Goal: Task Accomplishment & Management: Manage account settings

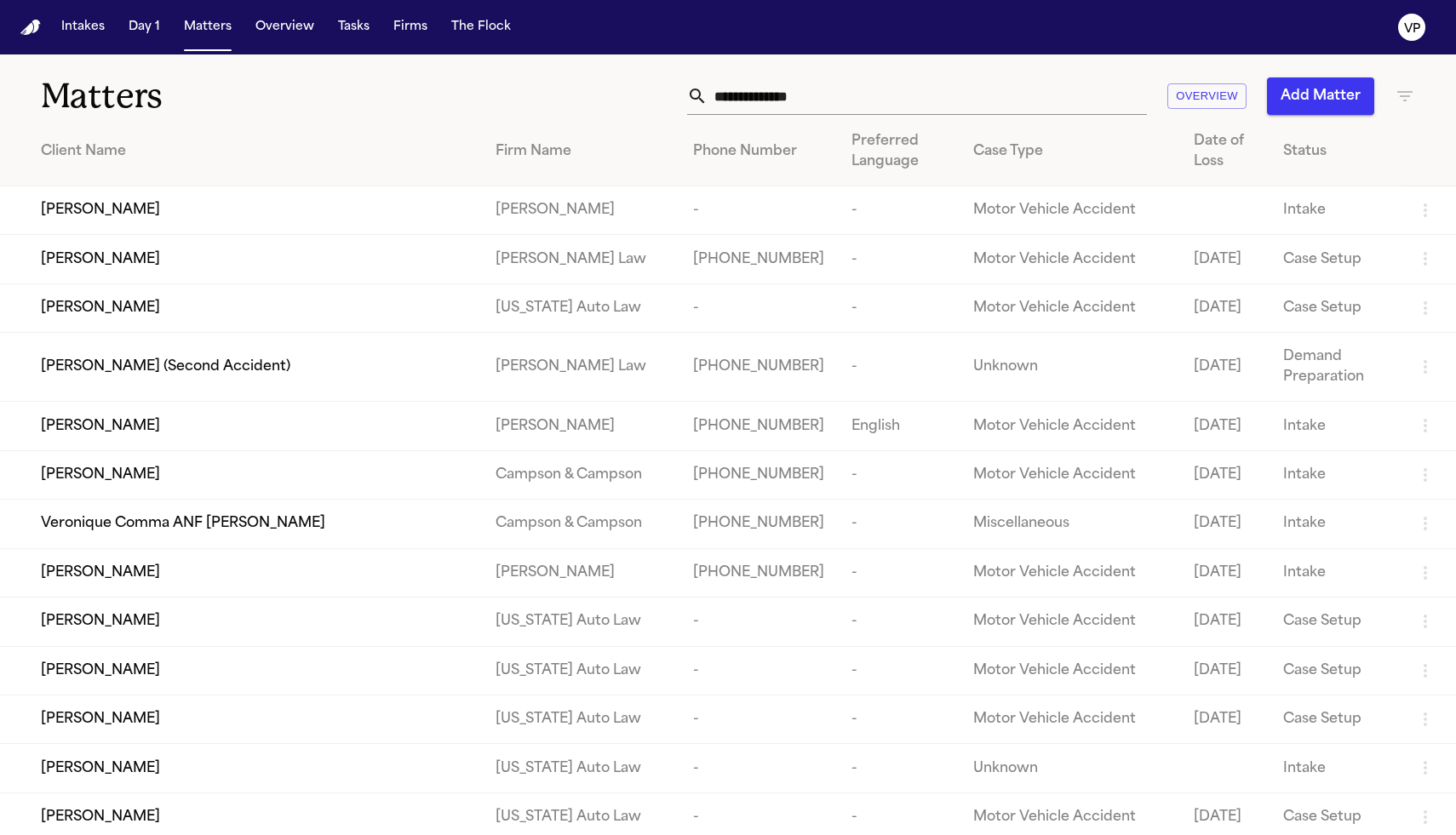
click at [804, 102] on input "text" at bounding box center [927, 96] width 439 height 37
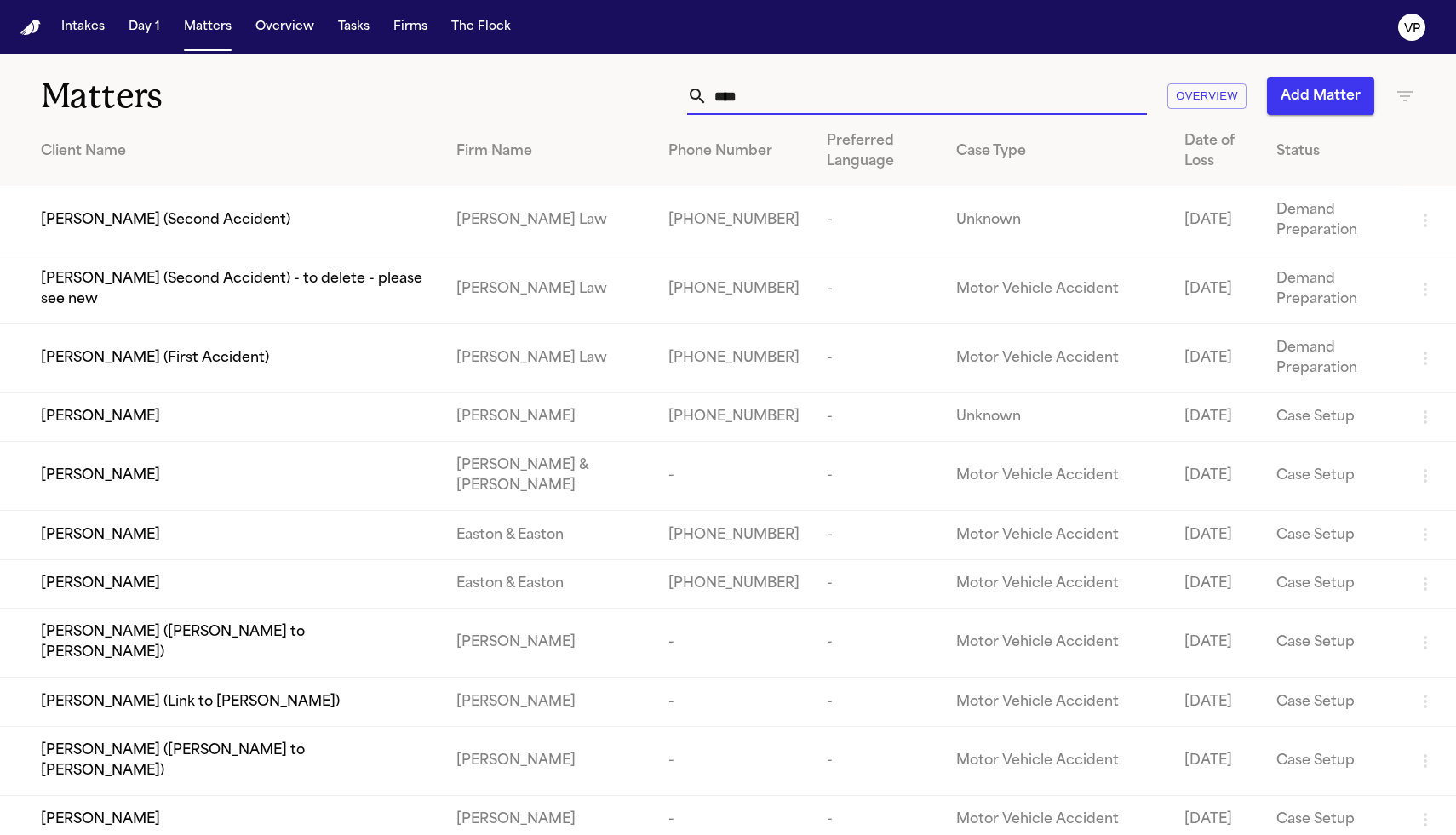
type input "****"
click at [177, 361] on span "[PERSON_NAME] (First Accident)" at bounding box center [155, 359] width 228 height 21
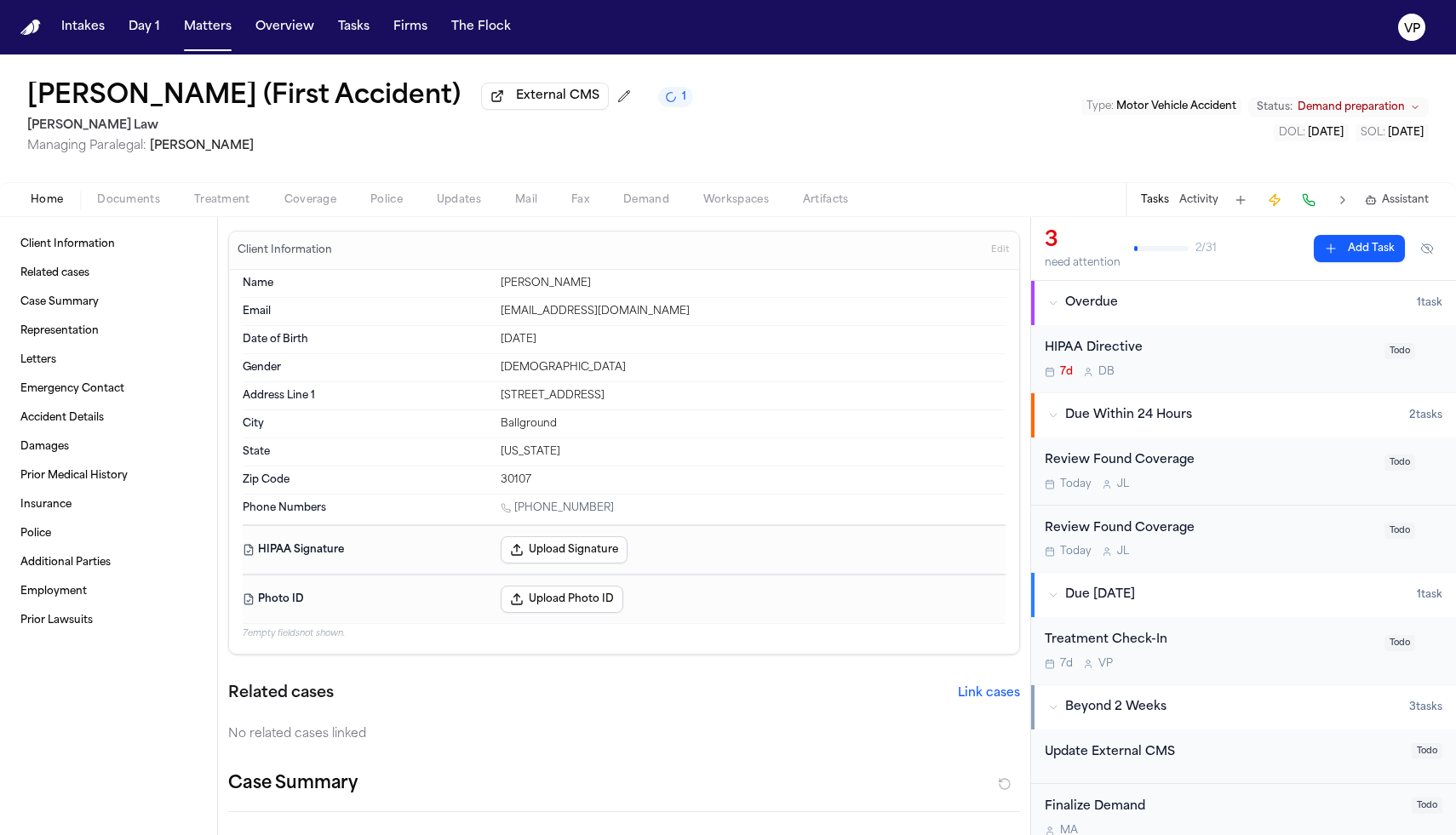
click at [141, 201] on span "Documents" at bounding box center [128, 200] width 63 height 14
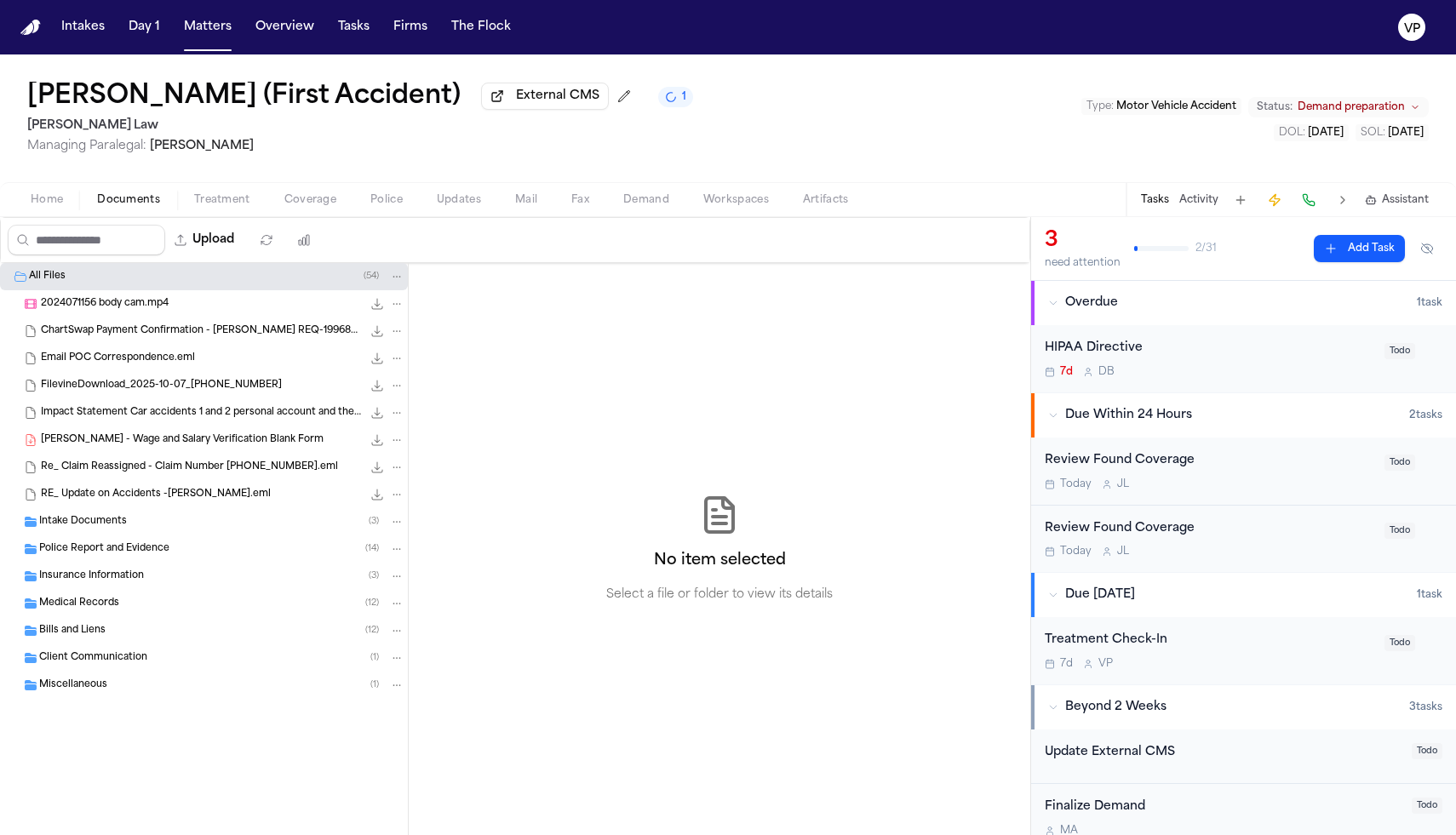
click at [91, 607] on span "Medical Records" at bounding box center [79, 603] width 80 height 14
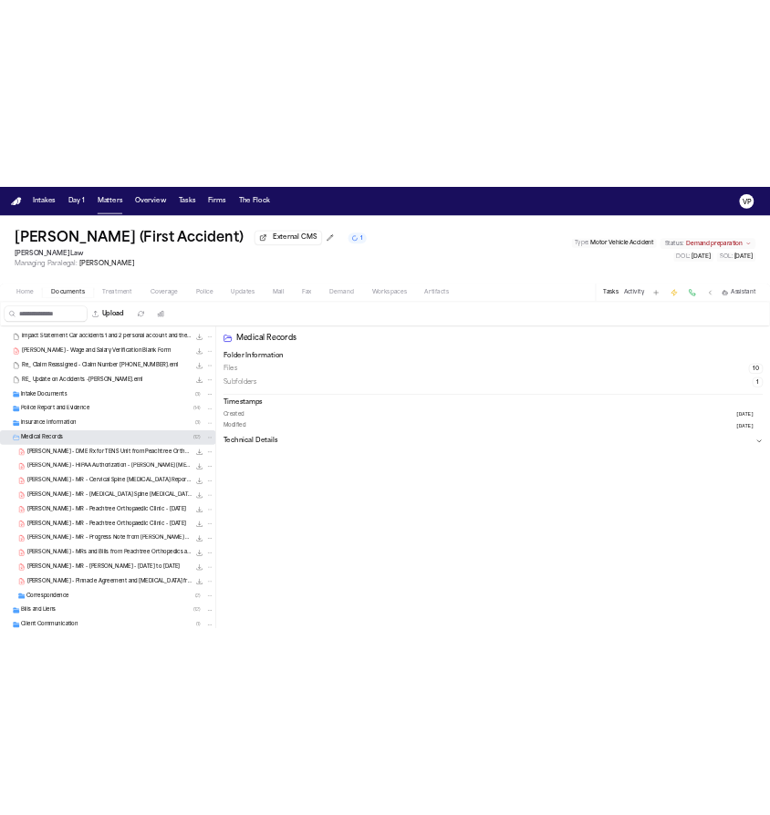
scroll to position [176, 0]
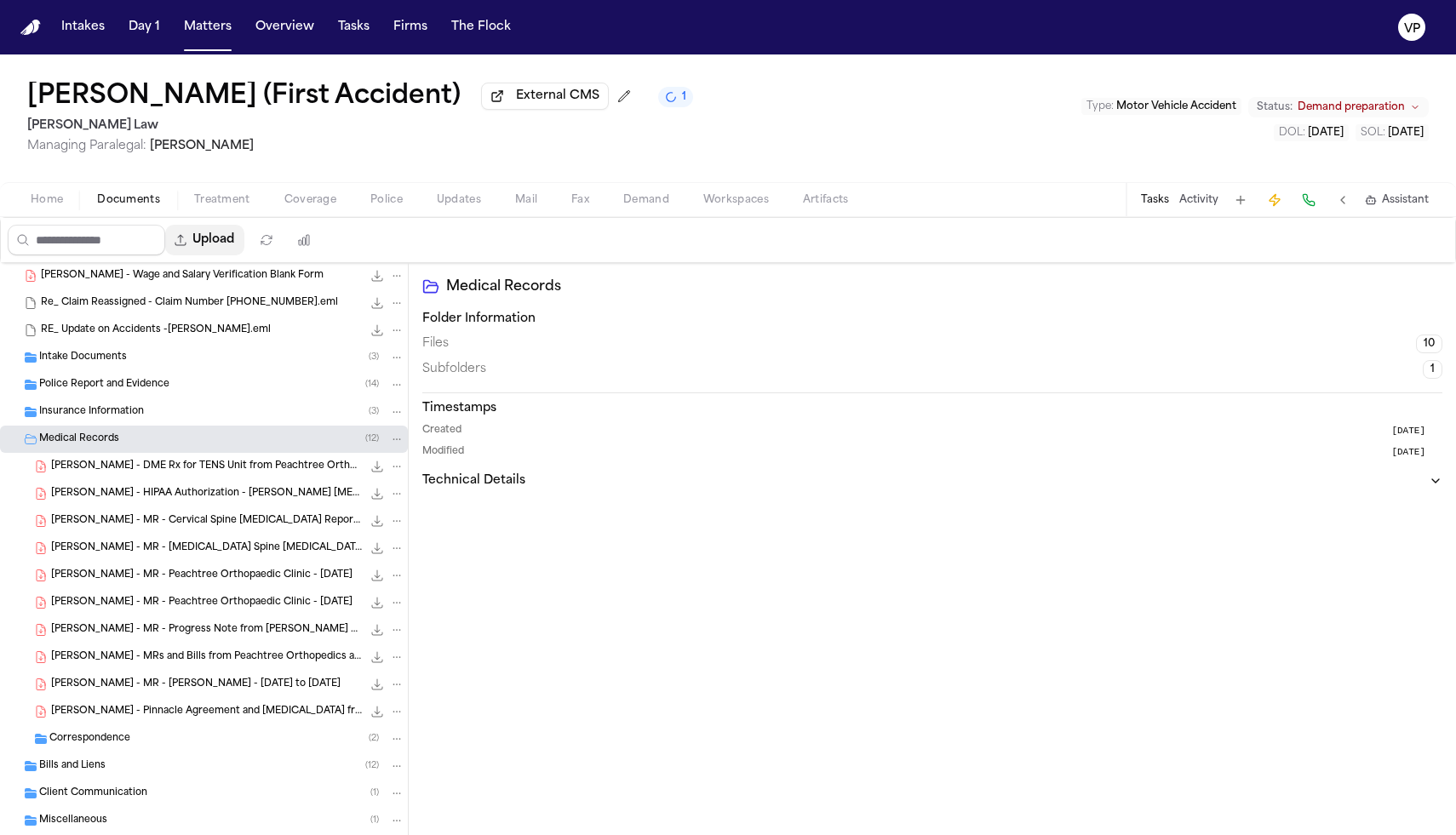
click at [215, 248] on button "Upload" at bounding box center [205, 240] width 79 height 31
select select "**********"
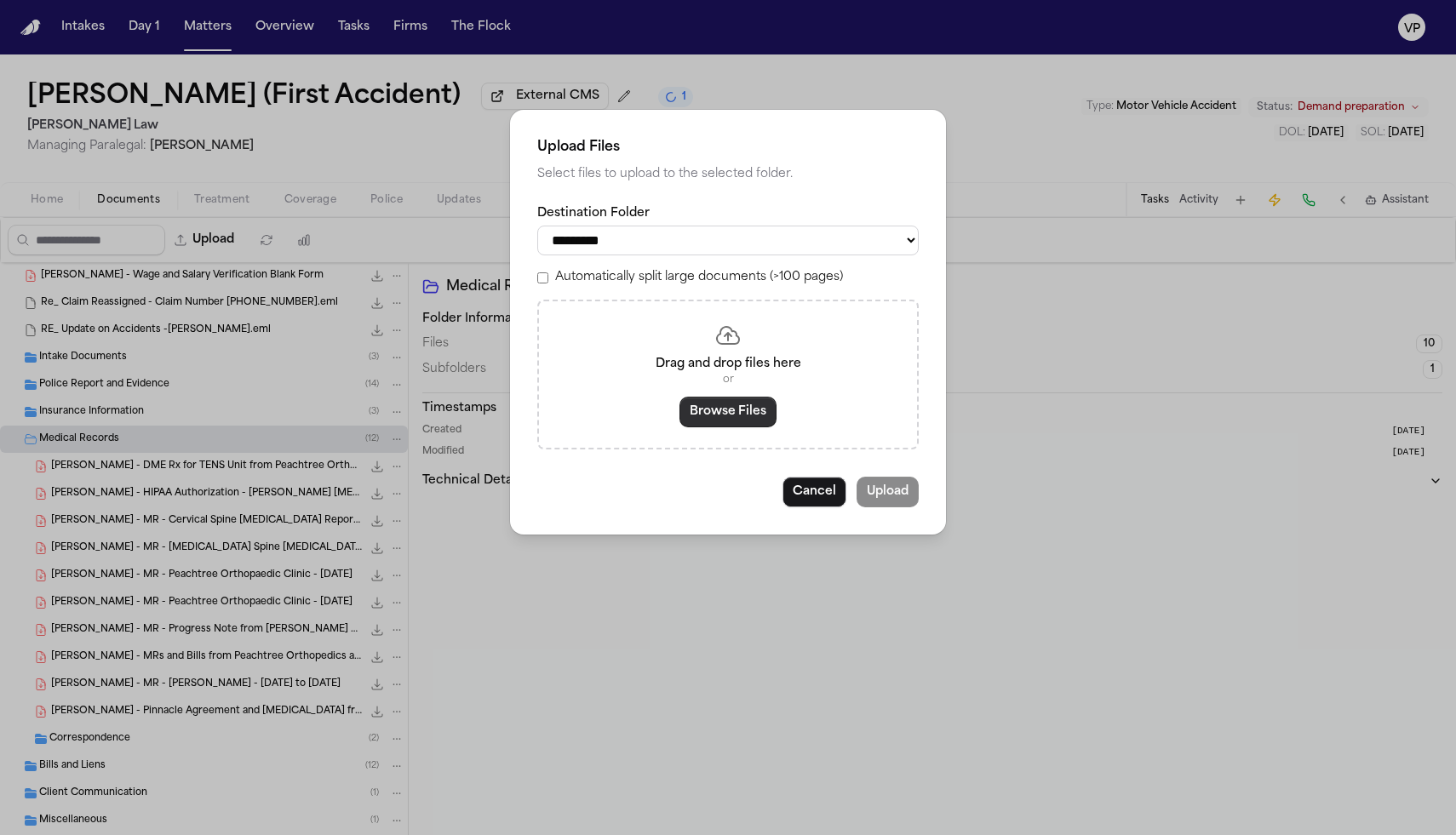
click at [718, 426] on button "Browse Files" at bounding box center [728, 412] width 97 height 31
click at [555, 284] on div "Automatically split large documents (>100 pages)" at bounding box center [728, 277] width 381 height 17
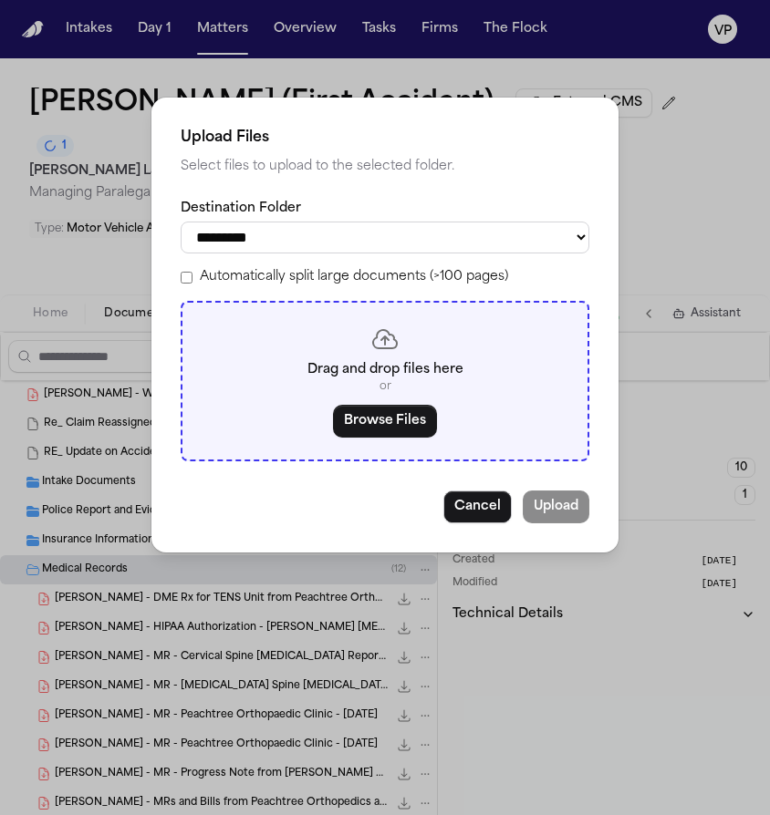
click at [387, 412] on button "Browse Files" at bounding box center [385, 421] width 104 height 33
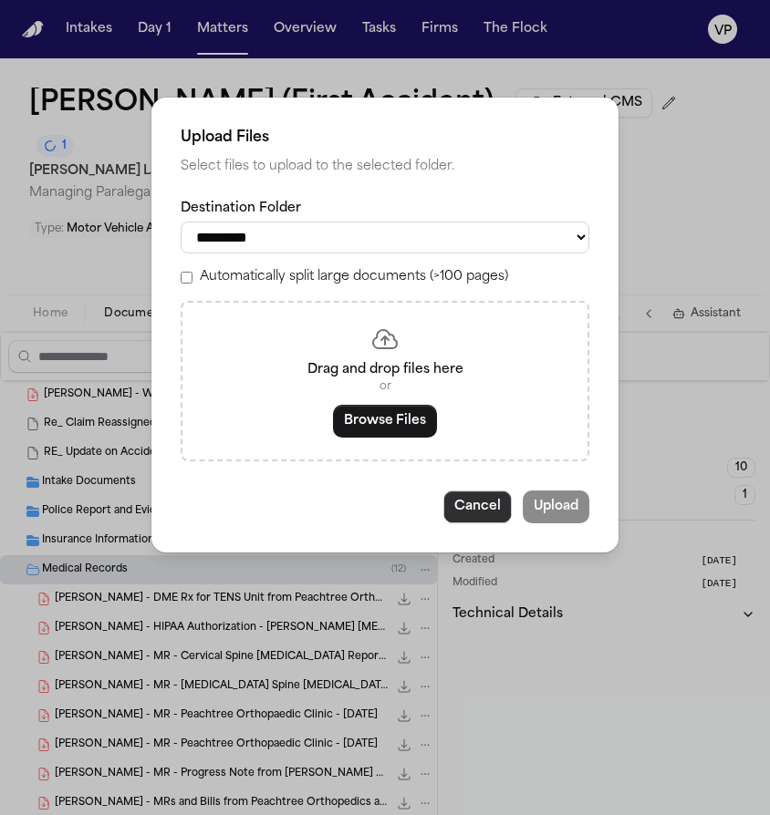
click at [490, 514] on button "Cancel" at bounding box center [477, 507] width 68 height 33
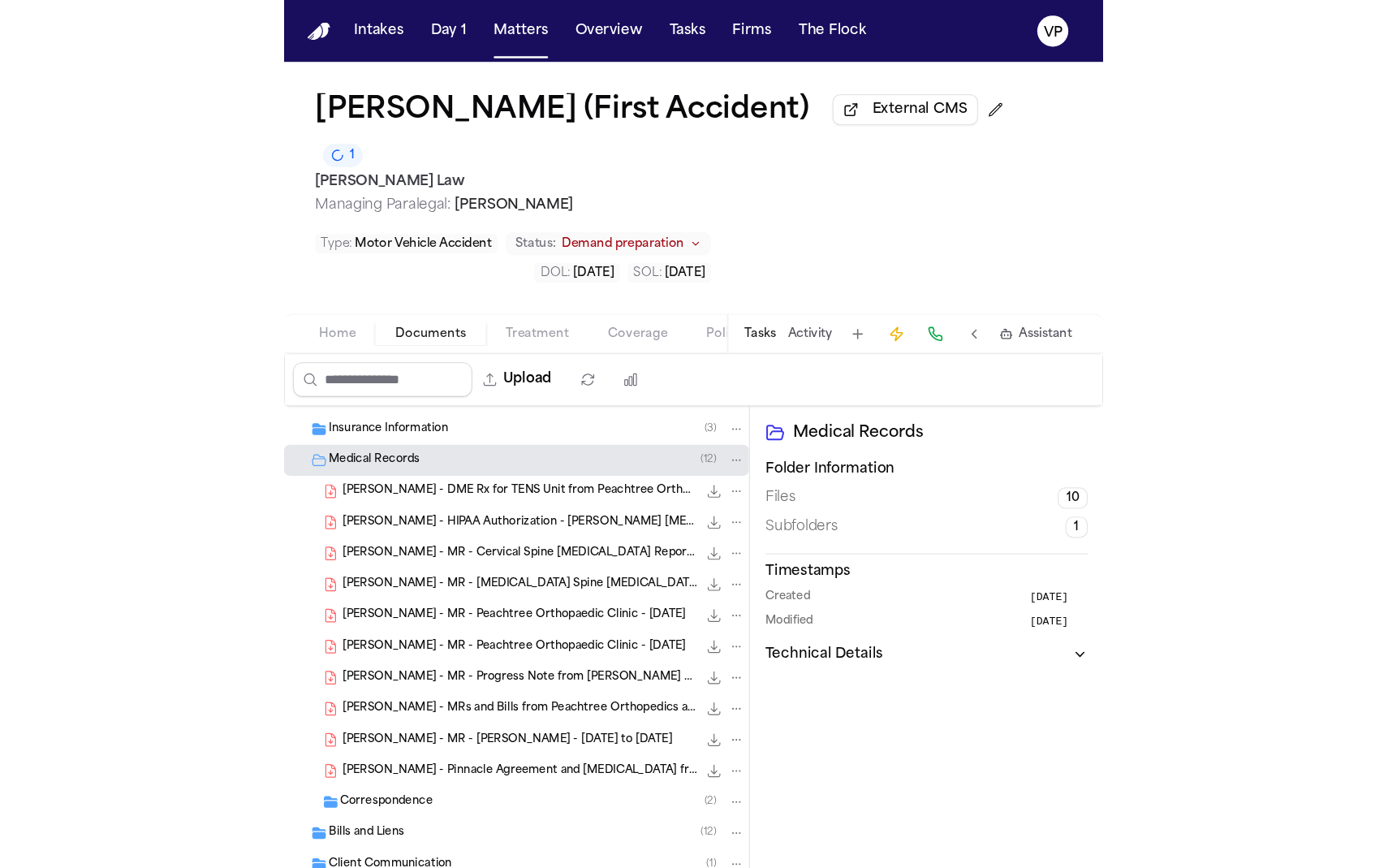
scroll to position [303, 0]
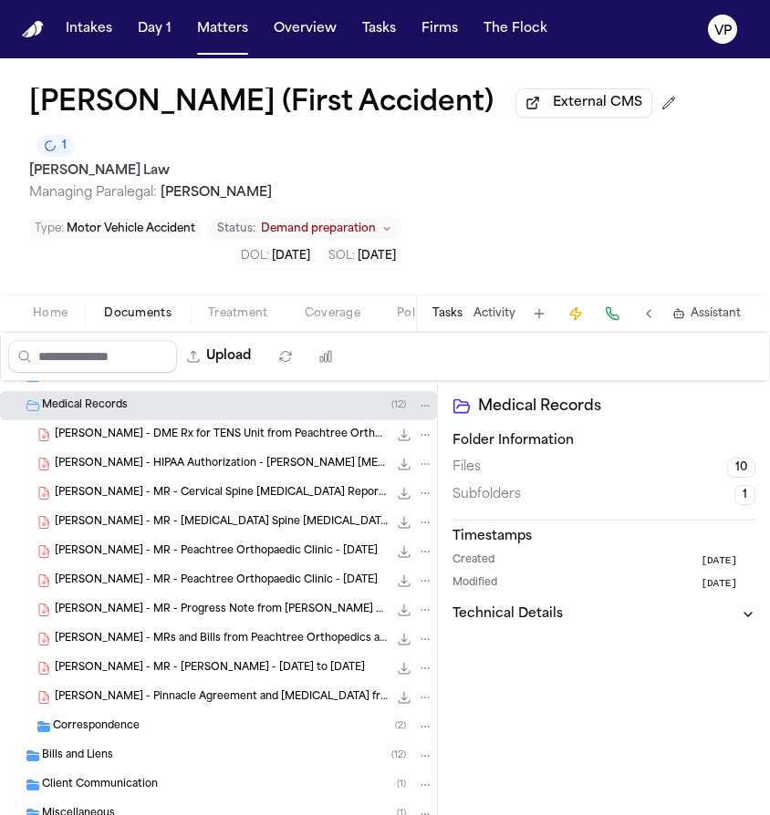
click at [253, 690] on span "[PERSON_NAME] - Pinnacle Agreement and [MEDICAL_DATA] from AHI - [DATE]" at bounding box center [221, 697] width 333 height 15
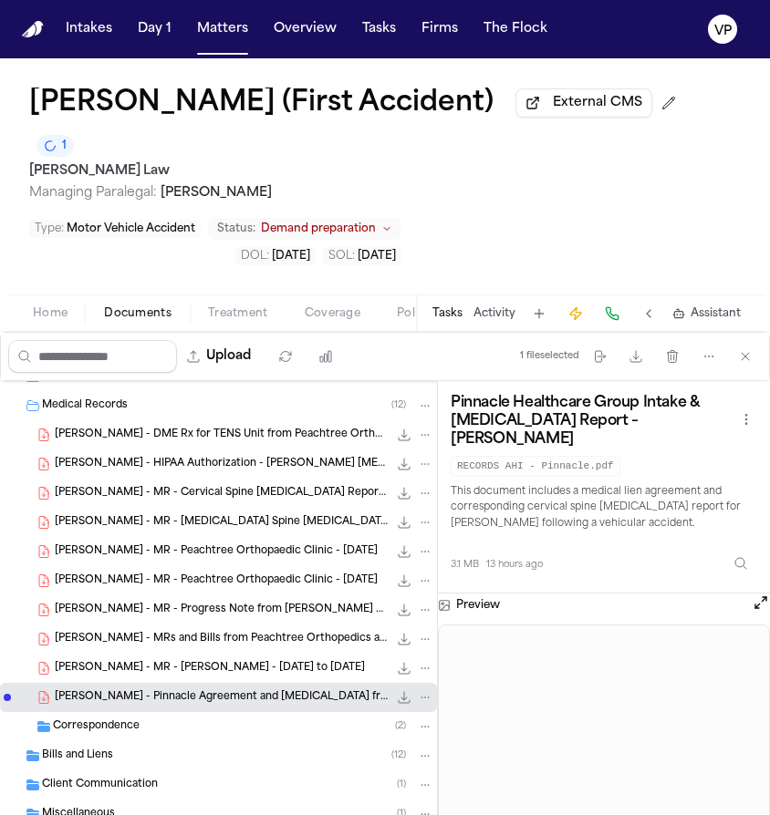
click at [0, 0] on span "6.7 MB • PDF" at bounding box center [0, 0] width 0 height 0
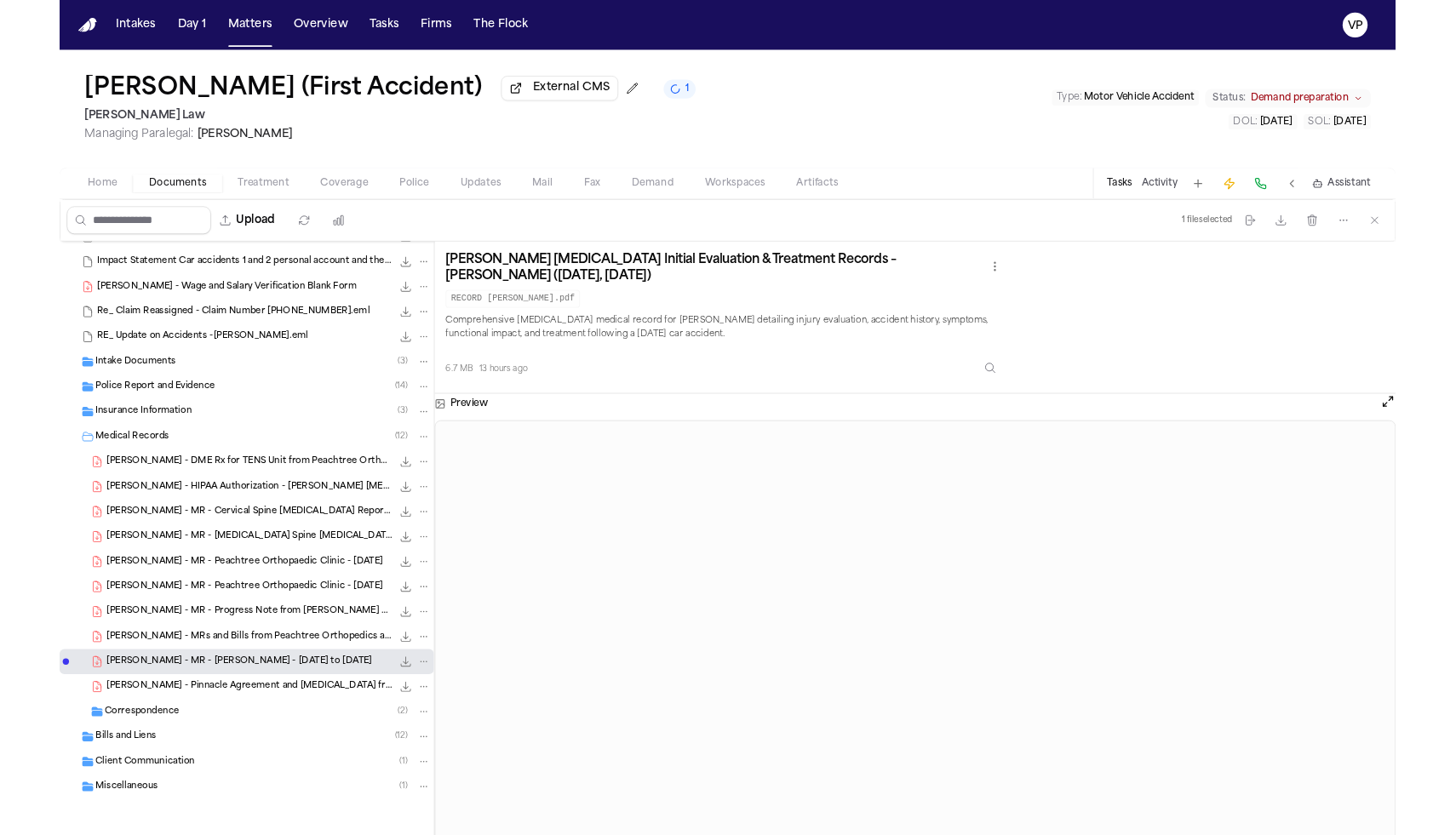
scroll to position [206, 0]
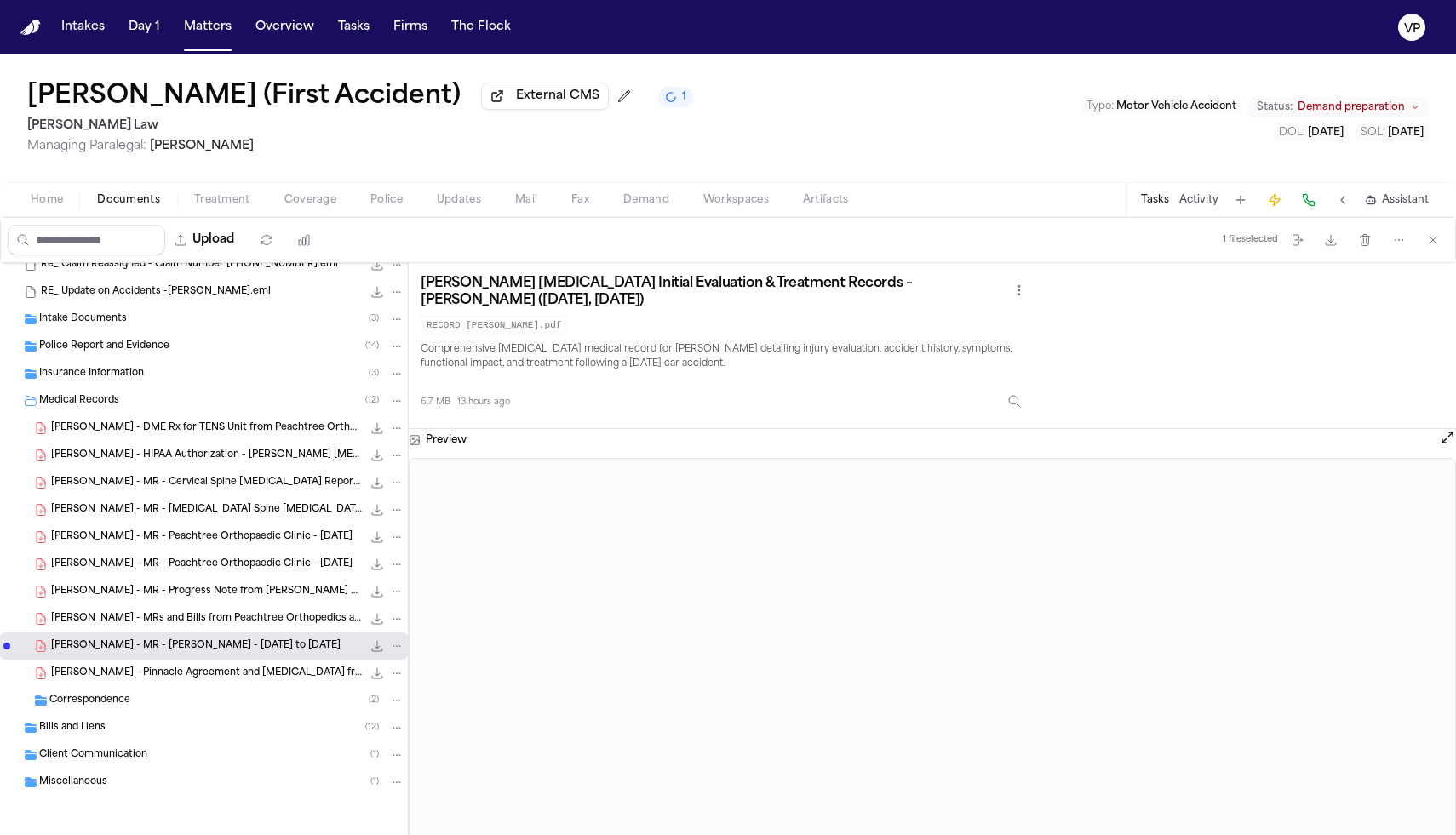
click at [265, 622] on span "[PERSON_NAME] - MRs and Bills from Peachtree Orthopedics and Others - 7.2024 to…" at bounding box center [206, 619] width 311 height 14
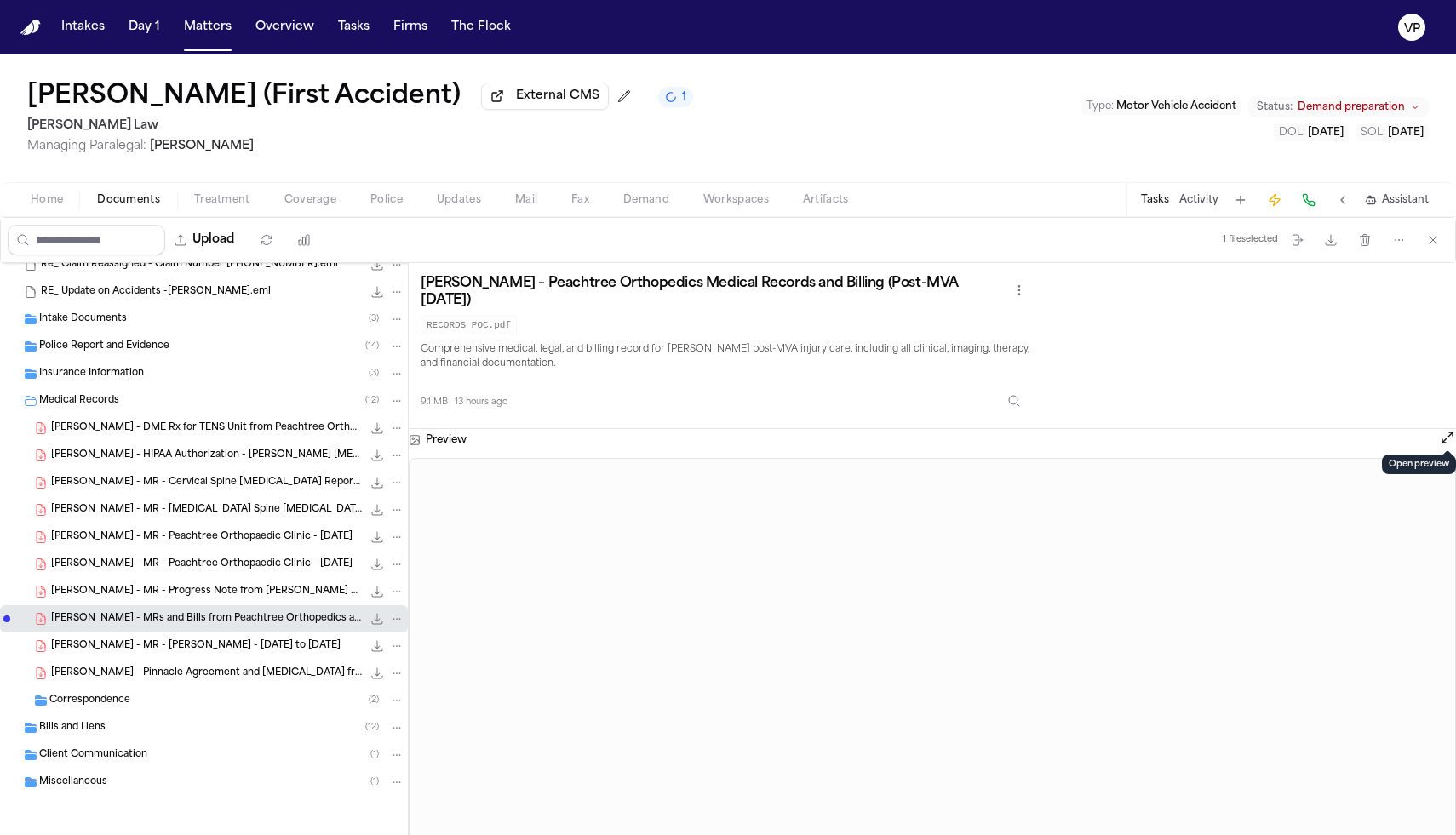
click at [1452, 432] on button "Open preview" at bounding box center [1448, 438] width 17 height 17
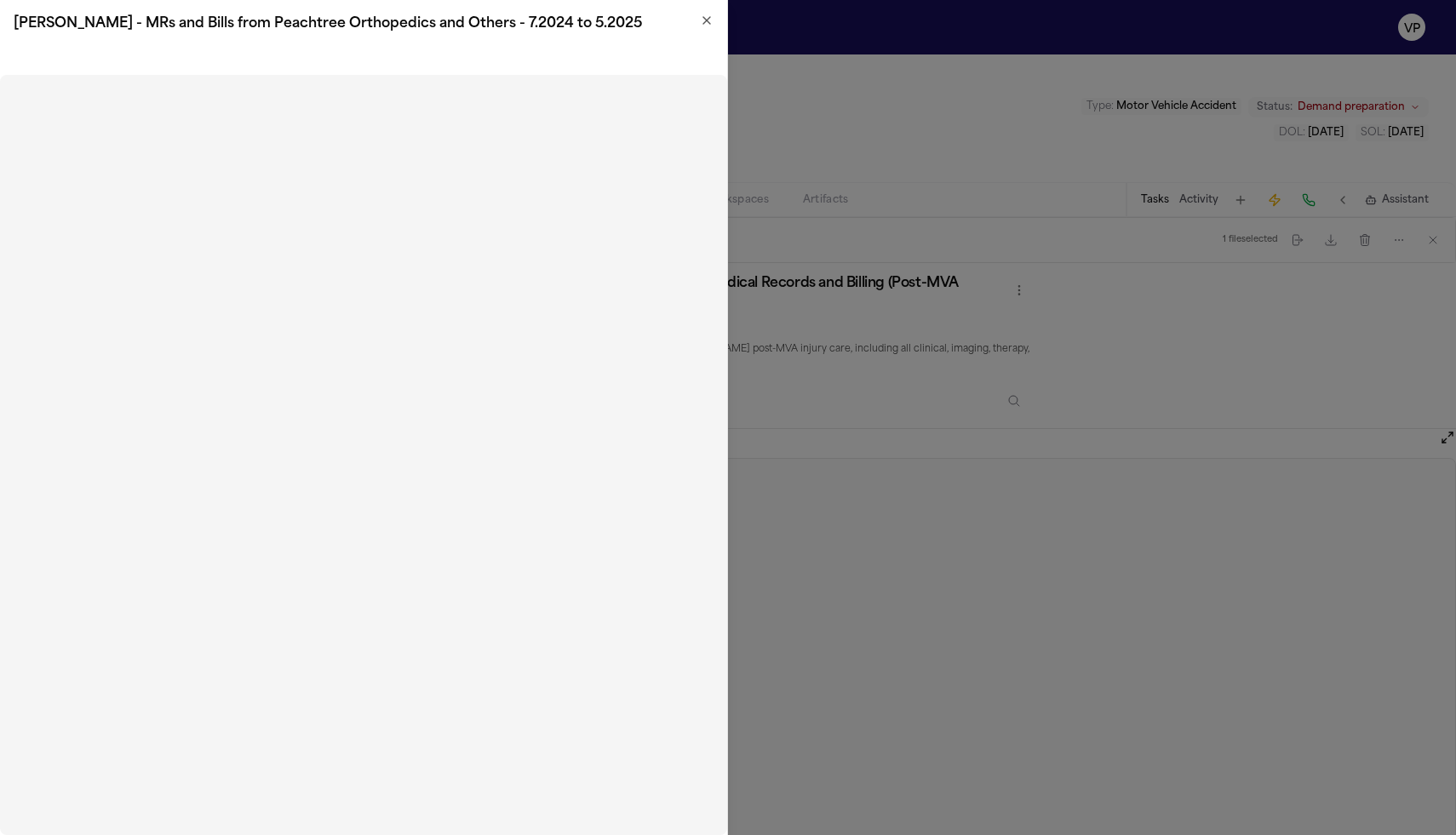
click at [709, 28] on h2 "[PERSON_NAME] - MRs and Bills from Peachtree Orthopedics and Others - 7.2024 to…" at bounding box center [363, 24] width 700 height 21
click at [709, 22] on icon "button" at bounding box center [706, 20] width 7 height 7
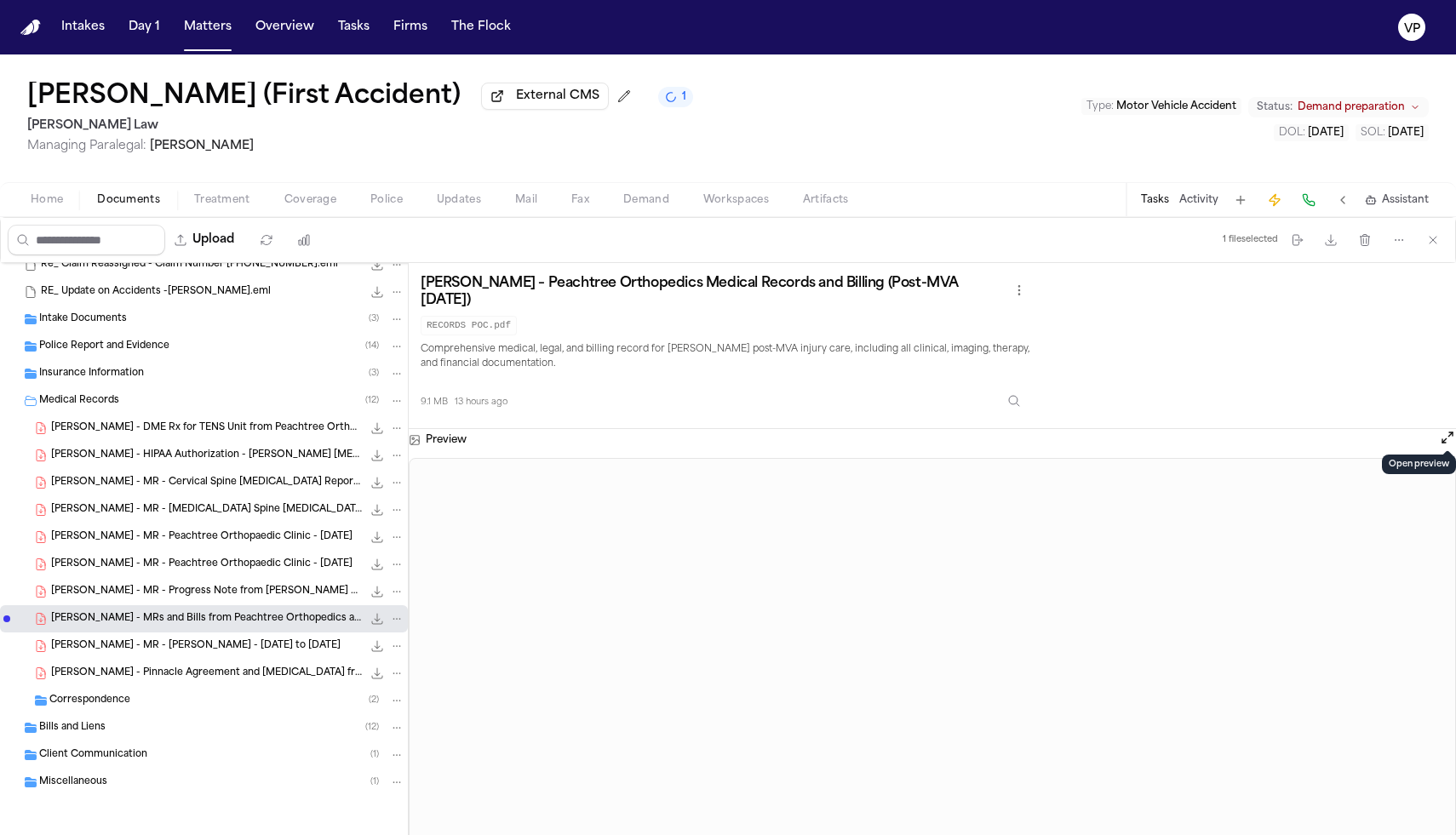
click at [249, 427] on span "[PERSON_NAME] - DME Rx for TENS Unit from Peachtree Orthopaedic - [DATE]" at bounding box center [206, 428] width 311 height 14
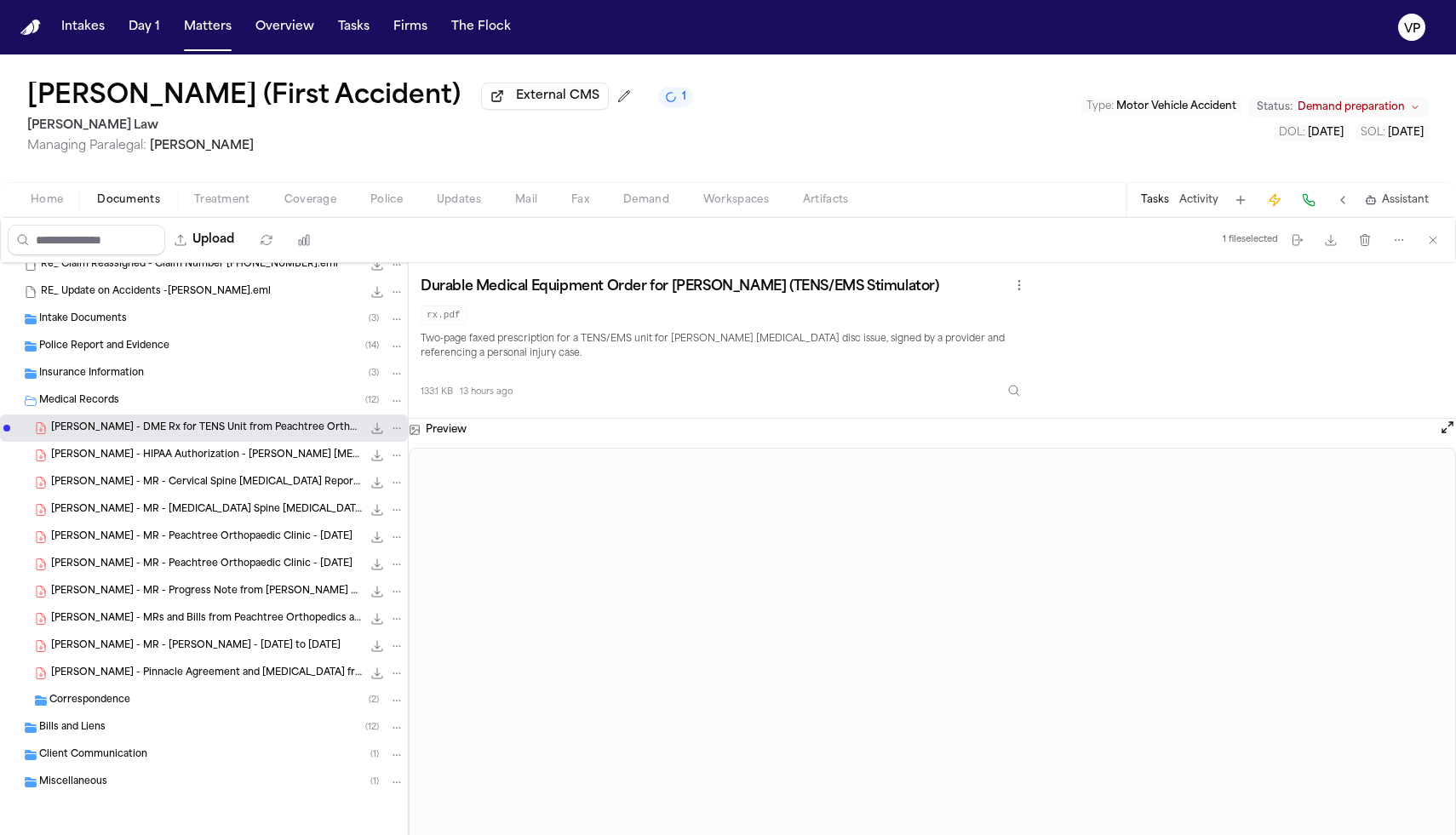
click at [206, 541] on span "[PERSON_NAME] - MR - Peachtree Orthopaedic Clinic - [DATE]" at bounding box center [202, 537] width 302 height 14
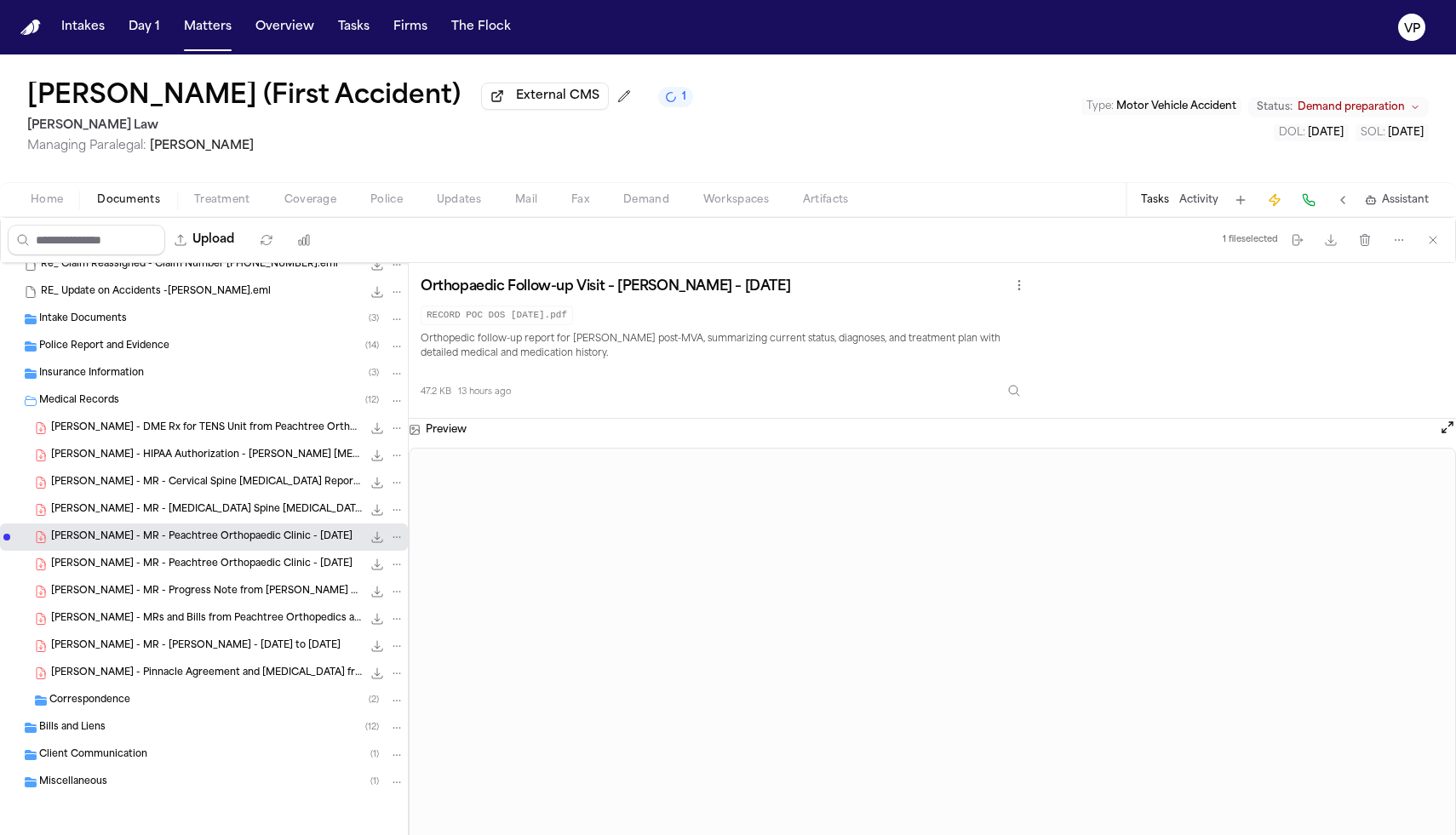
click at [206, 551] on div "[PERSON_NAME] - MR - Peachtree Orthopaedic Clinic - [DATE] 58.9 KB • PDF" at bounding box center [204, 564] width 408 height 27
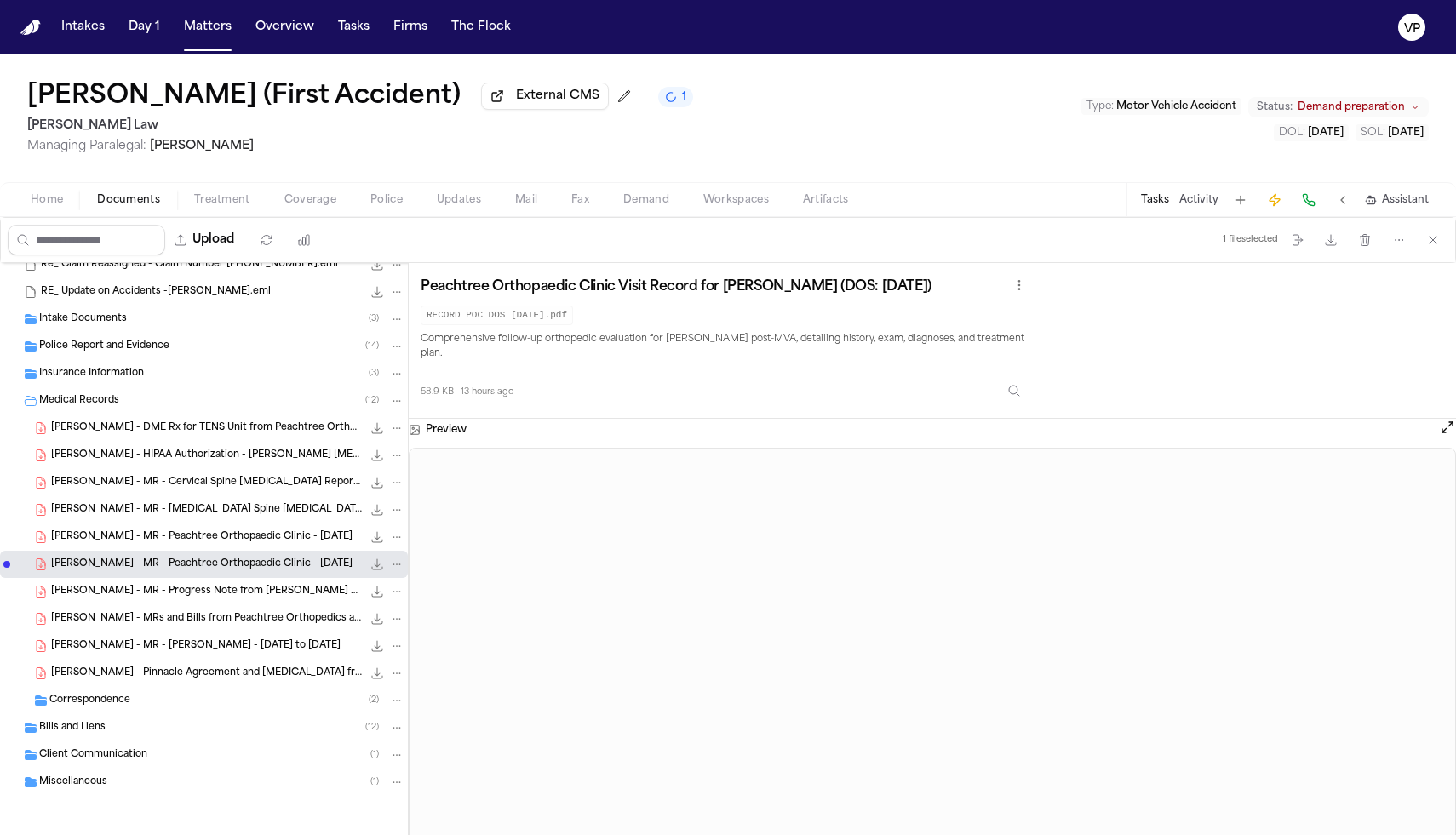
click at [204, 577] on div "[PERSON_NAME] - MR - Peachtree Orthopaedic Clinic - [DATE] 58.9 KB • PDF" at bounding box center [204, 564] width 408 height 27
click at [204, 587] on span "[PERSON_NAME] - MR - Progress Note from [PERSON_NAME] MD - [DATE]" at bounding box center [206, 591] width 311 height 14
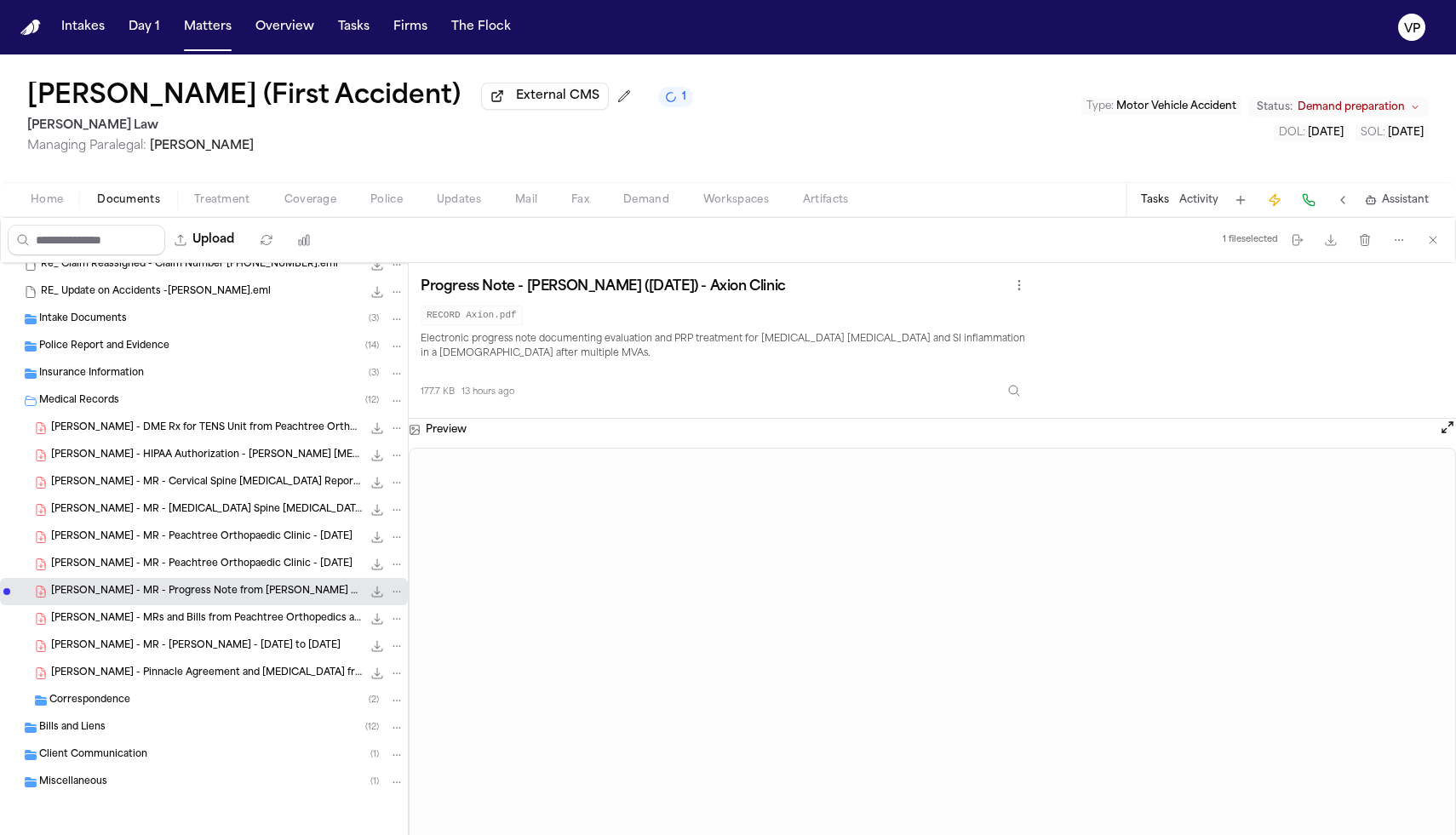
click at [208, 625] on span "[PERSON_NAME] - MRs and Bills from Peachtree Orthopedics and Others - 7.2024 to…" at bounding box center [206, 619] width 311 height 14
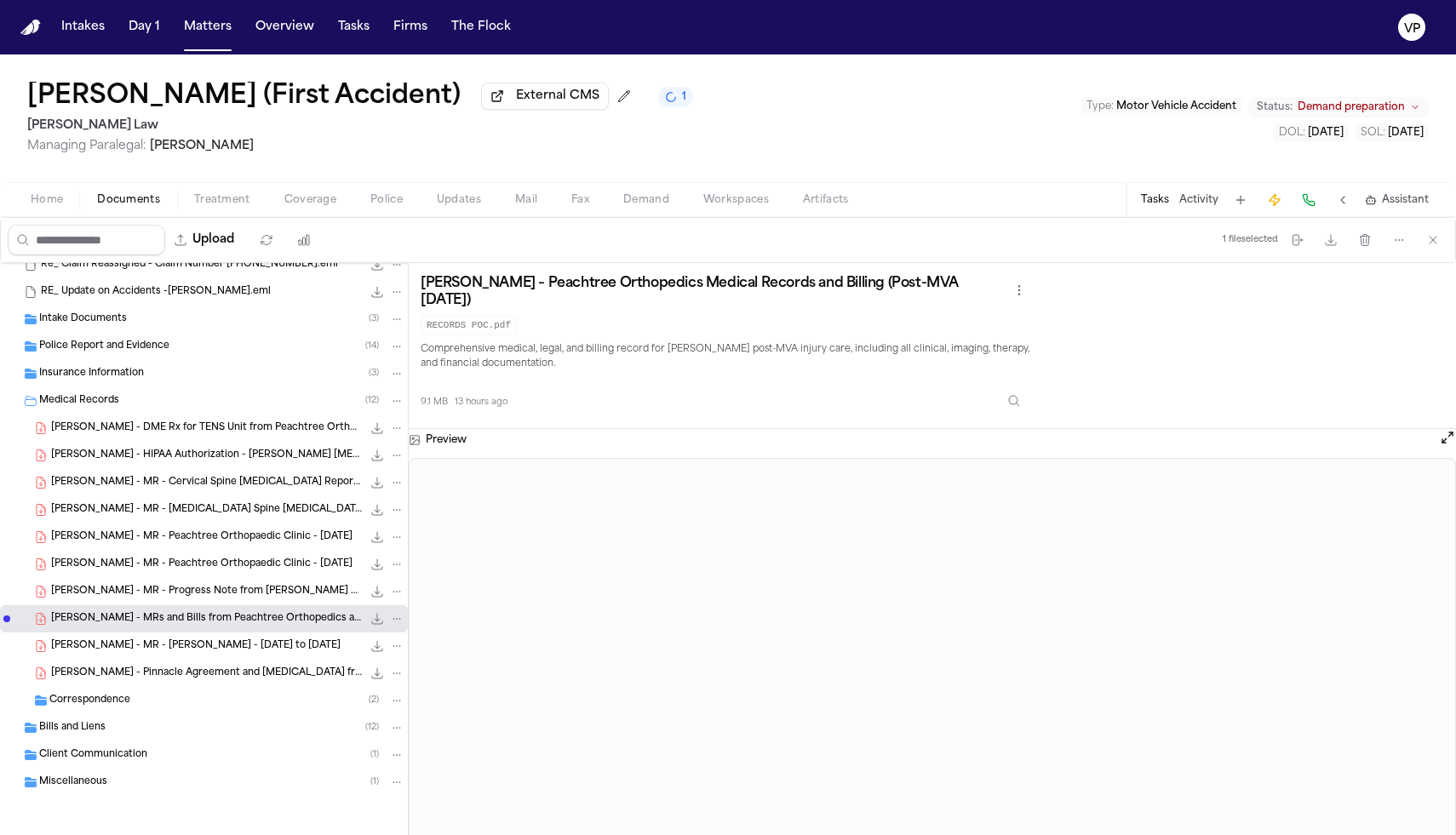
click at [213, 672] on span "[PERSON_NAME] - Pinnacle Agreement and [MEDICAL_DATA] from AHI - [DATE]" at bounding box center [206, 673] width 311 height 14
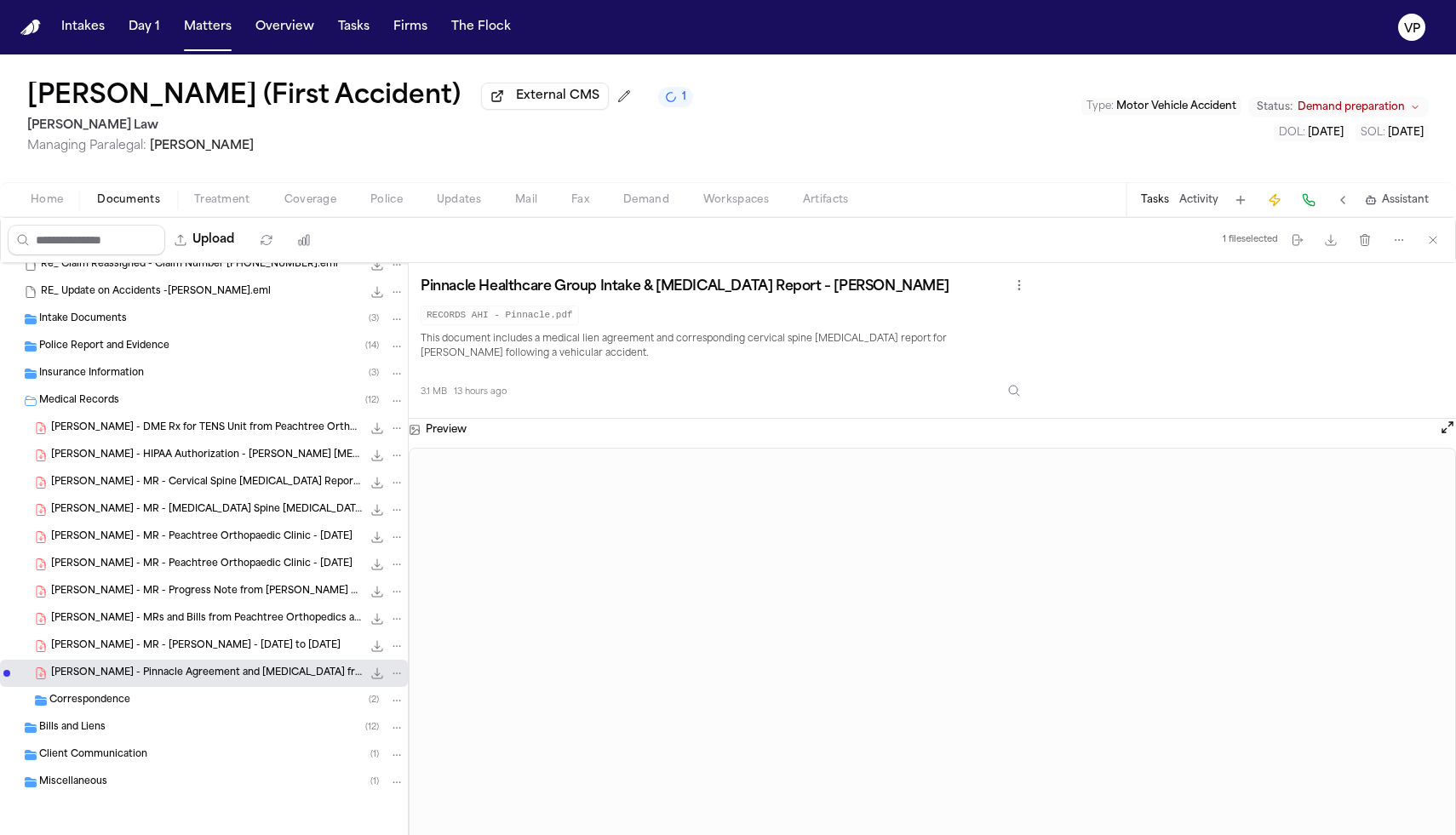
click at [393, 428] on icon "File: L. Brehm - DME Rx for TENS Unit from Peachtree Orthopaedic - 12.10.24" at bounding box center [397, 429] width 7 height 2
click at [544, 149] on div "[PERSON_NAME] (First Accident) External CMS 1 [PERSON_NAME] Law Managing Parale…" at bounding box center [728, 445] width 1456 height 781
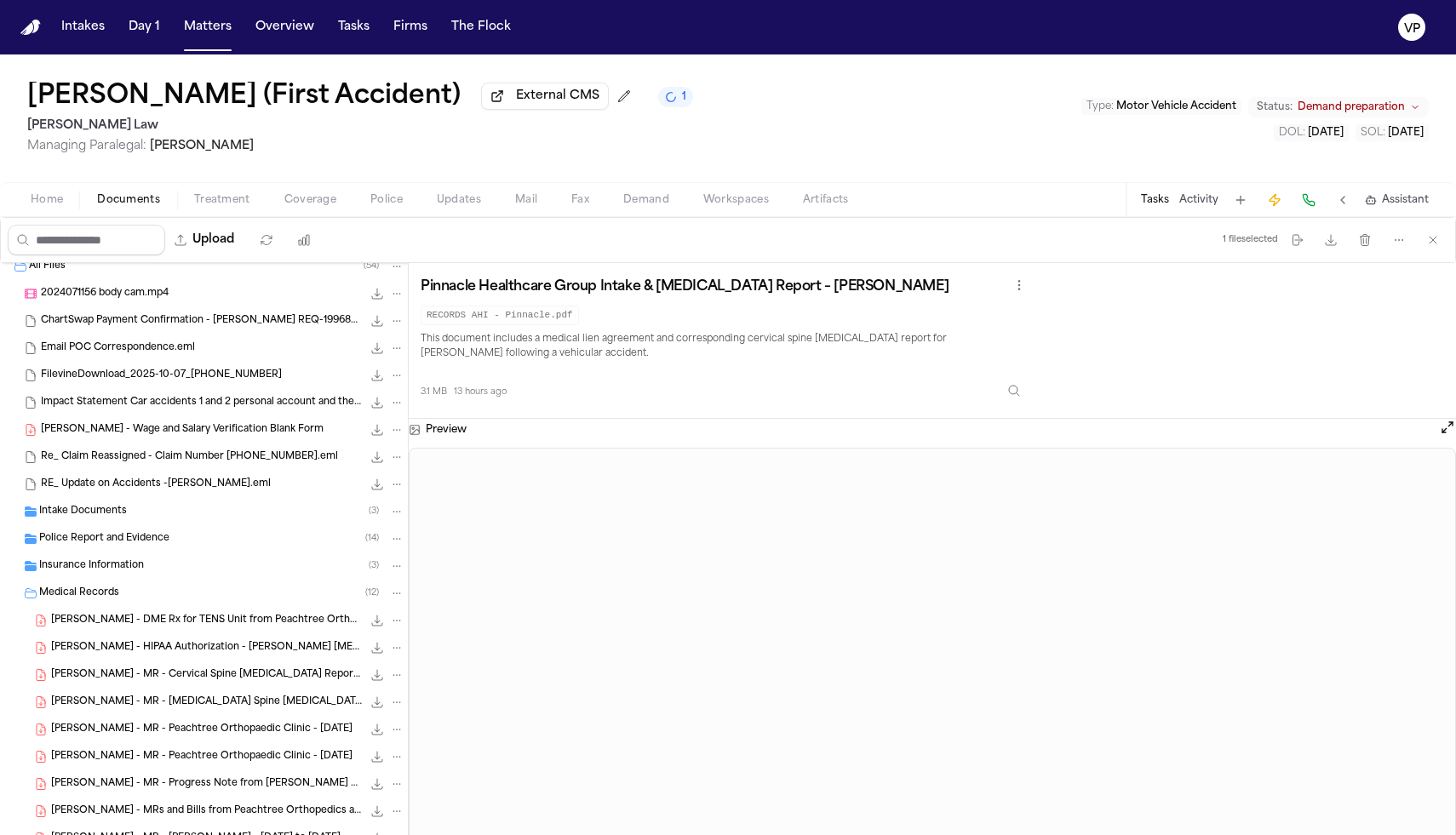
scroll to position [0, 0]
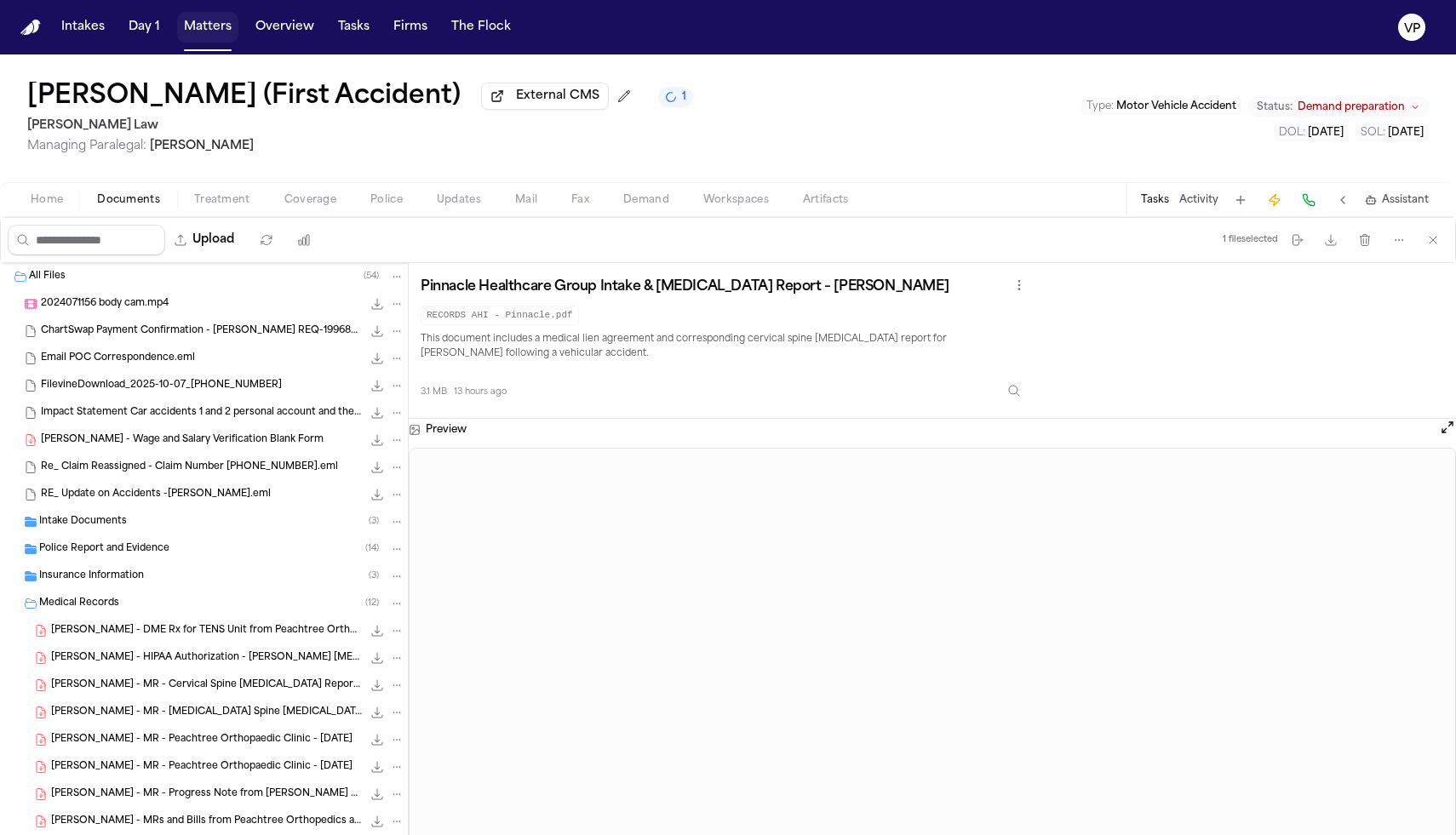
click at [202, 32] on button "Matters" at bounding box center [208, 27] width 62 height 31
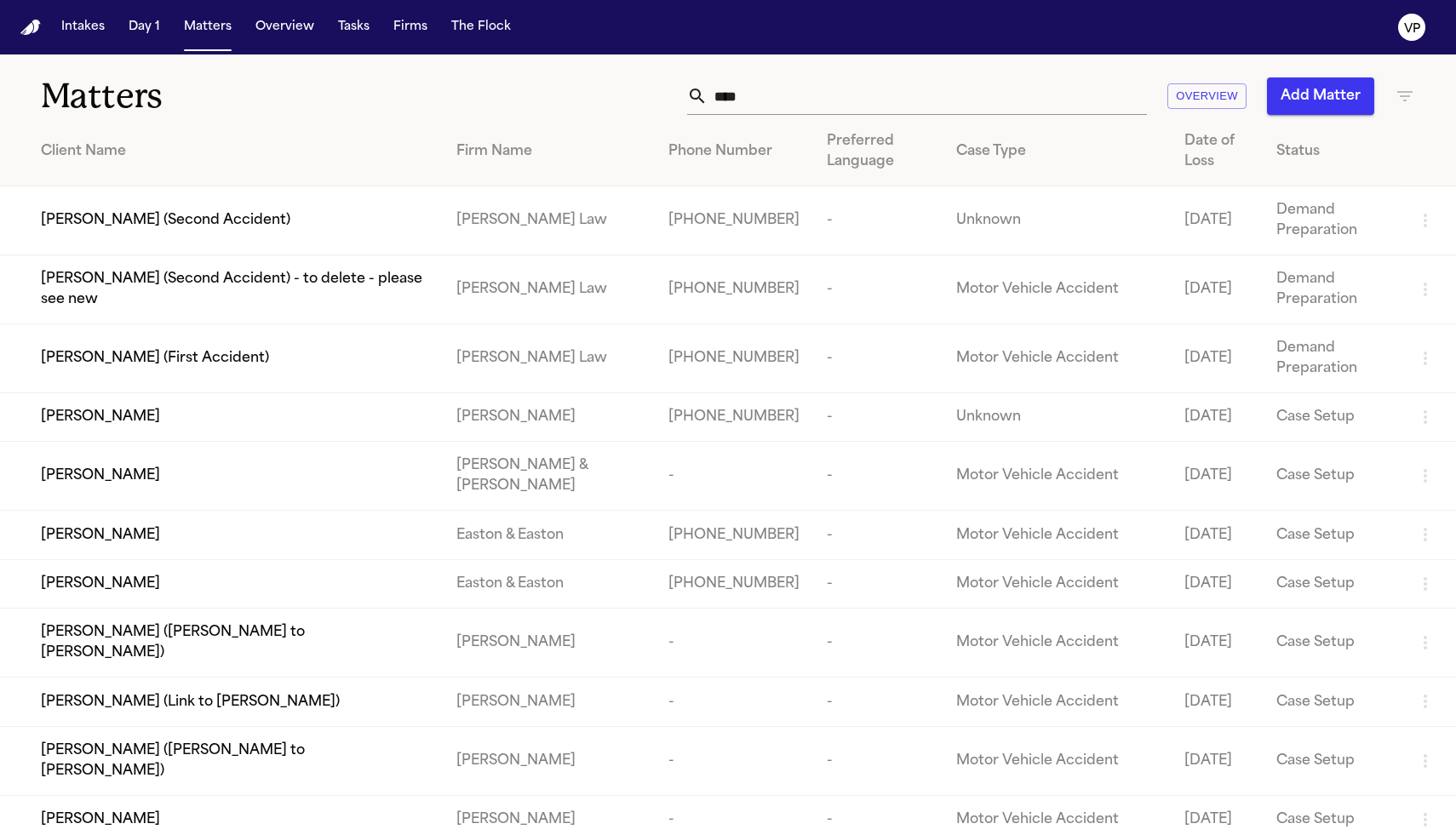
click at [232, 218] on span "[PERSON_NAME] (Second Accident)" at bounding box center [165, 220] width 249 height 21
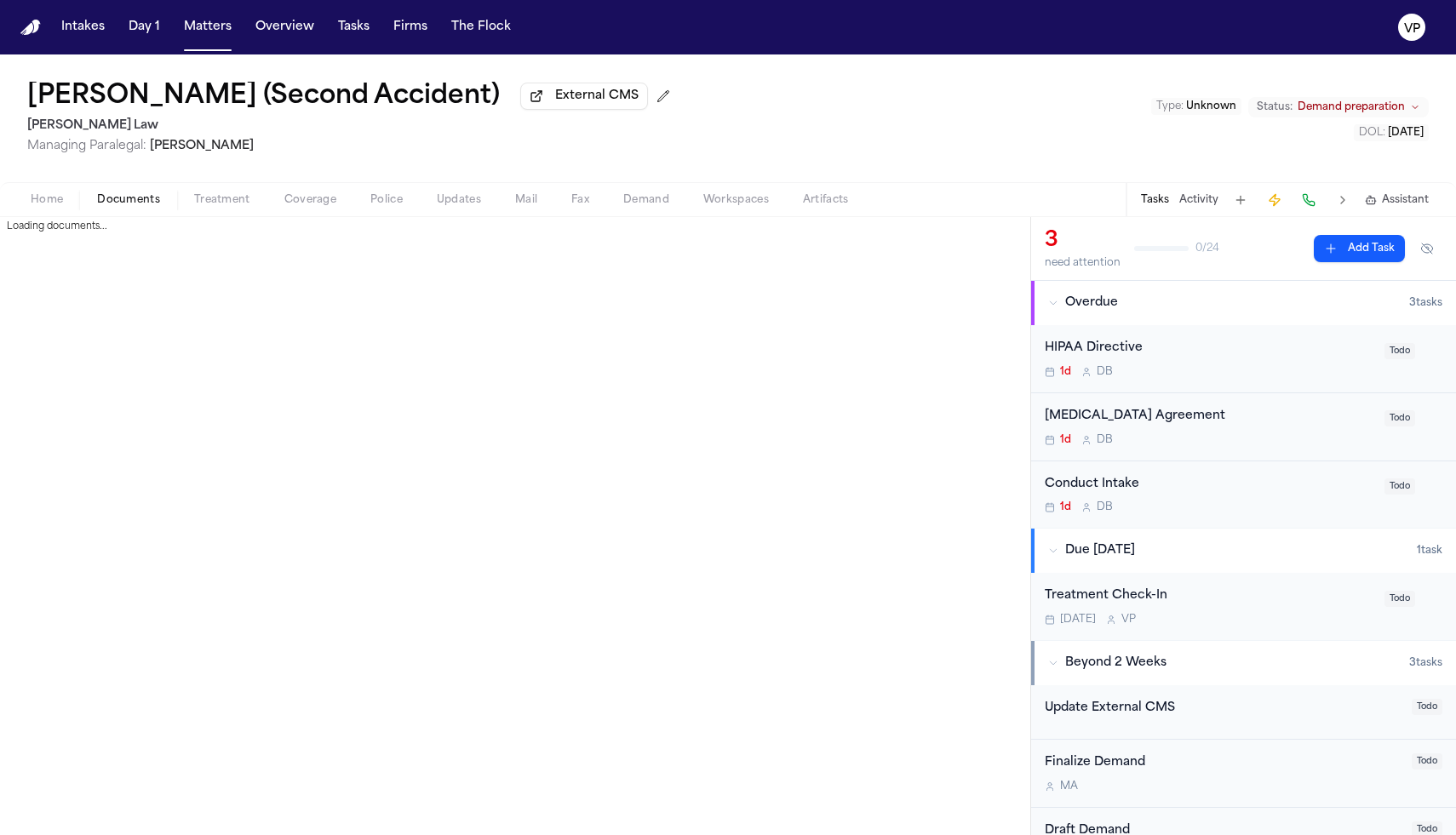
click at [132, 200] on span "Documents" at bounding box center [128, 200] width 63 height 14
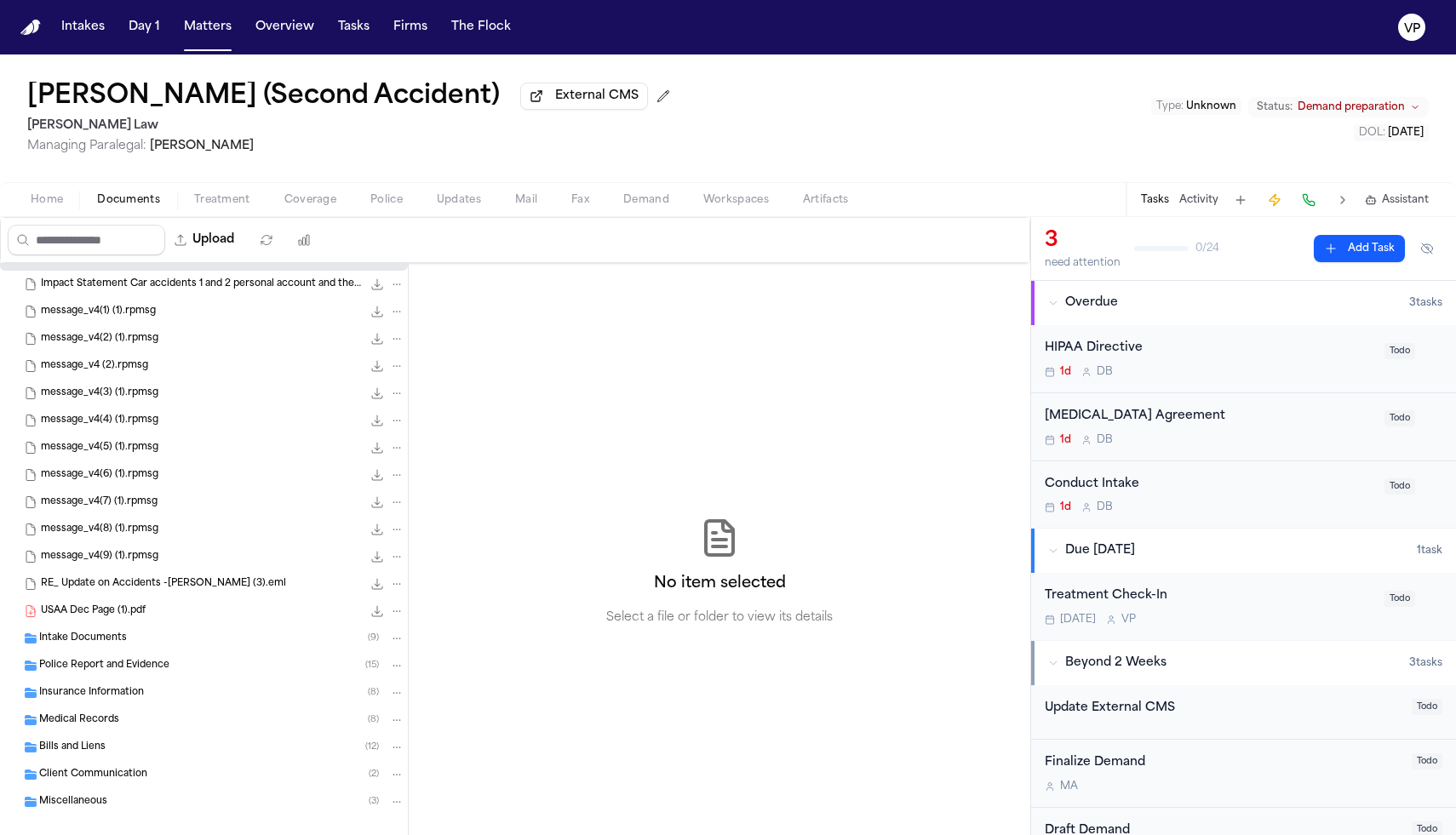
scroll to position [43, 0]
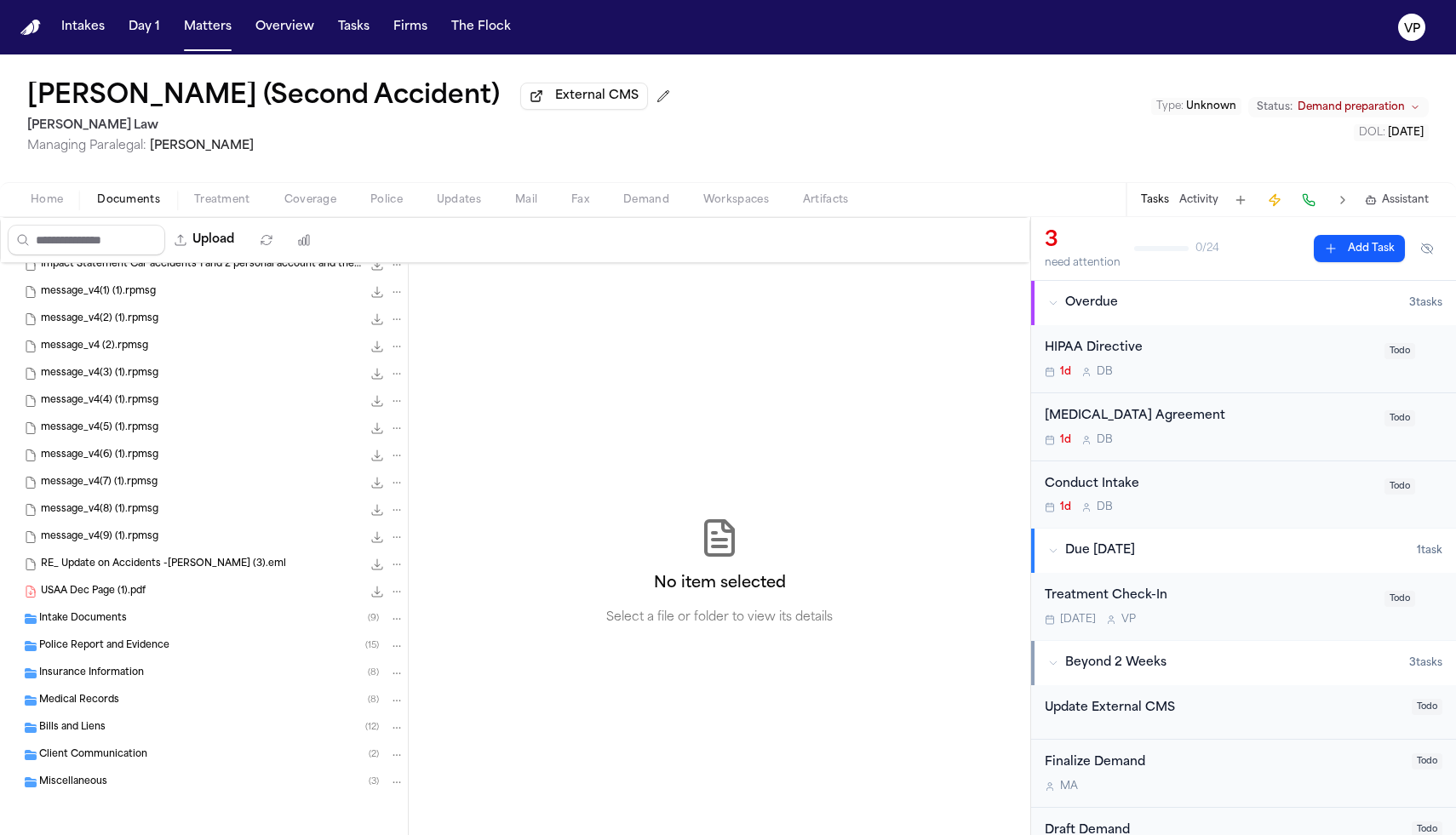
click at [112, 697] on span "Medical Records" at bounding box center [79, 701] width 80 height 14
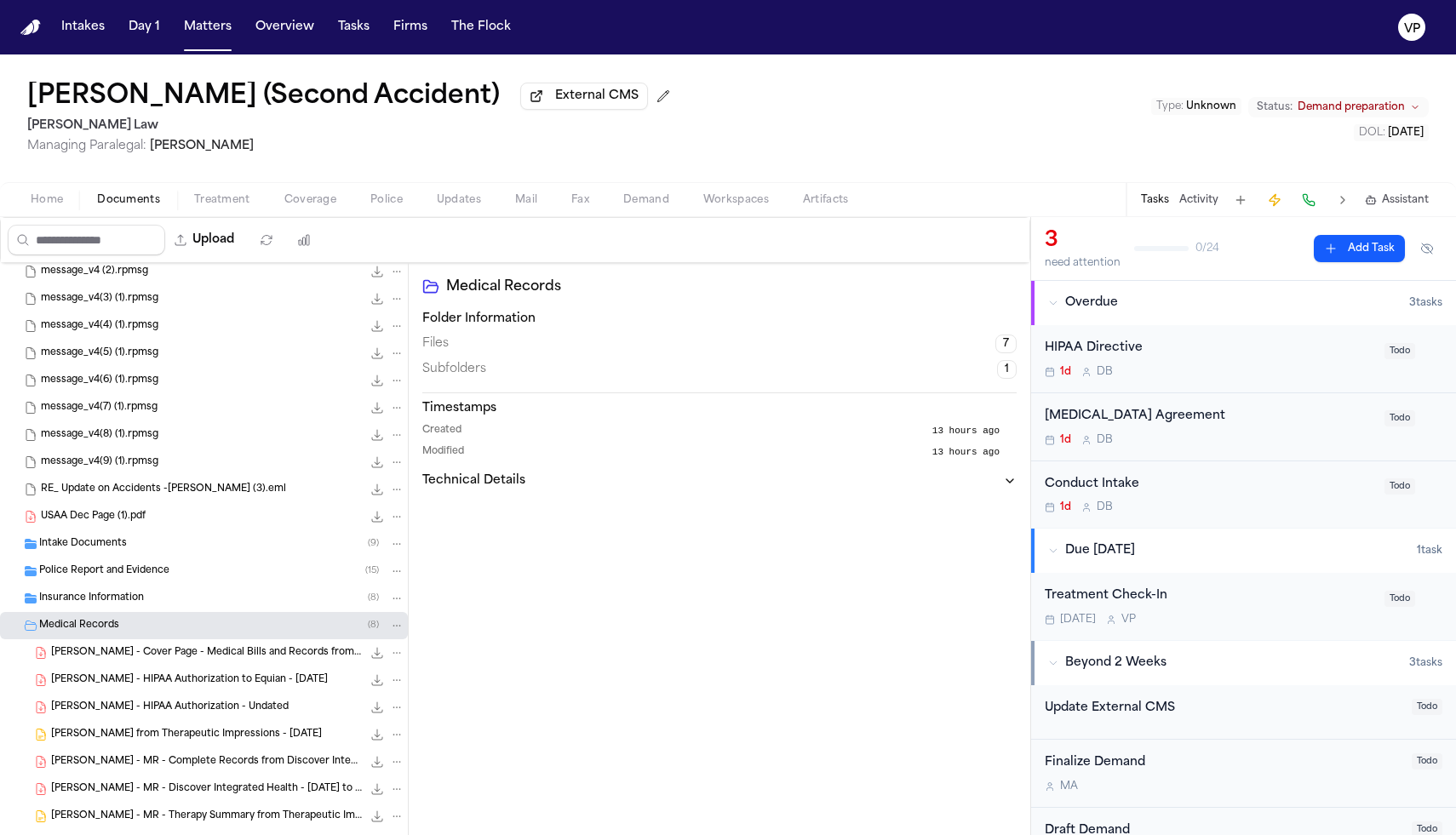
scroll to position [261, 0]
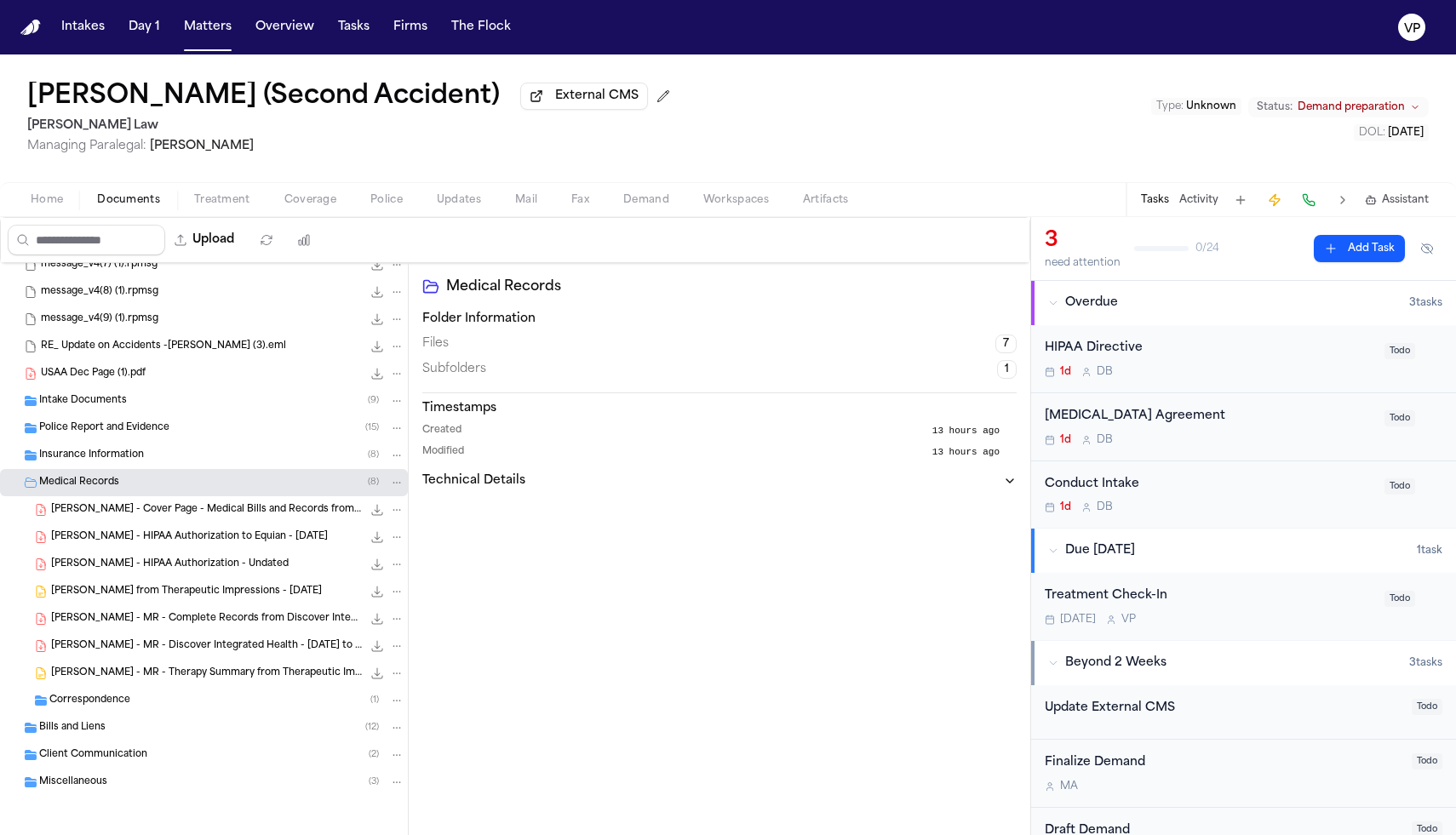
click at [183, 502] on div "[PERSON_NAME] - Cover Page - Medical Bills and Records from [PERSON_NAME] Firm …" at bounding box center [228, 510] width 353 height 17
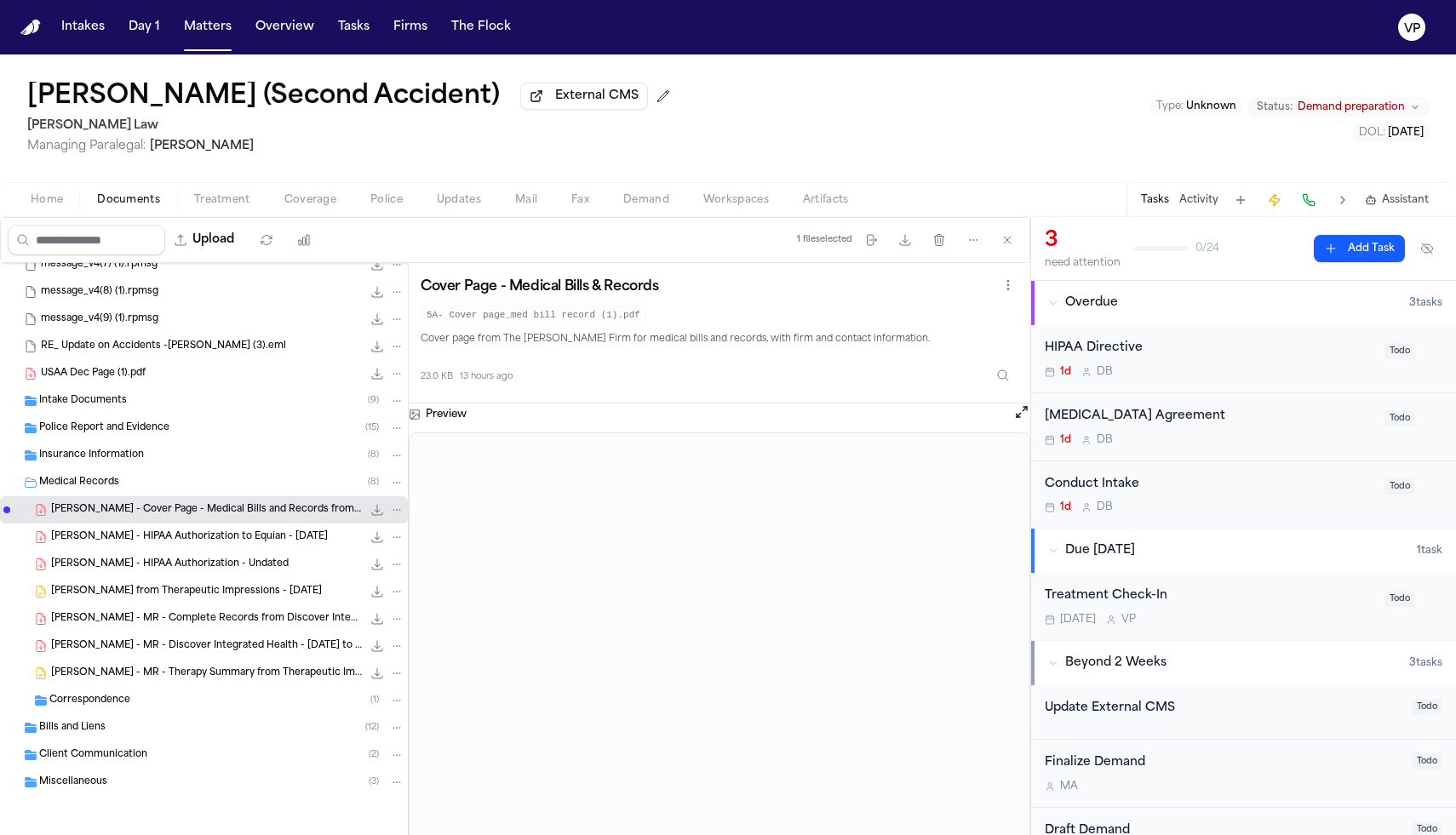
click at [186, 529] on div "[PERSON_NAME] - HIPAA Authorization to Equian - [DATE] 258.0 KB • PDF" at bounding box center [228, 537] width 353 height 17
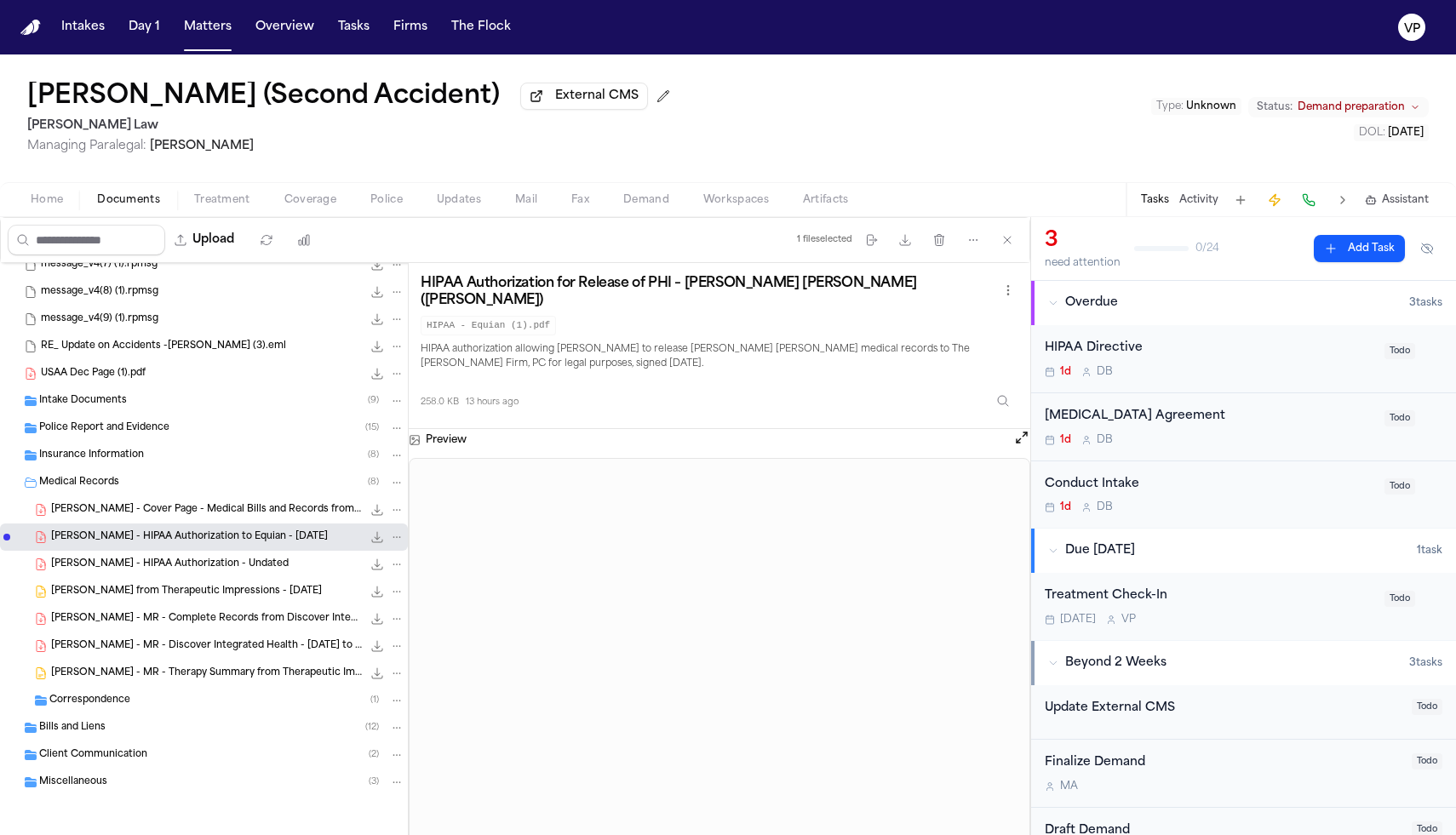
click at [192, 515] on span "[PERSON_NAME] - Cover Page - Medical Bills and Records from [PERSON_NAME] Firm" at bounding box center [206, 510] width 311 height 14
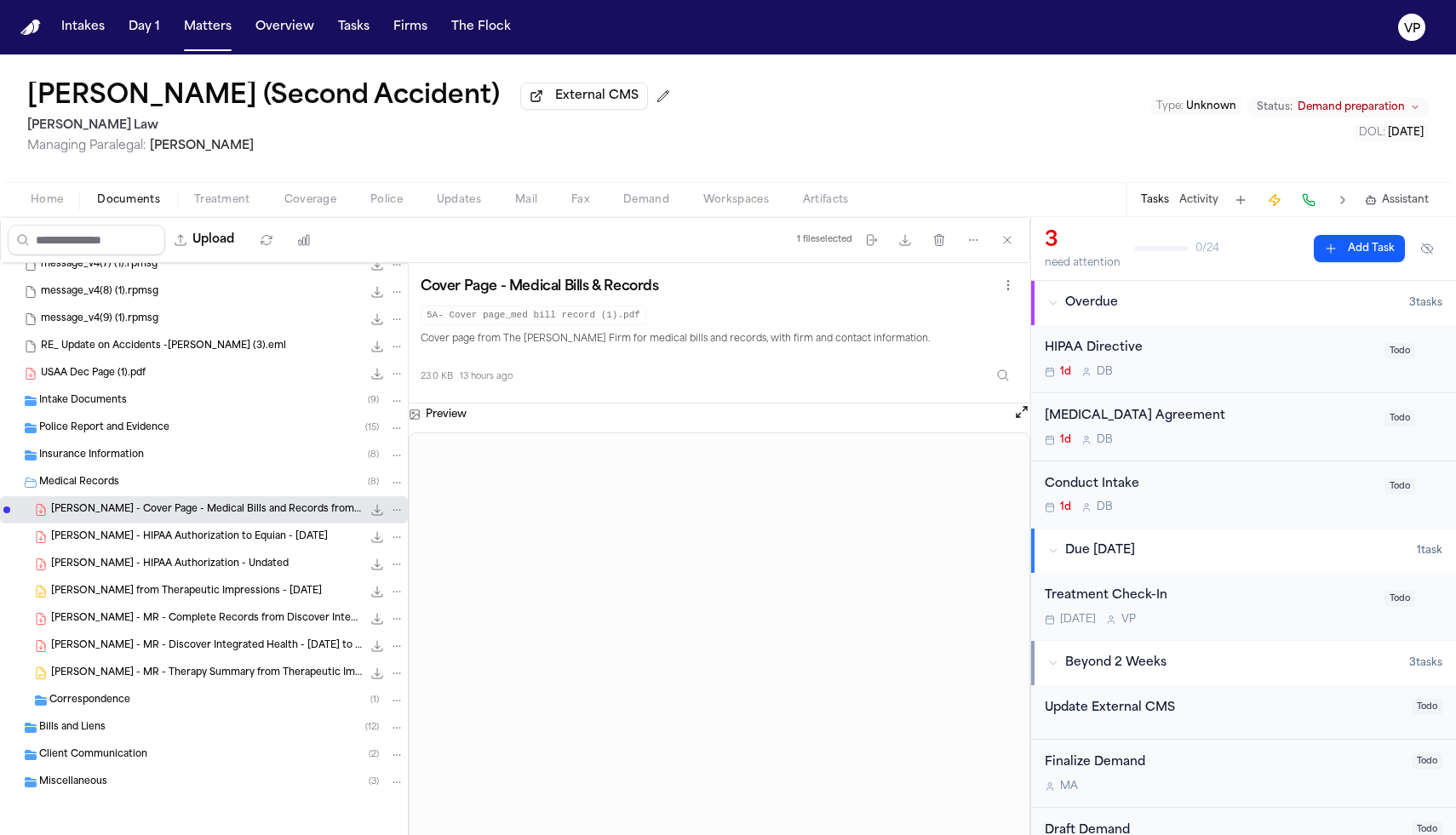
click at [221, 517] on div "[PERSON_NAME] - Cover Page - Medical Bills and Records from [PERSON_NAME] Firm …" at bounding box center [228, 510] width 353 height 17
click at [219, 534] on span "[PERSON_NAME] - HIPAA Authorization to Equian - [DATE]" at bounding box center [190, 537] width 276 height 14
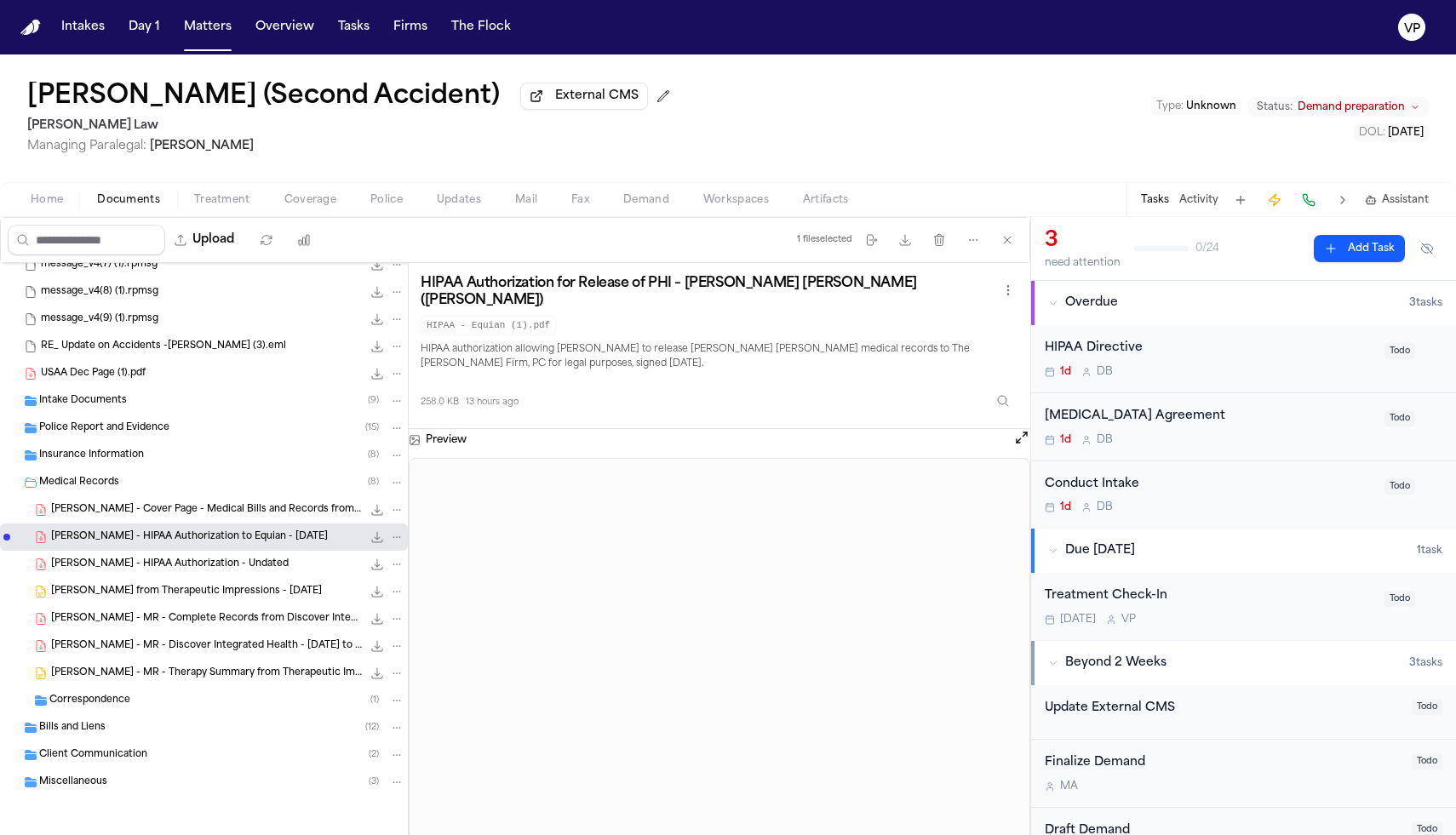
click at [253, 566] on div "[PERSON_NAME] - HIPAA Authorization - Undated 244.4 KB • PDF" at bounding box center [228, 564] width 353 height 17
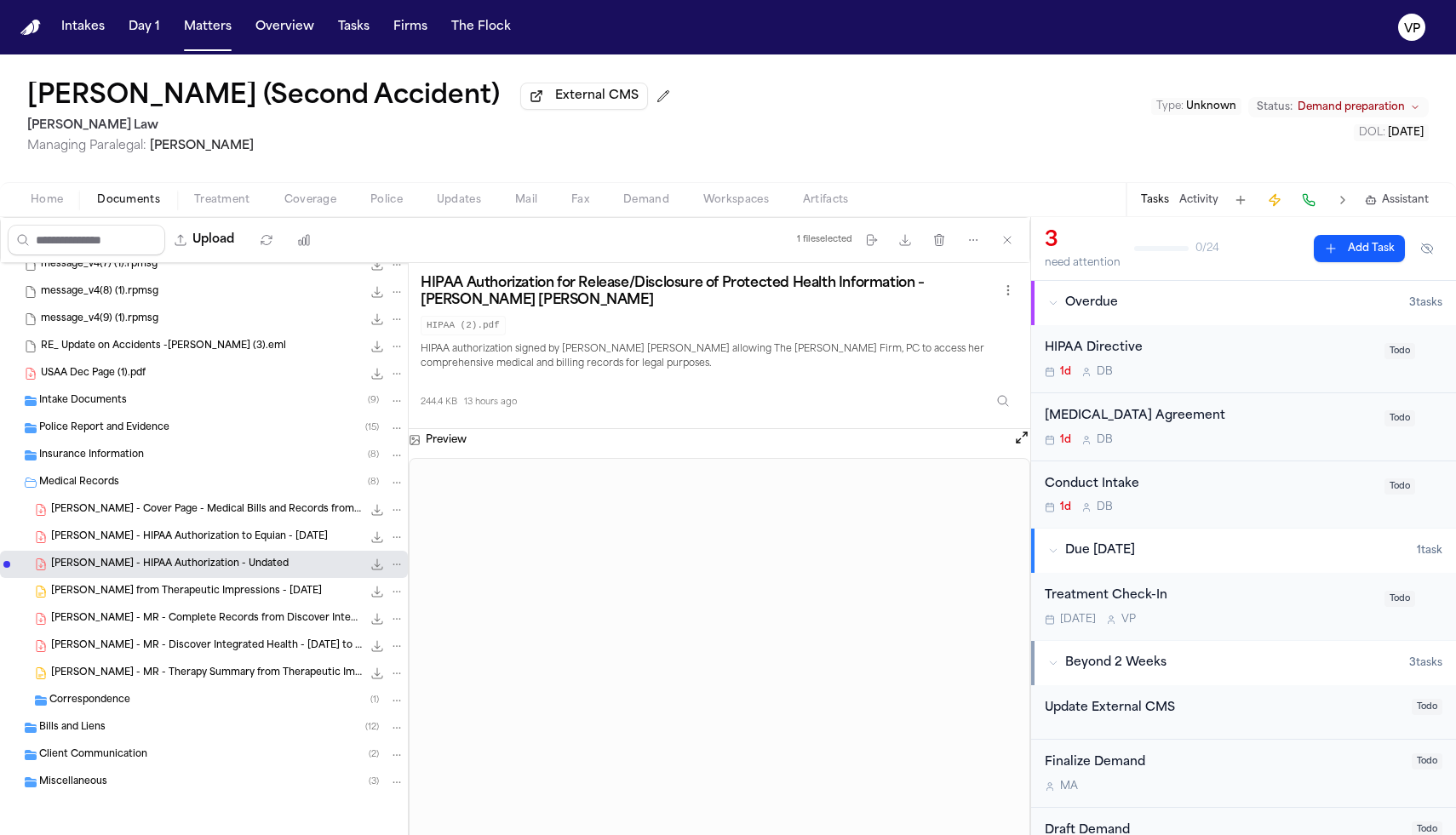
click at [255, 590] on span "[PERSON_NAME] from Therapeutic Impressions - [DATE]" at bounding box center [187, 591] width 271 height 14
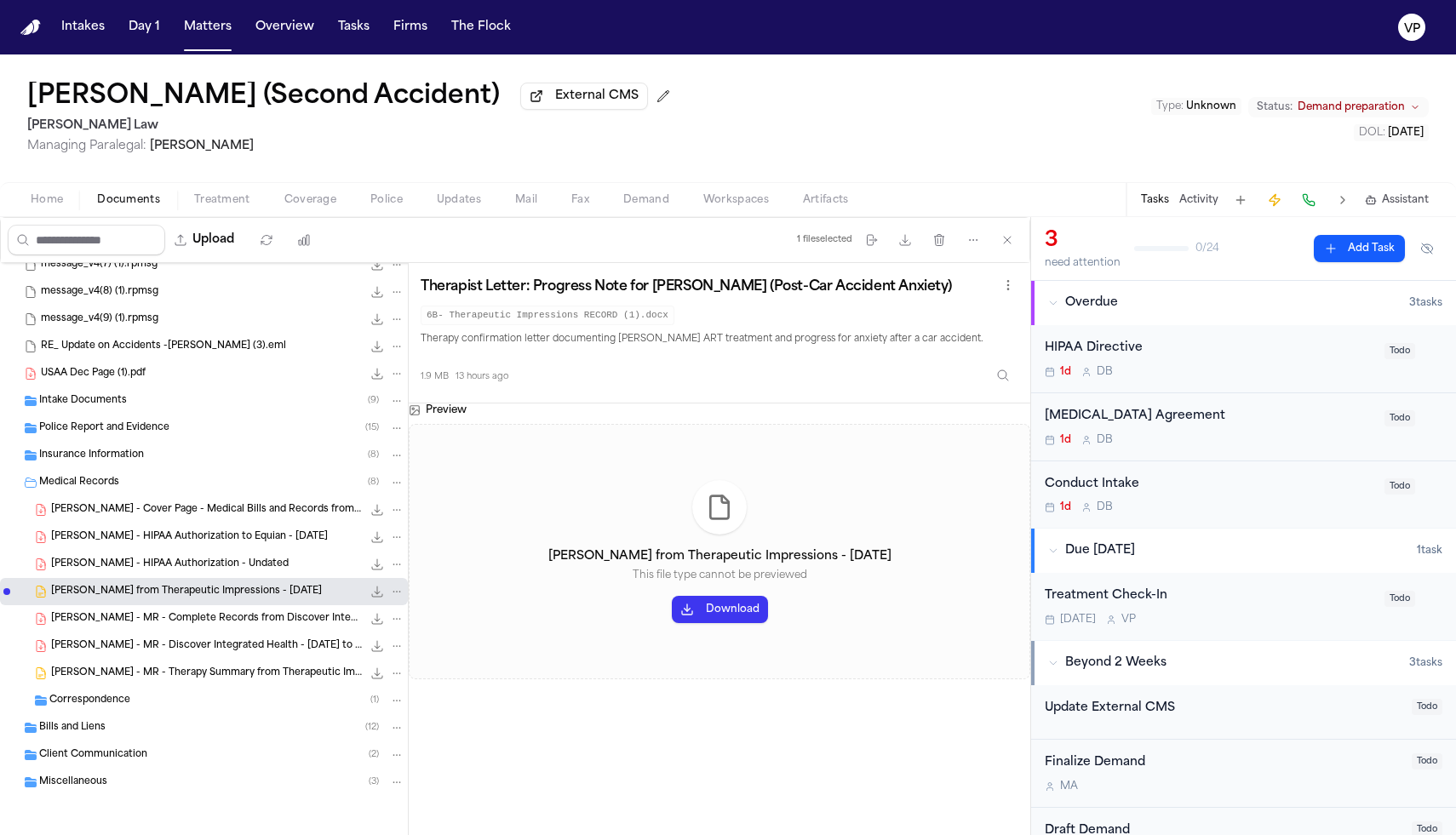
click at [250, 605] on div "[PERSON_NAME] - MR - Complete Records from Discover Integrated Health - [DATE] …" at bounding box center [204, 618] width 408 height 27
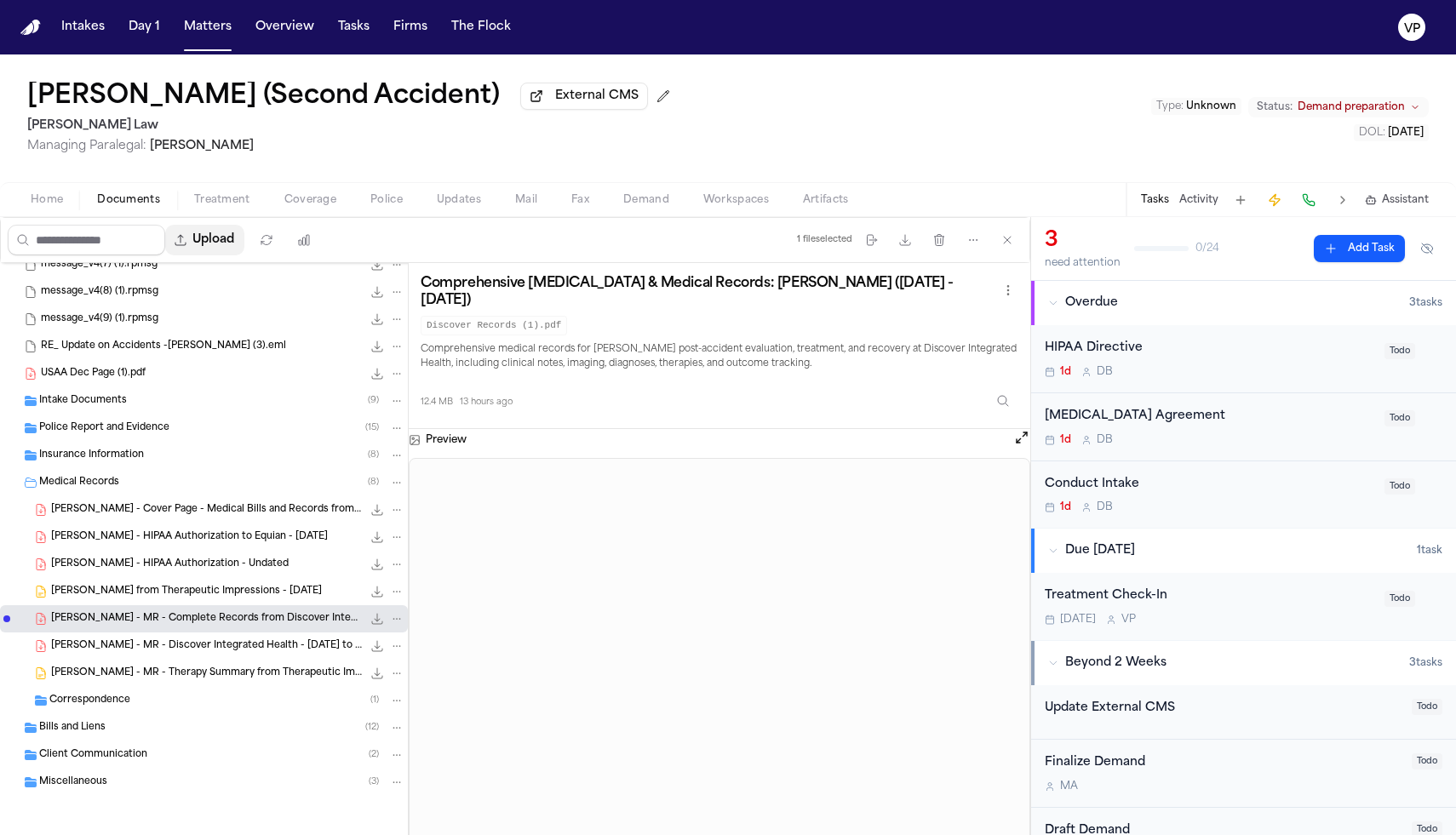
click at [234, 247] on button "Upload" at bounding box center [205, 240] width 79 height 31
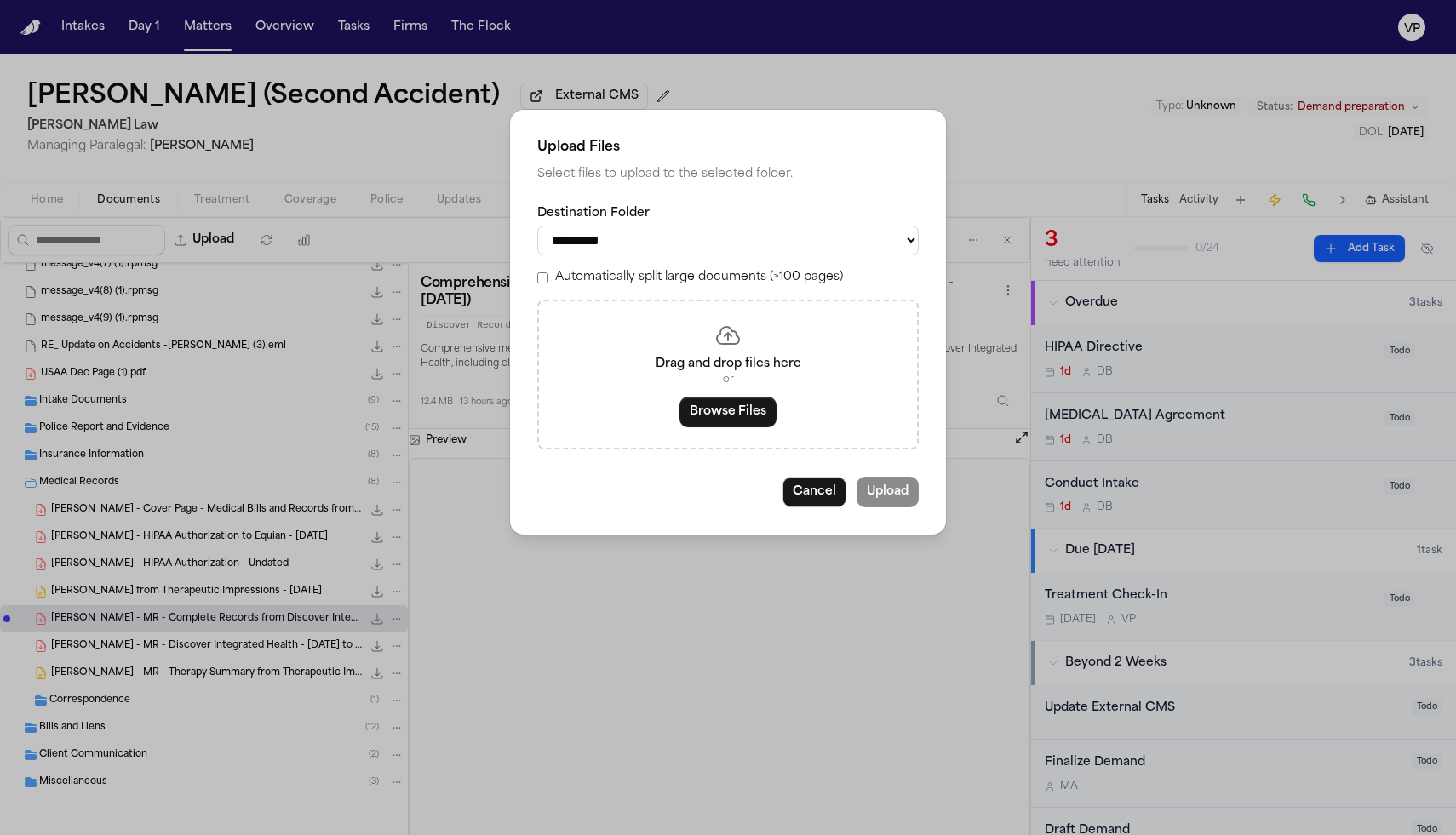
click at [738, 244] on select "**********" at bounding box center [728, 241] width 381 height 30
select select "**********"
click at [537, 226] on select "**********" at bounding box center [728, 241] width 381 height 30
click at [728, 422] on button "Browse Files" at bounding box center [728, 412] width 97 height 31
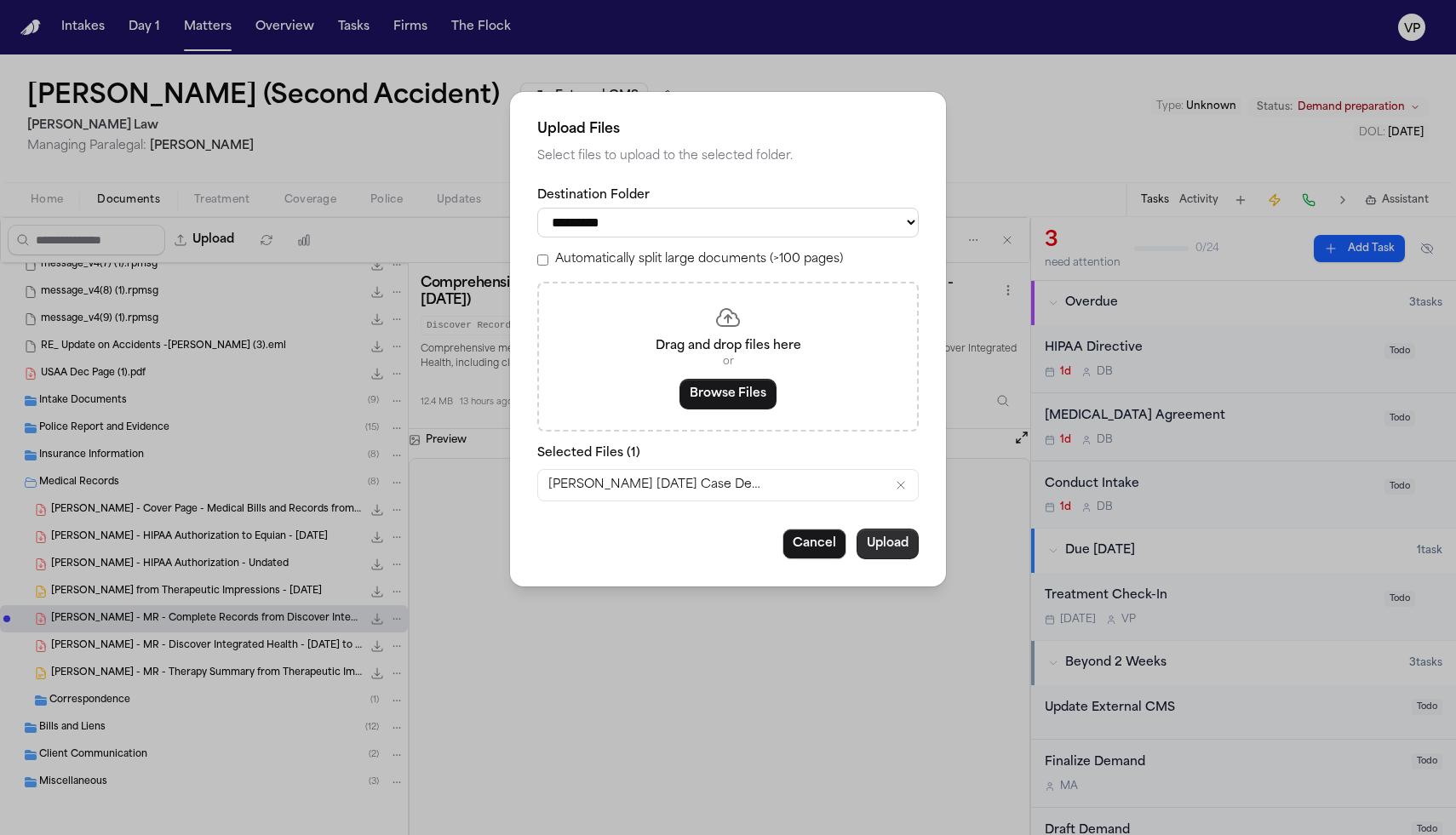
click at [871, 554] on button "Upload" at bounding box center [887, 544] width 63 height 31
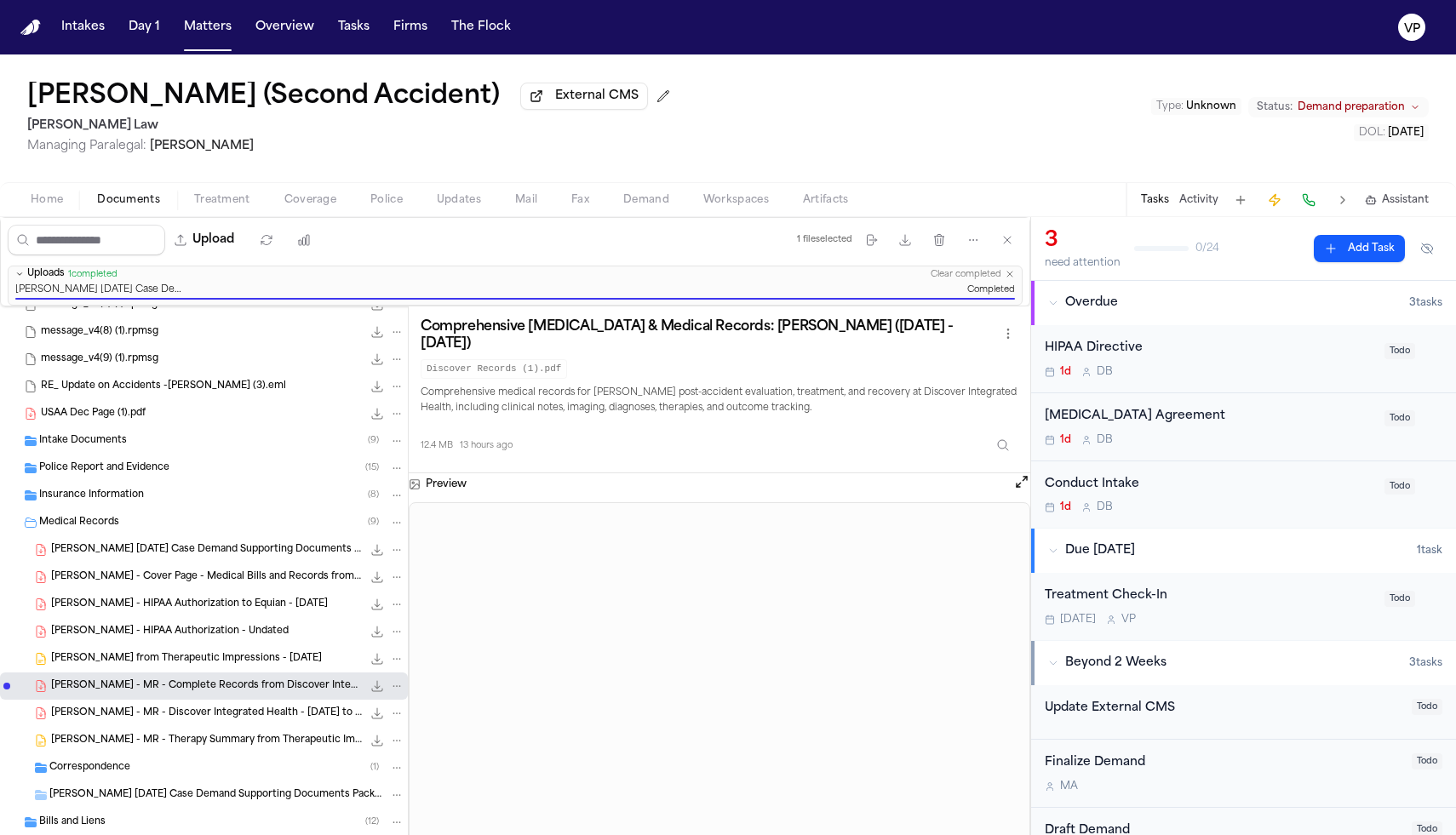
click at [1210, 349] on div "HIPAA Directive" at bounding box center [1209, 348] width 330 height 20
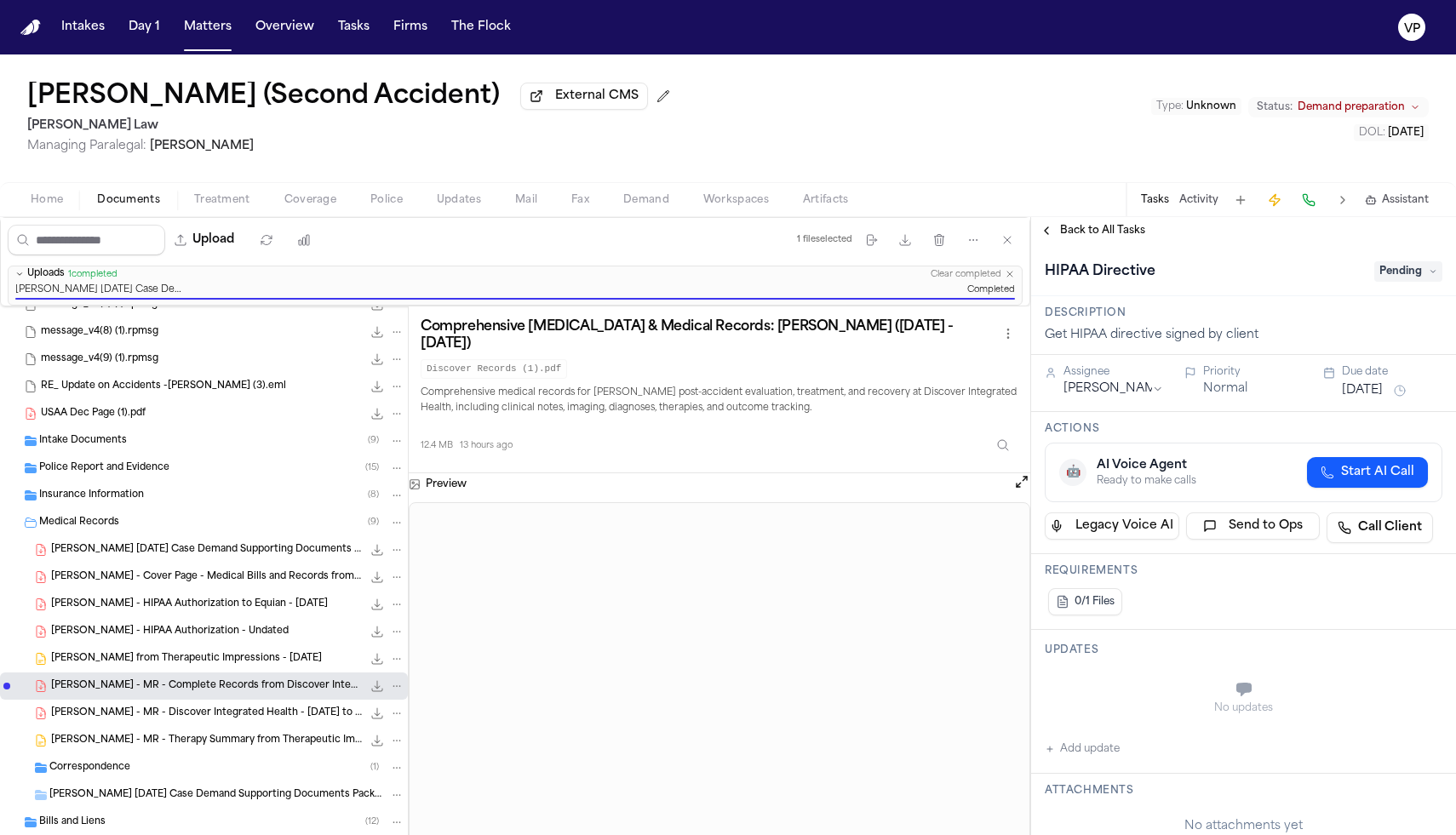
click at [1398, 277] on span "Pending" at bounding box center [1408, 272] width 68 height 21
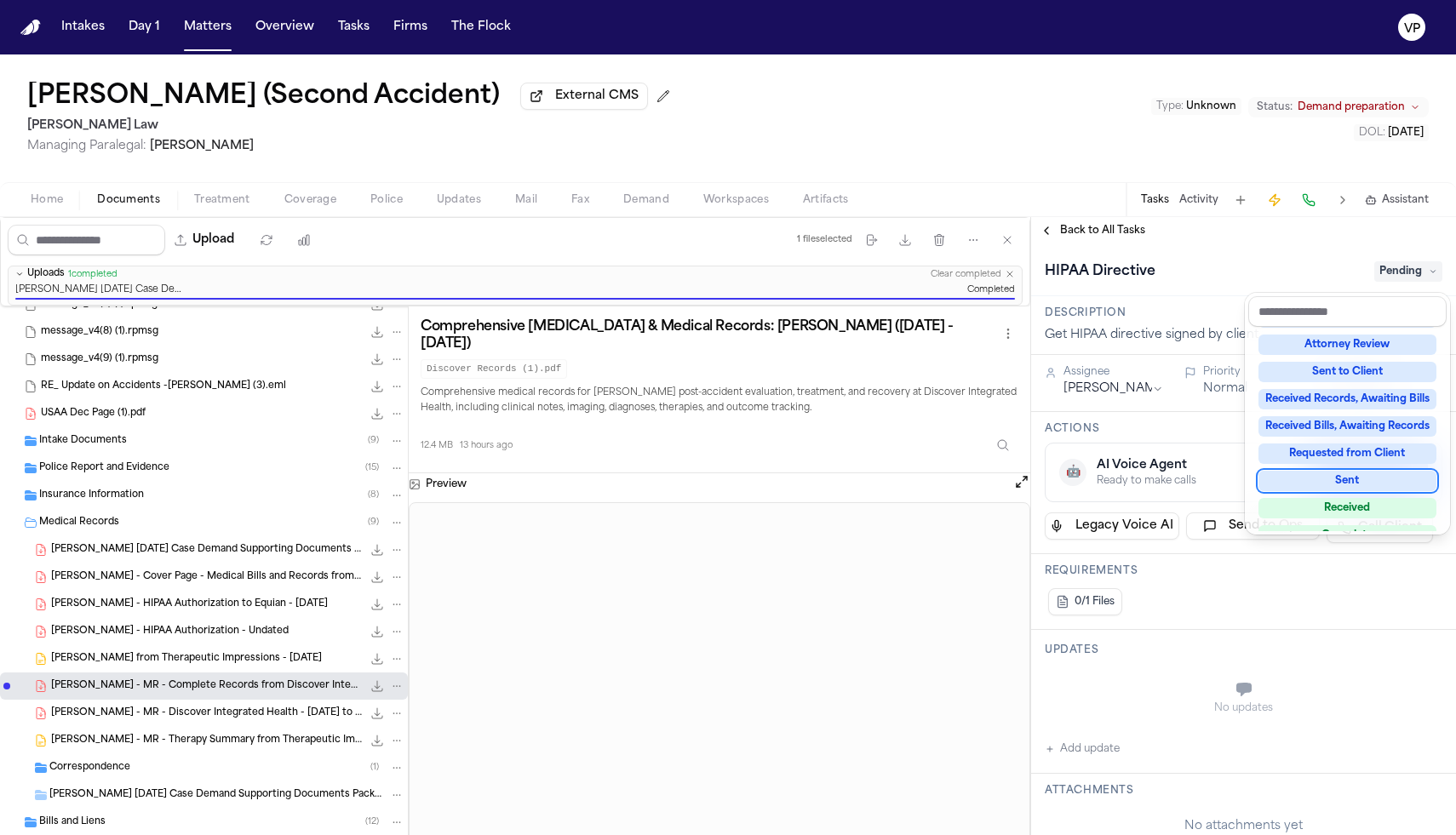
scroll to position [265, 0]
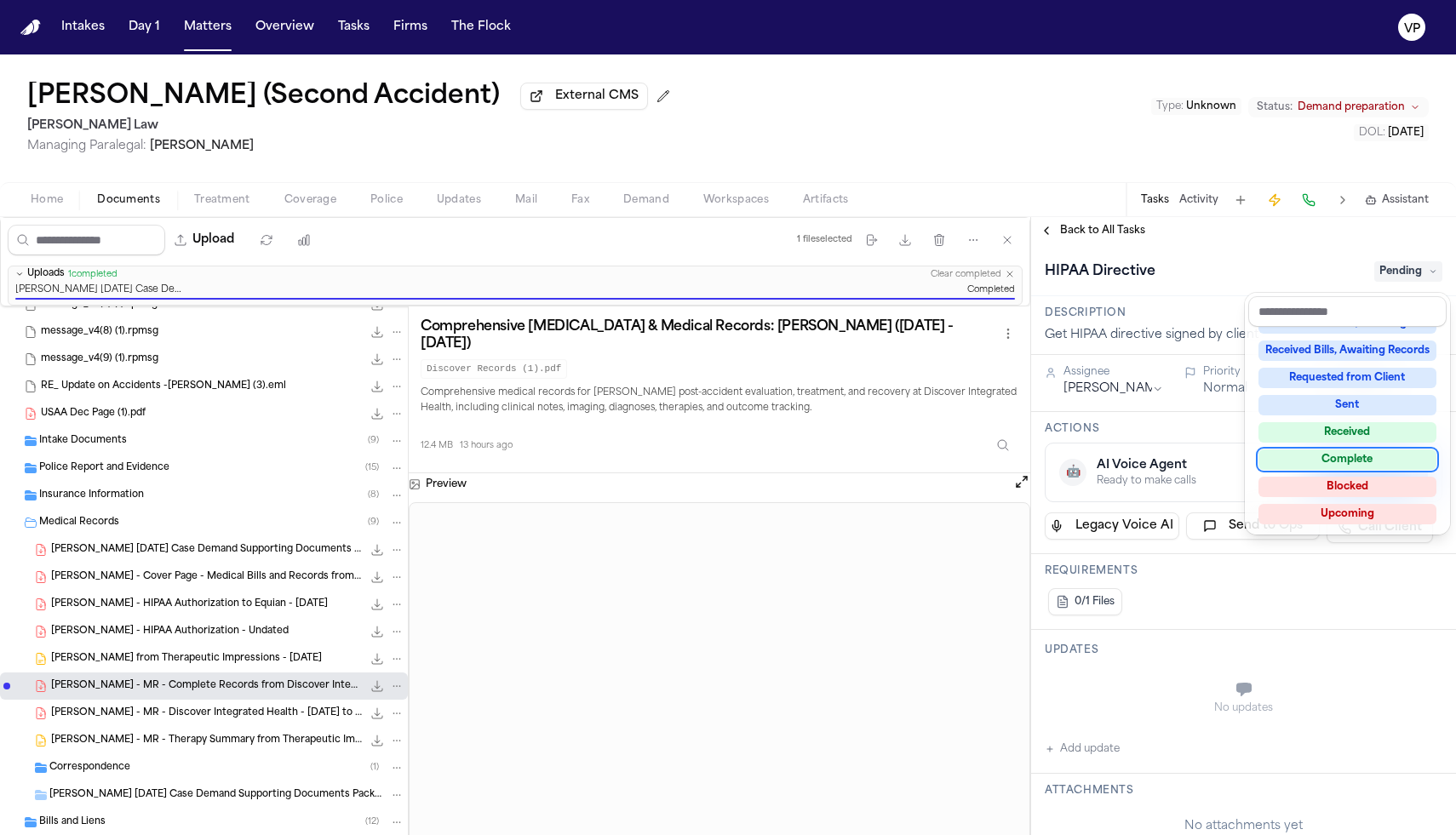
click at [1351, 468] on div "Complete" at bounding box center [1348, 460] width 178 height 21
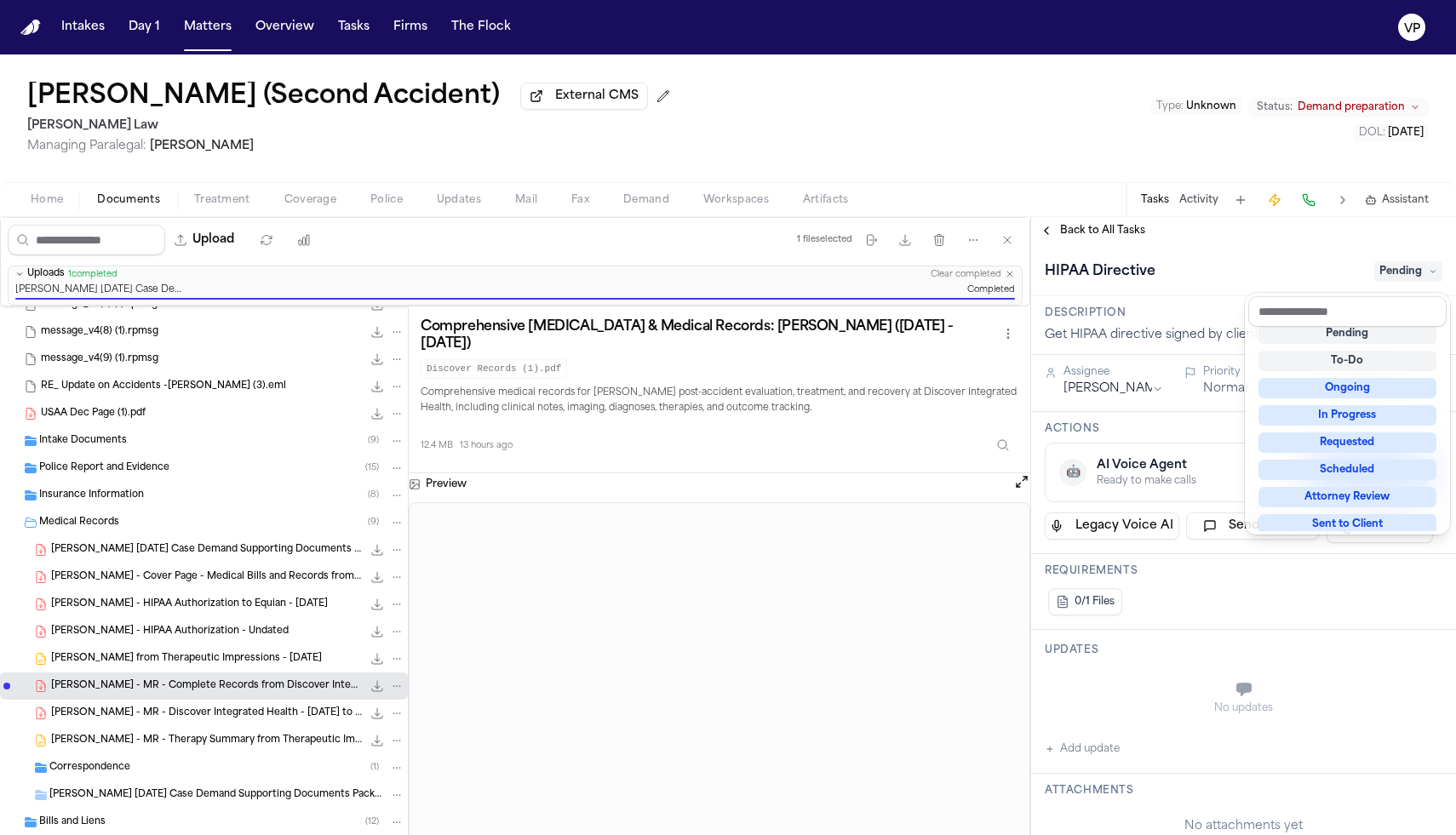
scroll to position [31, 0]
drag, startPoint x: 1253, startPoint y: 274, endPoint x: 1194, endPoint y: 258, distance: 61.1
click at [1252, 273] on div "HIPAA Directive Pending" at bounding box center [1244, 271] width 398 height 27
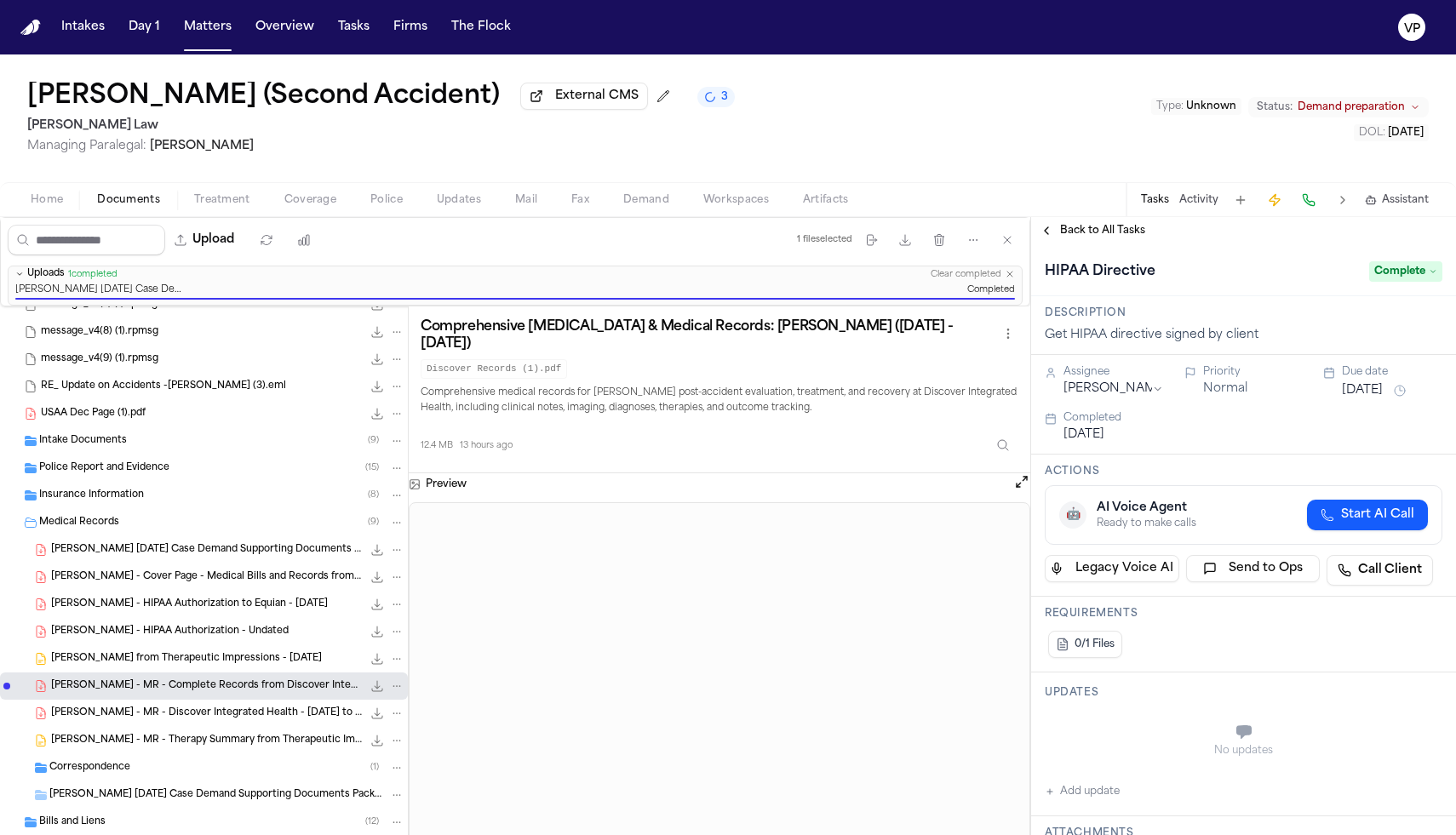
click at [1101, 235] on span "Back to All Tasks" at bounding box center [1102, 231] width 85 height 14
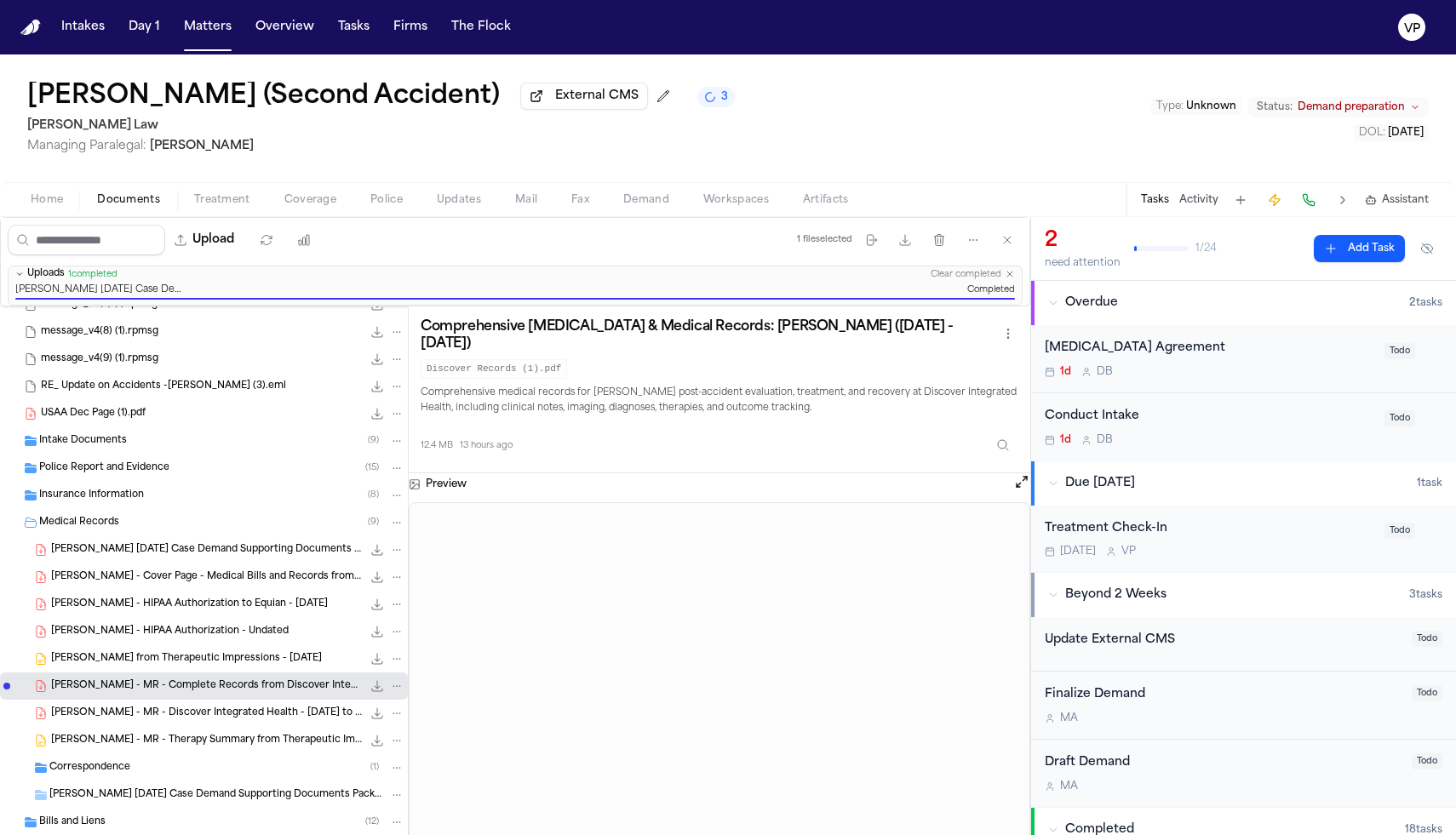
click at [1183, 344] on div "[MEDICAL_DATA] Agreement" at bounding box center [1209, 348] width 330 height 20
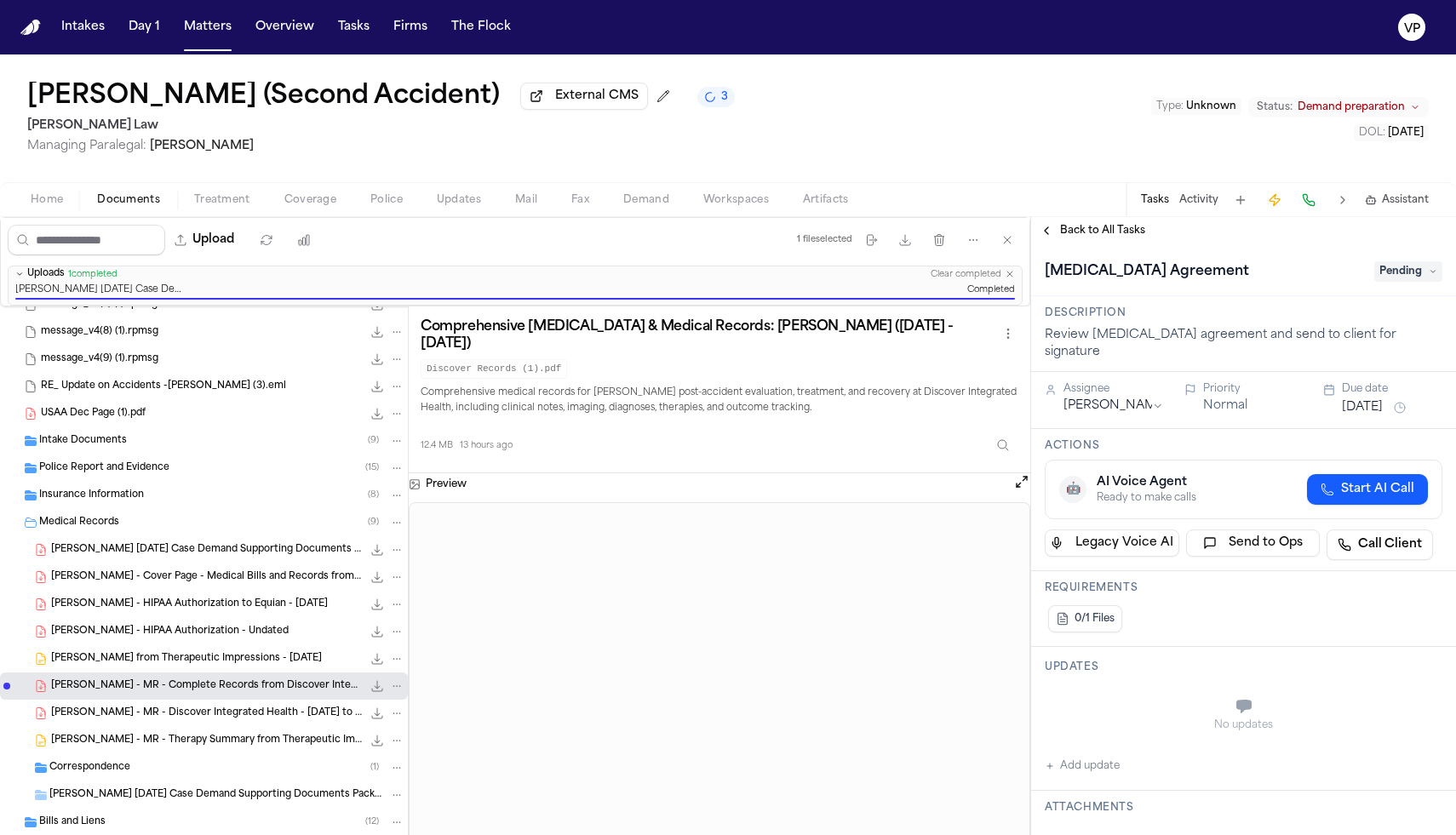
click at [1392, 261] on div "[MEDICAL_DATA] Agreement Pending" at bounding box center [1243, 271] width 425 height 52
click at [1389, 272] on span "Pending" at bounding box center [1408, 272] width 68 height 21
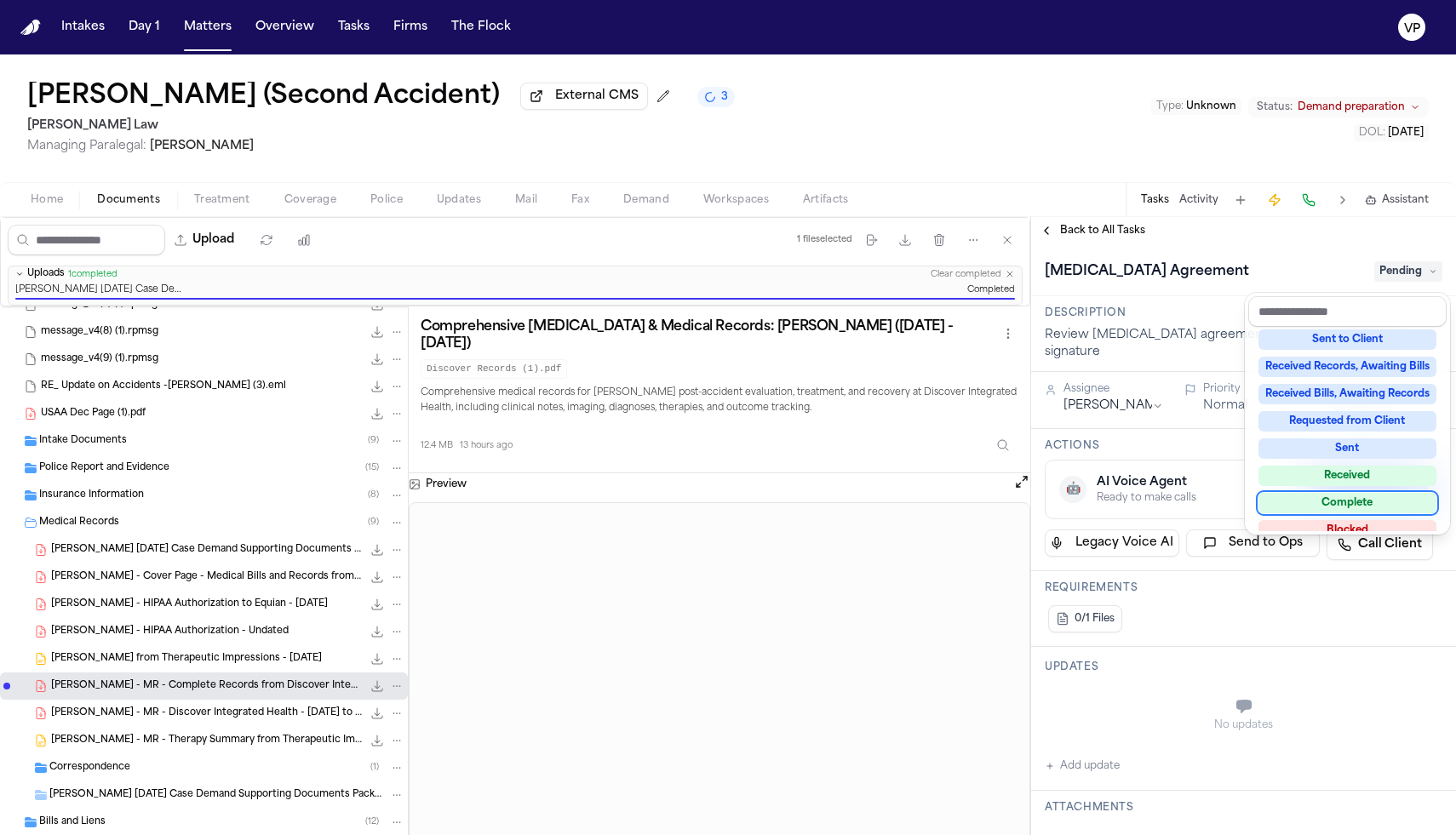
click at [1346, 501] on div "Complete" at bounding box center [1348, 503] width 178 height 21
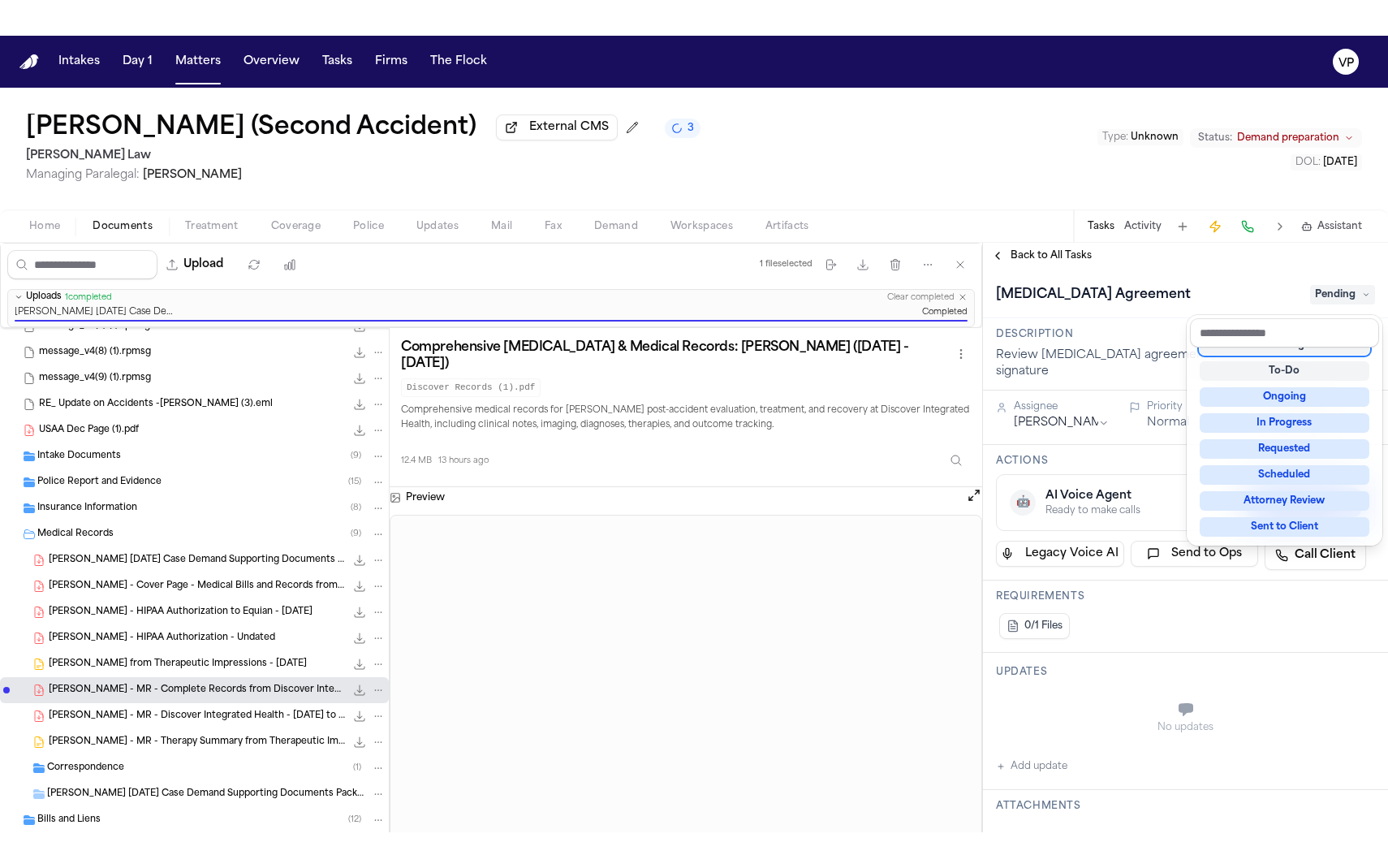
scroll to position [32, 0]
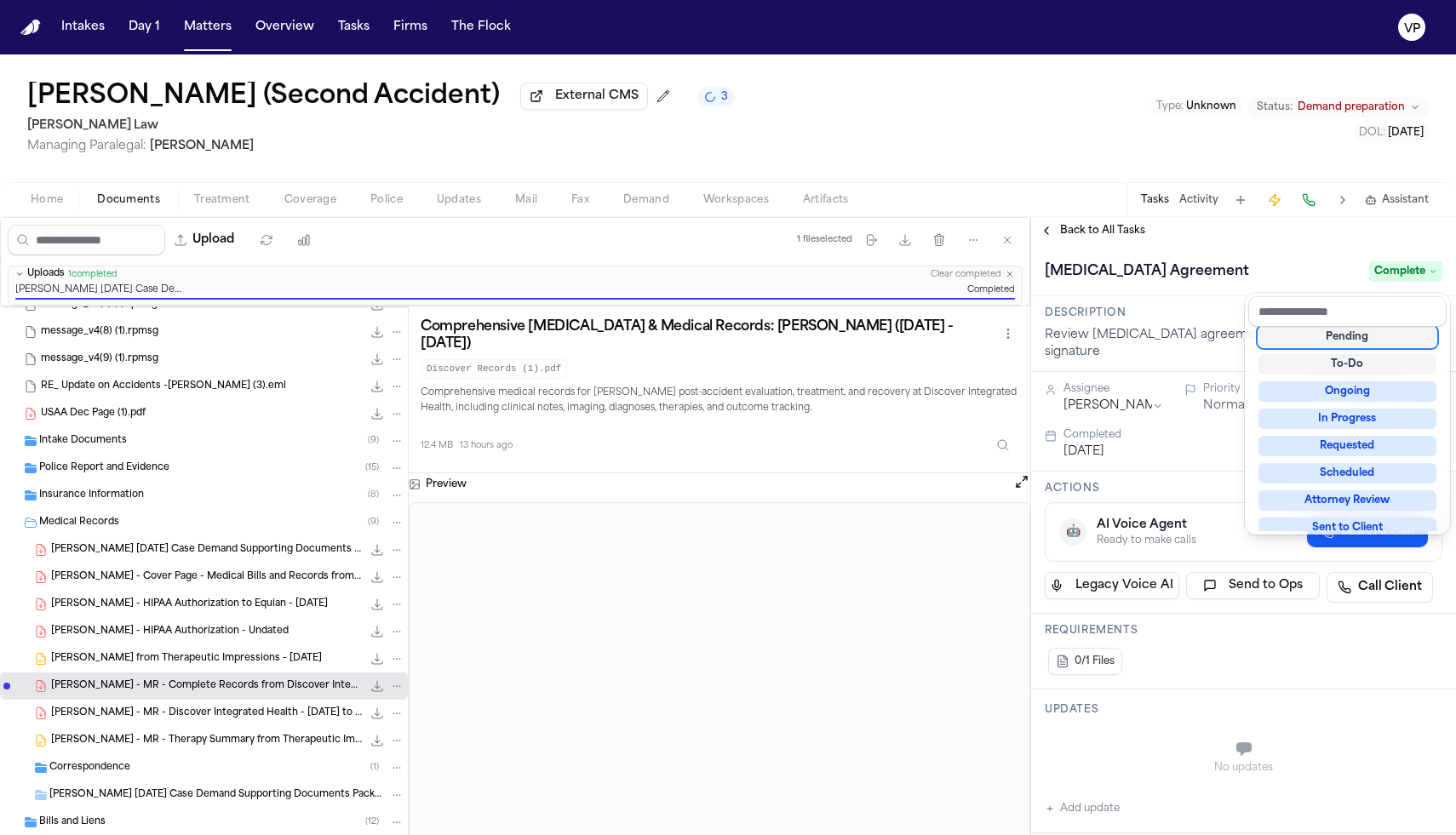
click at [1080, 237] on div "**********" at bounding box center [1243, 526] width 425 height 618
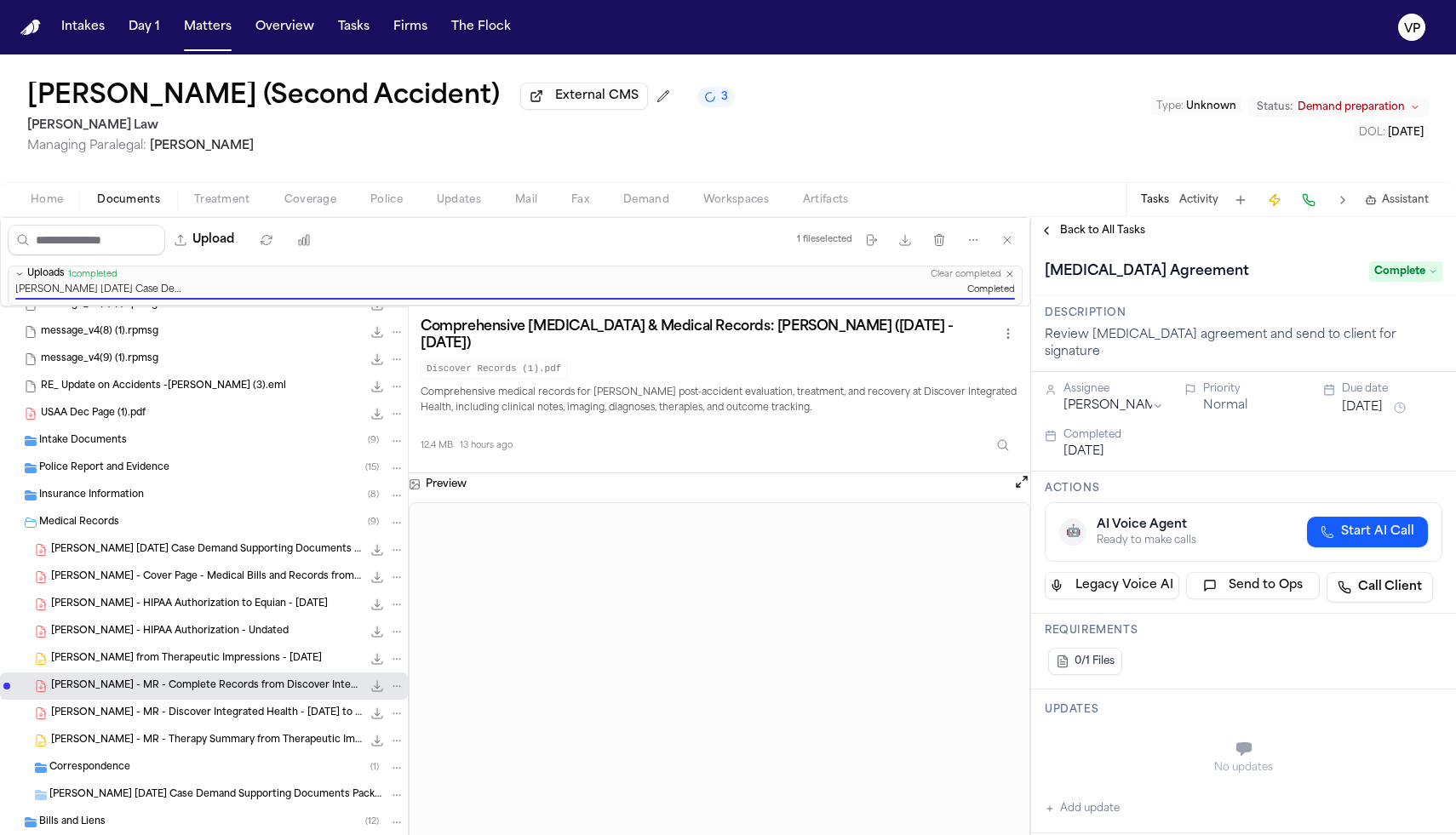
click at [1075, 228] on span "Back to All Tasks" at bounding box center [1102, 231] width 85 height 14
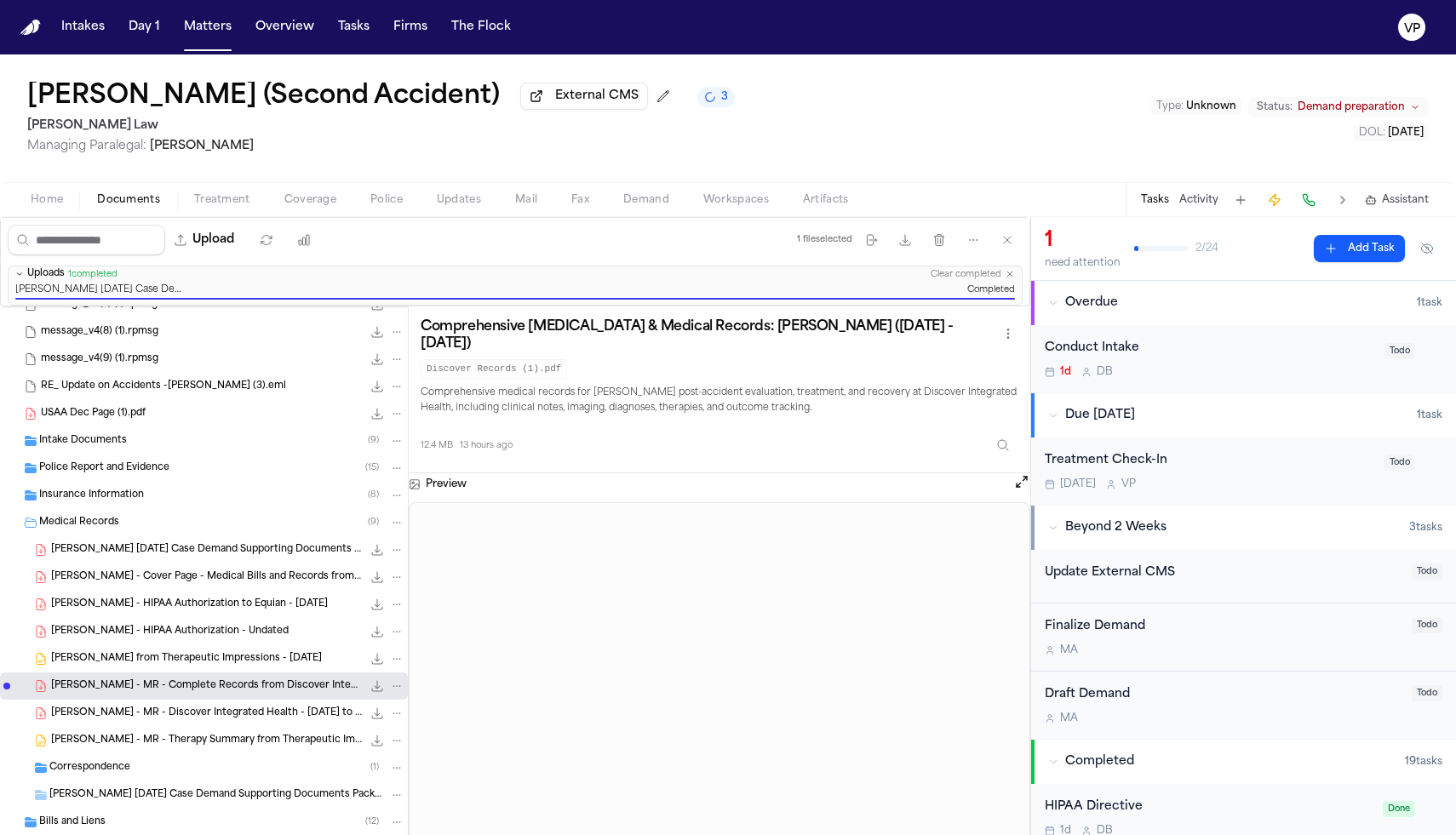
click at [275, 557] on span "[PERSON_NAME] [DATE] Case Demand Supporting Documents Package.pdf" at bounding box center [206, 550] width 311 height 14
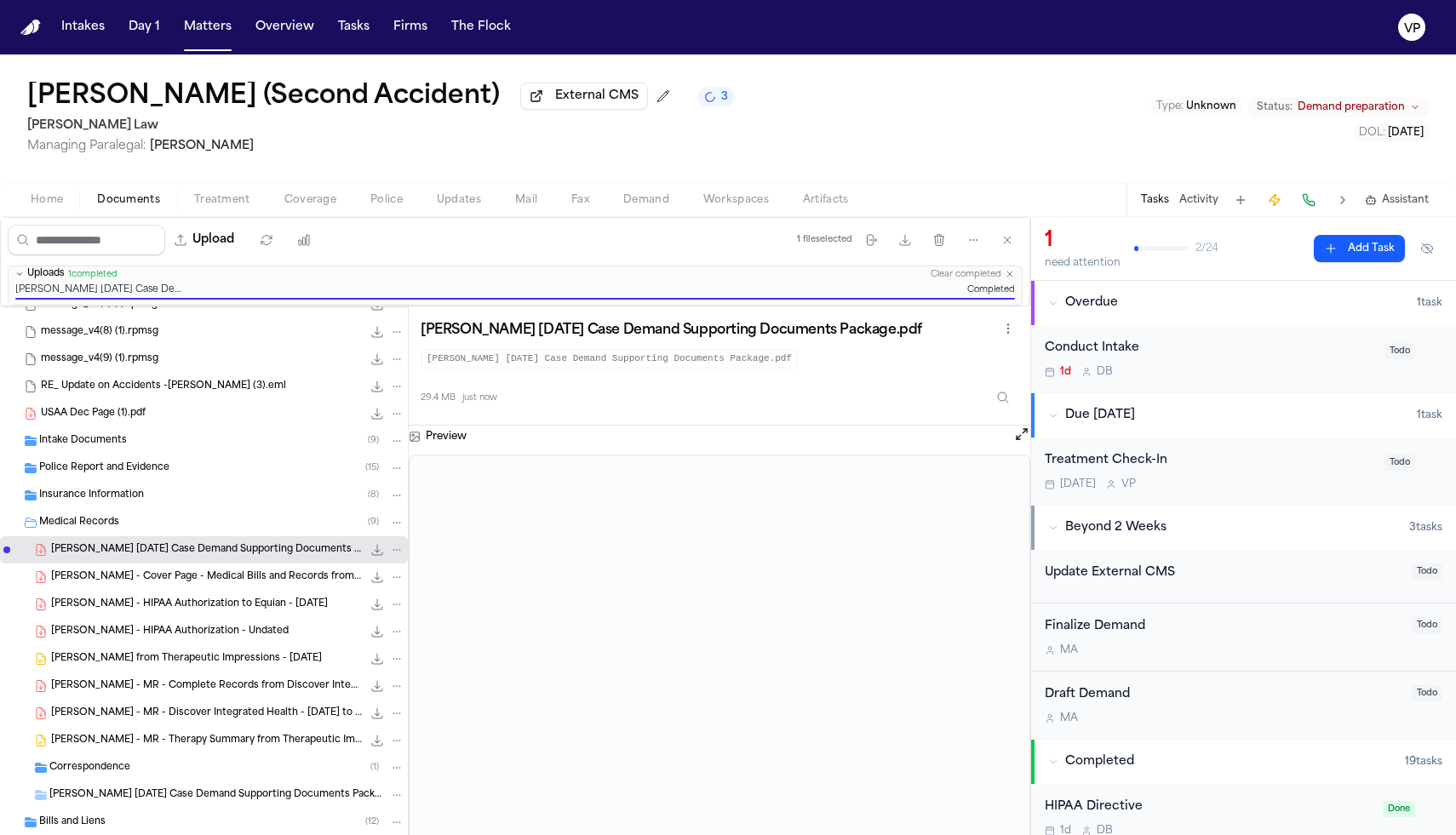
click at [1196, 205] on button "Activity" at bounding box center [1199, 200] width 39 height 14
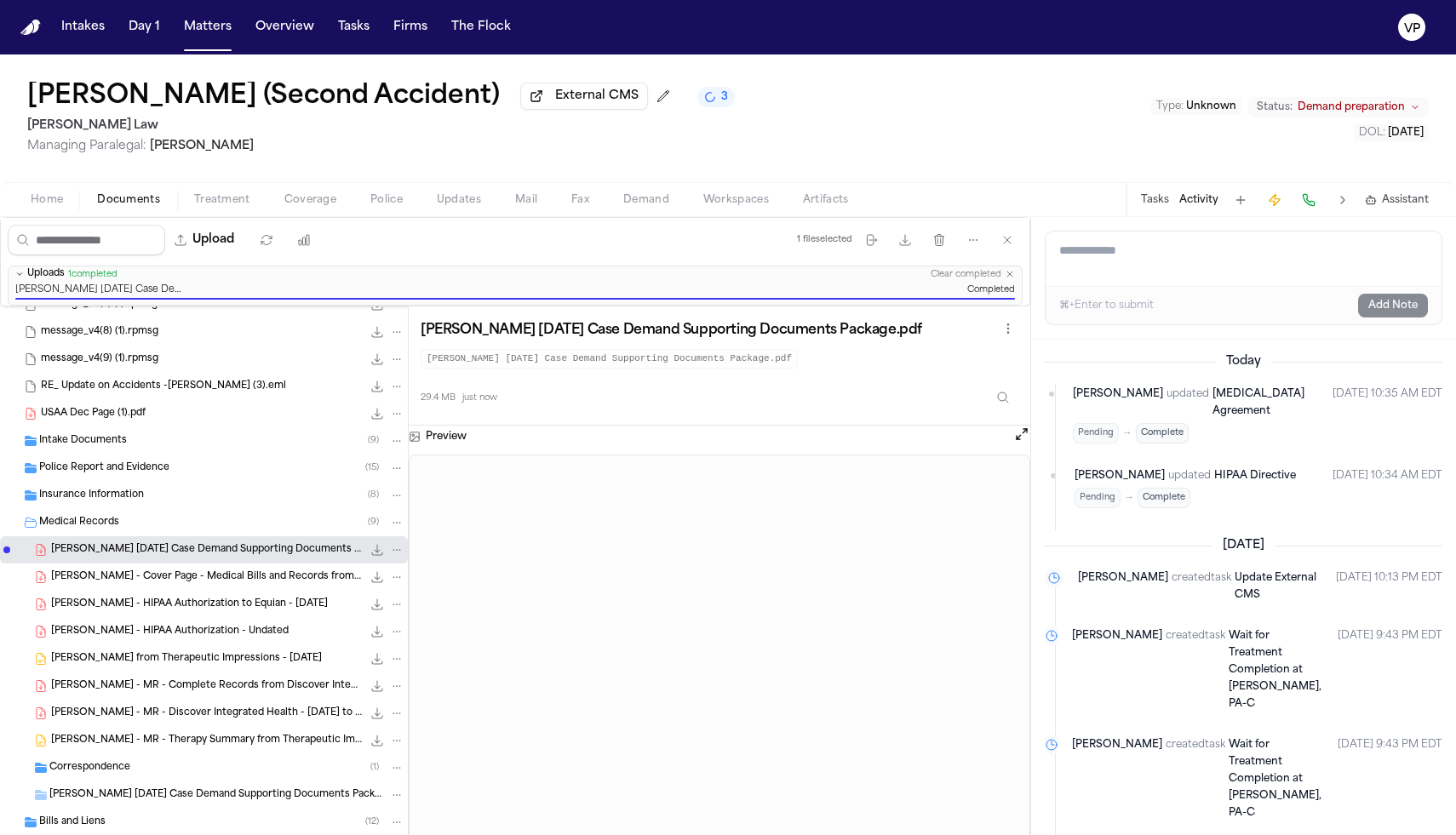
click at [1180, 247] on textarea "Add a note to this matter" at bounding box center [1244, 259] width 396 height 54
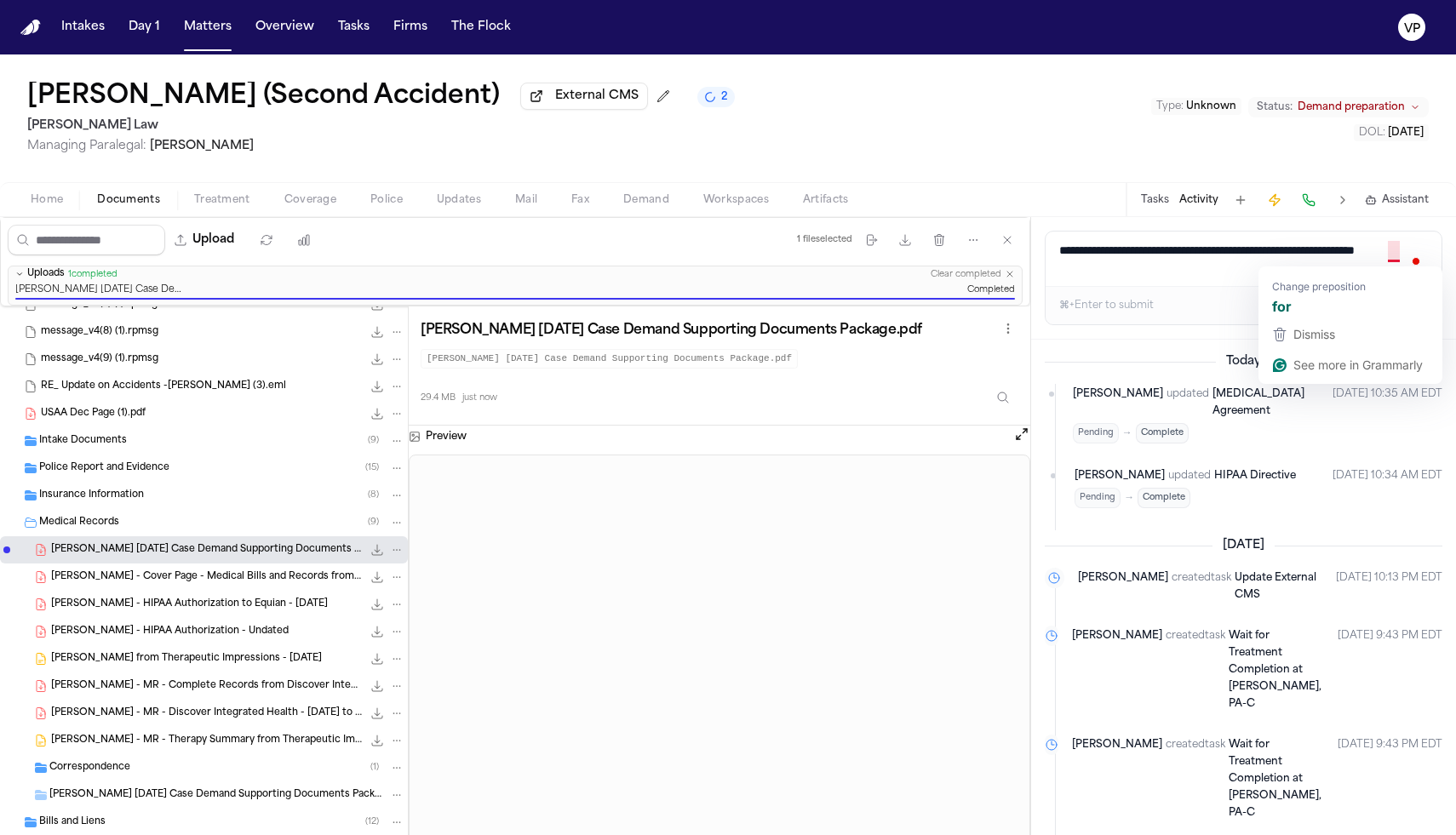
click at [1388, 256] on textarea "**********" at bounding box center [1244, 259] width 396 height 54
click at [1160, 283] on textarea "**********" at bounding box center [1244, 259] width 396 height 54
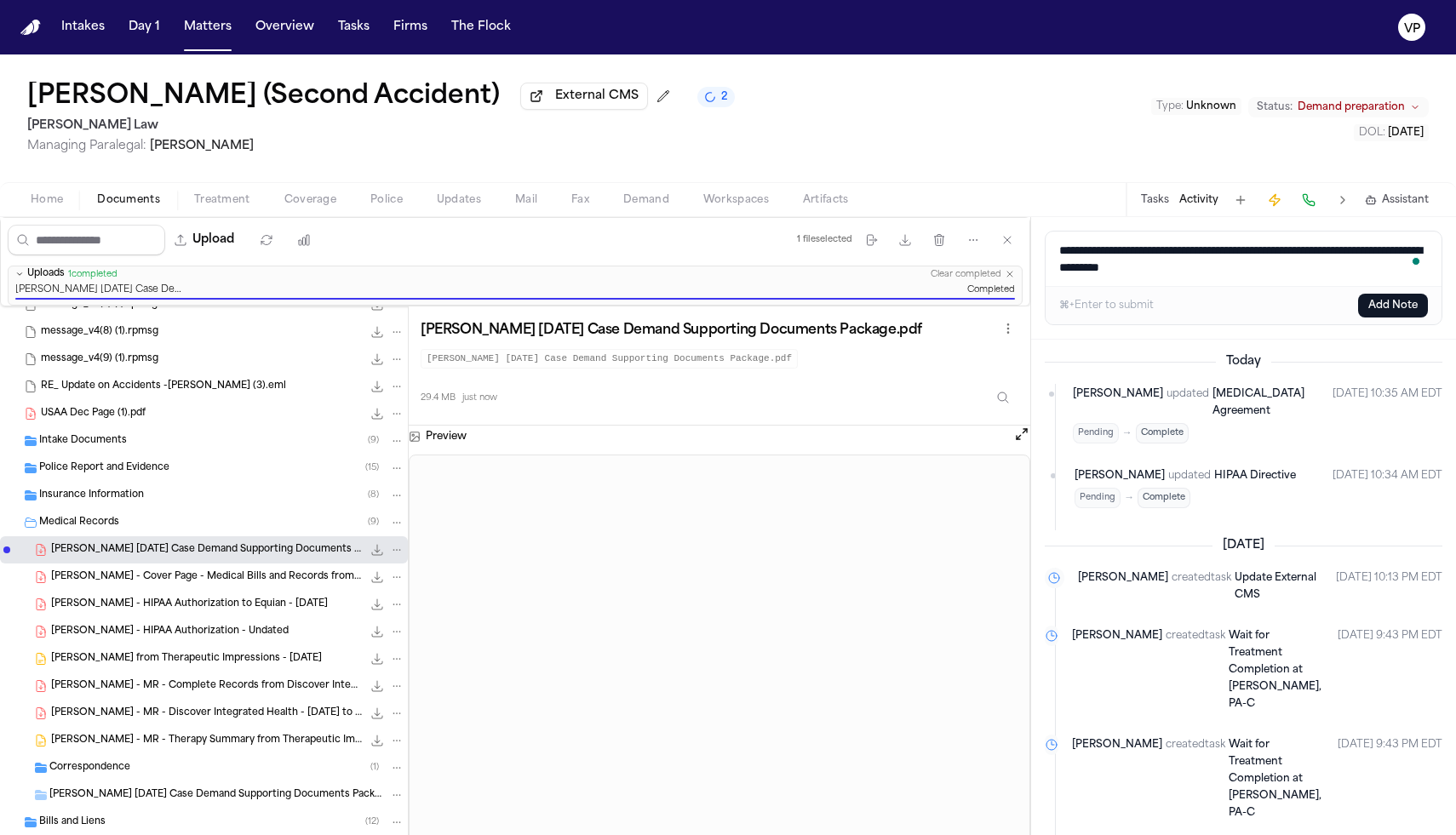
type textarea "**********"
click at [1394, 310] on button "Add Note" at bounding box center [1392, 306] width 70 height 24
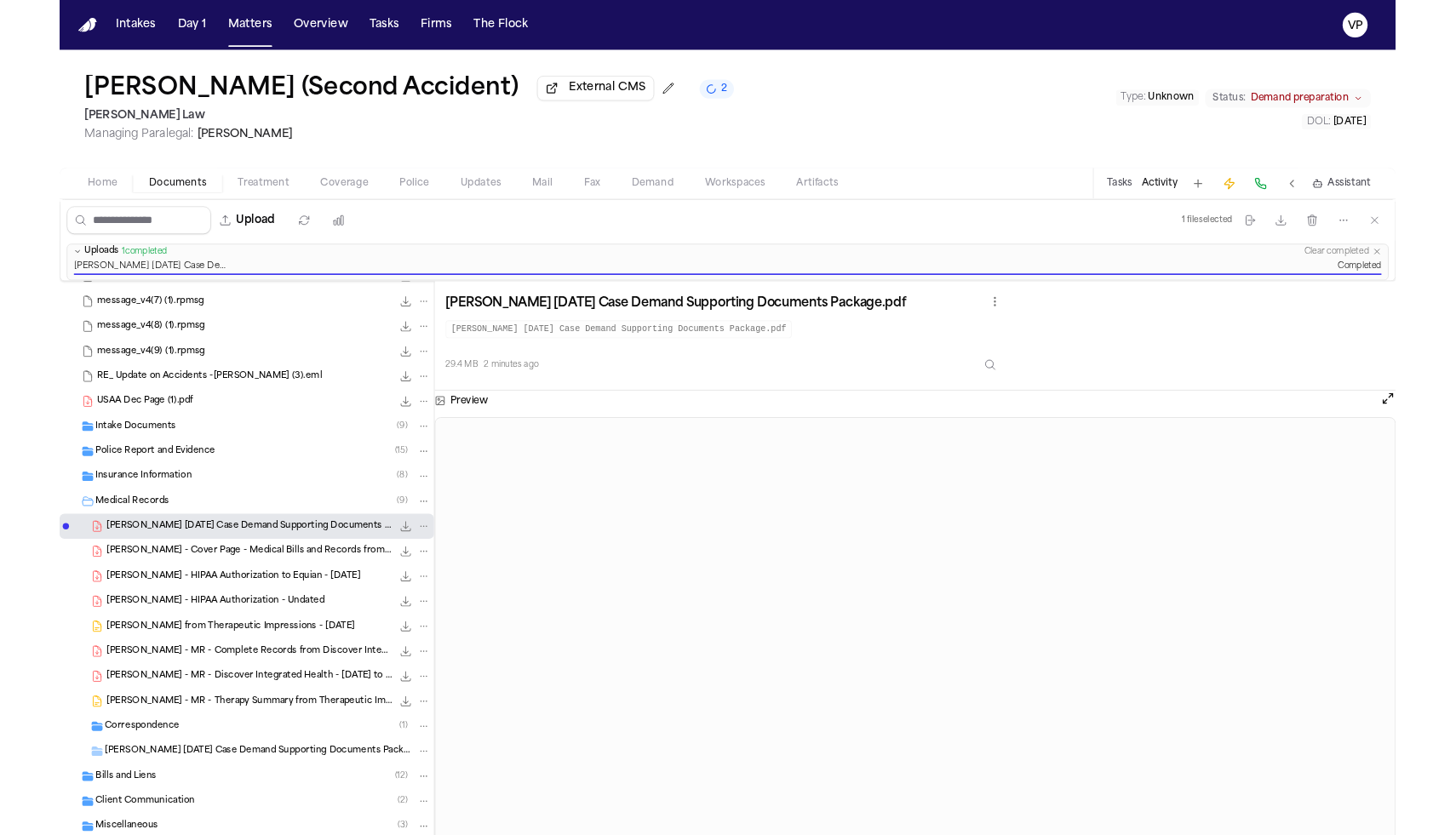
scroll to position [261, 0]
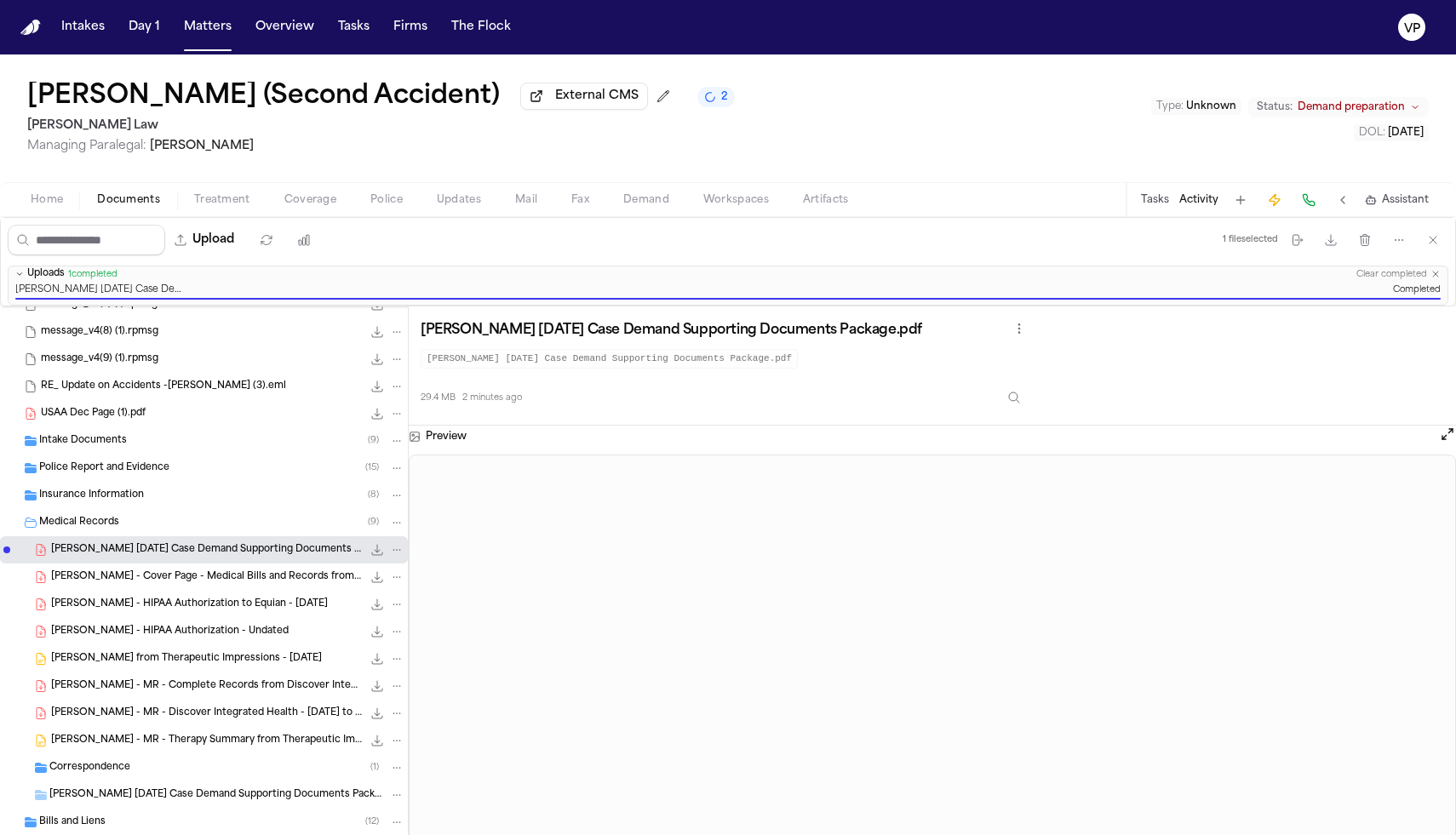
click at [1152, 199] on button "Tasks" at bounding box center [1155, 200] width 28 height 14
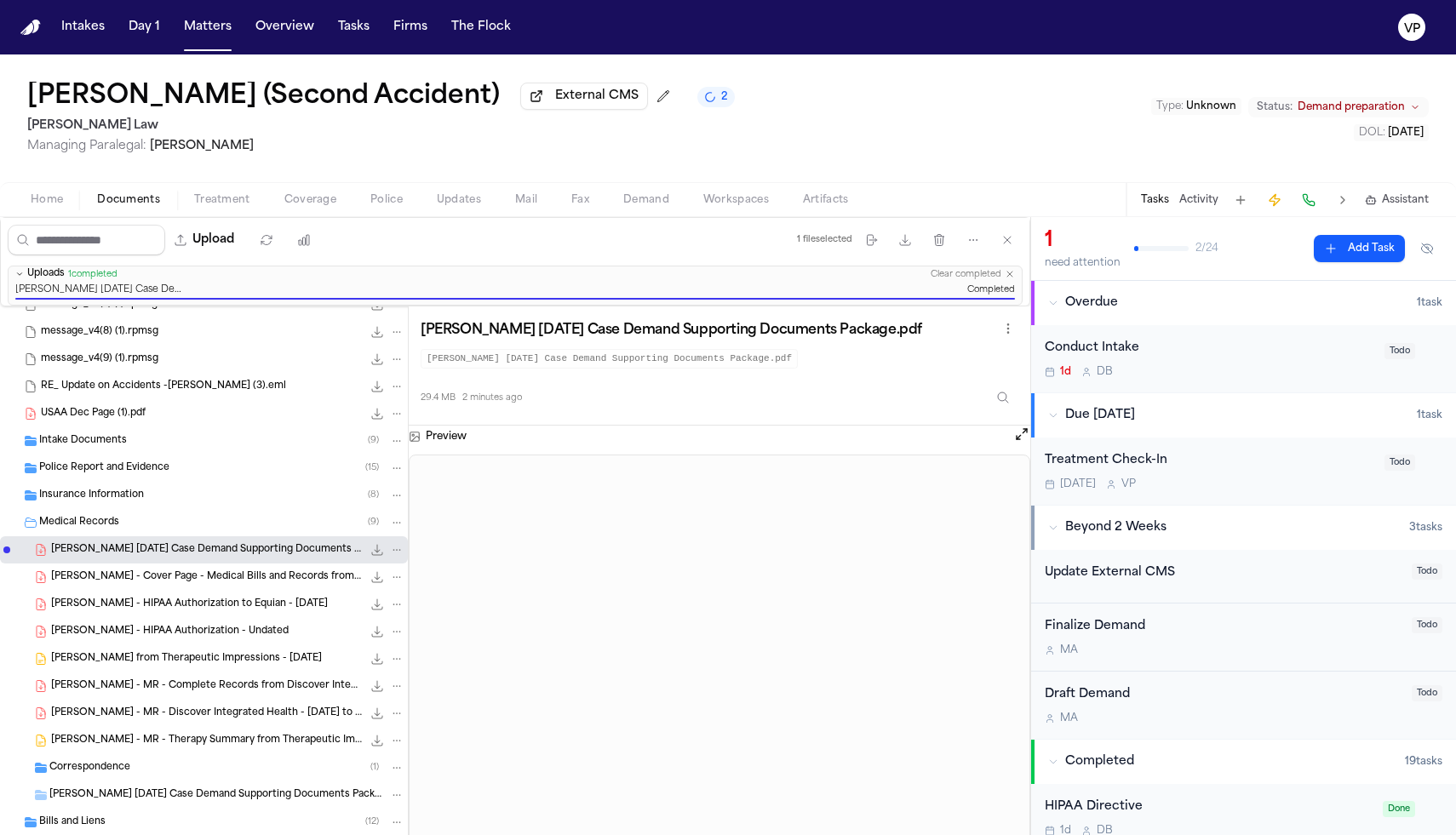
click at [1204, 371] on div "1d D B" at bounding box center [1209, 372] width 330 height 14
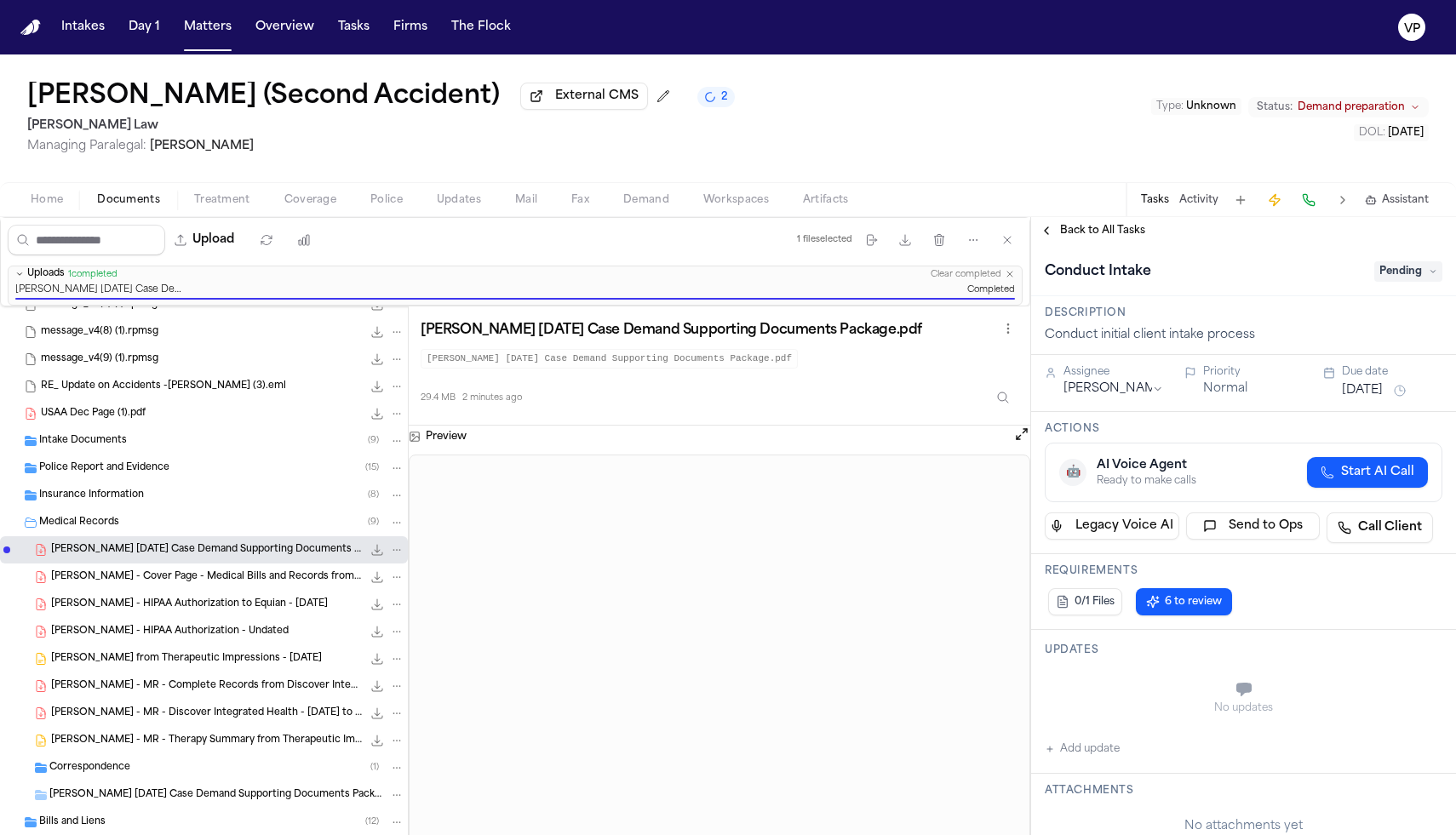
click at [1394, 281] on span "Pending" at bounding box center [1408, 272] width 68 height 21
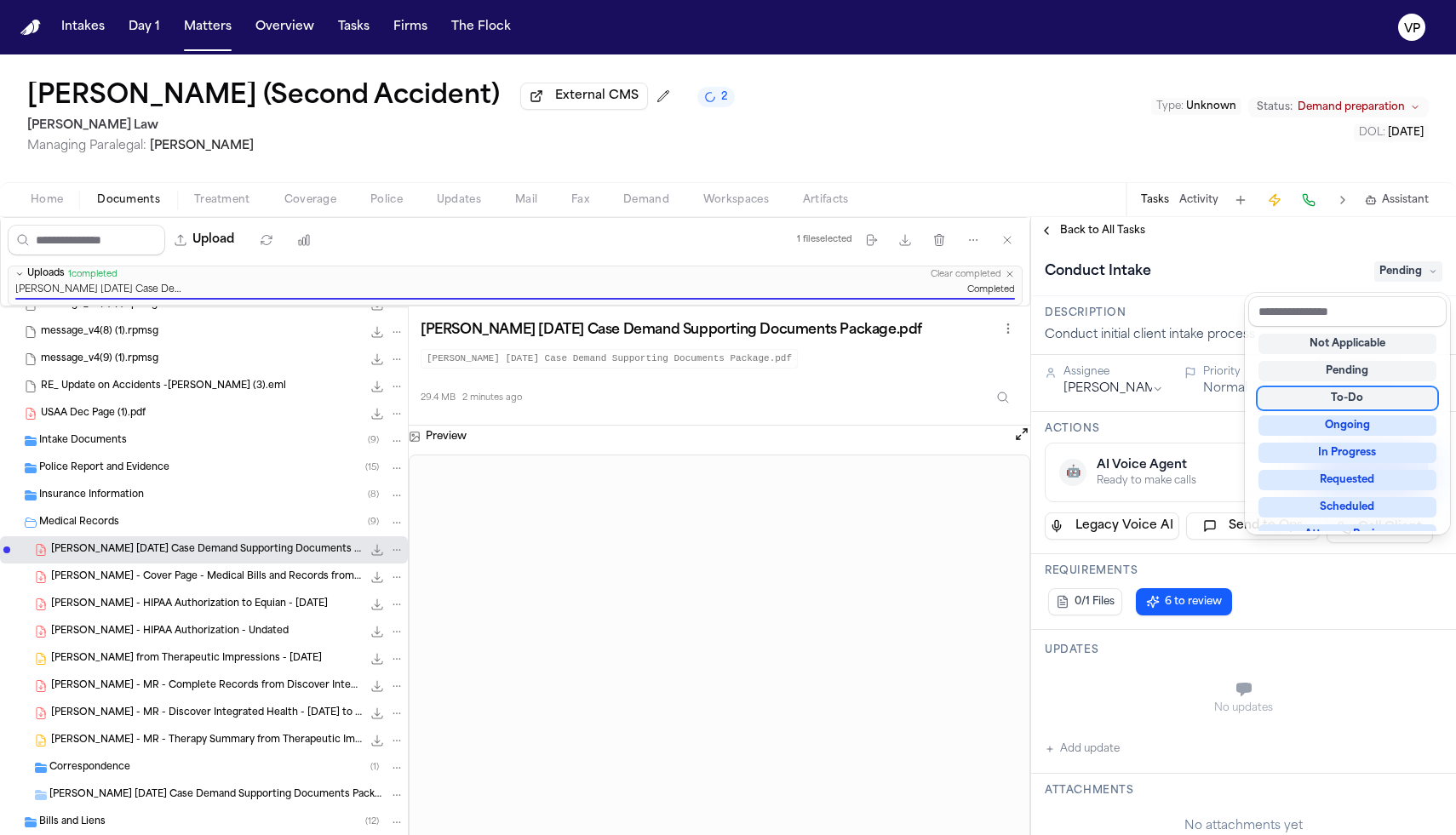
scroll to position [265, 0]
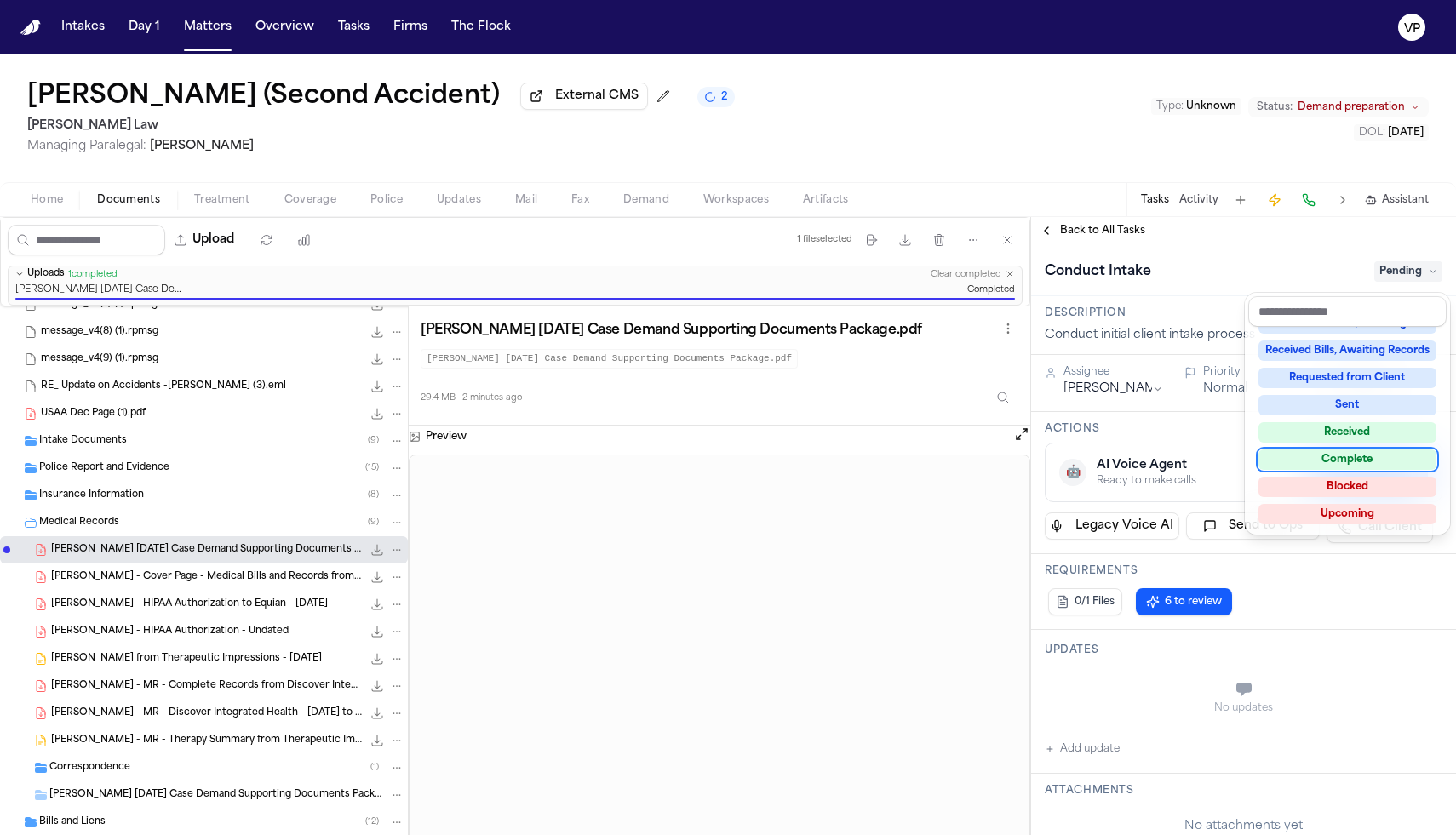
click at [1347, 463] on div "Complete" at bounding box center [1348, 460] width 178 height 21
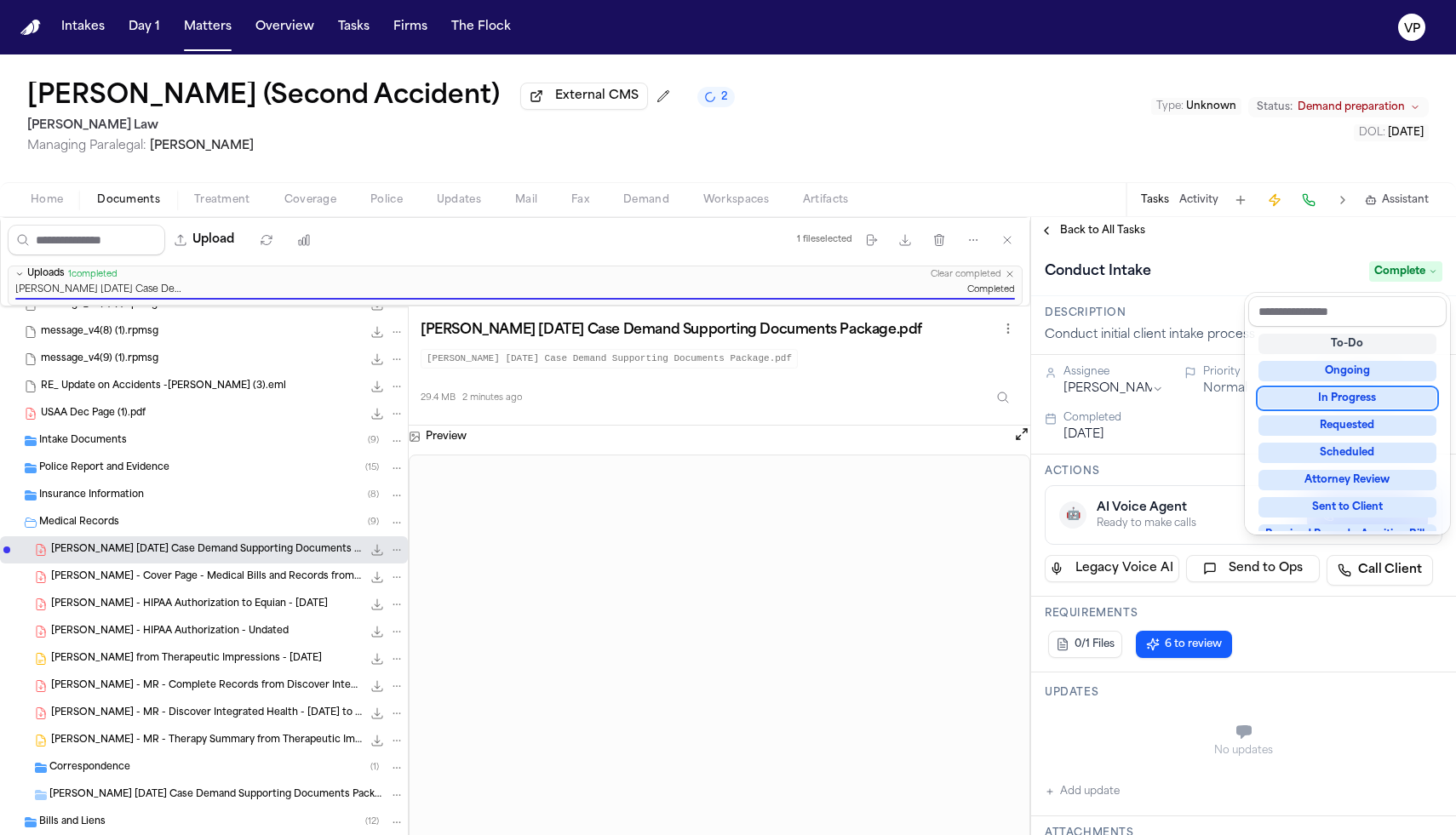
click at [1085, 233] on div "**********" at bounding box center [1243, 526] width 425 height 618
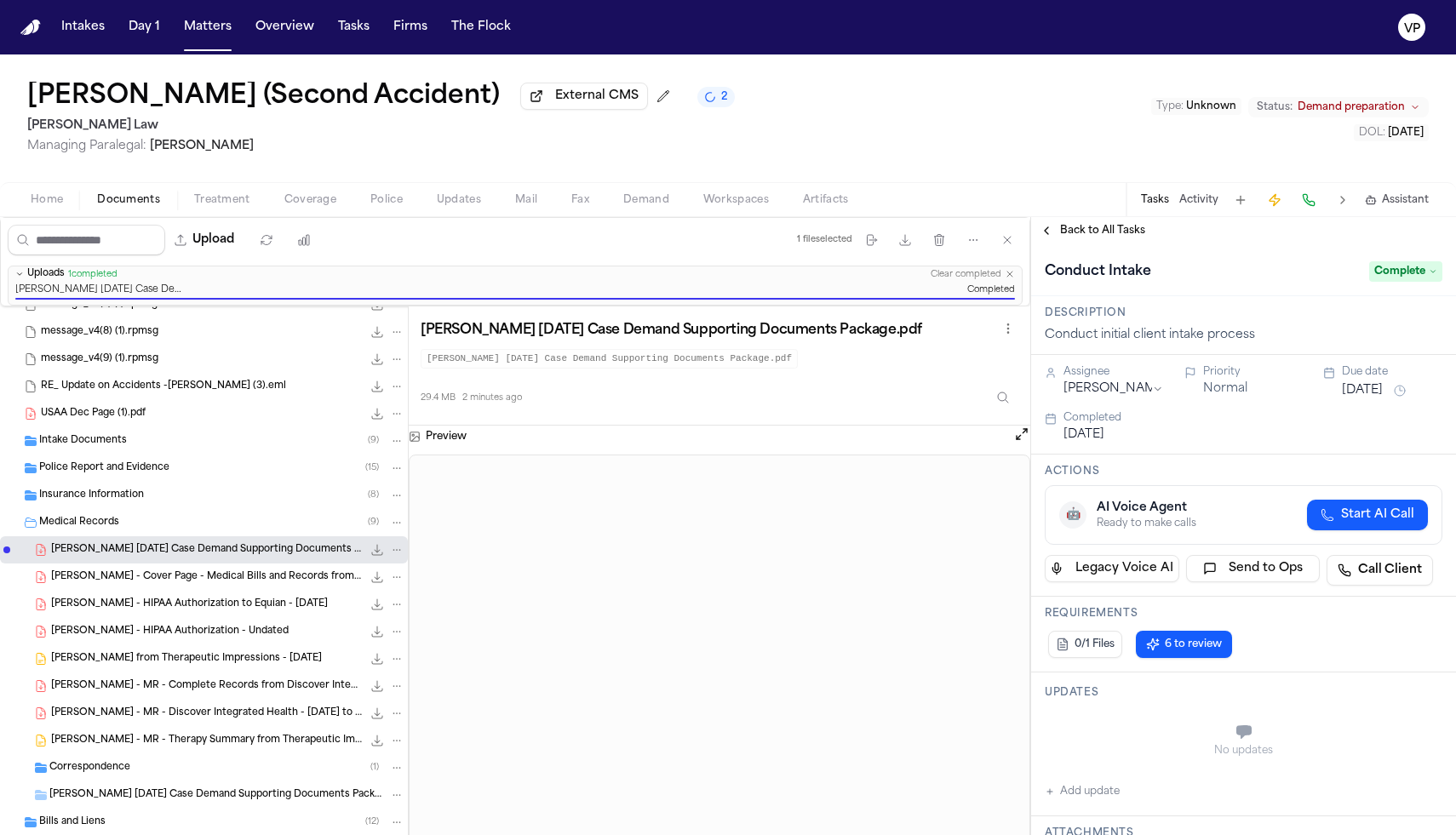
click at [1085, 233] on span "Back to All Tasks" at bounding box center [1102, 231] width 85 height 14
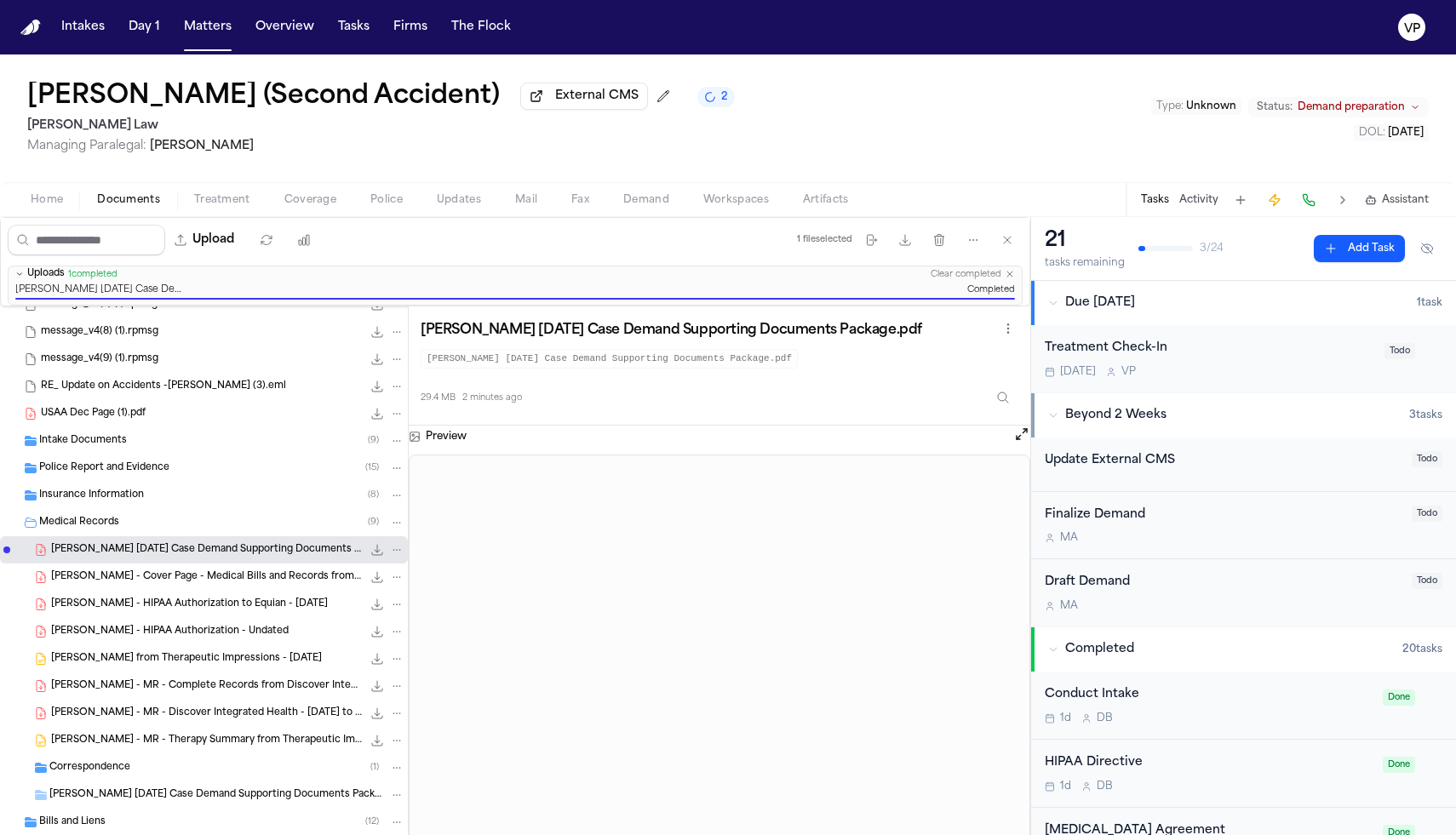
click at [1261, 361] on div "Treatment Check-In [DATE] V P" at bounding box center [1209, 359] width 330 height 40
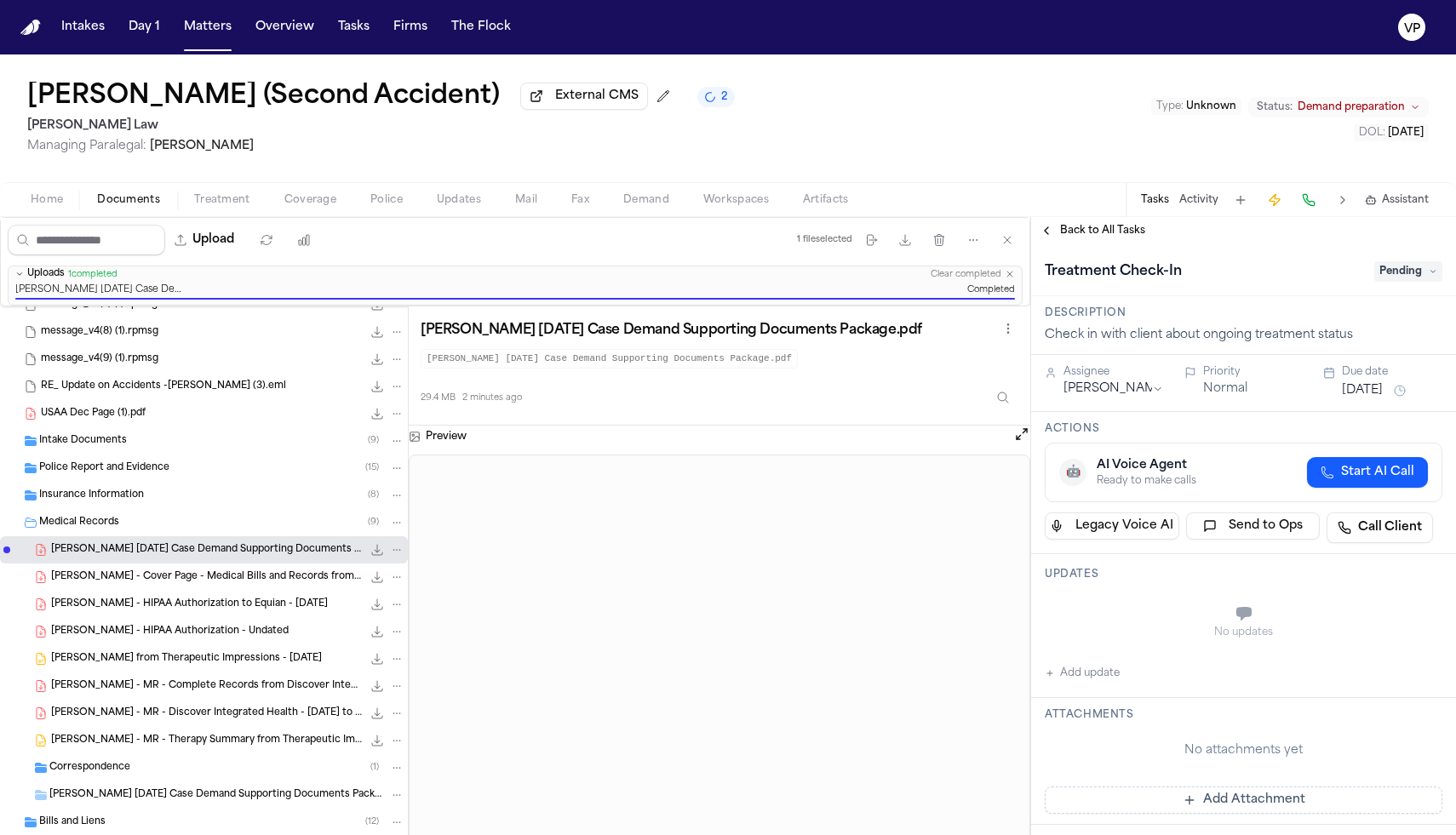
click at [1387, 275] on span "Pending" at bounding box center [1408, 272] width 68 height 21
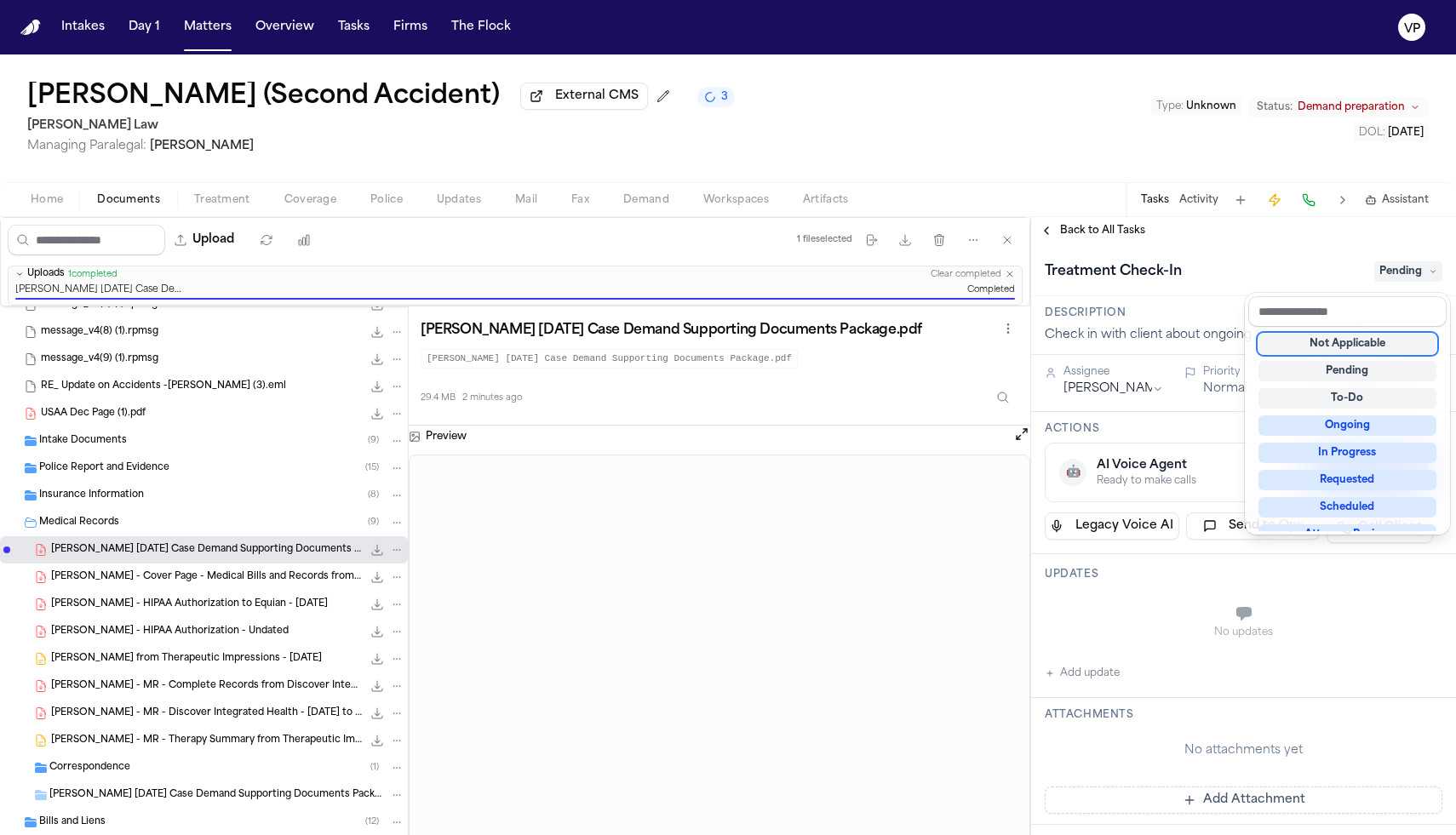
click at [1365, 348] on div "Not Applicable" at bounding box center [1348, 344] width 178 height 21
click at [1279, 265] on div "Treatment Check-In Not Applicable" at bounding box center [1244, 271] width 398 height 27
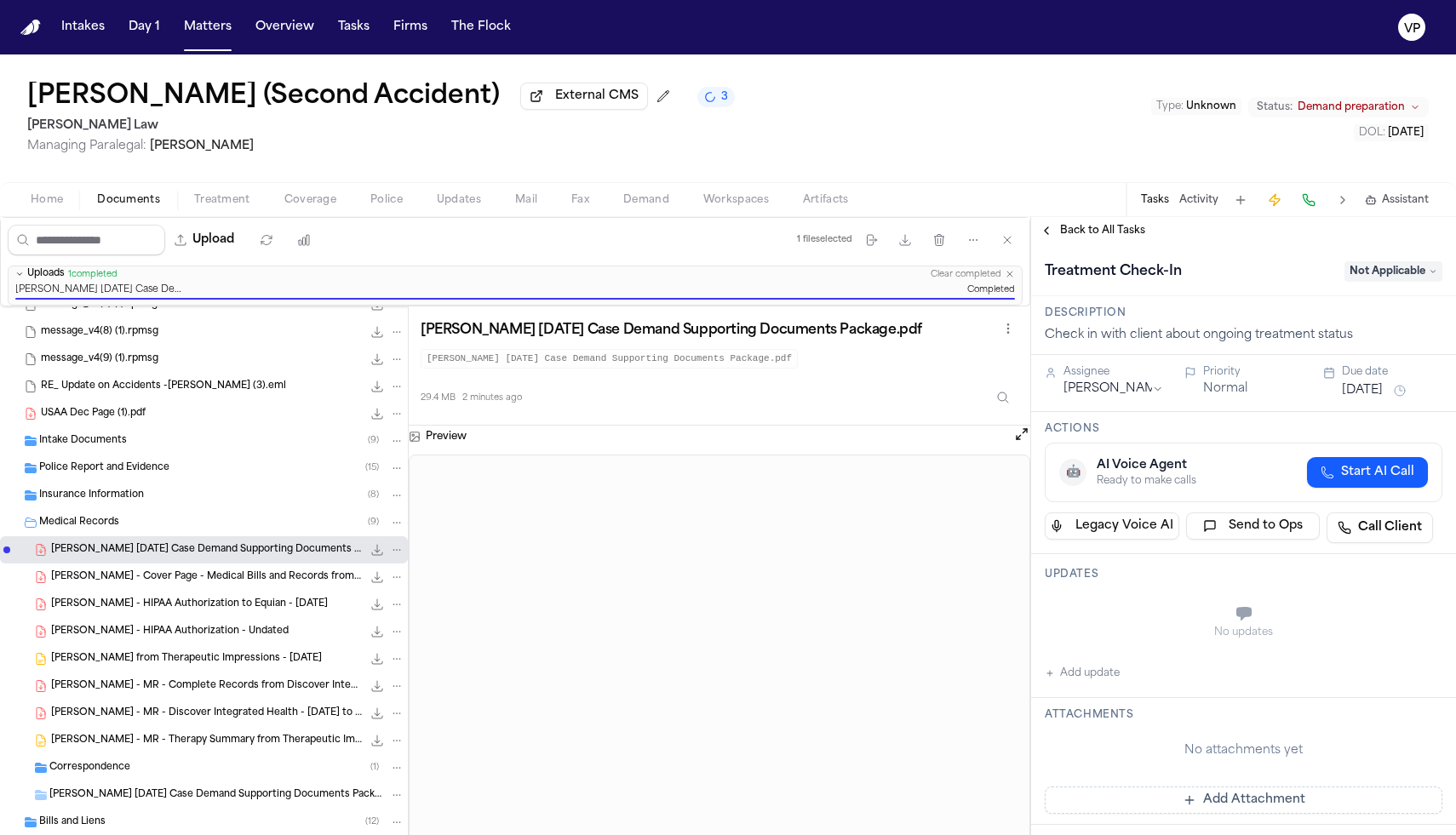
click at [1119, 237] on span "Back to All Tasks" at bounding box center [1102, 231] width 85 height 14
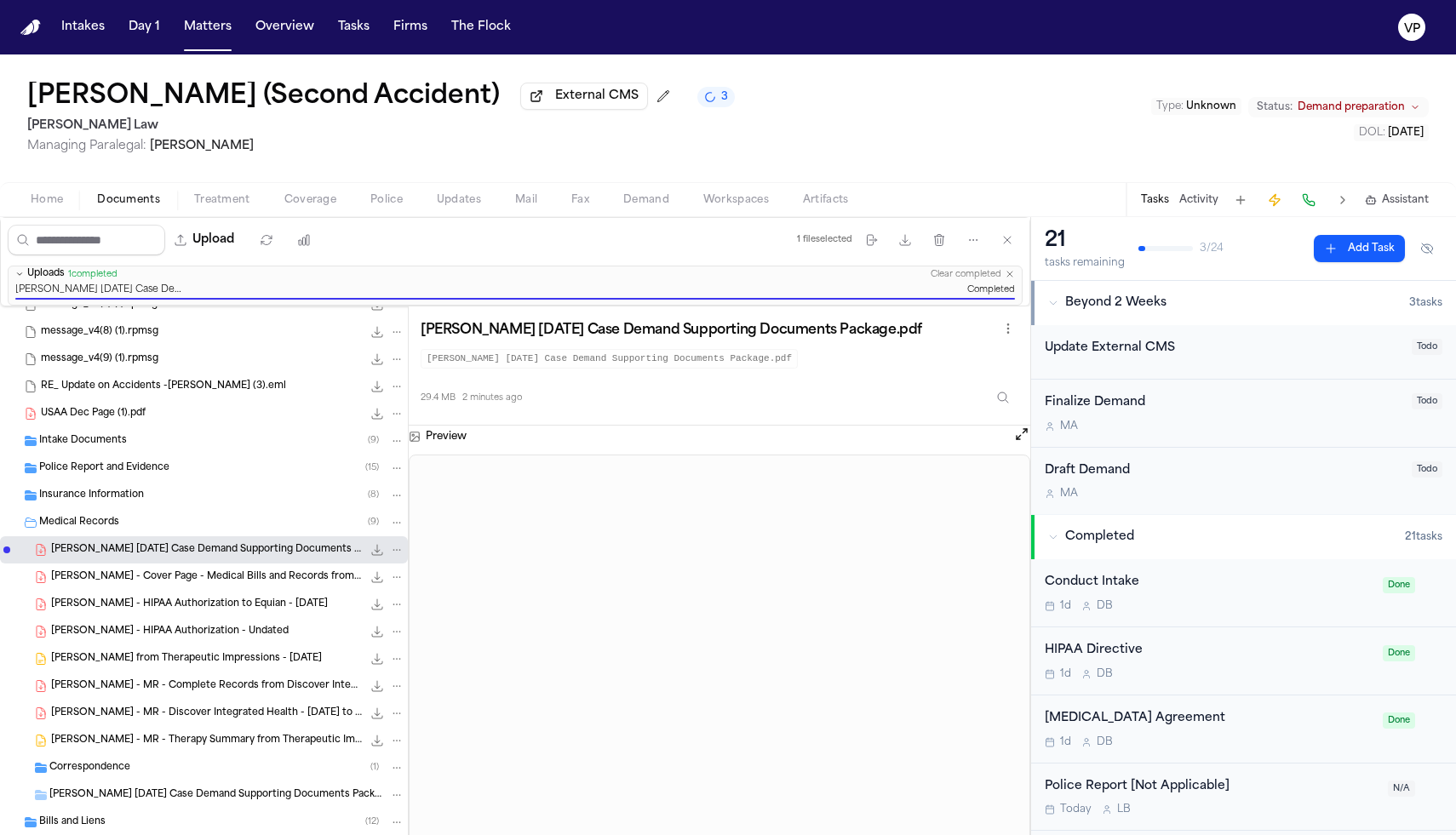
click at [932, 125] on div "[PERSON_NAME] (Second Accident) External CMS 3 [PERSON_NAME] Law Managing Paral…" at bounding box center [728, 118] width 1456 height 128
click at [198, 28] on button "Matters" at bounding box center [208, 27] width 62 height 31
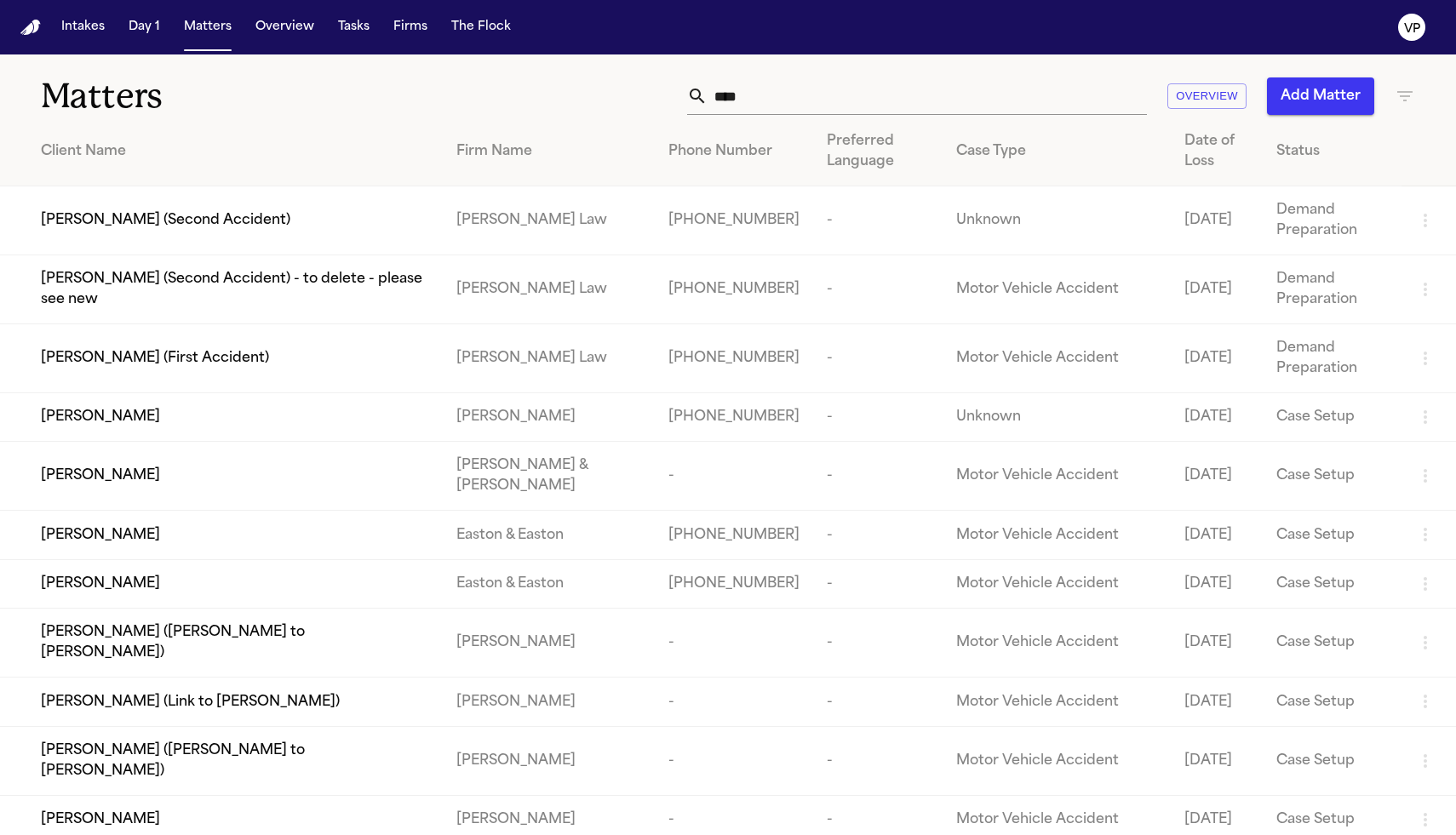
click at [207, 363] on span "[PERSON_NAME] (First Accident)" at bounding box center [155, 359] width 228 height 21
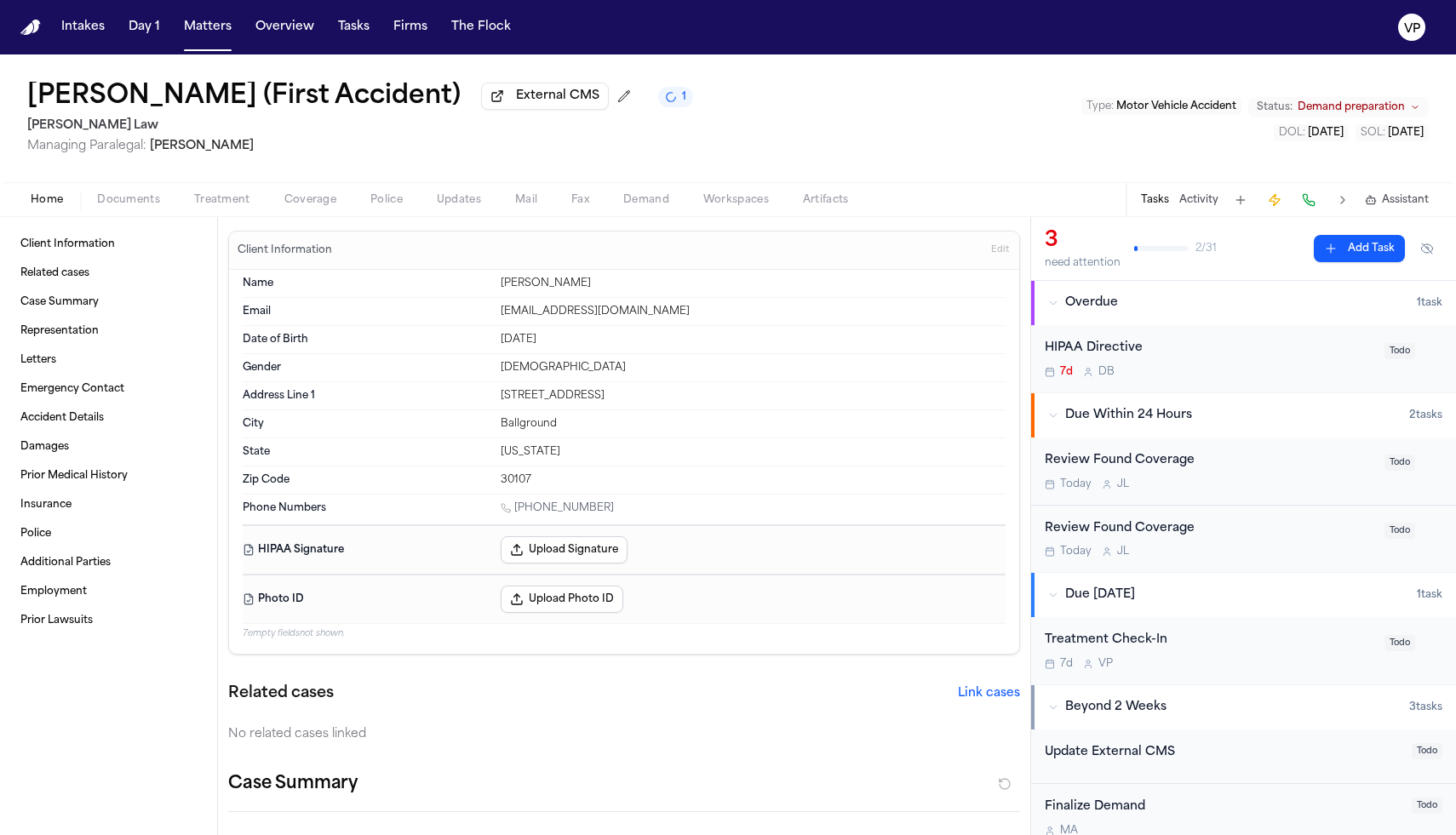
click at [1194, 377] on div "7d D B" at bounding box center [1209, 372] width 330 height 14
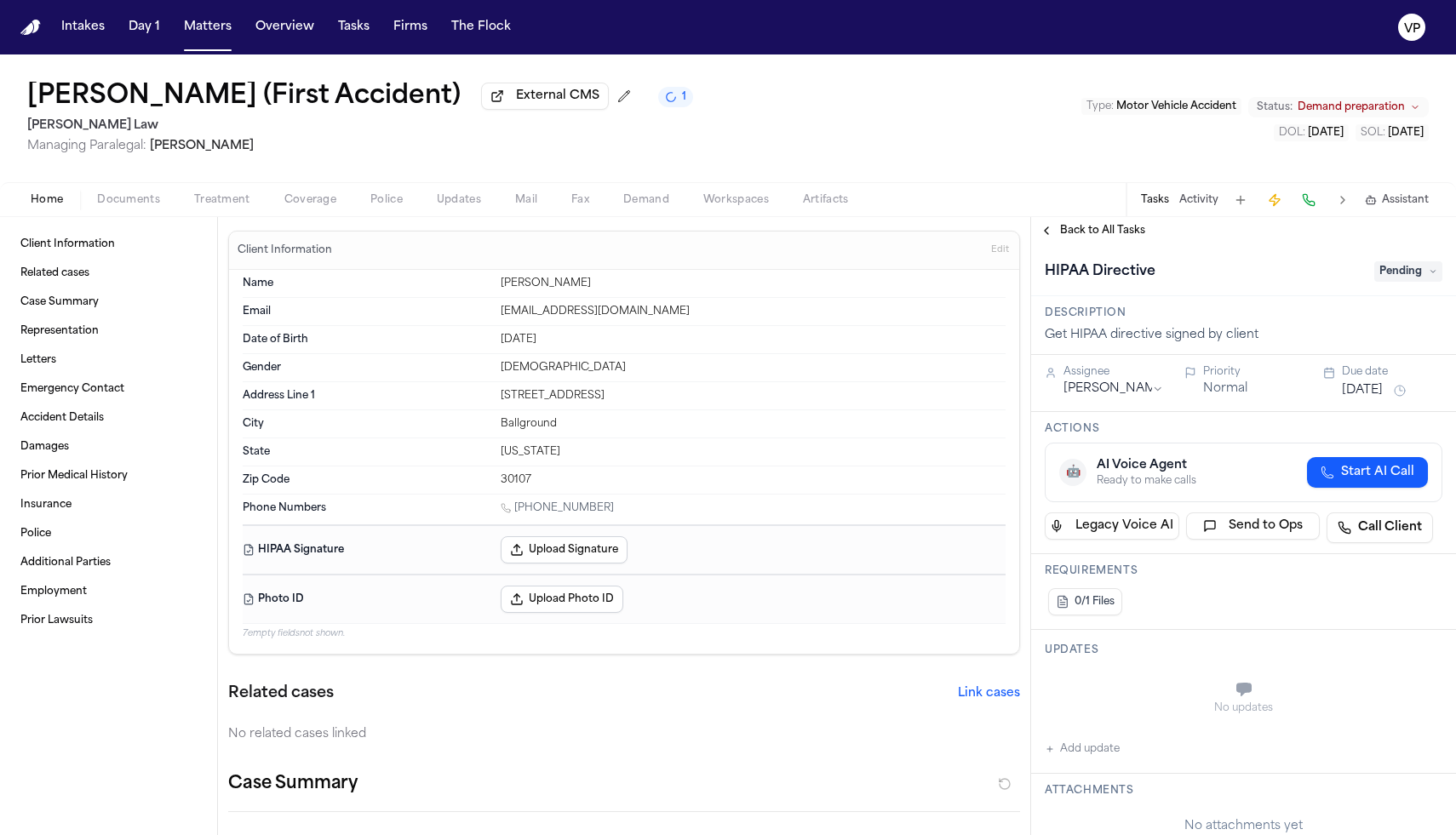
click at [1379, 275] on span "Pending" at bounding box center [1408, 272] width 68 height 21
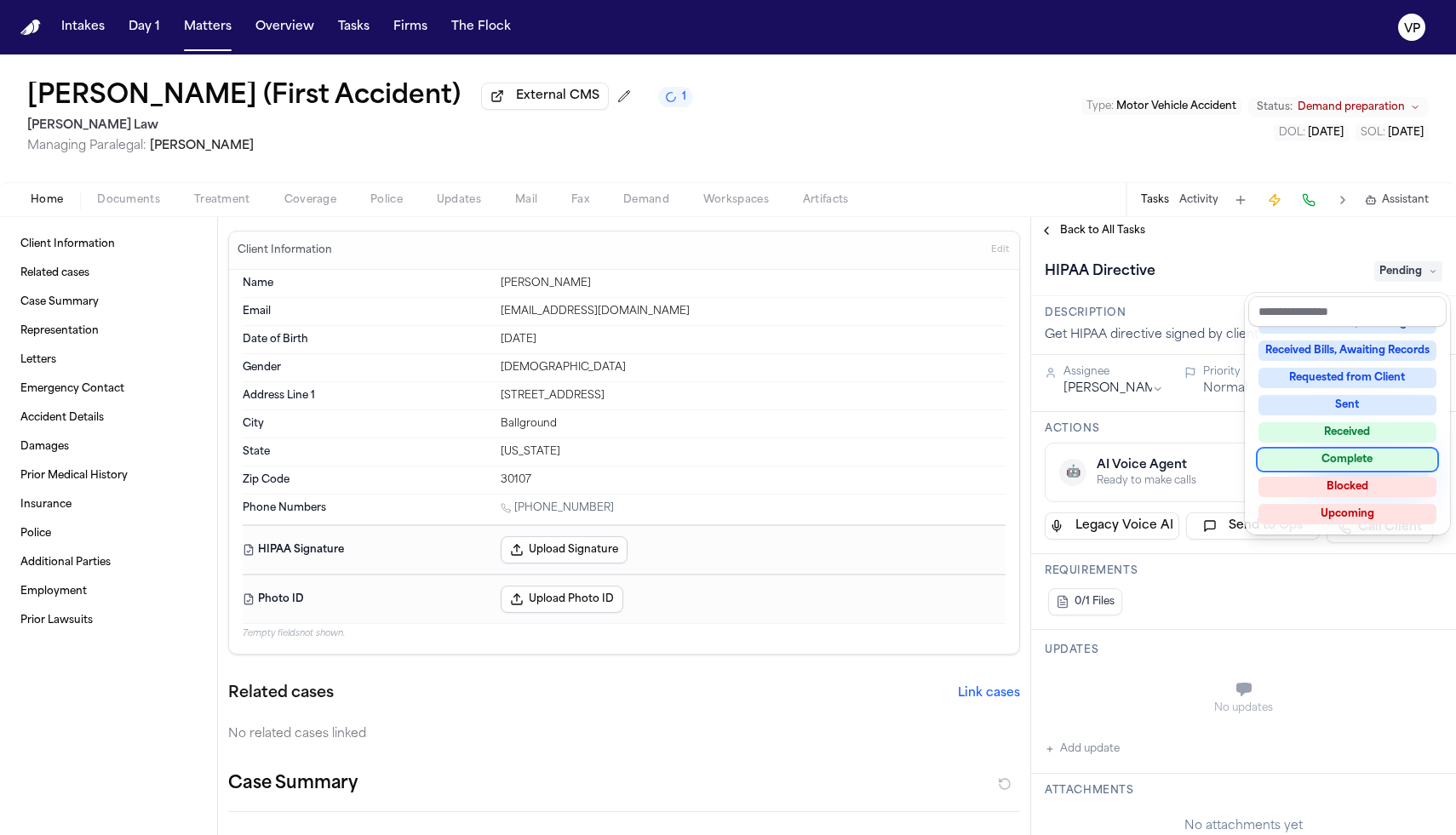
click at [1362, 462] on div "Complete" at bounding box center [1348, 460] width 178 height 21
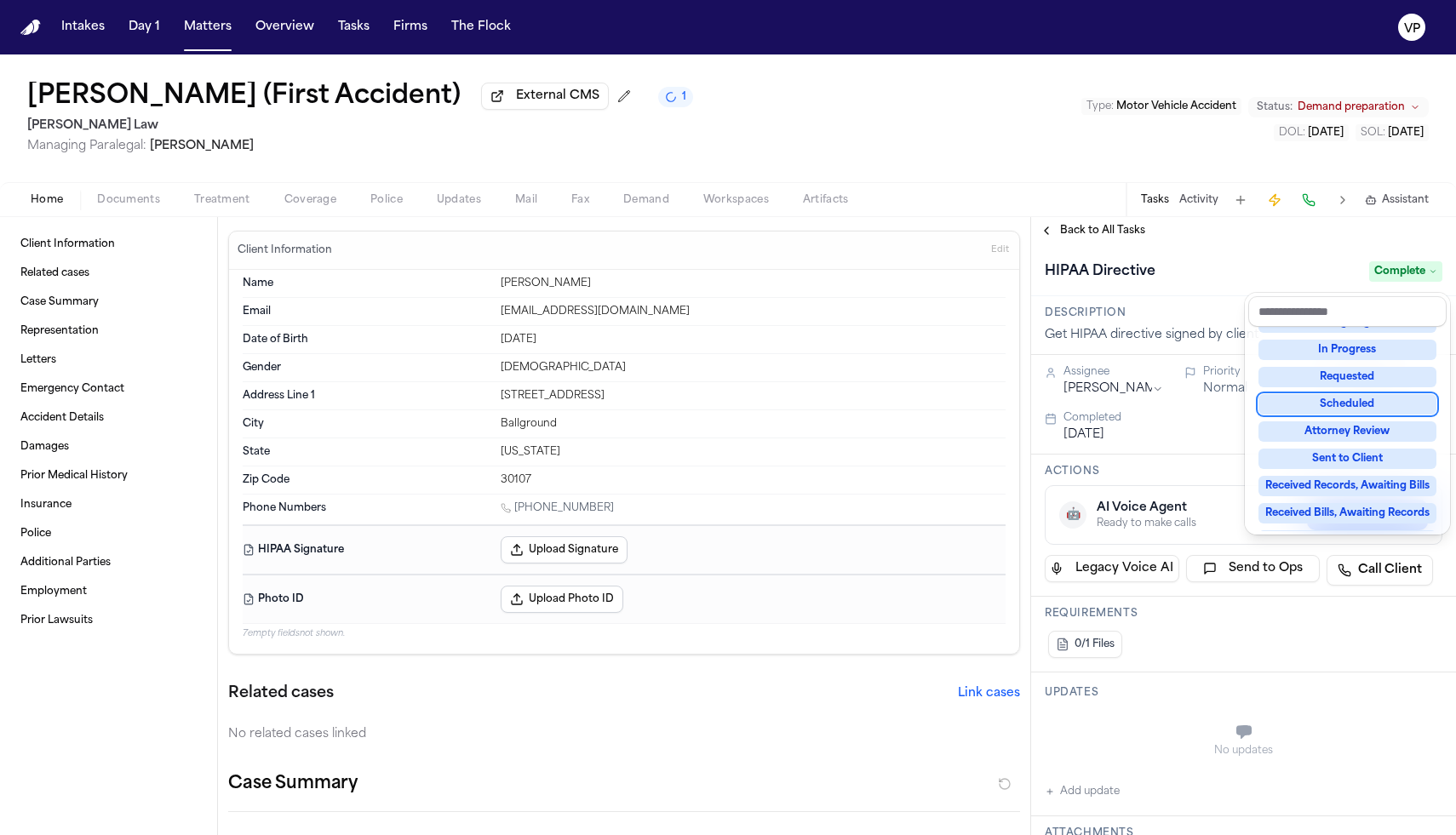
click at [1092, 231] on div "**********" at bounding box center [1243, 526] width 425 height 618
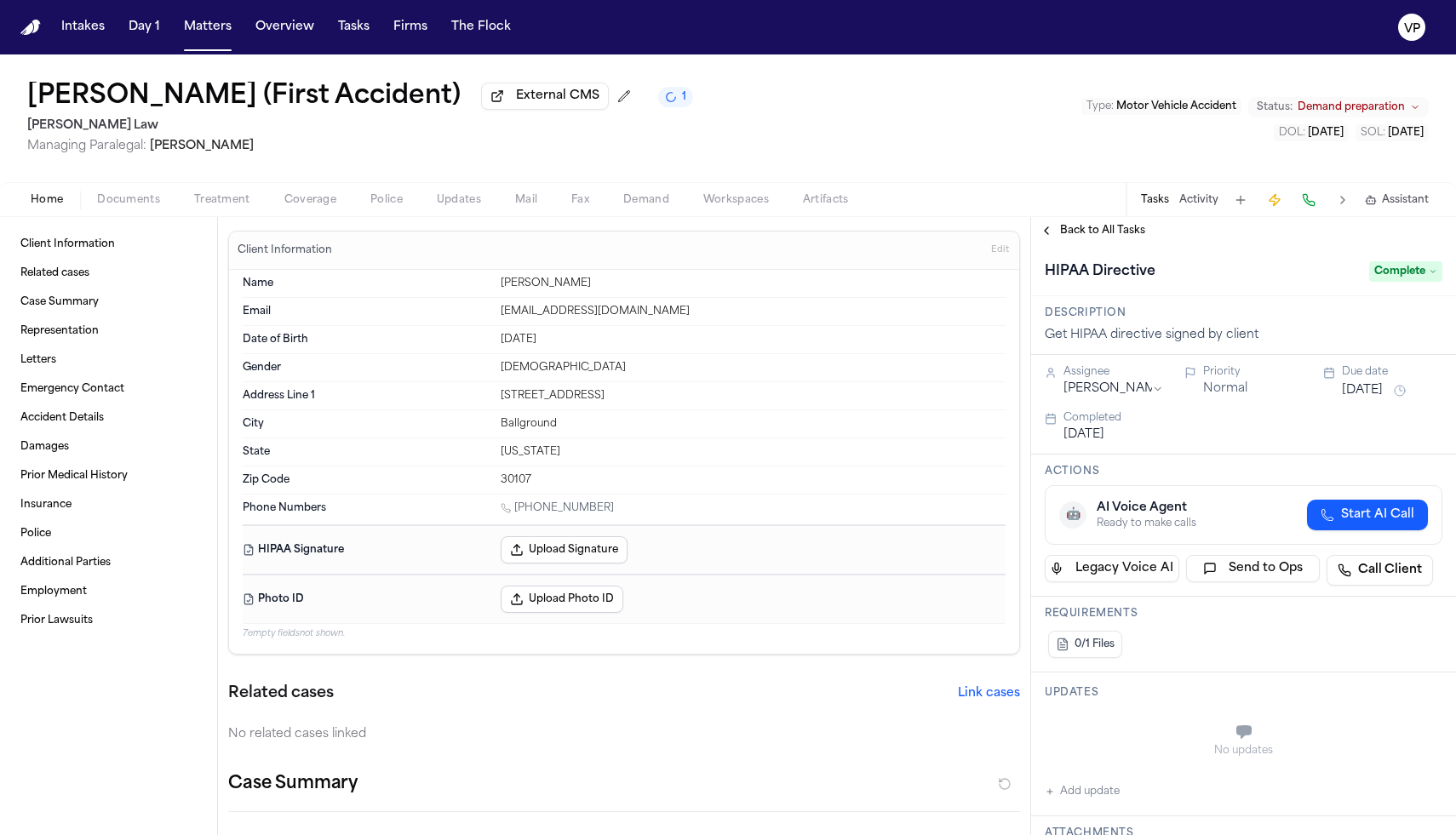
click at [1092, 231] on span "Back to All Tasks" at bounding box center [1102, 231] width 85 height 14
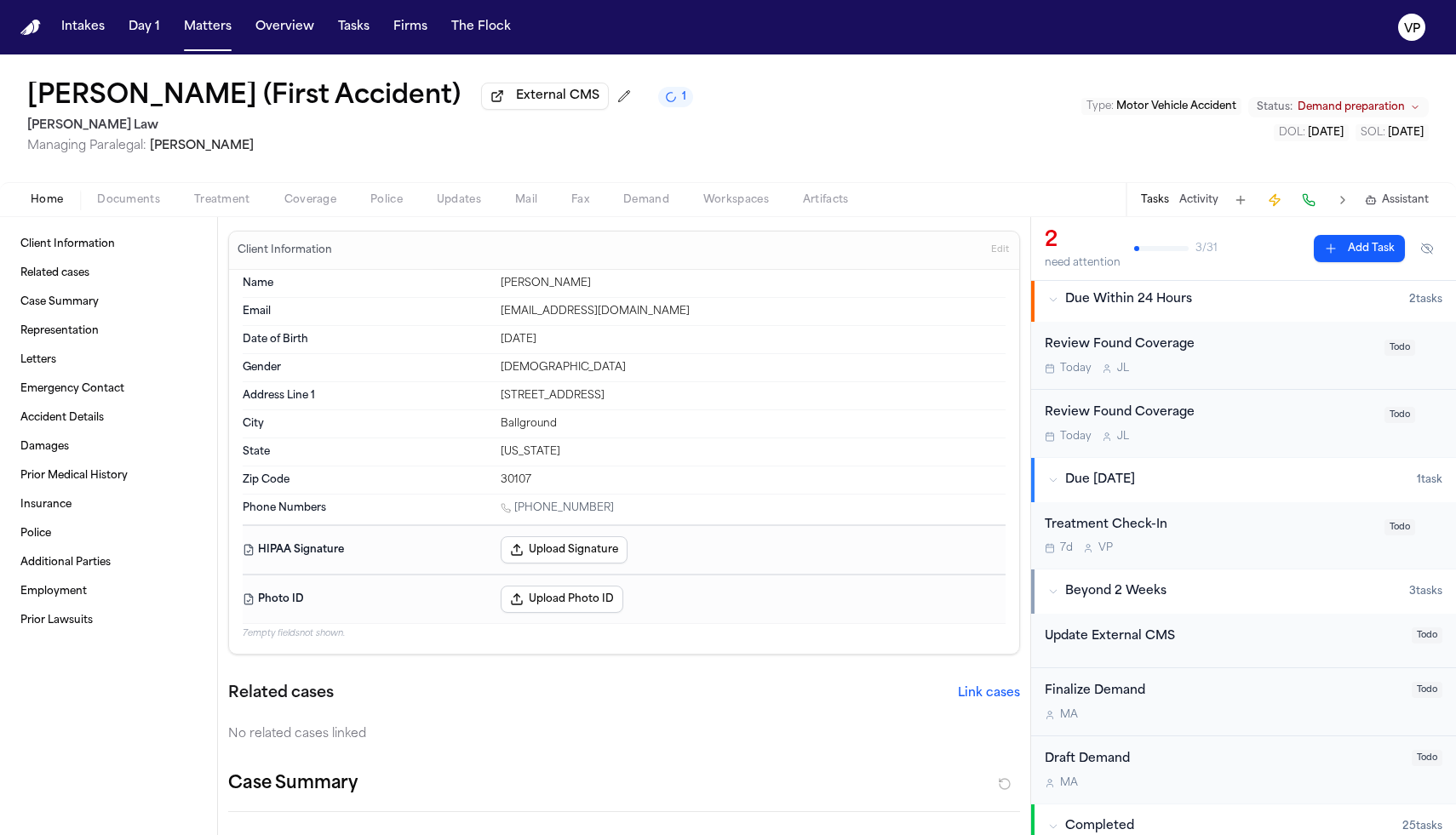
scroll to position [25, 0]
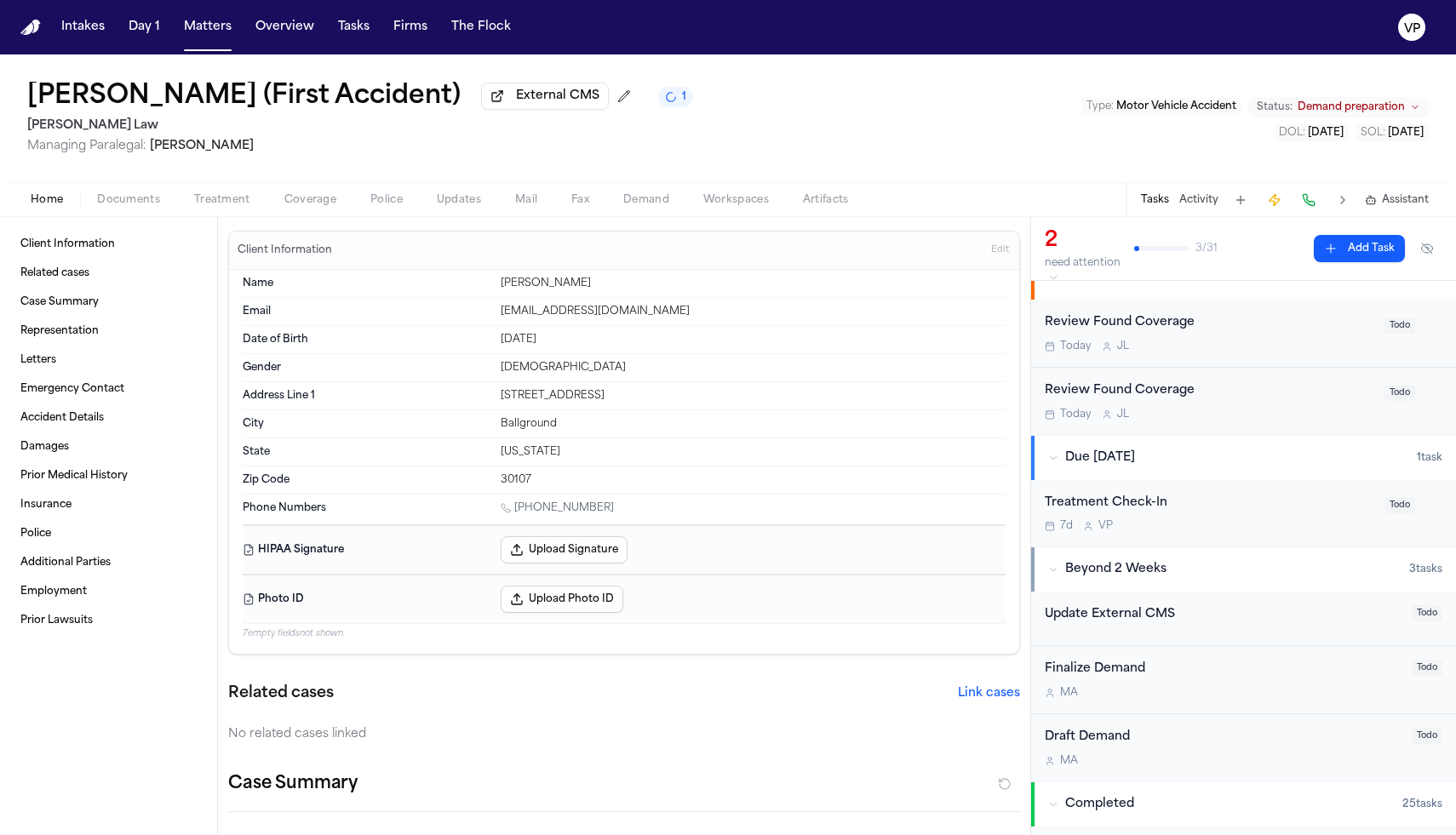
click at [1266, 514] on div "Treatment Check-In" at bounding box center [1209, 503] width 330 height 20
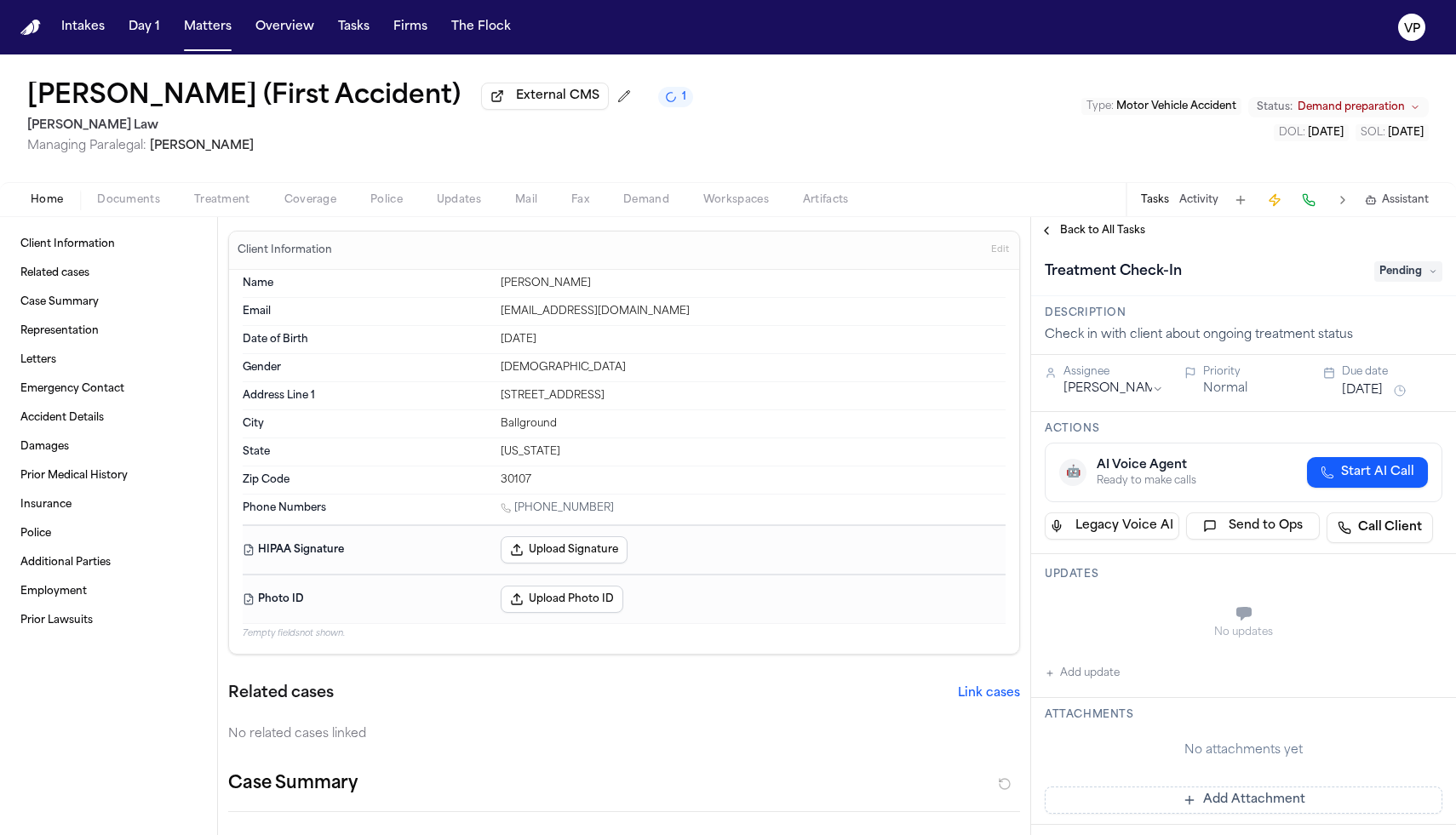
click at [1385, 282] on span "Pending" at bounding box center [1408, 272] width 68 height 21
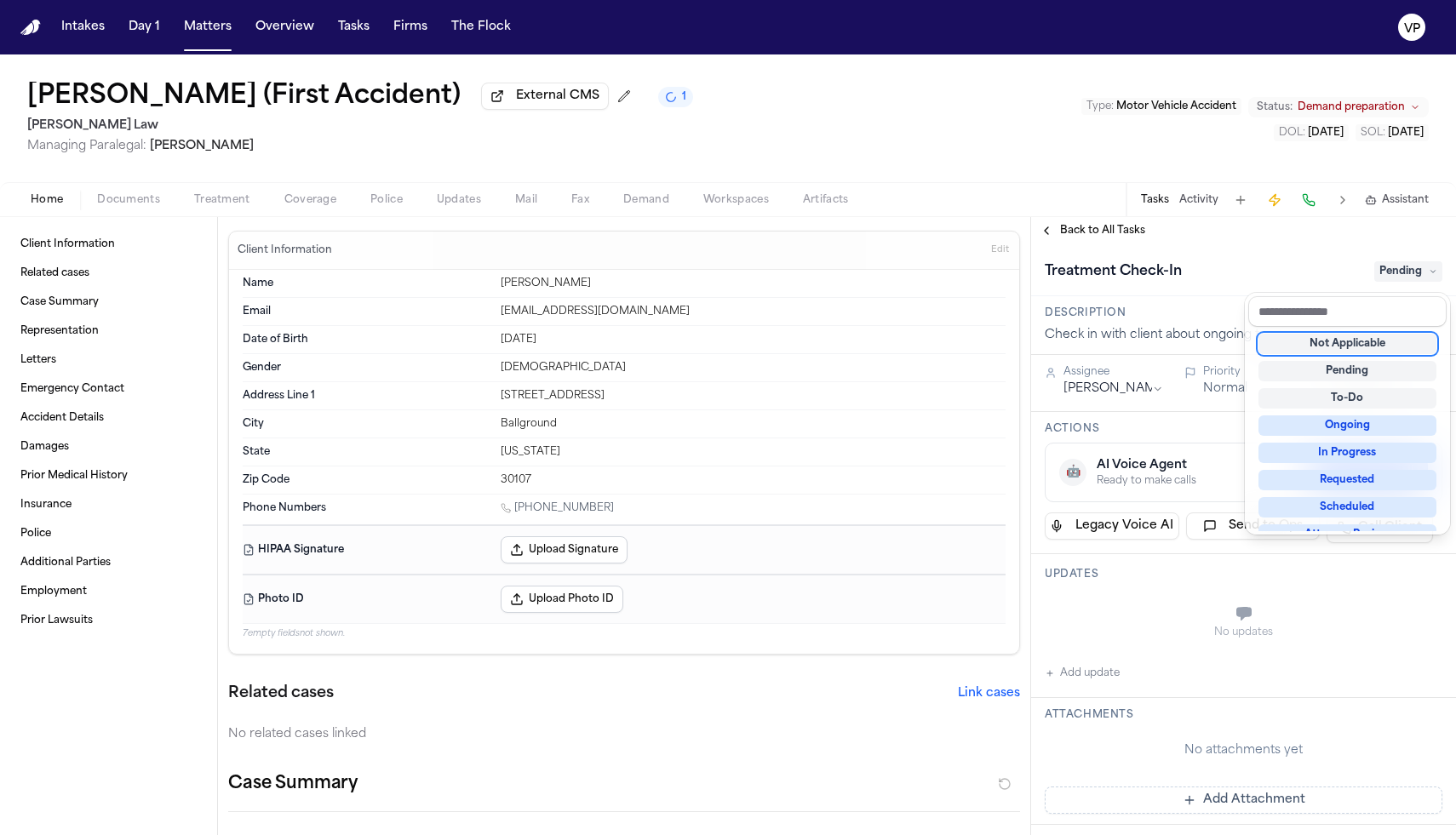
click at [1372, 343] on div "Not Applicable" at bounding box center [1348, 344] width 178 height 21
click at [1108, 236] on div "**********" at bounding box center [1243, 526] width 425 height 618
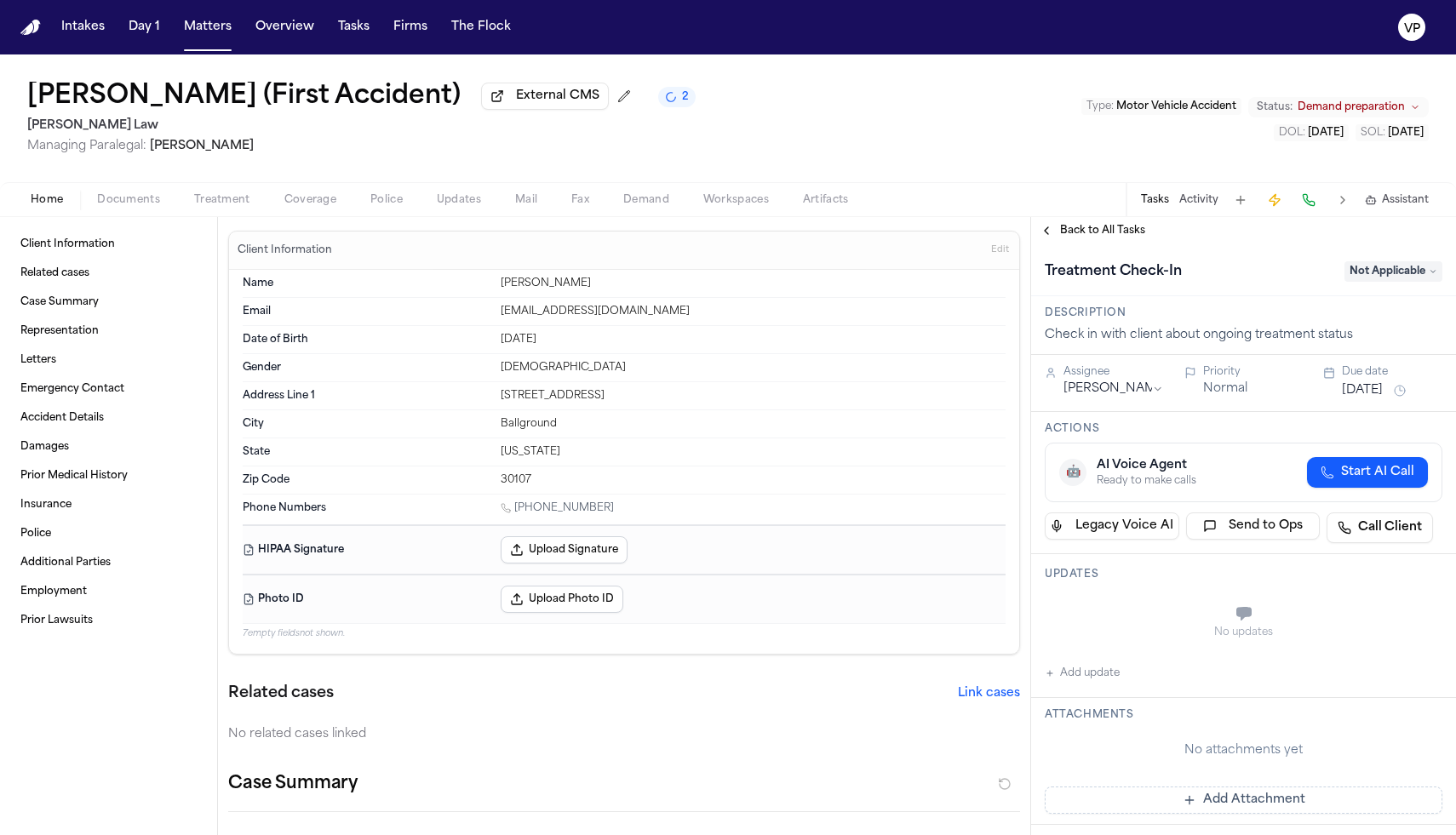
click at [1108, 236] on span "Back to All Tasks" at bounding box center [1102, 231] width 85 height 14
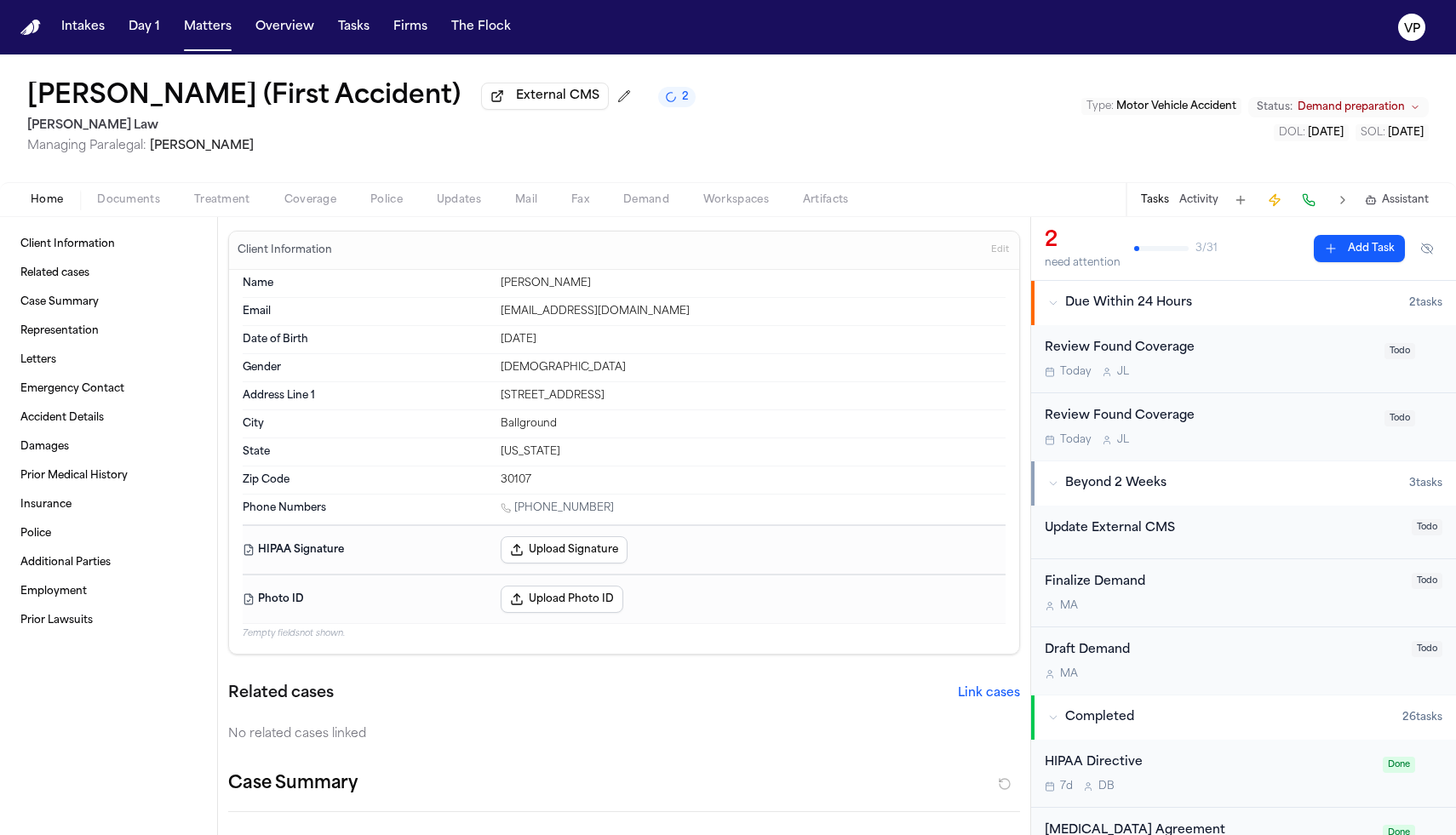
click at [1265, 365] on div "Review Found Coverage [DATE] [PERSON_NAME]" at bounding box center [1209, 359] width 330 height 40
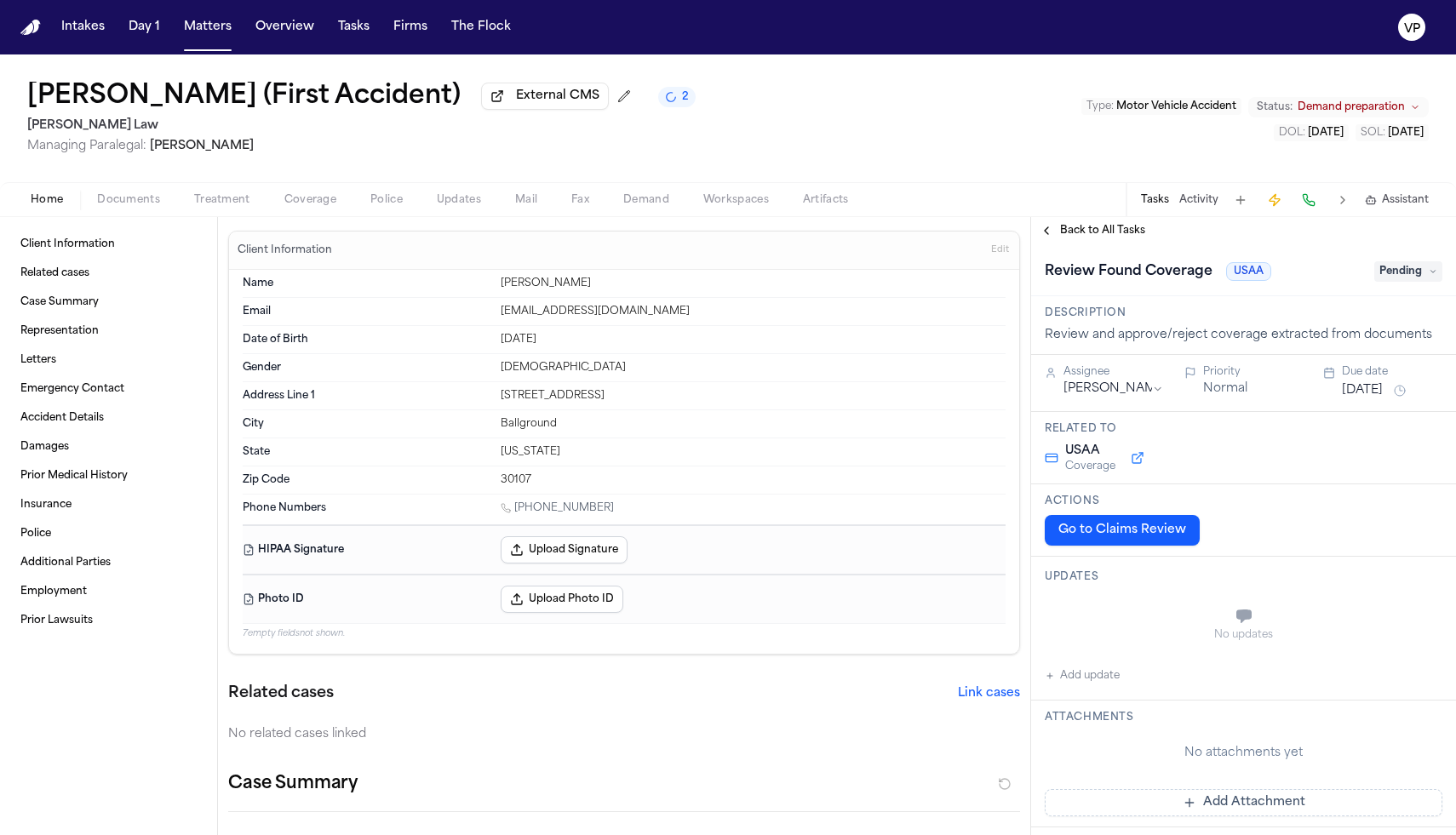
click at [1183, 535] on button "Go to Claims Review" at bounding box center [1123, 531] width 155 height 31
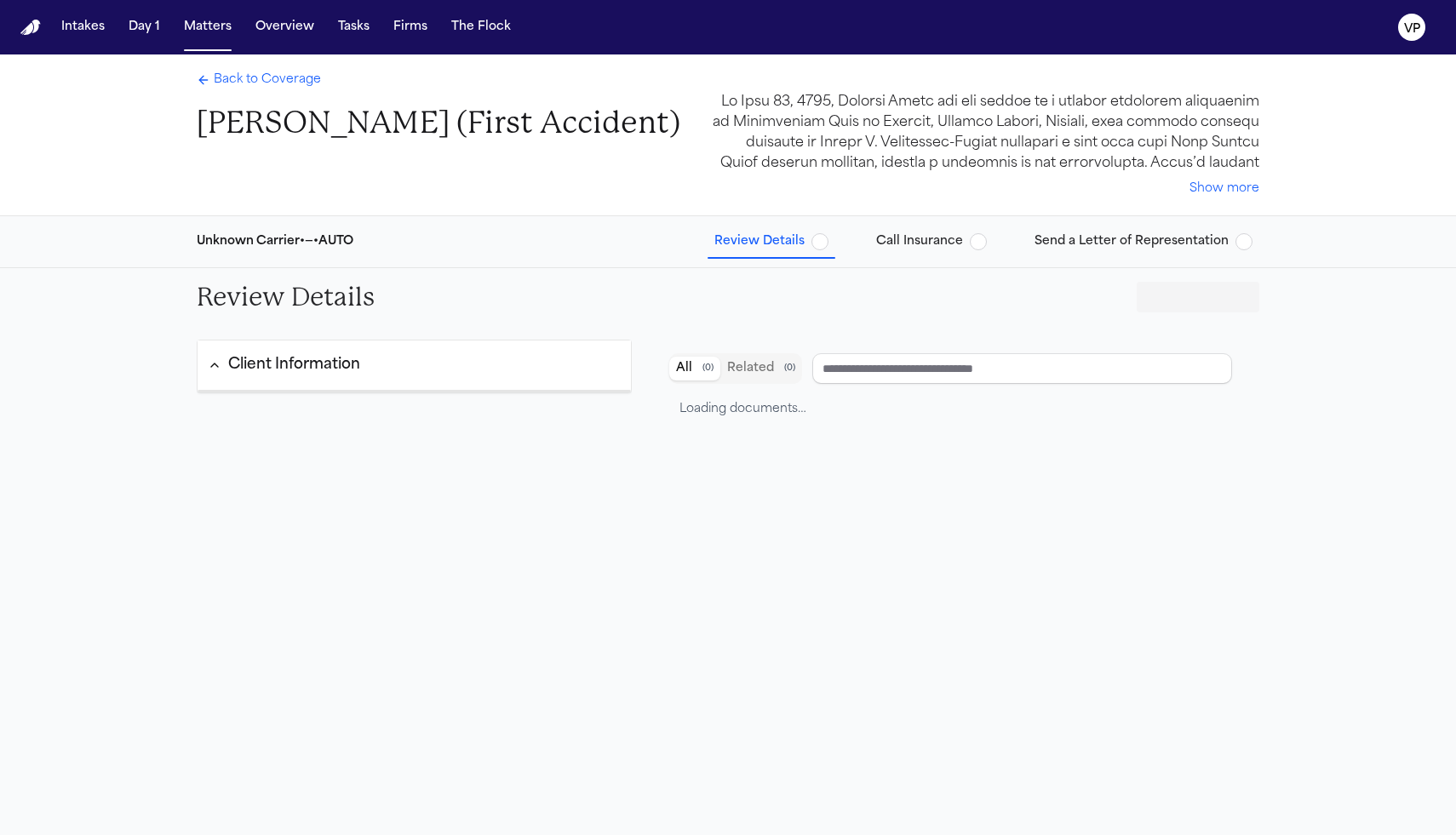
type input "**********"
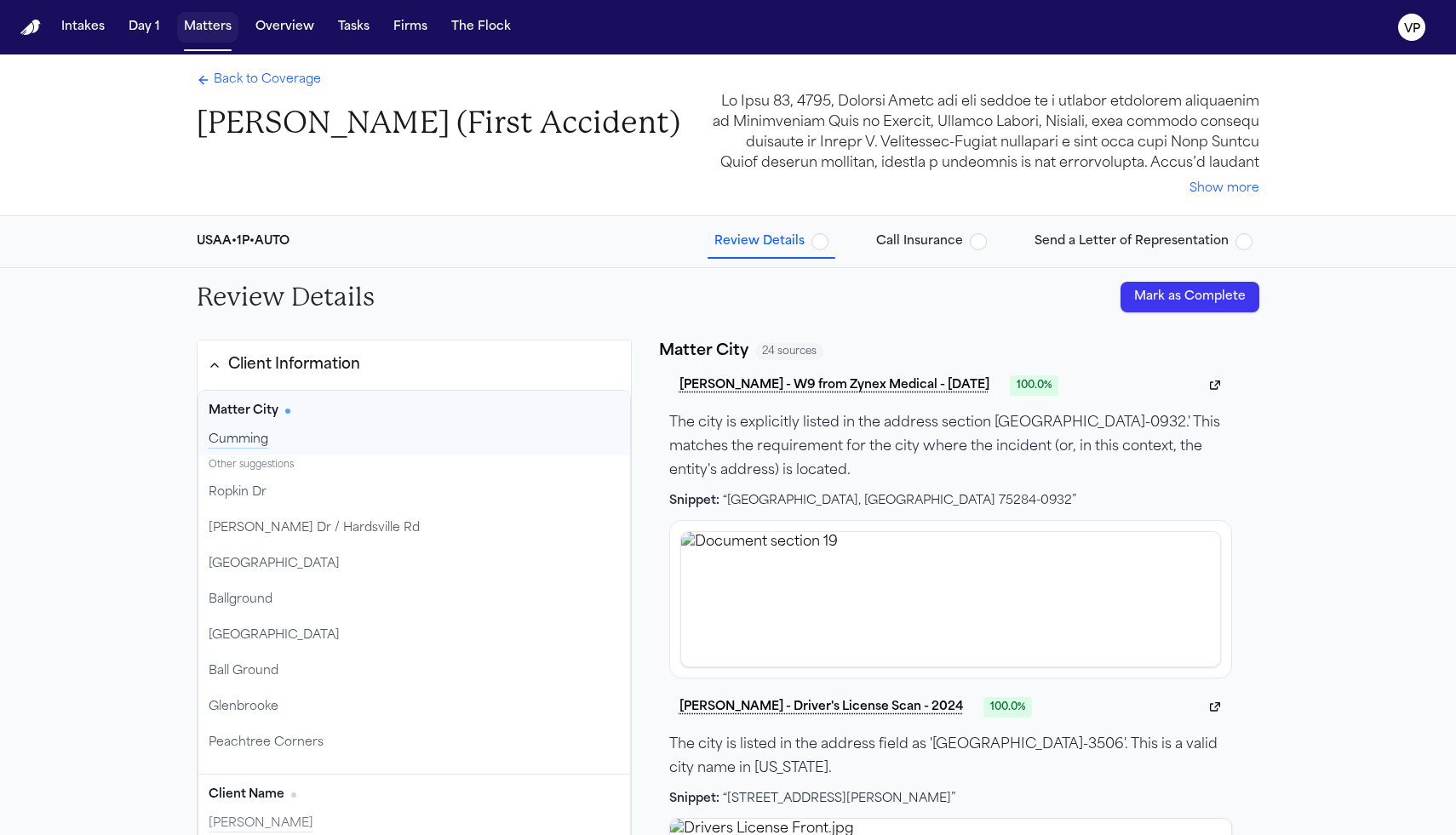
click at [205, 35] on button "Matters" at bounding box center [208, 27] width 62 height 31
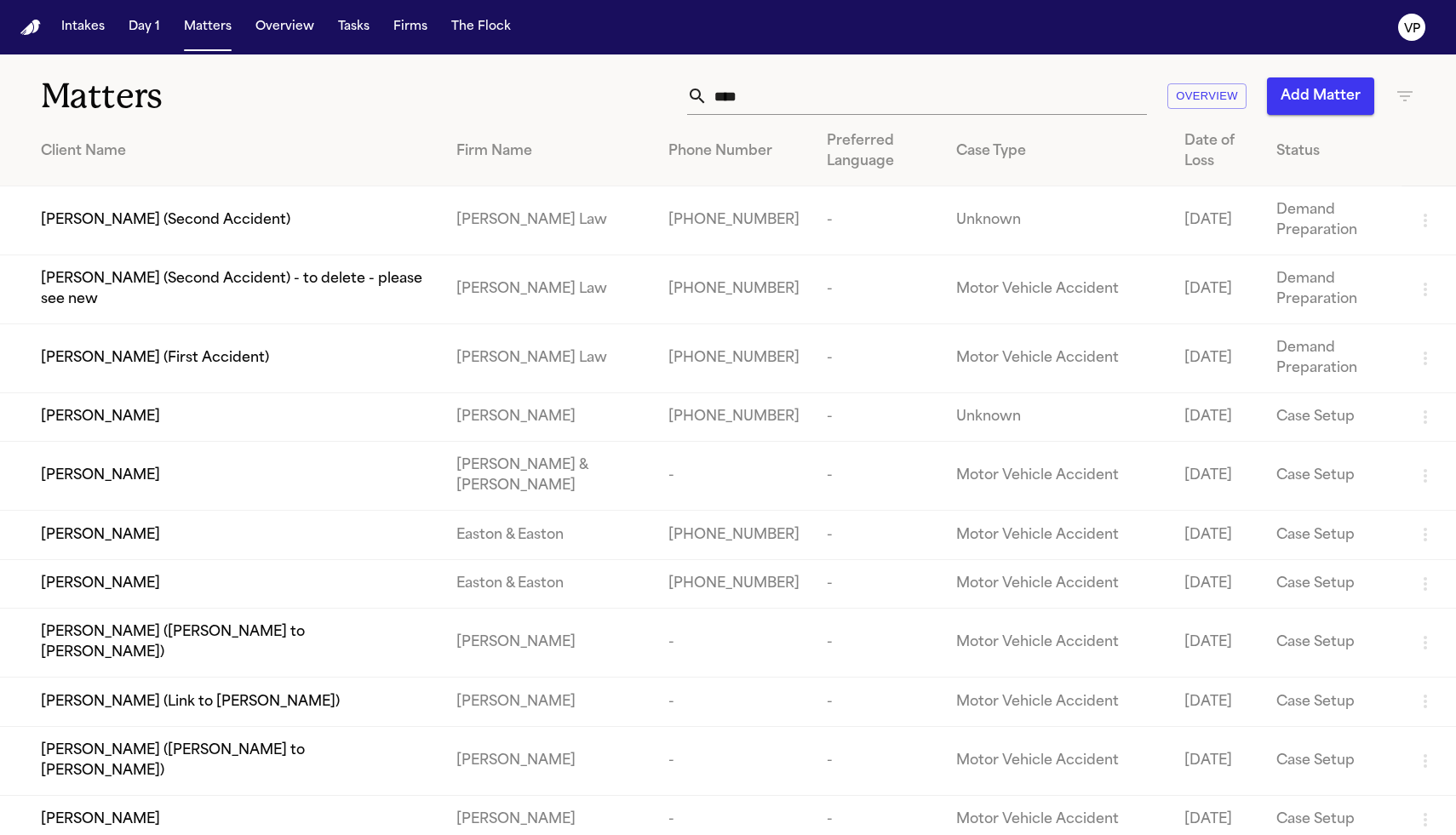
click at [849, 110] on input "****" at bounding box center [927, 96] width 439 height 37
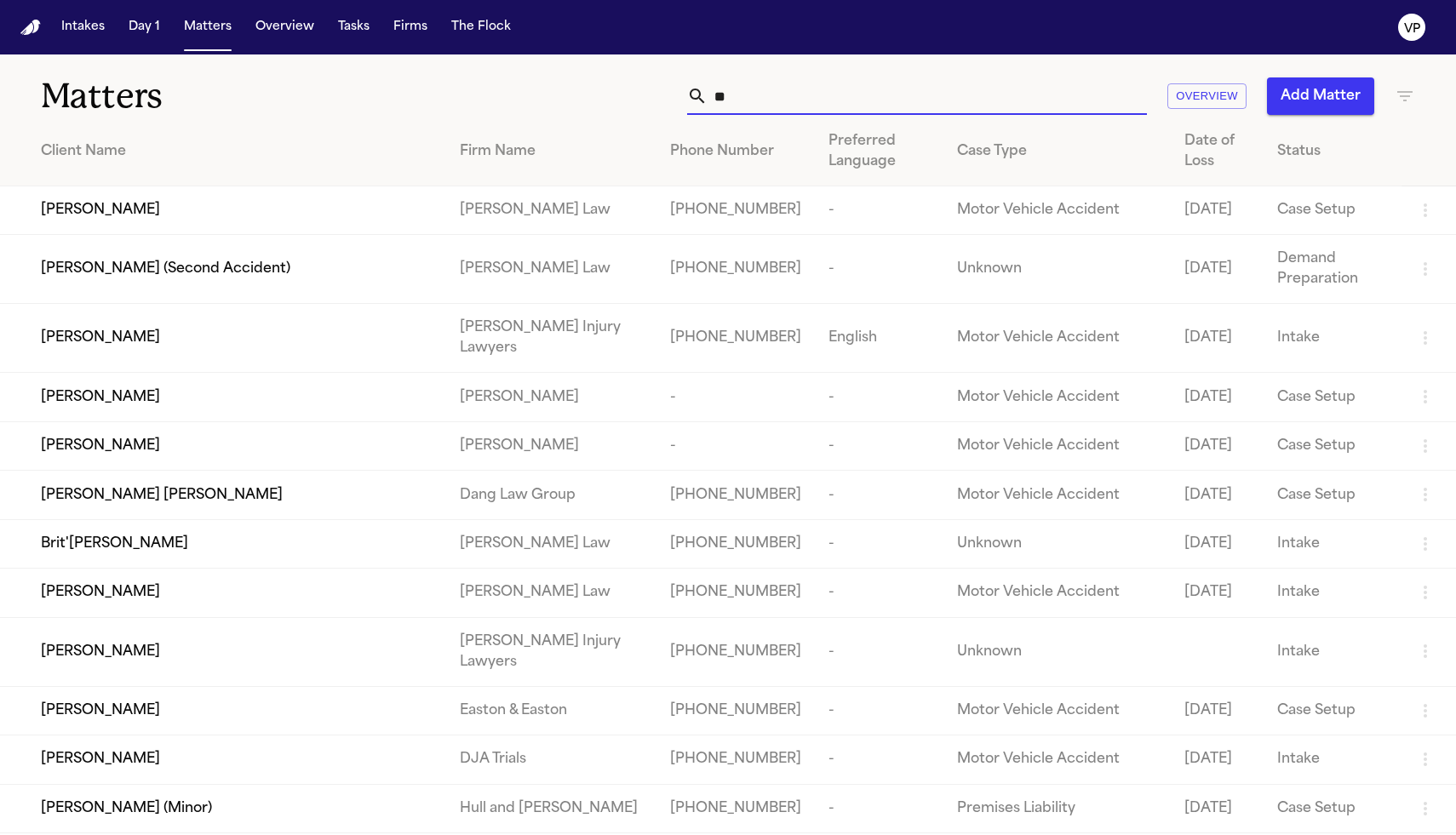
type input "*"
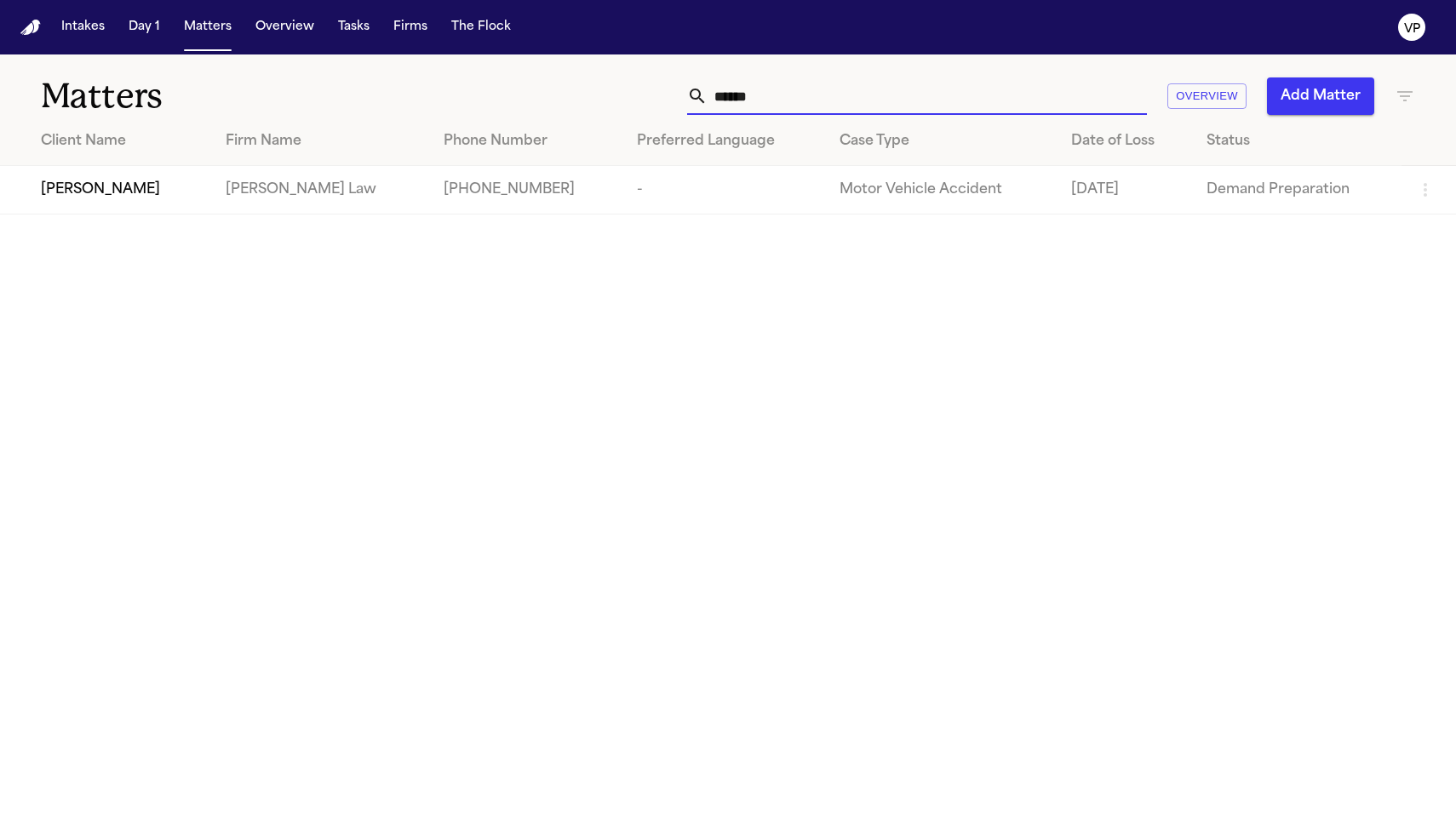
type input "******"
click at [111, 198] on span "[PERSON_NAME]" at bounding box center [101, 190] width 120 height 21
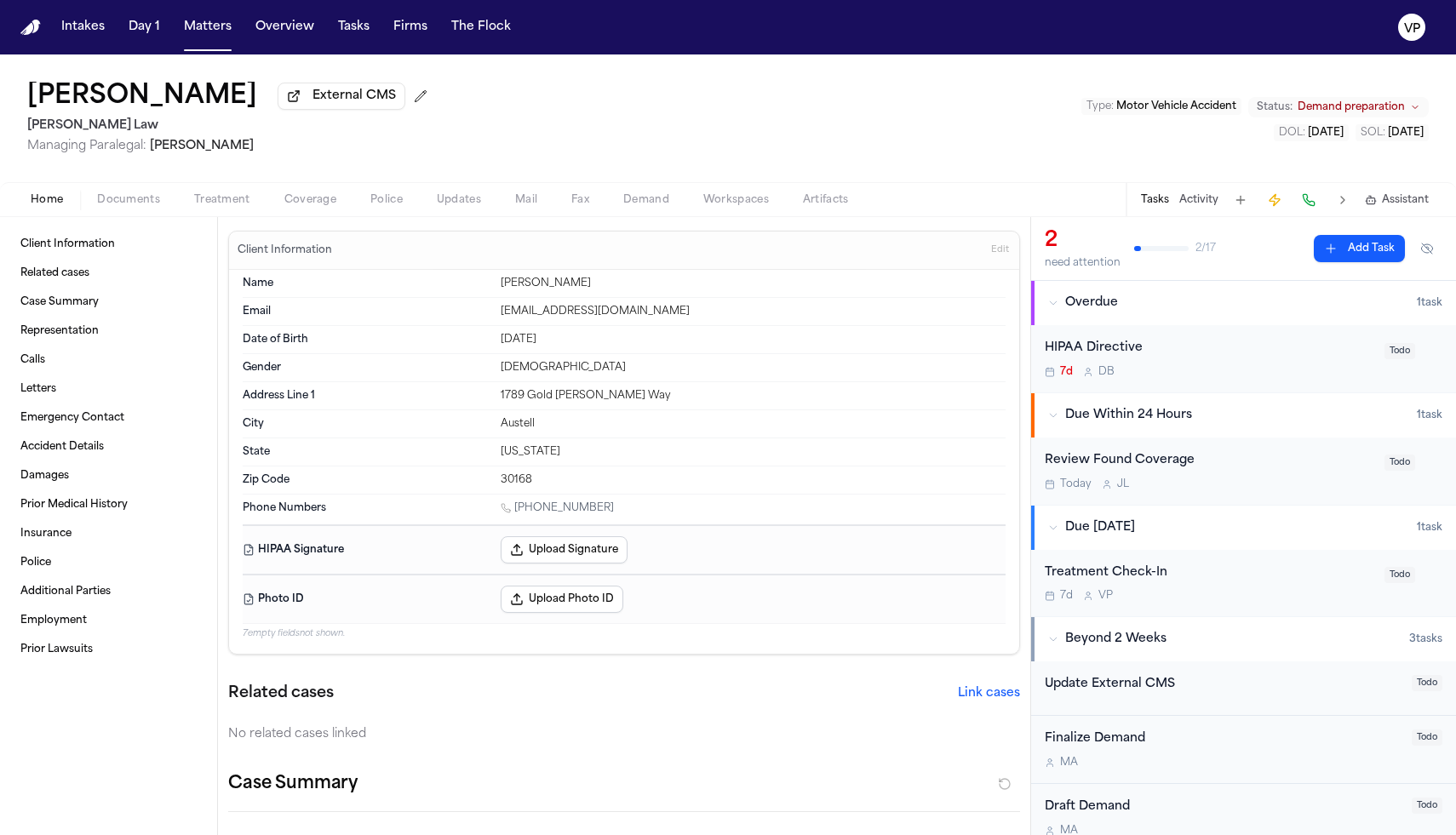
click at [1181, 363] on div "HIPAA Directive 7d D B" at bounding box center [1209, 359] width 330 height 40
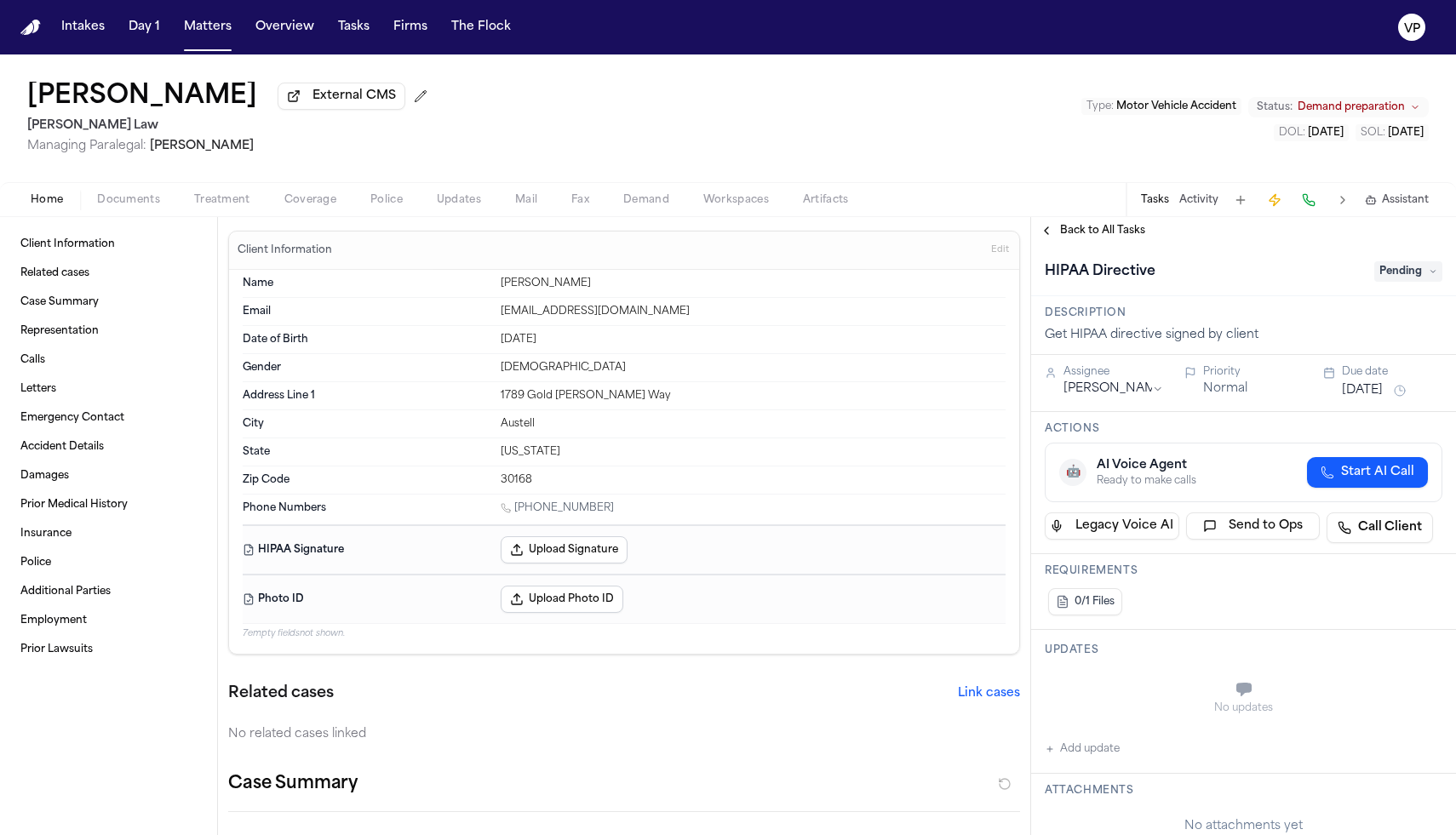
click at [1403, 276] on span "Pending" at bounding box center [1408, 272] width 68 height 21
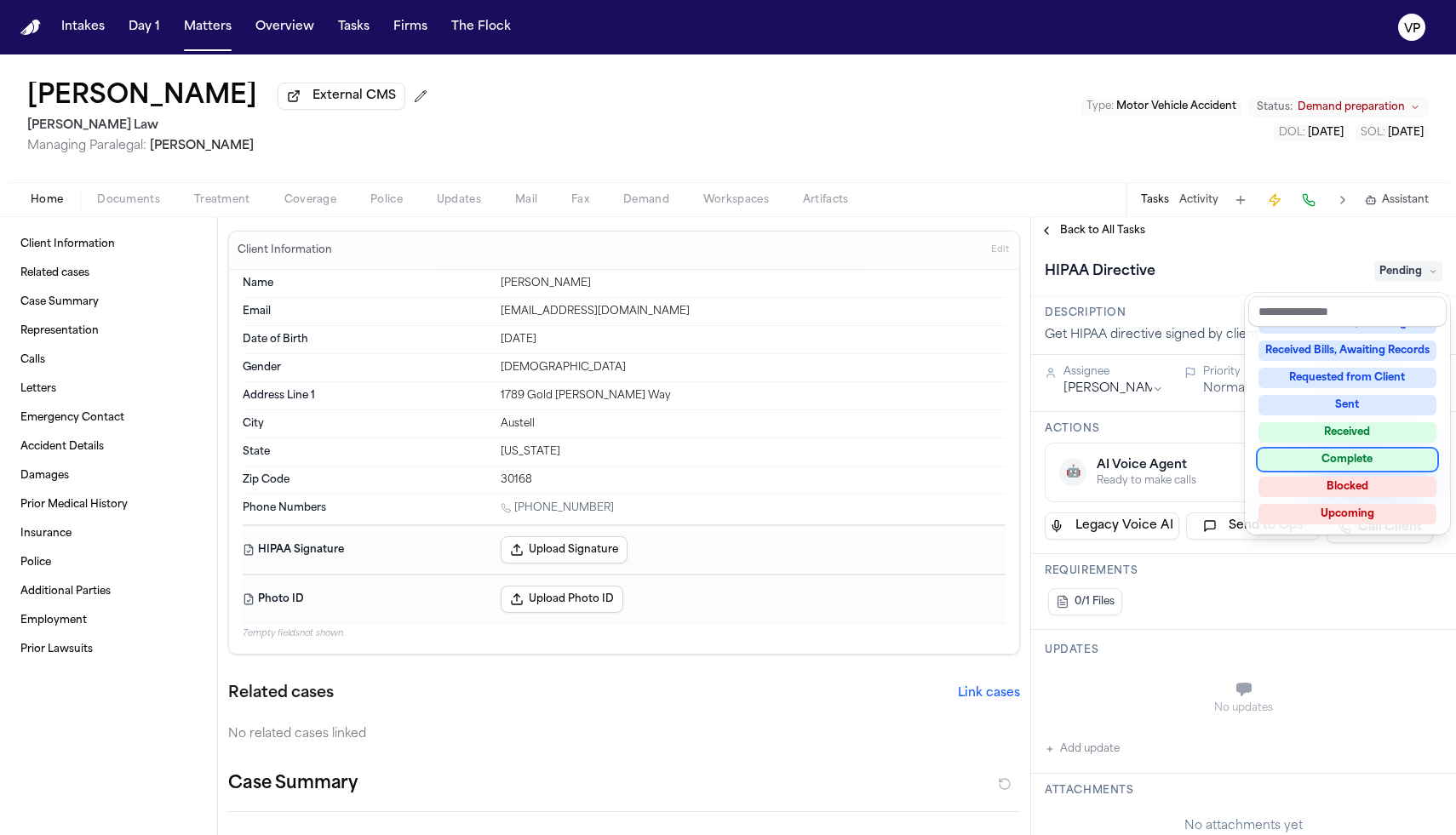
click at [1353, 462] on div "Complete" at bounding box center [1348, 460] width 178 height 21
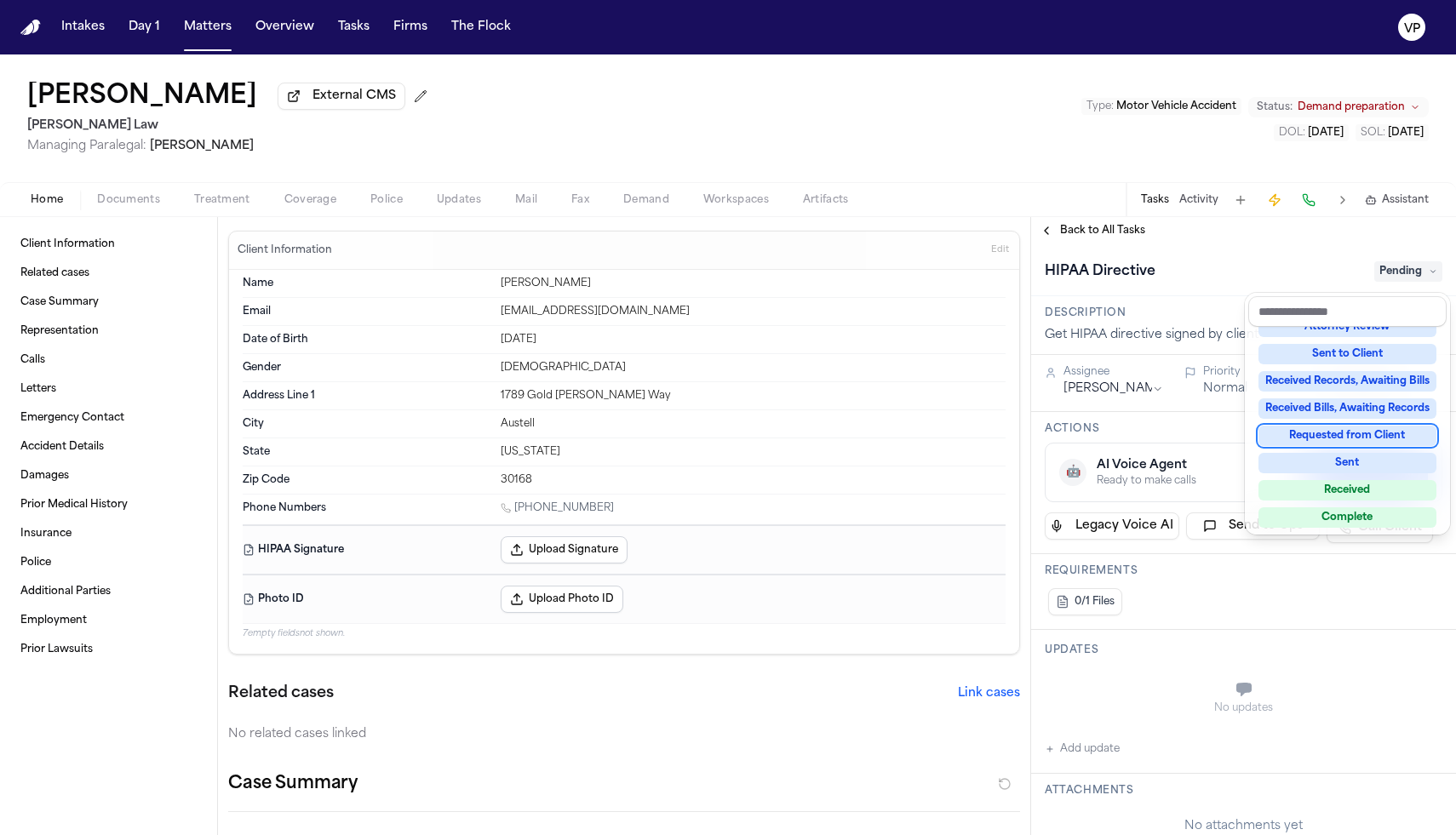
scroll to position [198, 0]
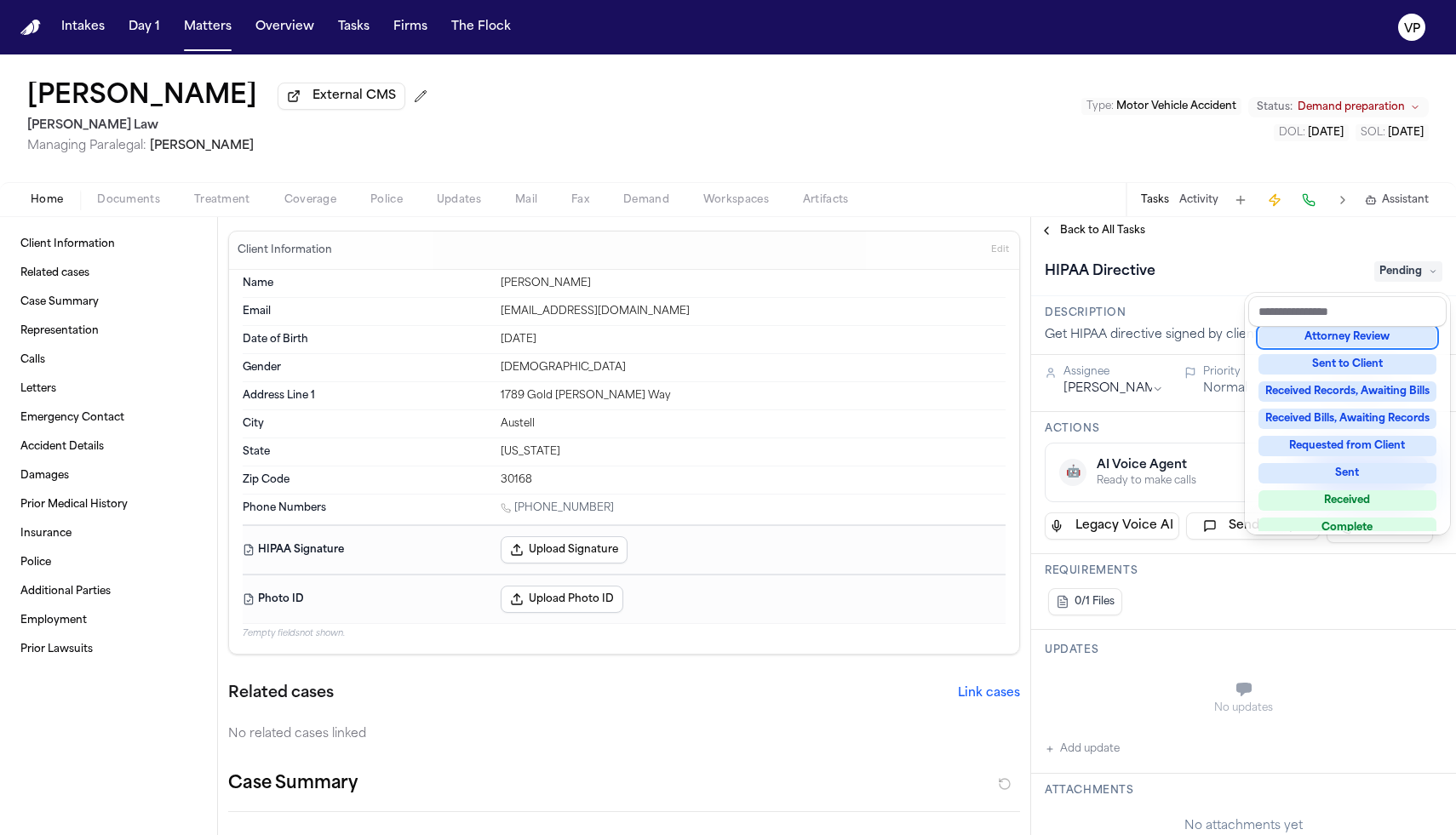
click at [1108, 232] on div "**********" at bounding box center [1243, 526] width 425 height 618
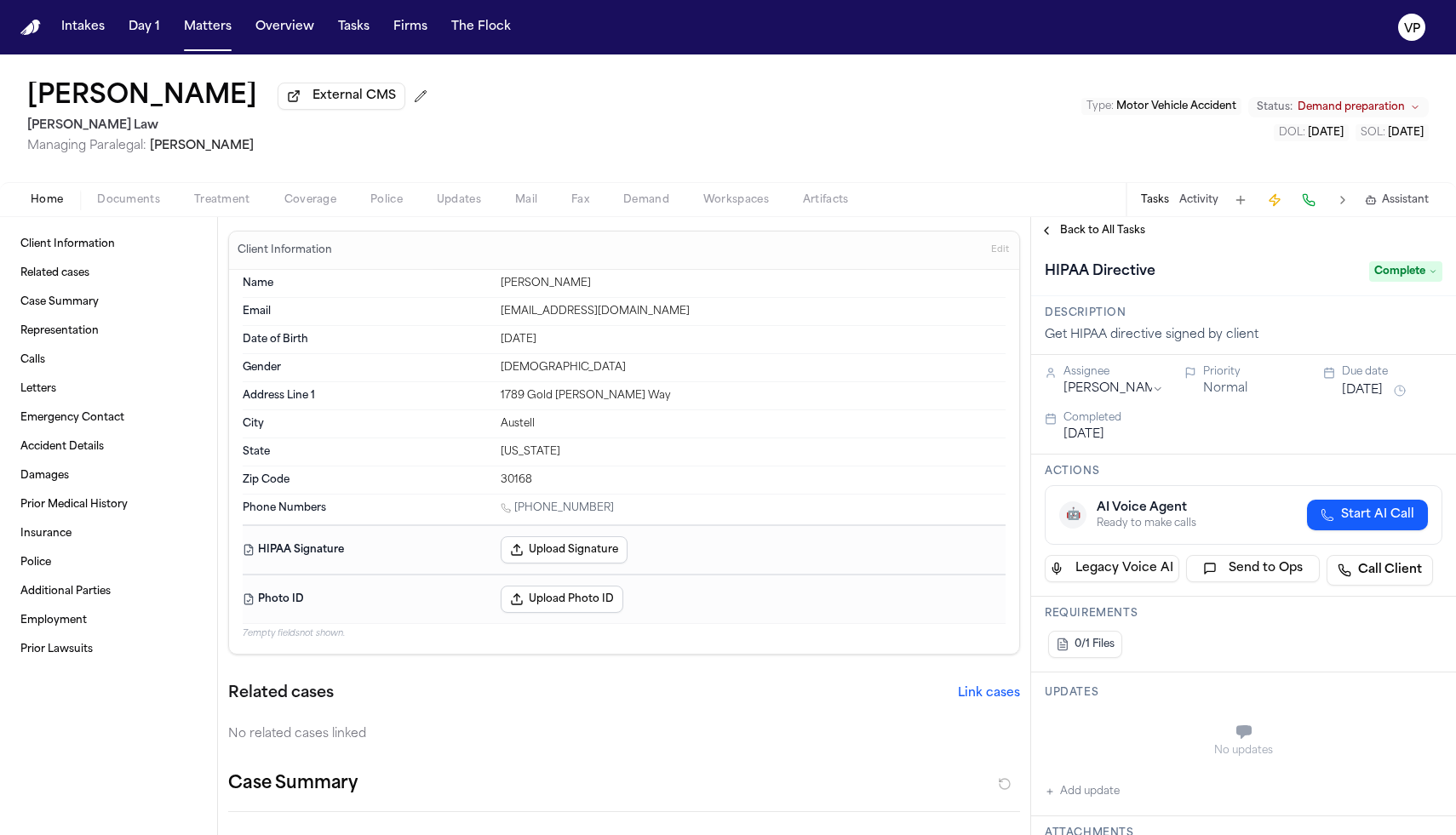
click at [1108, 232] on span "Back to All Tasks" at bounding box center [1102, 231] width 85 height 14
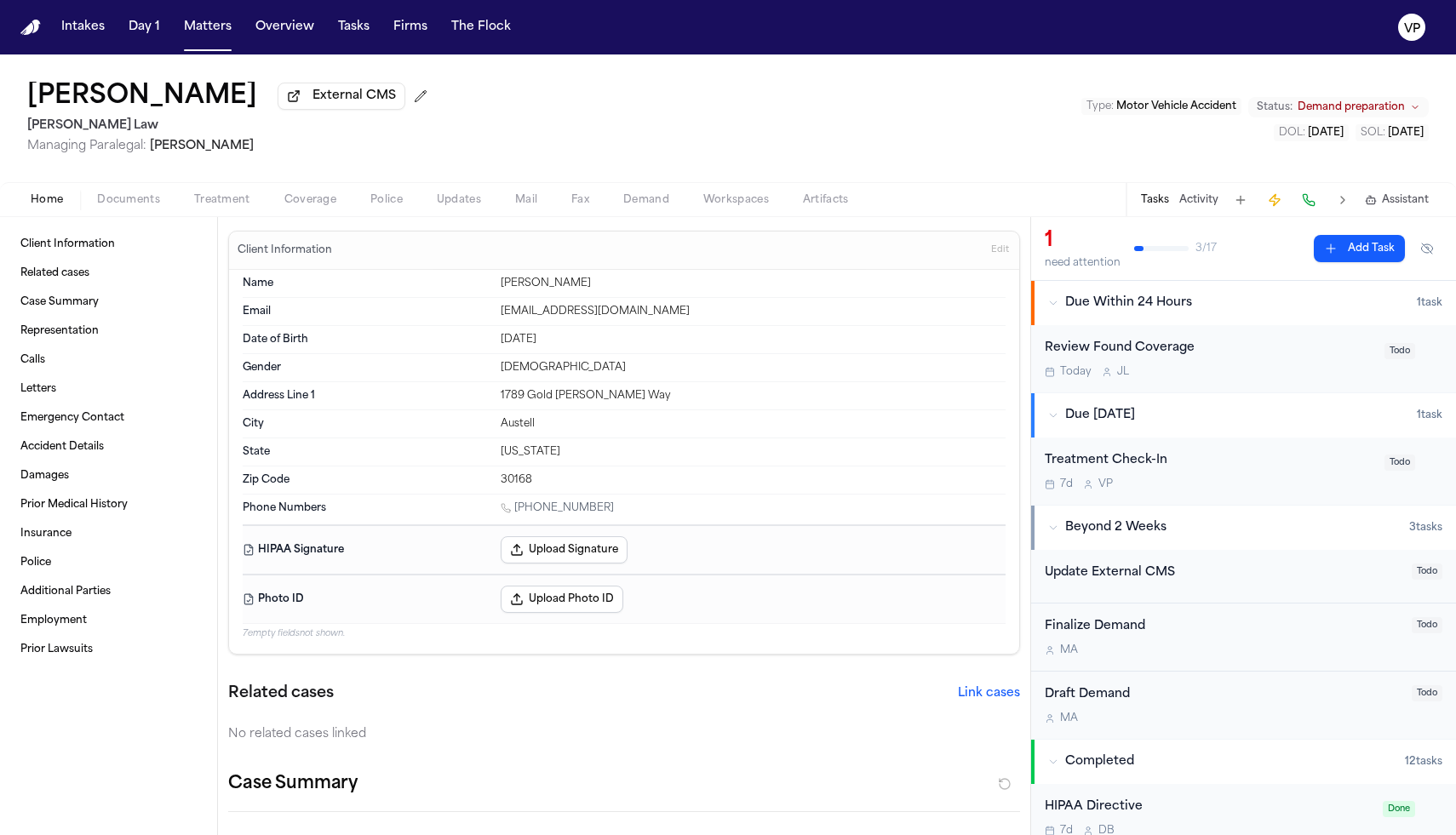
click at [1241, 488] on div "7d V P" at bounding box center [1209, 484] width 330 height 14
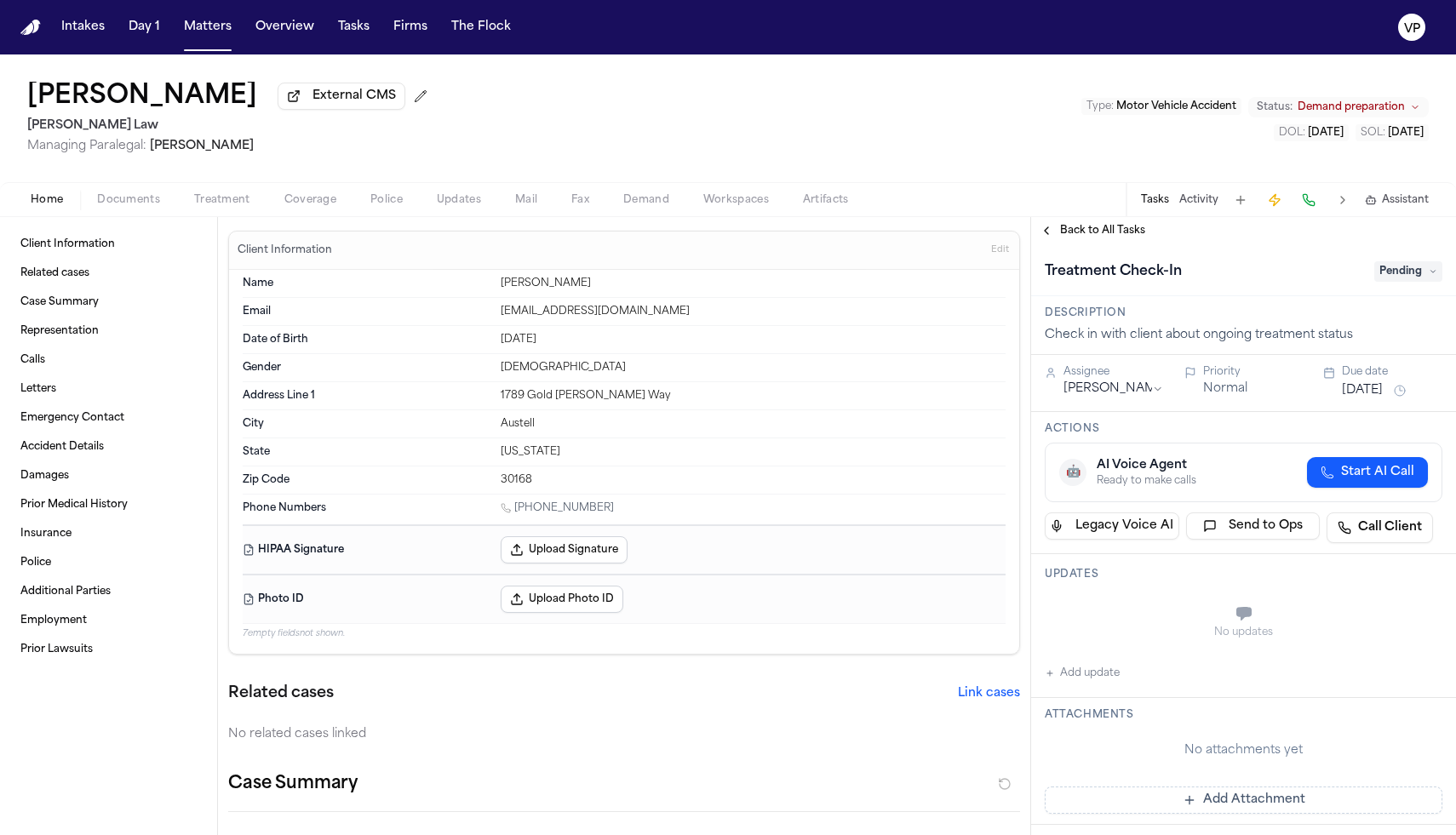
drag, startPoint x: 1386, startPoint y: 290, endPoint x: 1389, endPoint y: 281, distance: 9.5
click at [1387, 289] on div "Treatment Check-In Pending" at bounding box center [1243, 271] width 425 height 52
click at [1390, 279] on span "Pending" at bounding box center [1408, 272] width 68 height 21
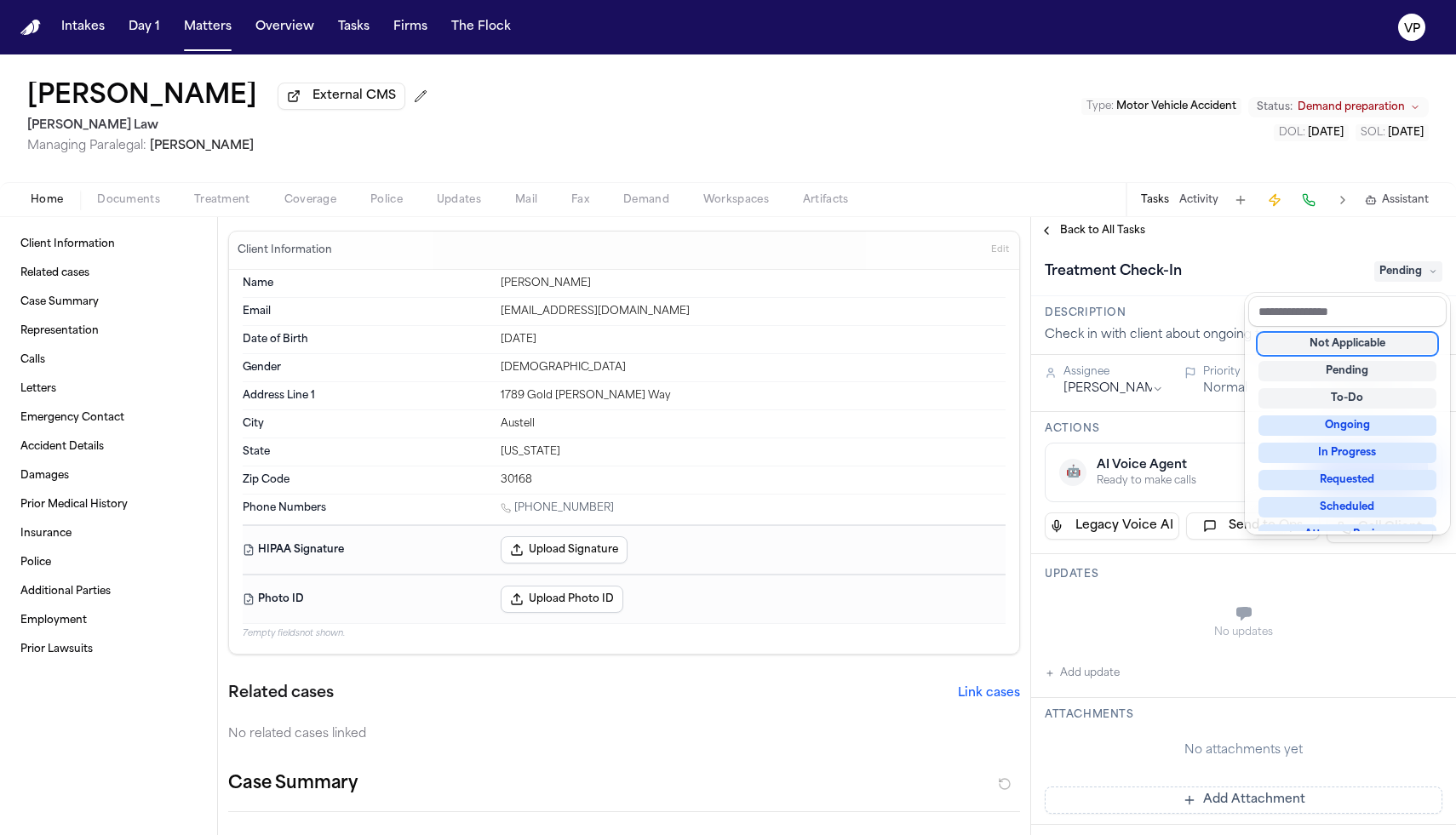
click at [1330, 343] on div "Not Applicable" at bounding box center [1348, 344] width 178 height 21
click at [1191, 257] on div "Treatment Check-In Not Applicable" at bounding box center [1243, 271] width 425 height 52
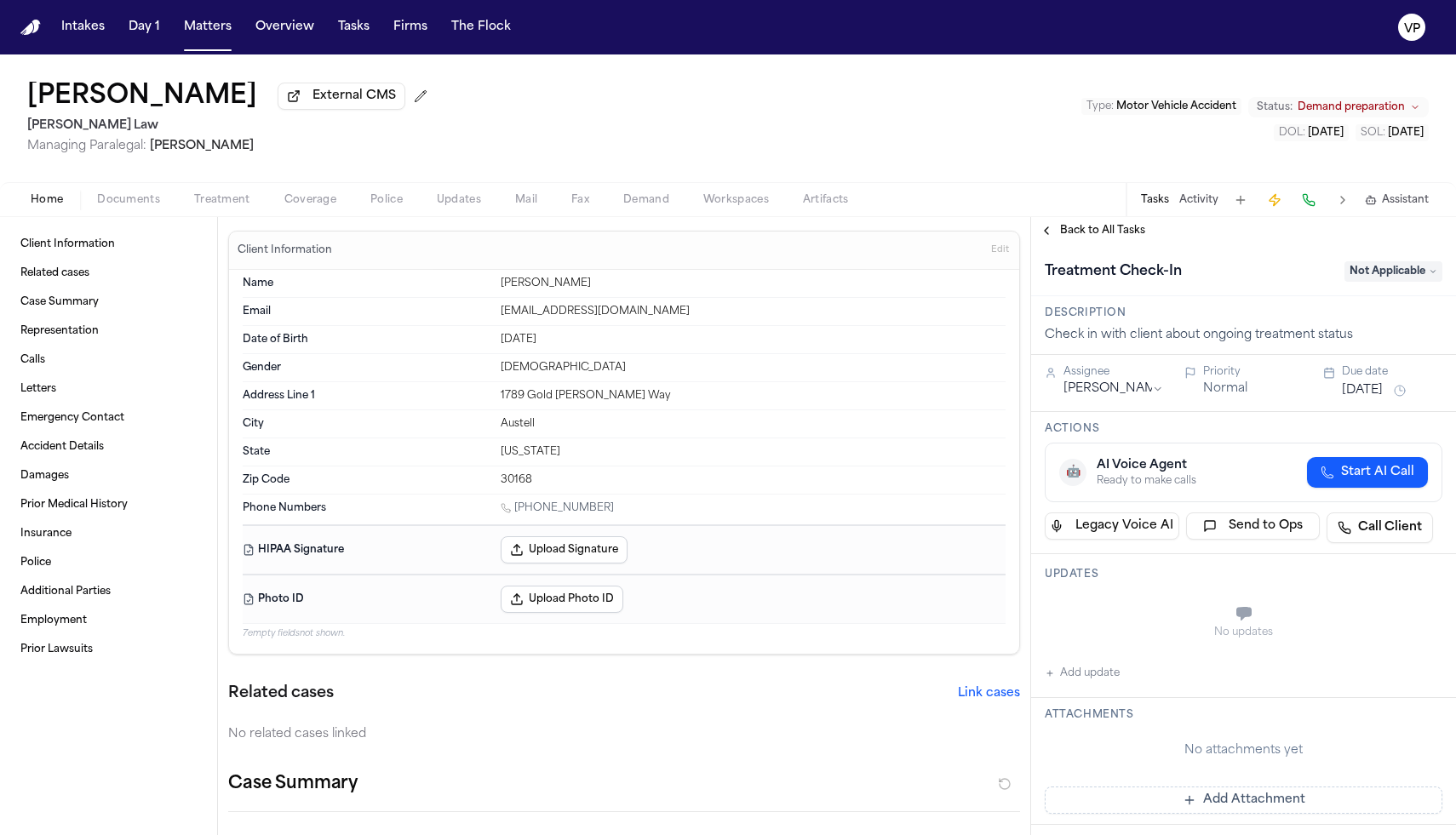
click at [1136, 232] on span "Back to All Tasks" at bounding box center [1102, 231] width 85 height 14
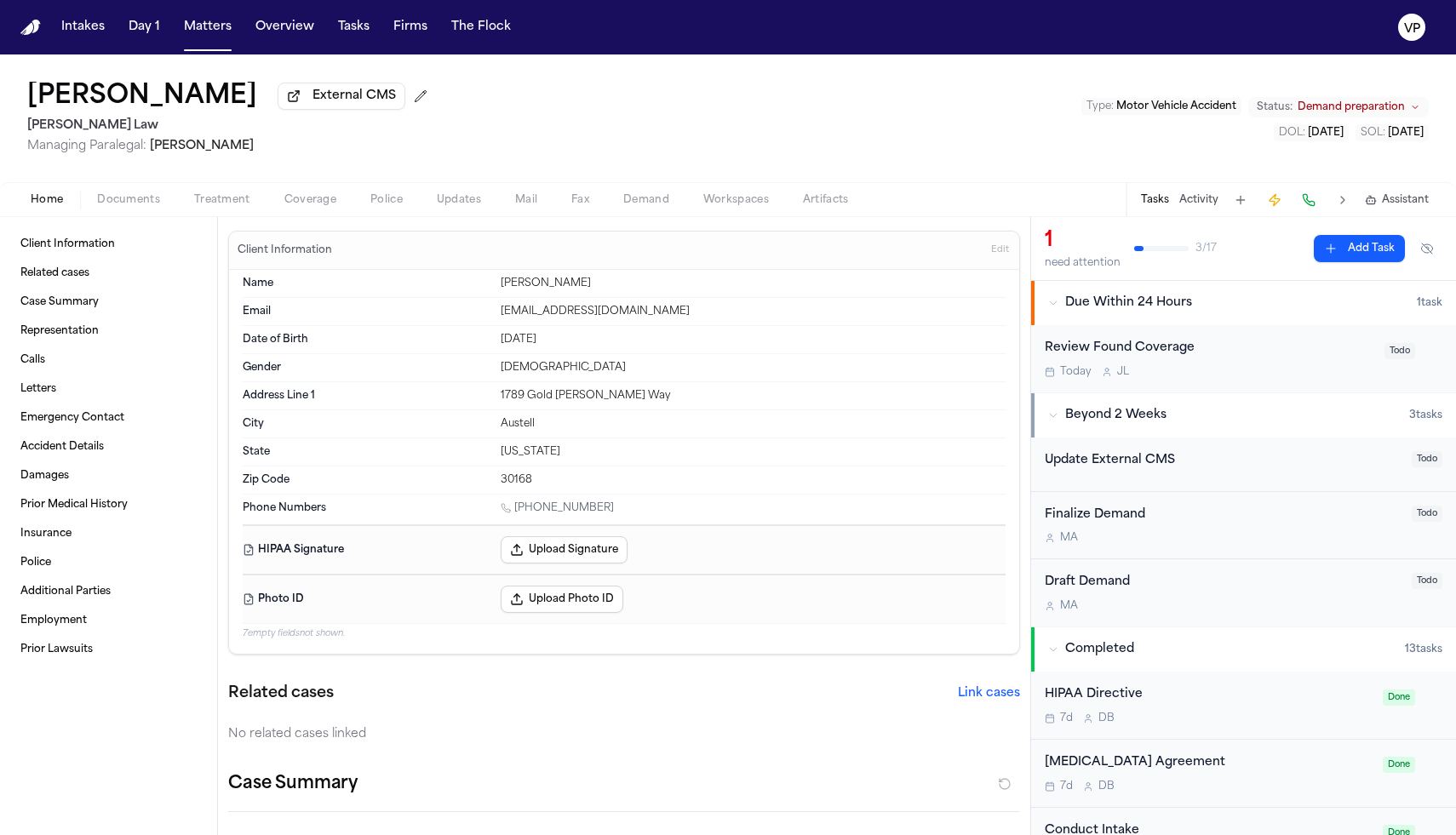
click at [140, 201] on span "Documents" at bounding box center [128, 200] width 63 height 14
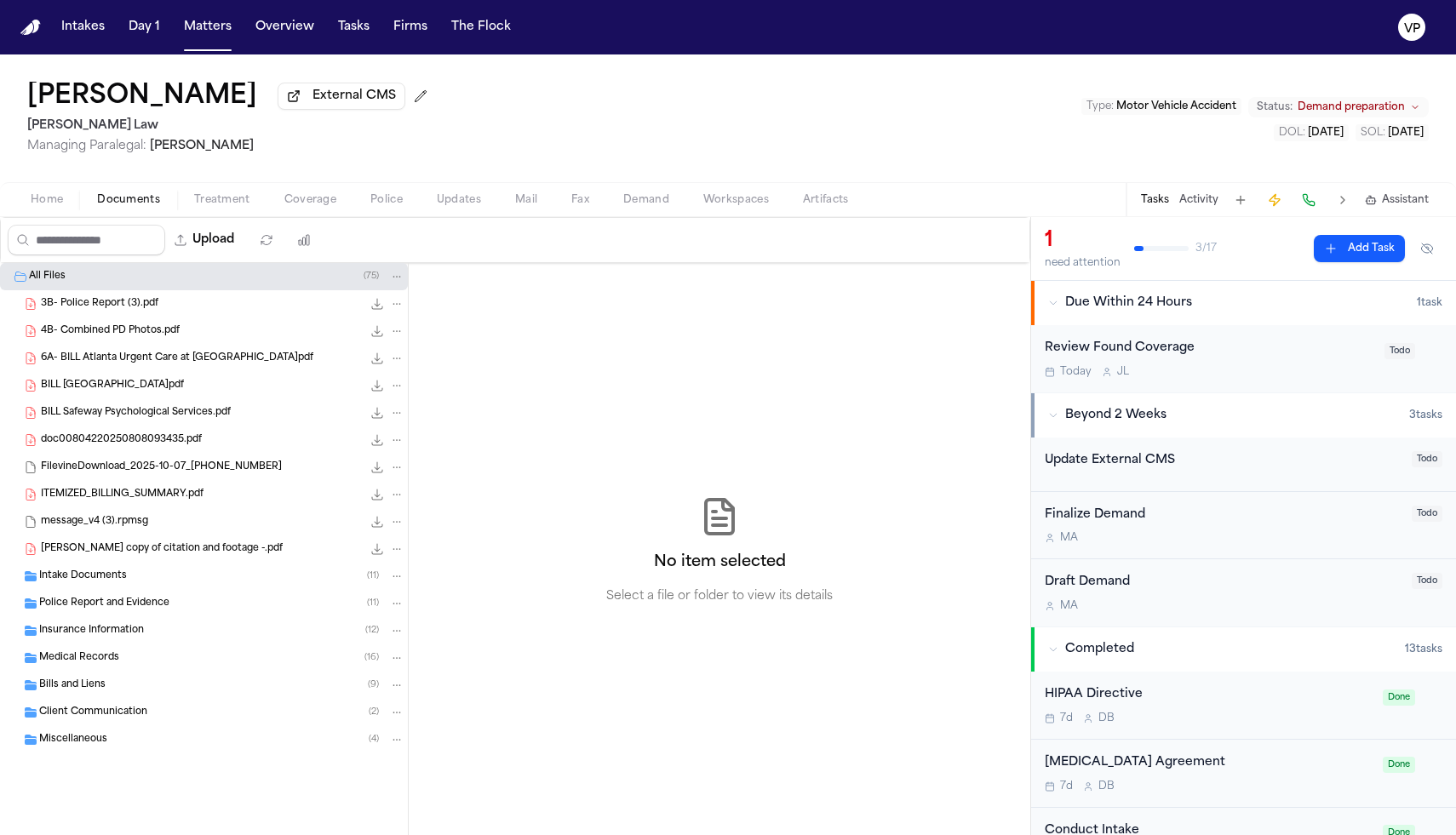
click at [149, 661] on div "Medical Records ( 16 )" at bounding box center [221, 658] width 365 height 15
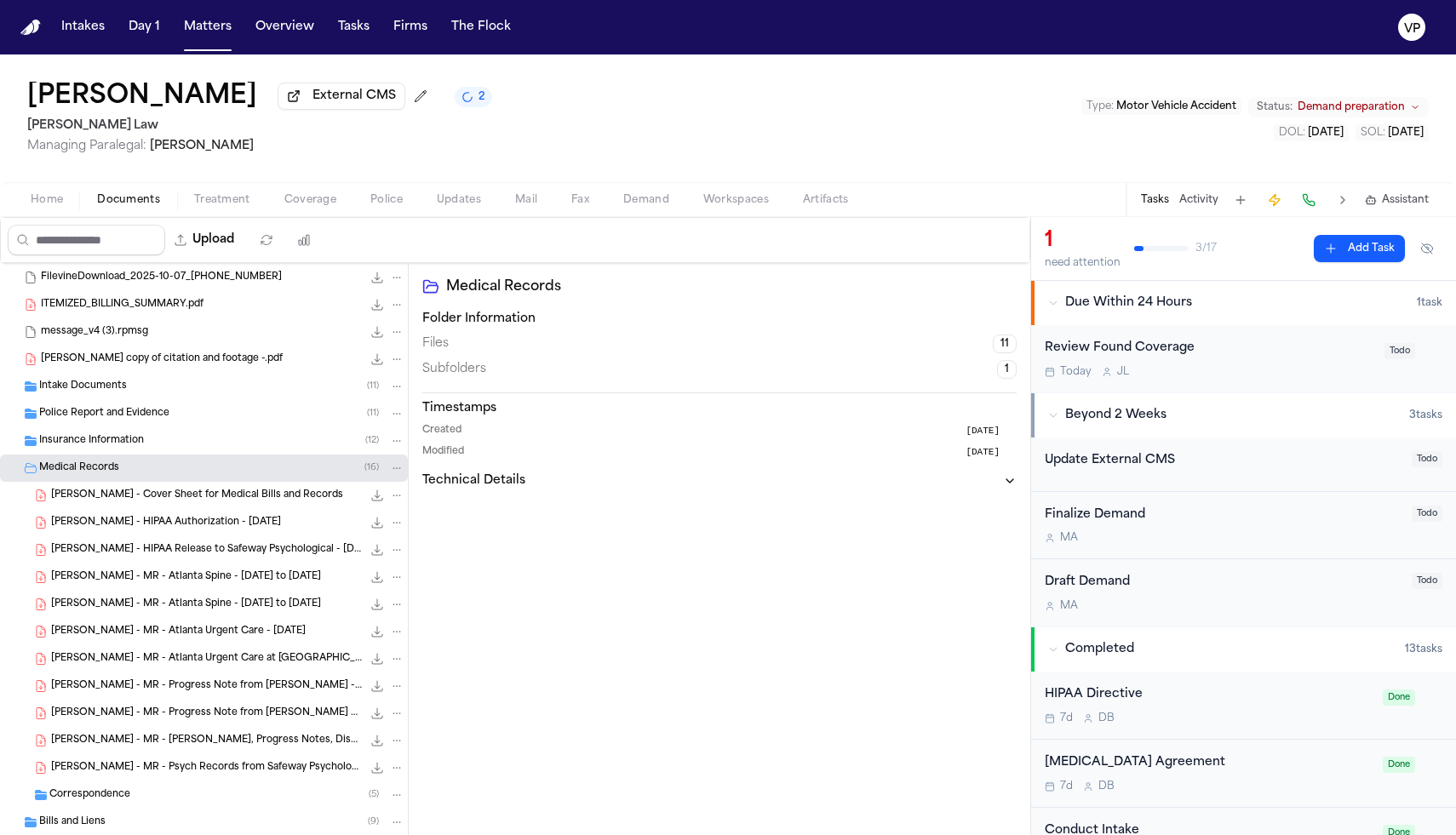
scroll to position [219, 0]
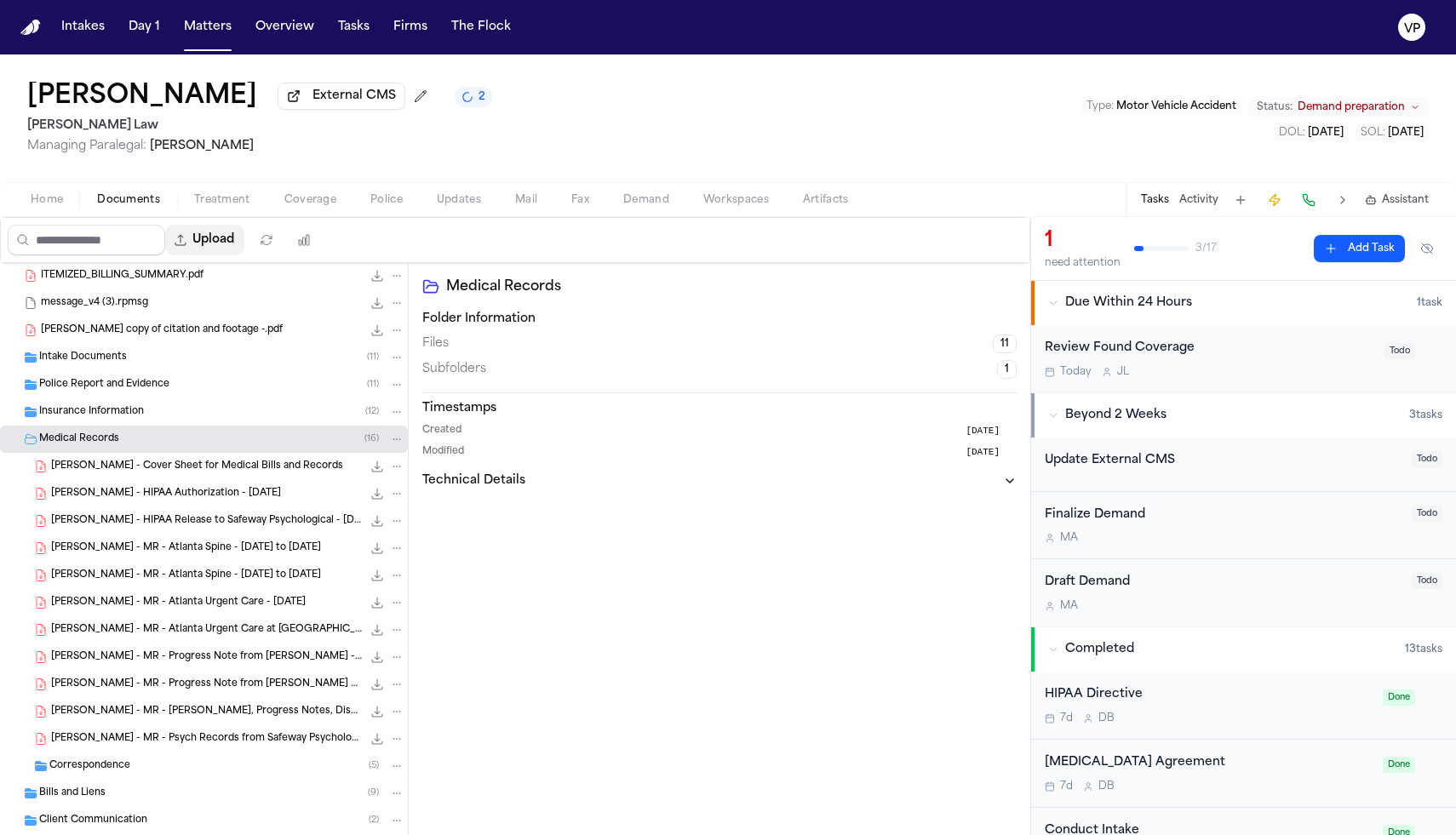
click at [232, 244] on button "Upload" at bounding box center [205, 240] width 79 height 31
select select "**********"
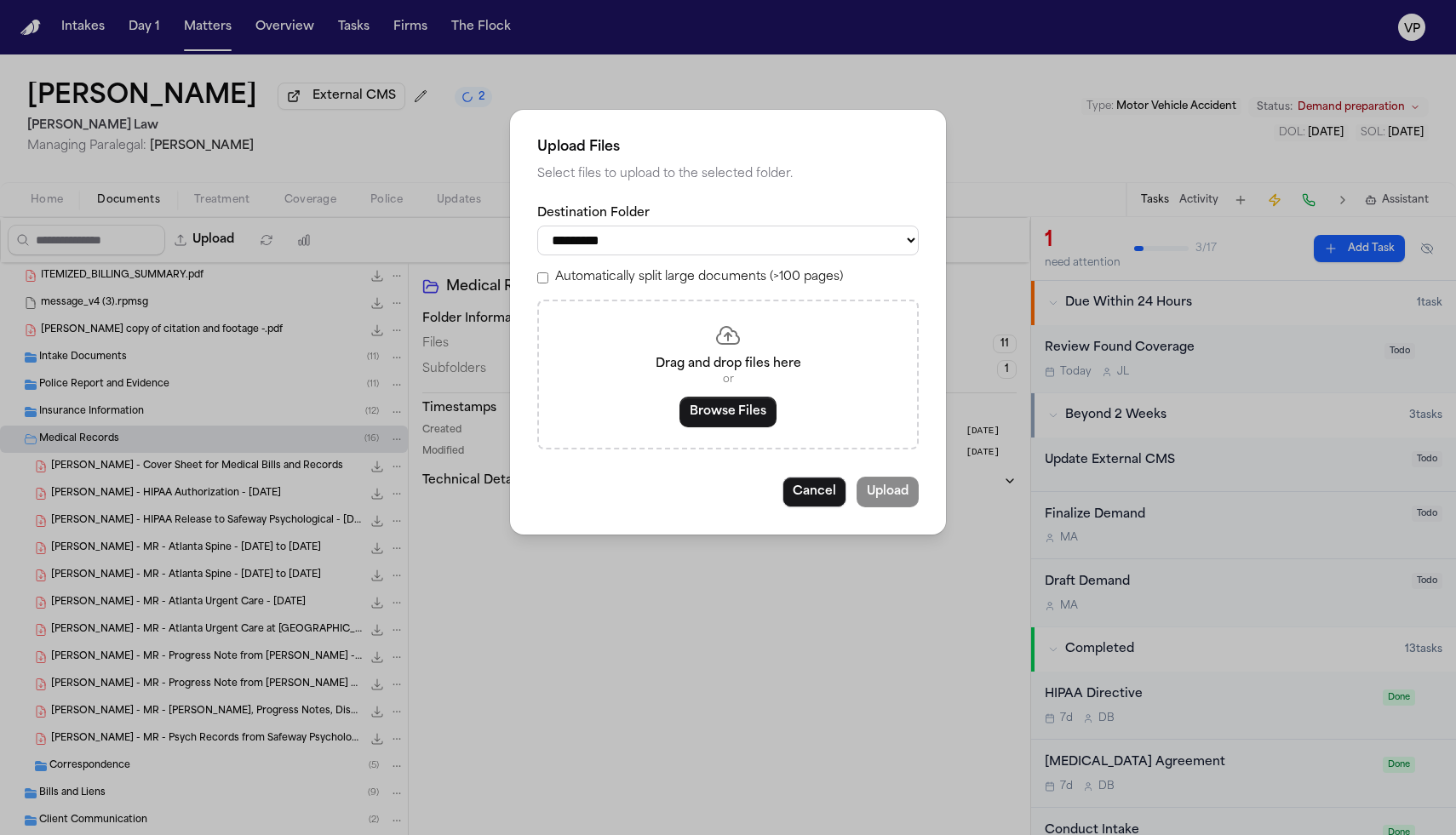
click at [552, 286] on div "Automatically split large documents (>100 pages)" at bounding box center [728, 277] width 381 height 17
click at [732, 416] on button "Browse Files" at bounding box center [728, 412] width 97 height 31
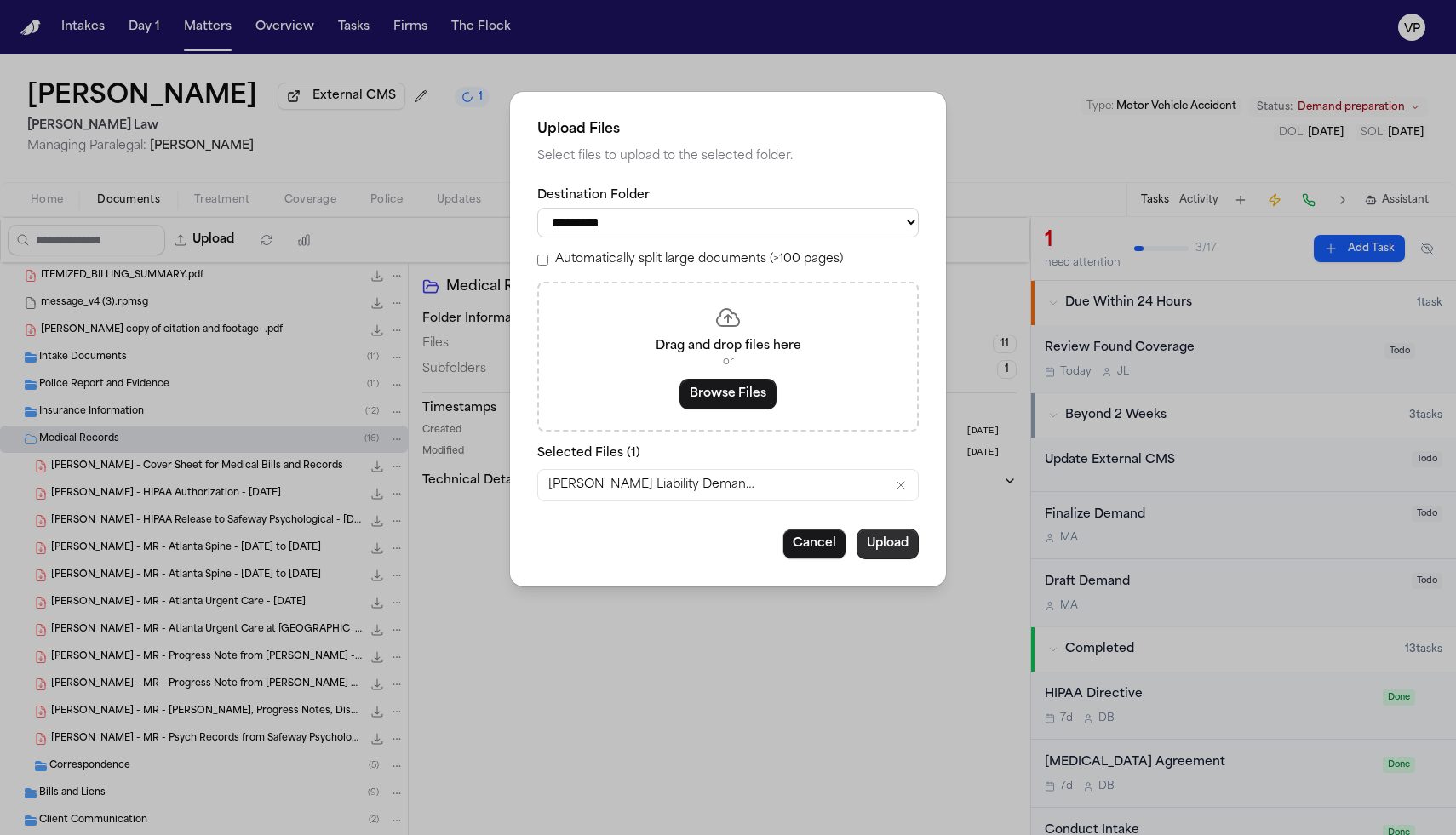
click at [898, 553] on button "Upload" at bounding box center [887, 544] width 63 height 31
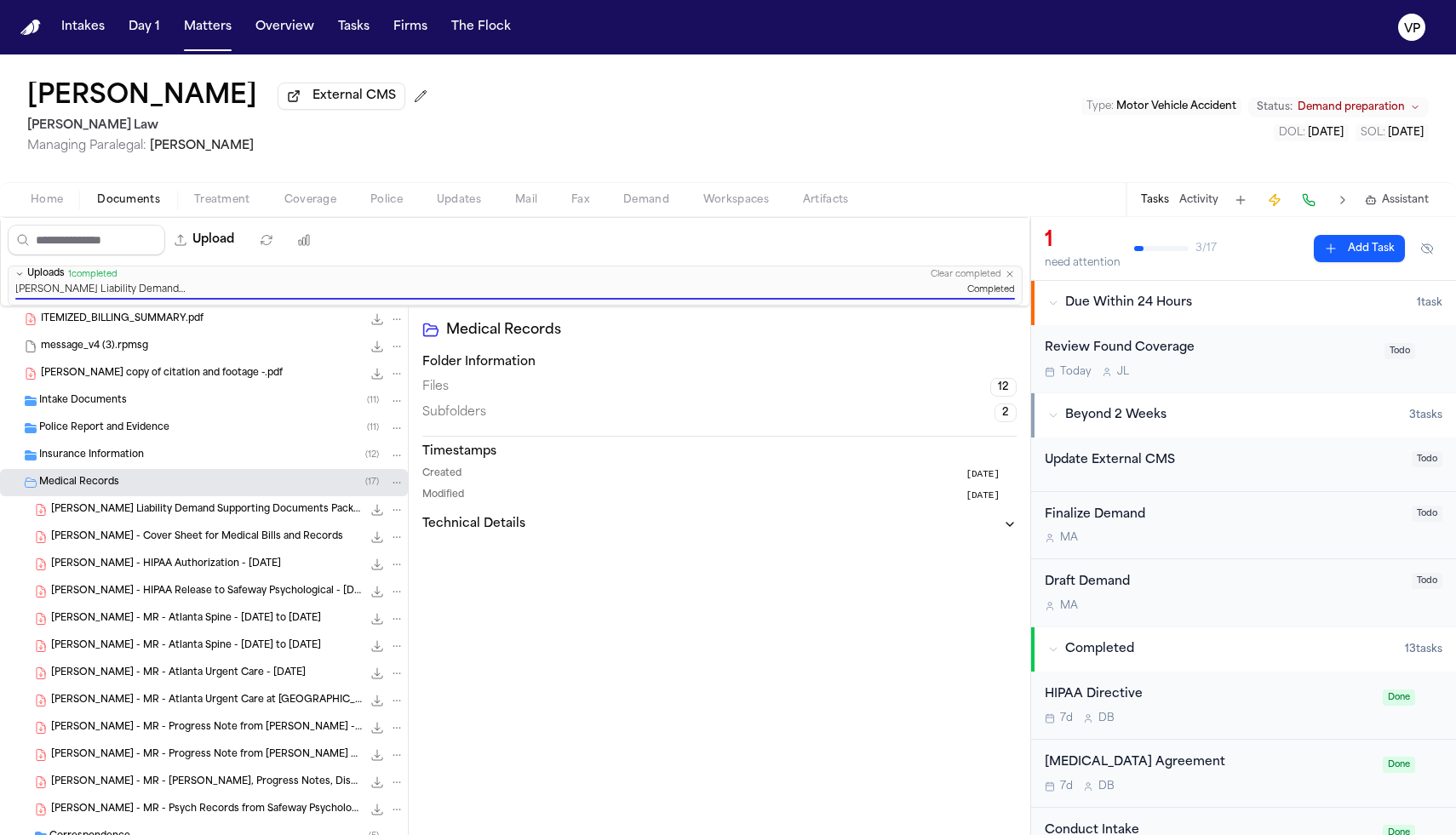
click at [1198, 207] on button "Activity" at bounding box center [1199, 200] width 39 height 14
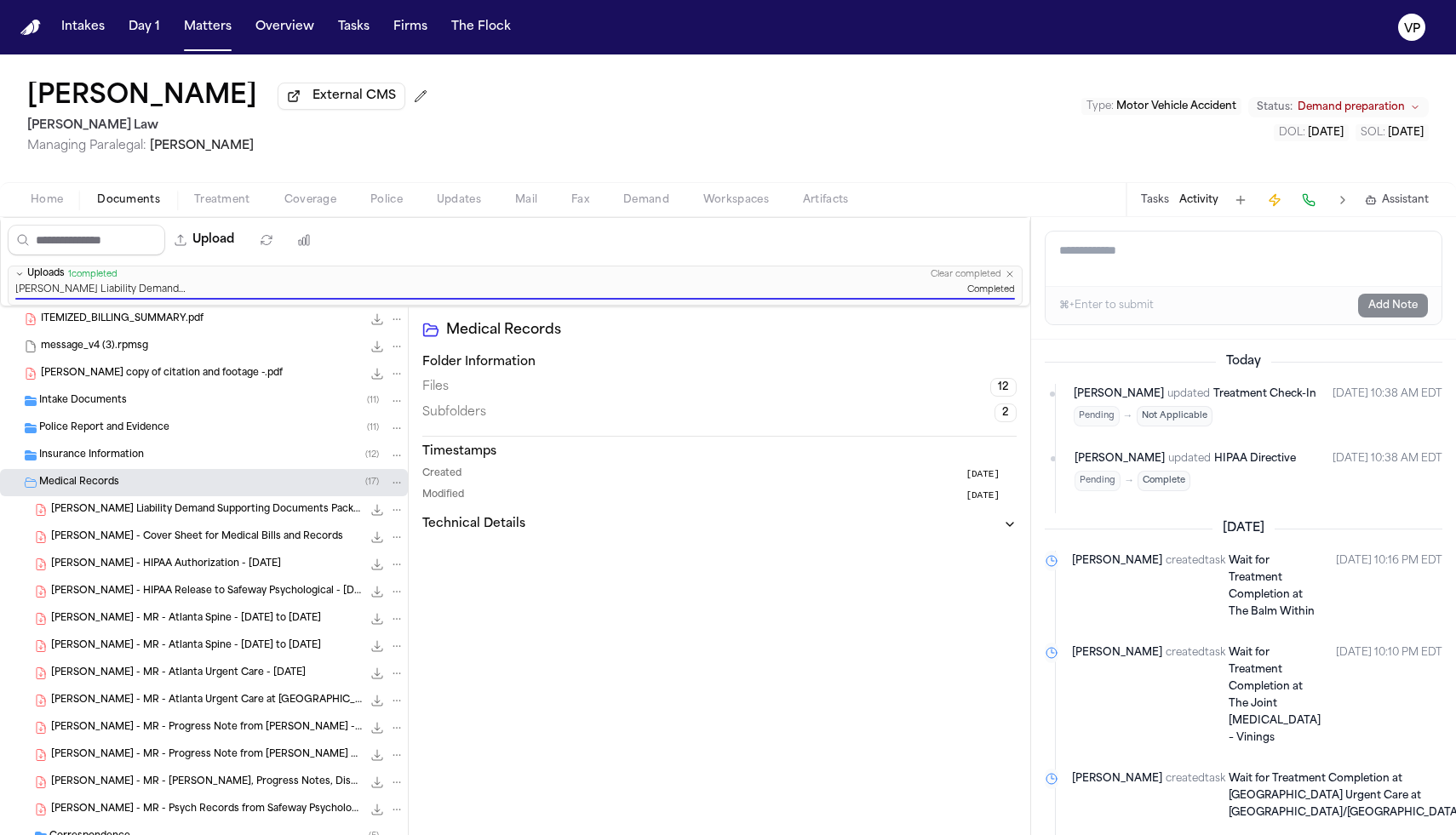
click at [1195, 262] on textarea "Add a note to this matter" at bounding box center [1244, 259] width 396 height 54
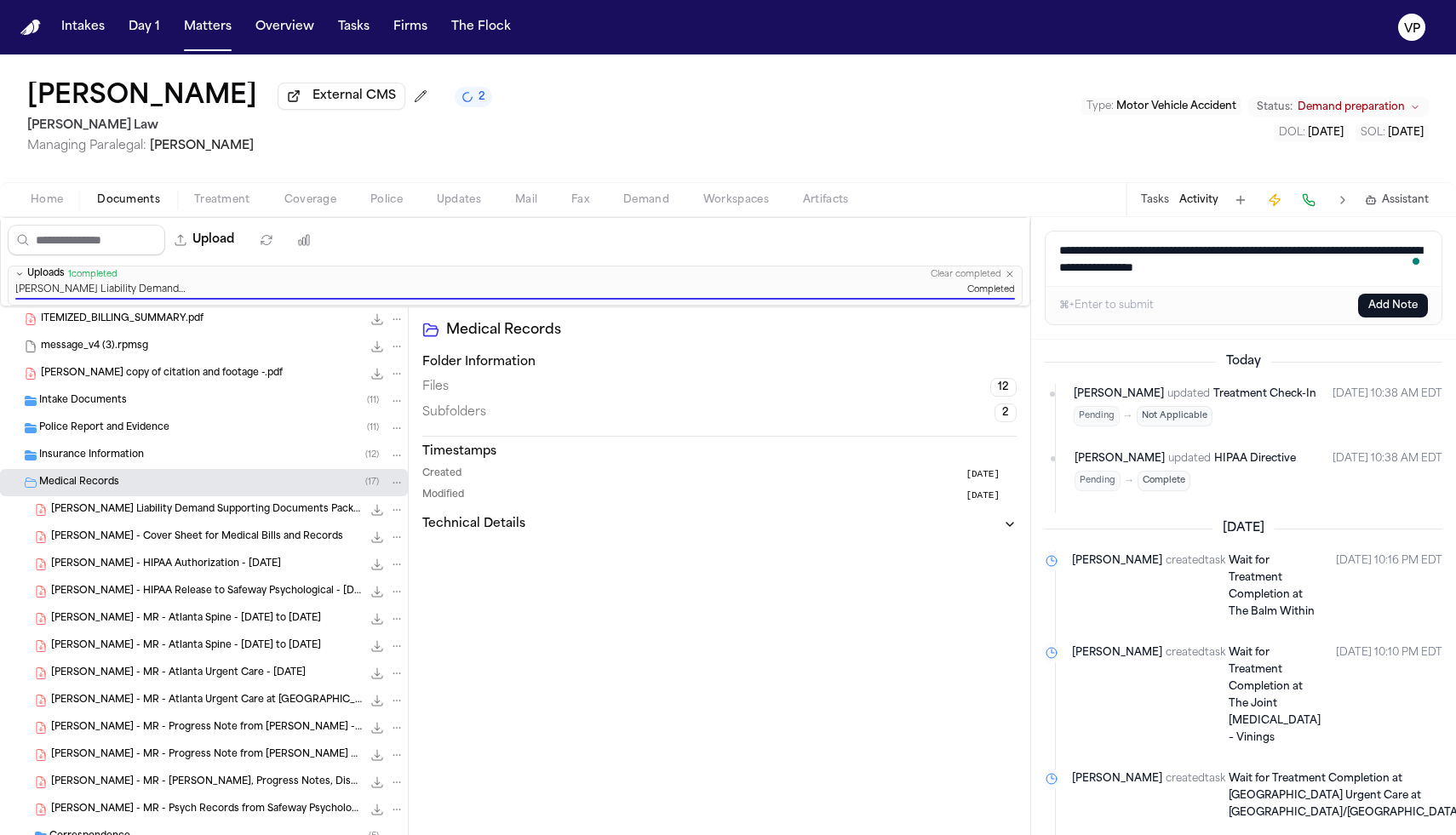
type textarea "**********"
click at [1392, 308] on button "Add Note" at bounding box center [1392, 306] width 70 height 24
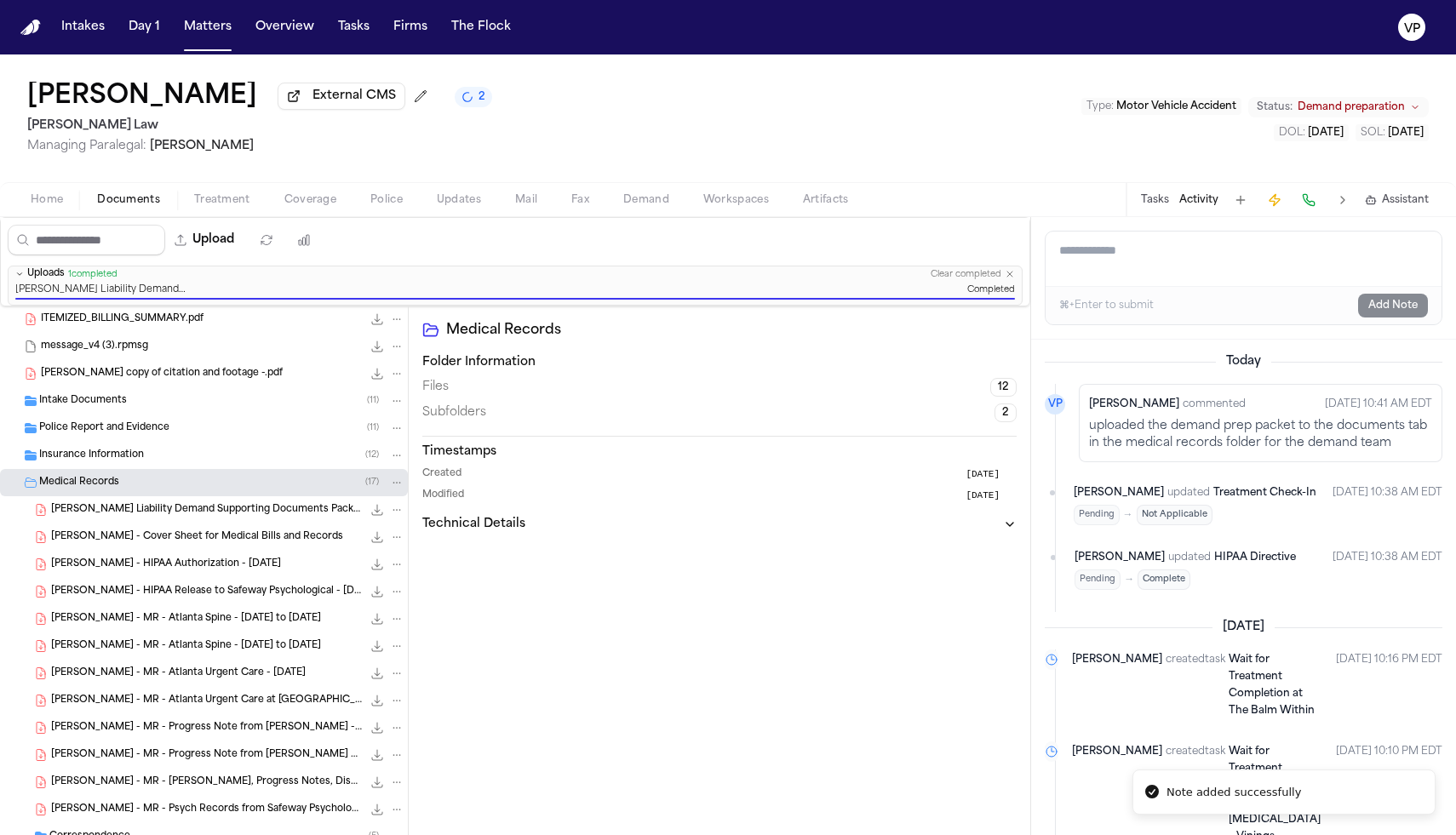
click at [1168, 199] on button "Tasks" at bounding box center [1155, 200] width 28 height 14
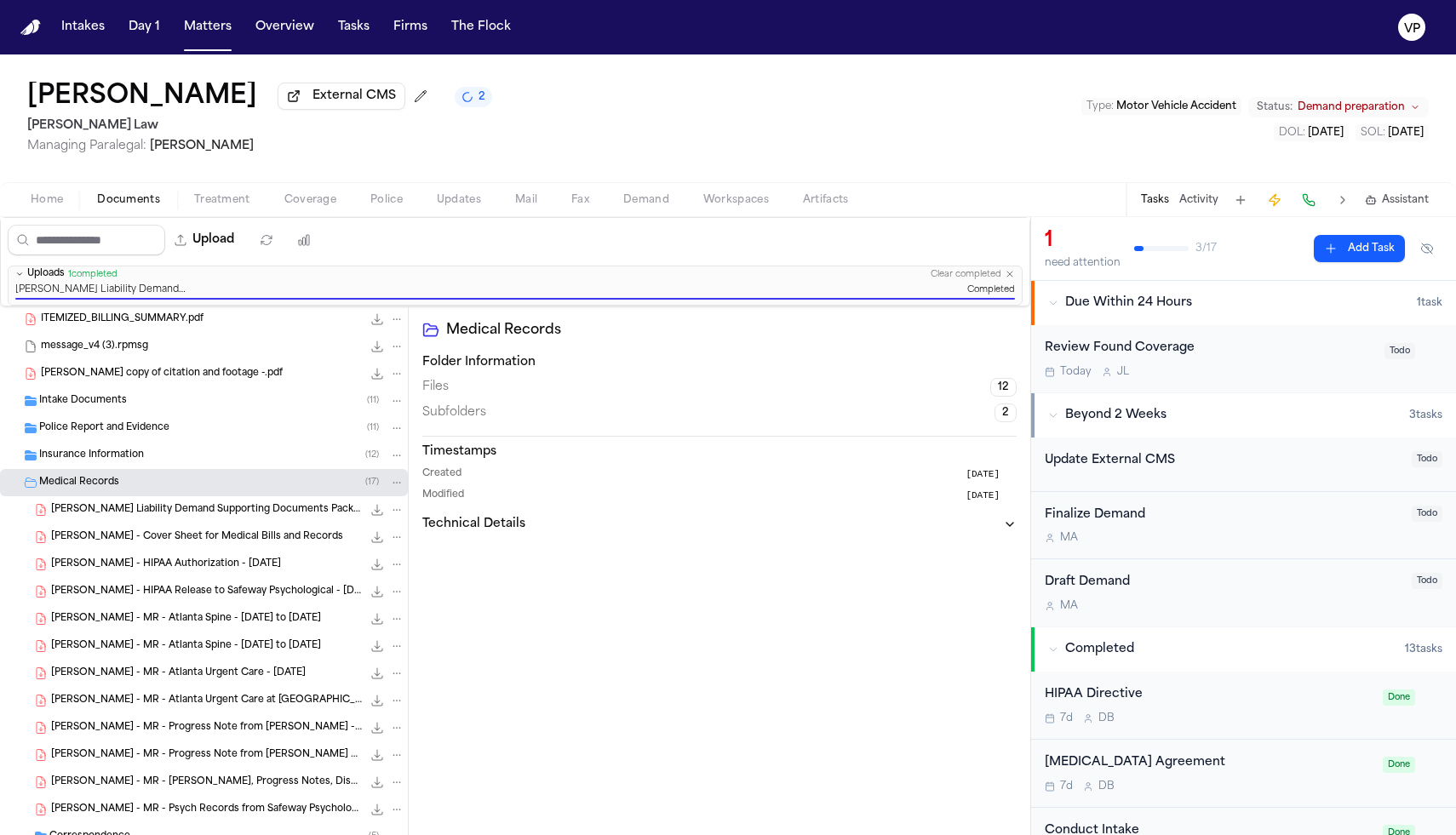
click at [214, 34] on button "Matters" at bounding box center [208, 27] width 62 height 31
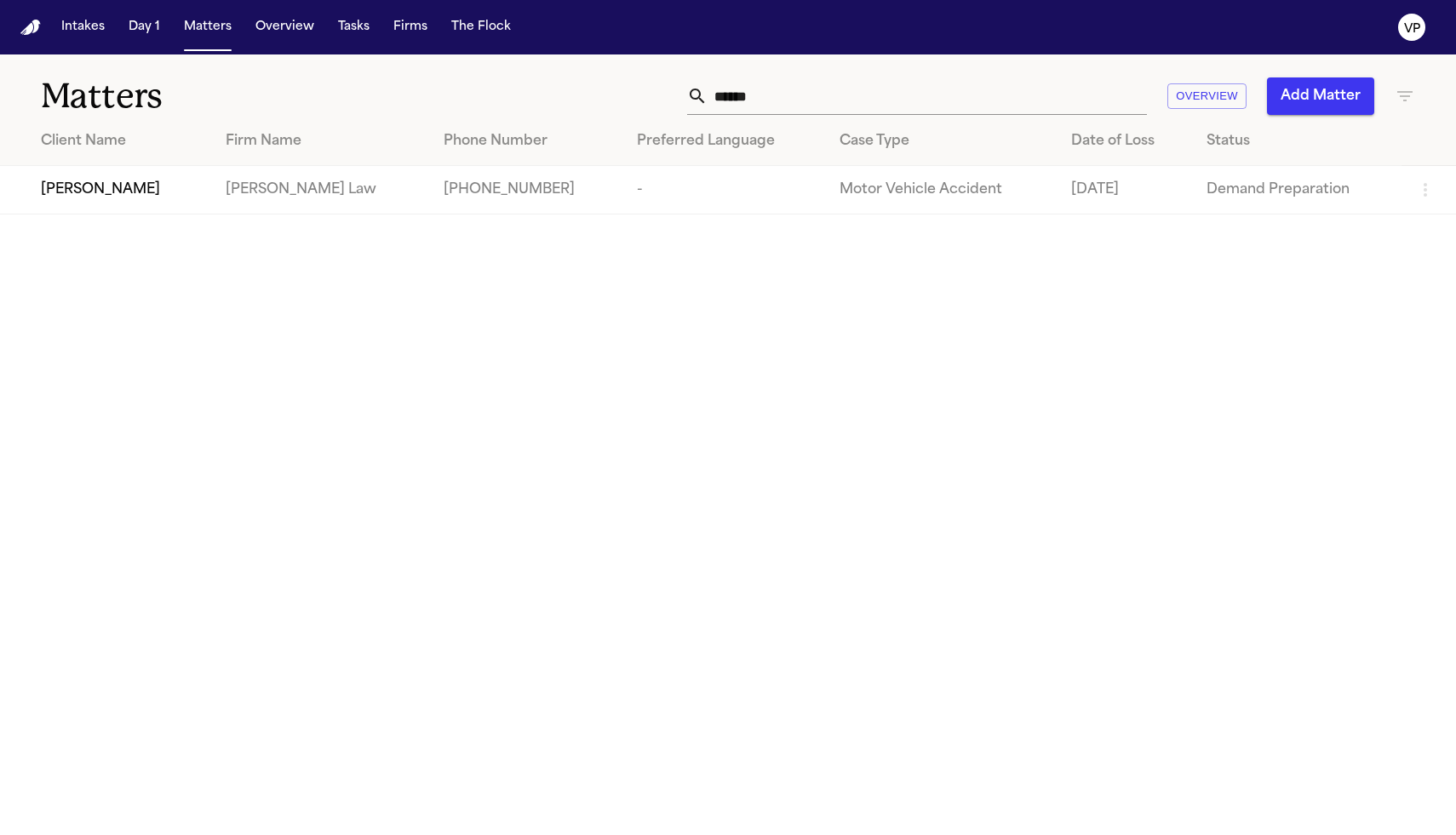
click at [815, 98] on input "******" at bounding box center [927, 96] width 439 height 37
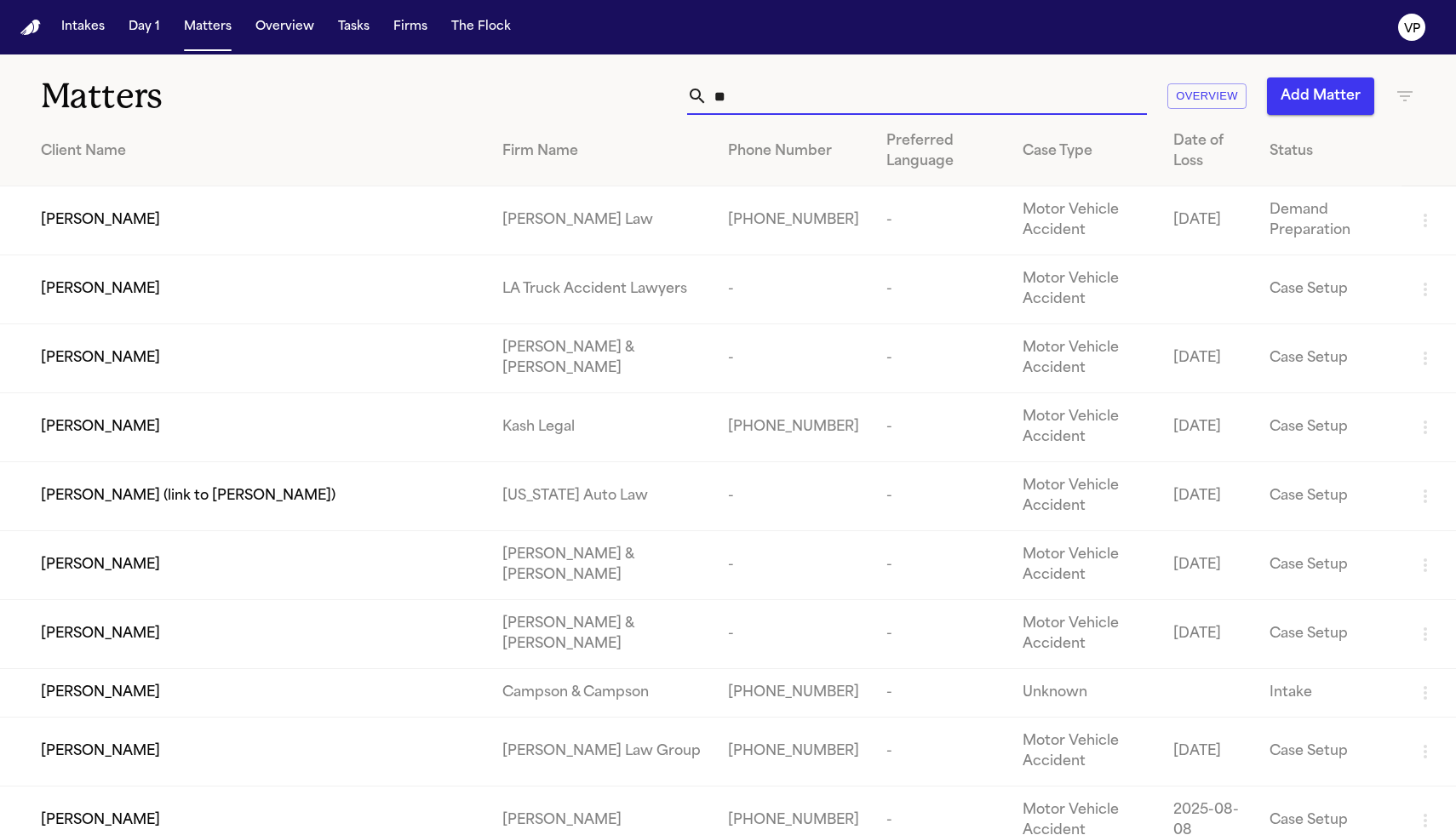
type input "*"
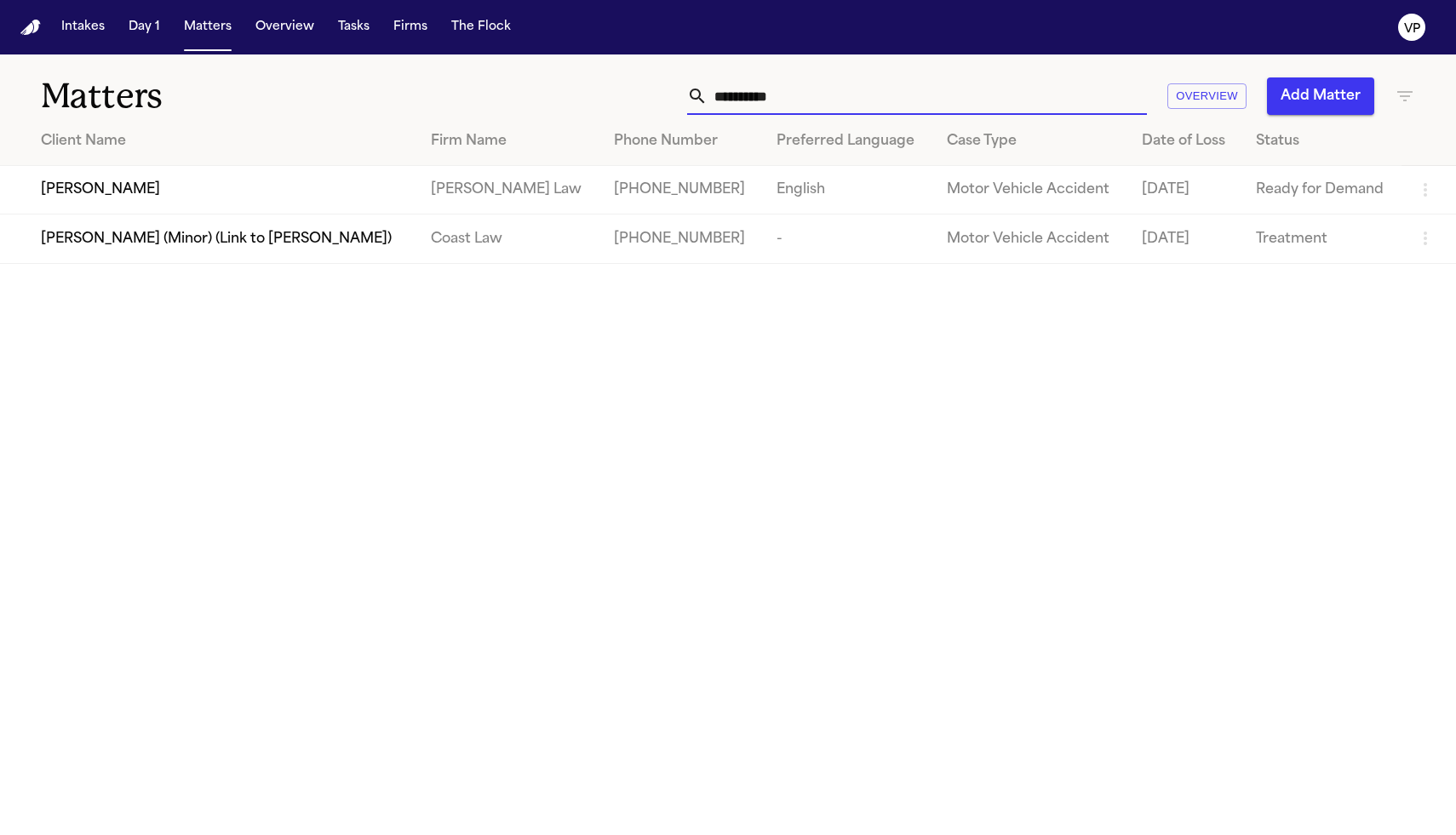
type input "**********"
click at [86, 196] on span "[PERSON_NAME]" at bounding box center [101, 190] width 120 height 21
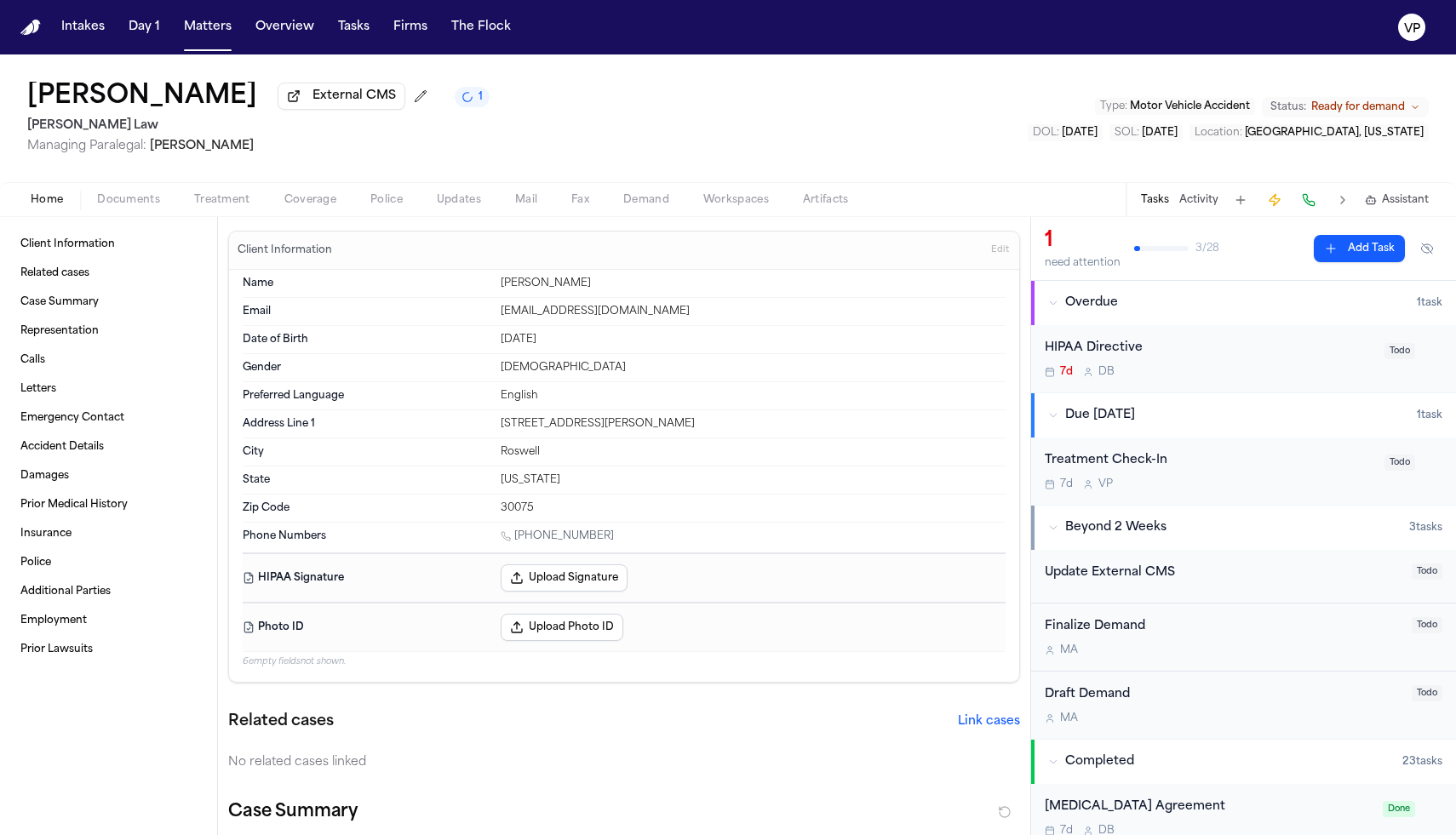
click at [133, 205] on span "Documents" at bounding box center [128, 200] width 63 height 14
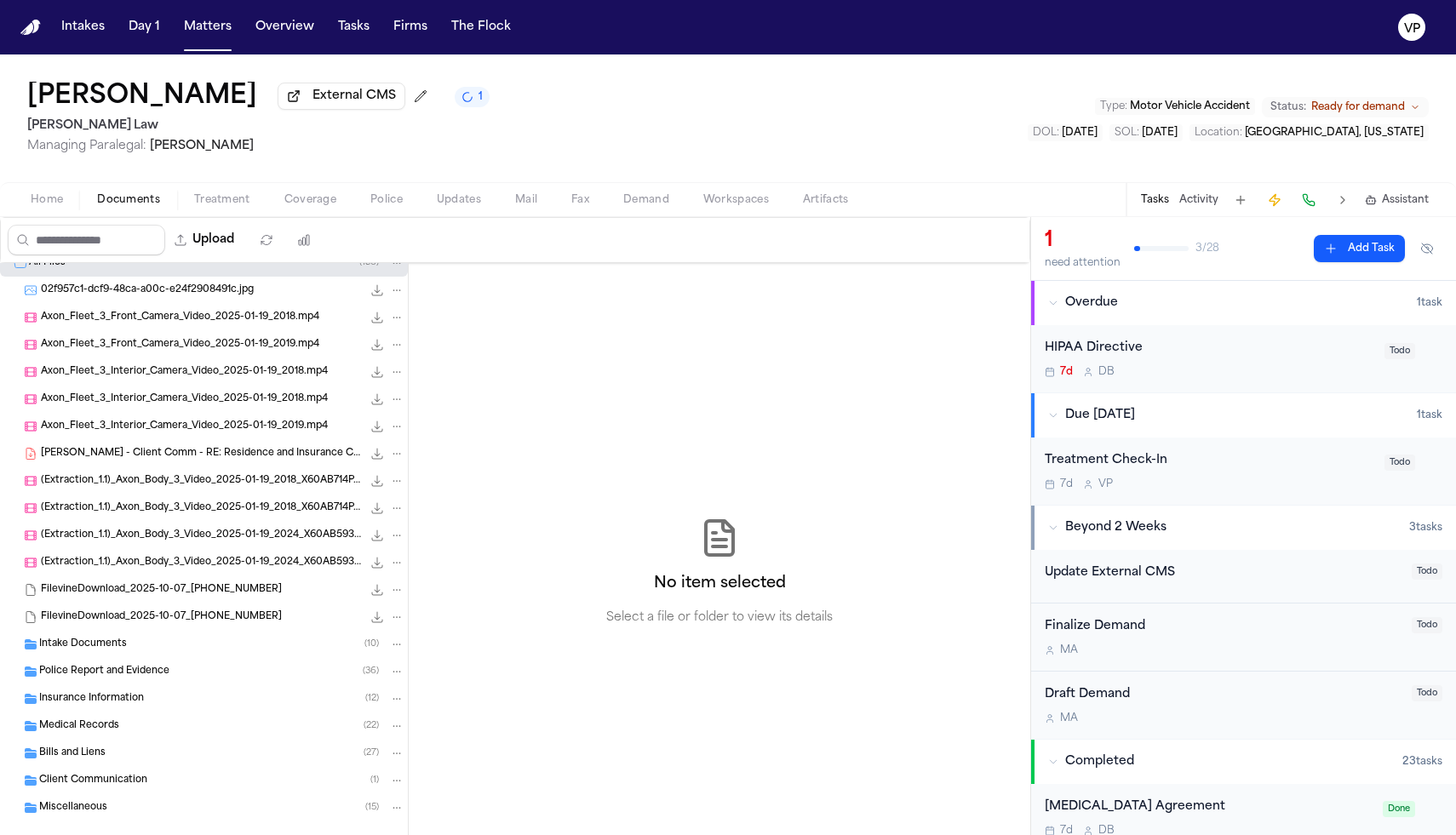
scroll to position [43, 0]
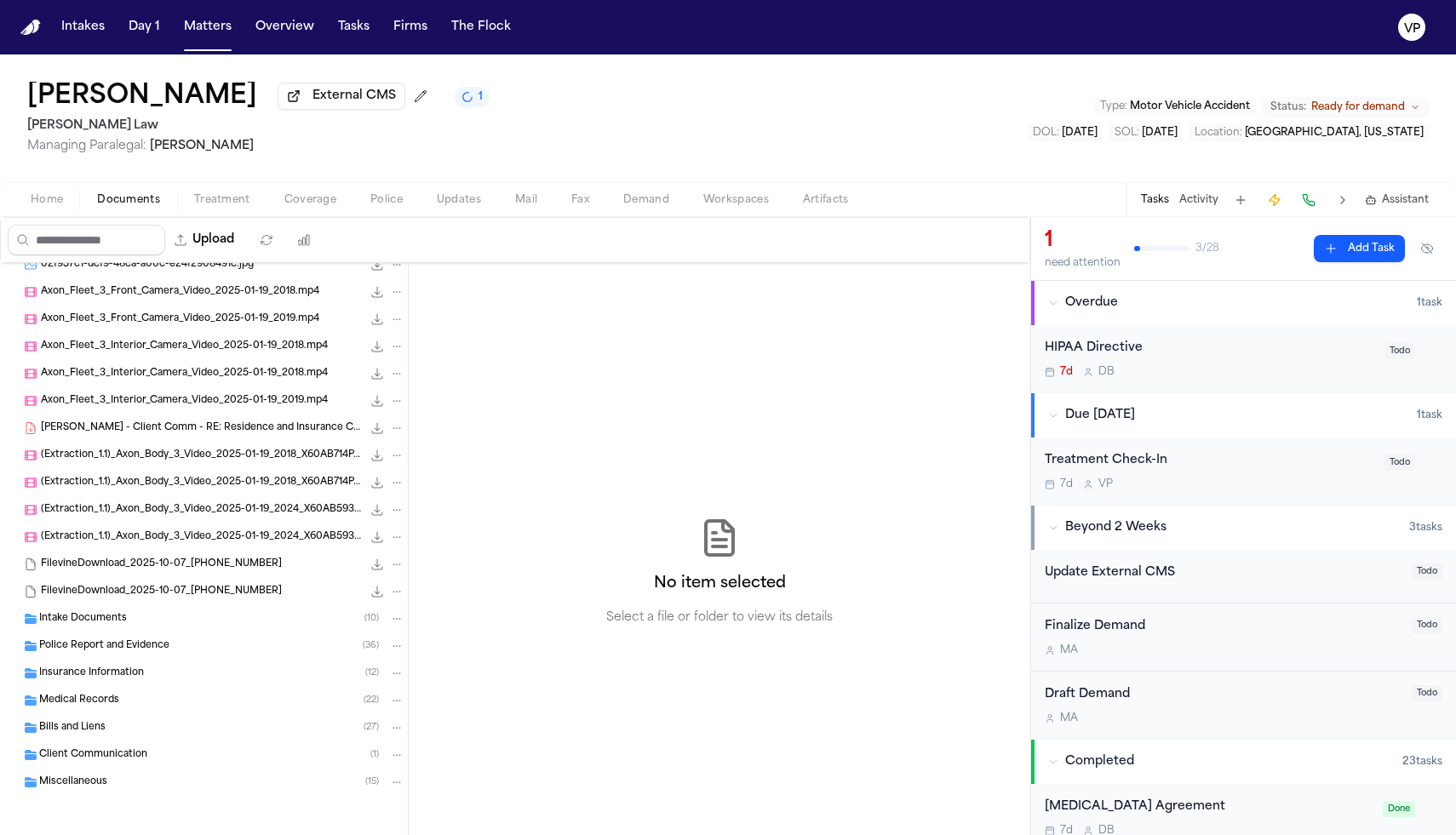
click at [134, 706] on div "Medical Records ( 22 )" at bounding box center [221, 701] width 365 height 15
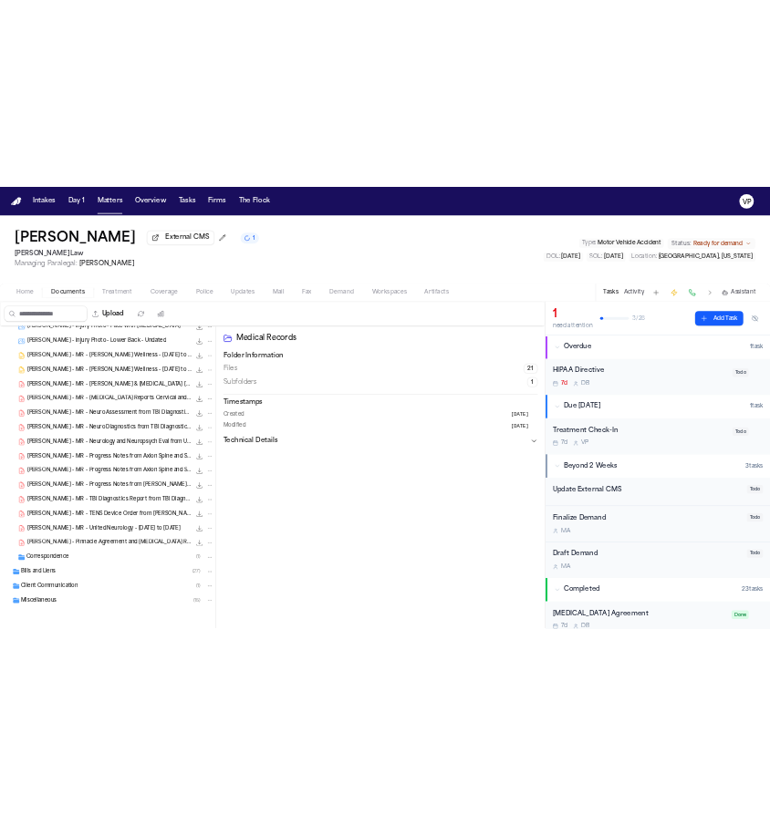
scroll to position [0, 0]
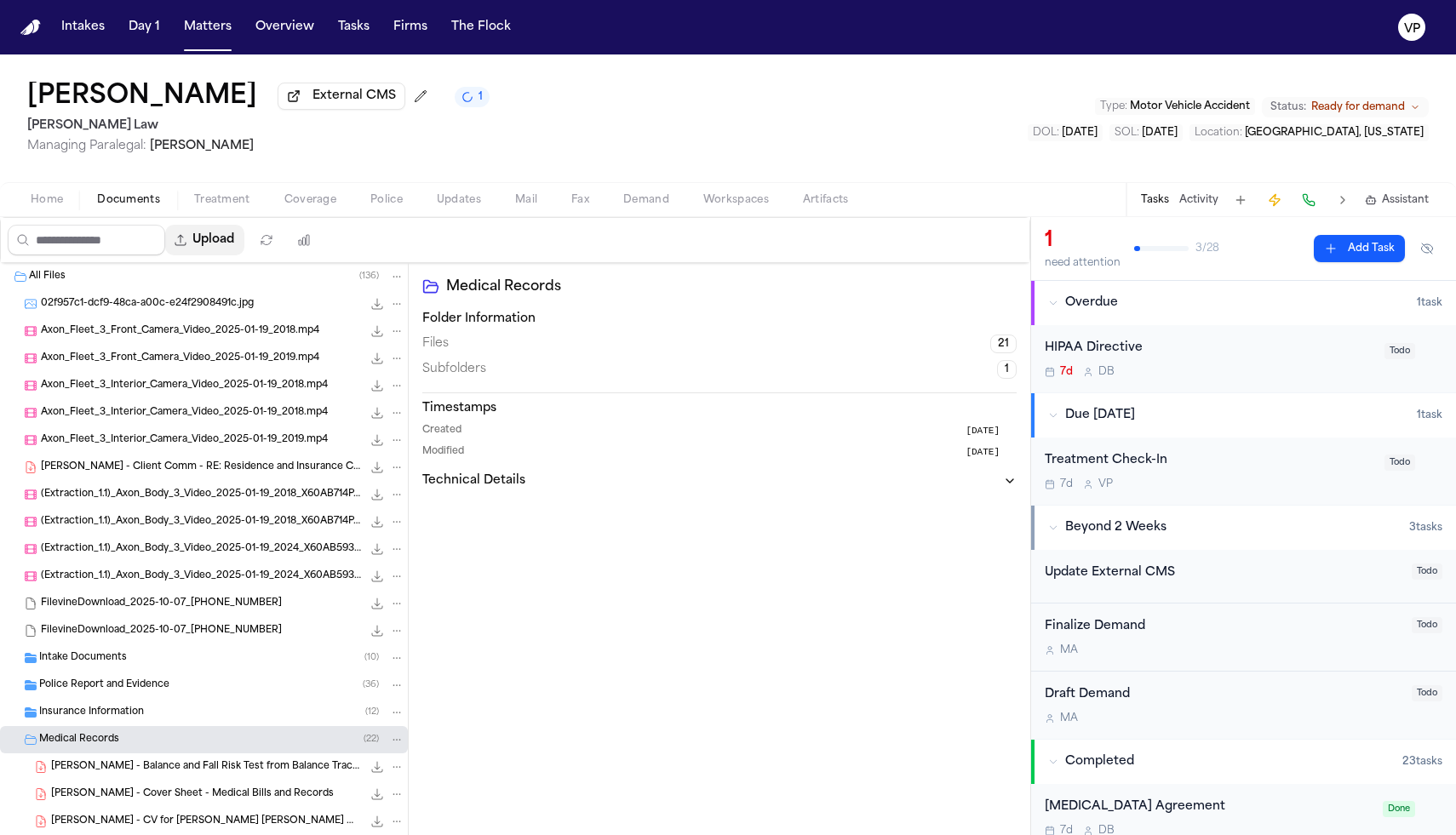
click at [244, 249] on button "Upload" at bounding box center [205, 240] width 79 height 31
select select "**********"
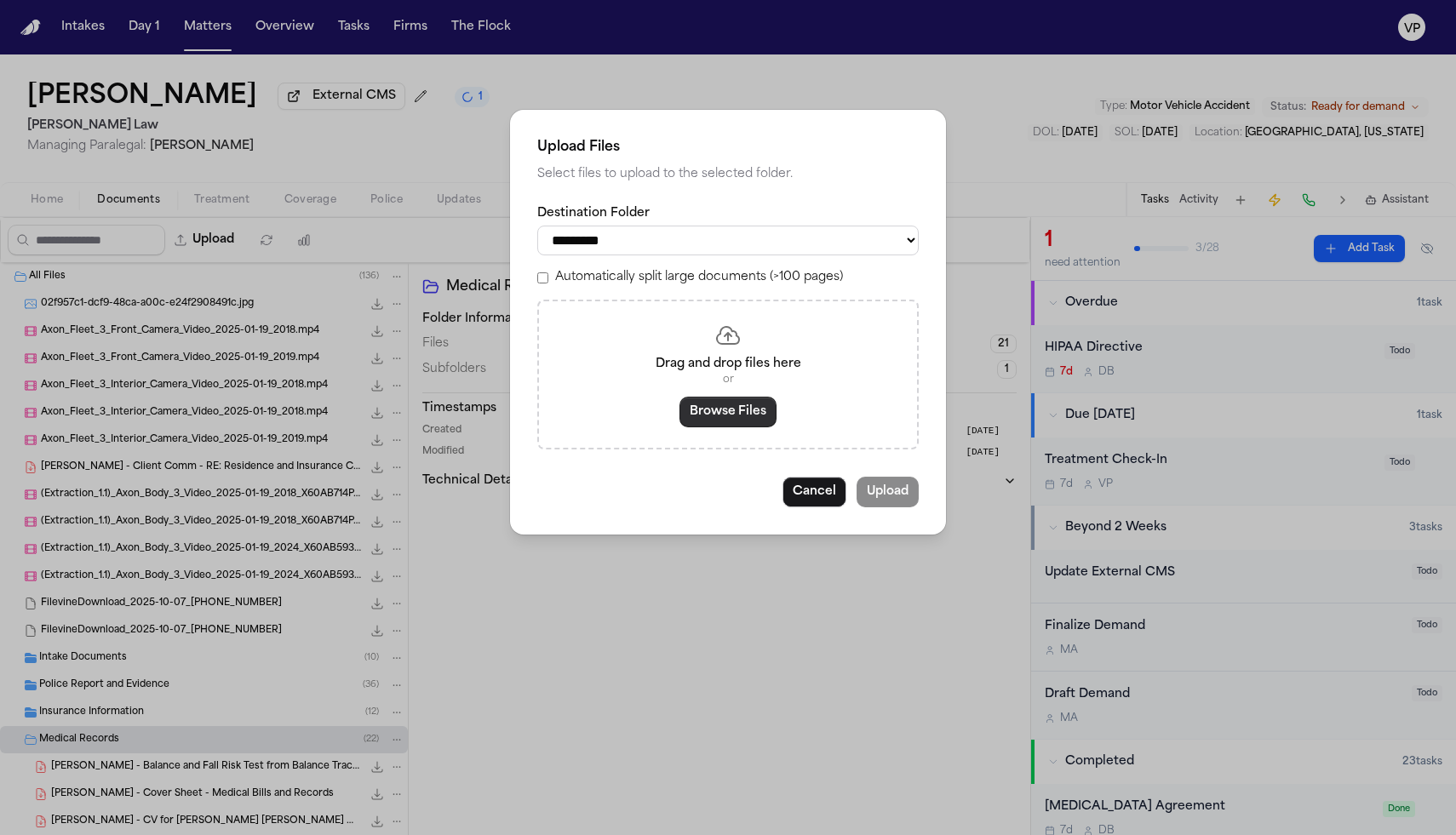
click at [727, 425] on button "Browse Files" at bounding box center [728, 412] width 97 height 31
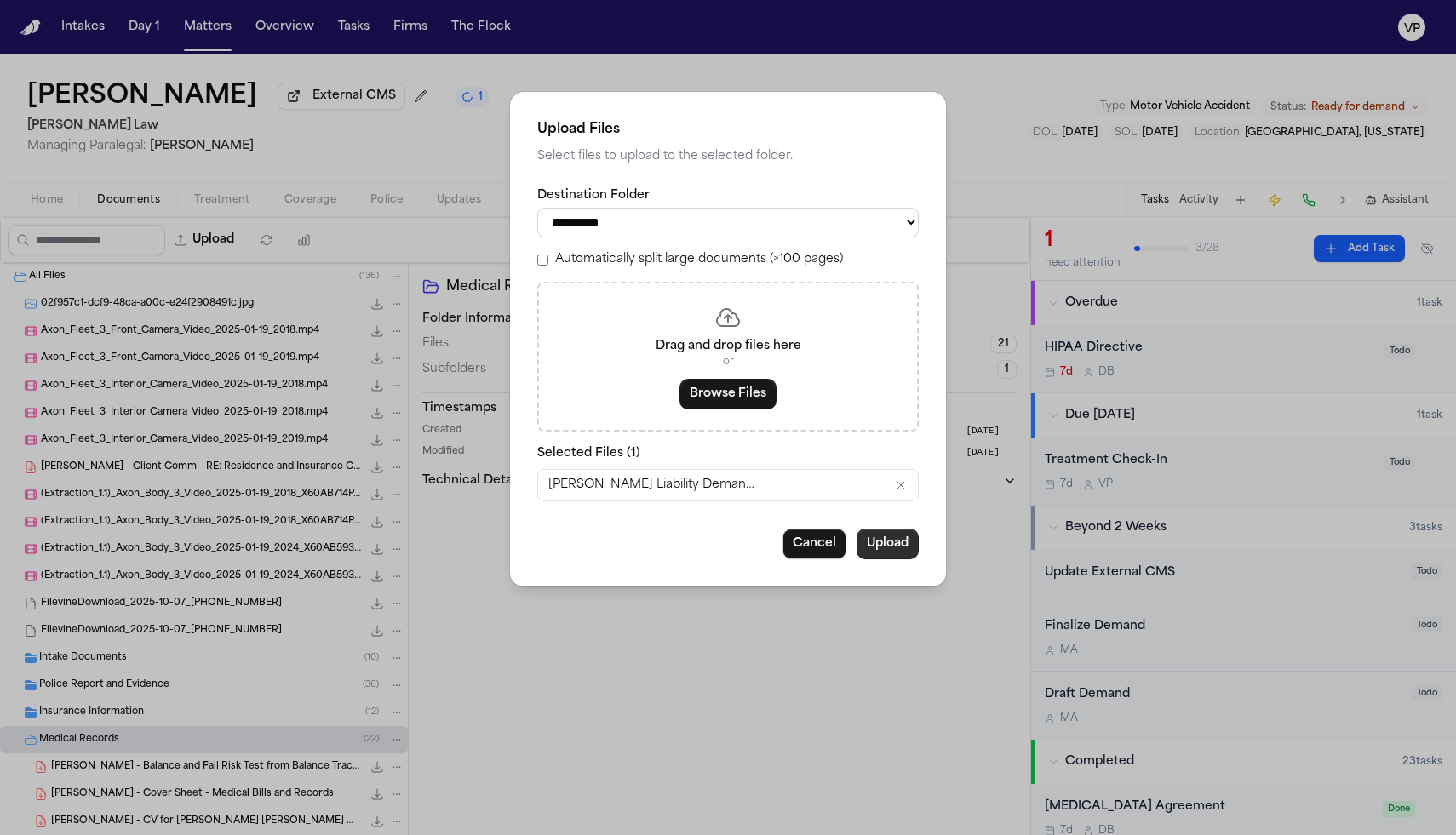
click at [892, 548] on button "Upload" at bounding box center [887, 544] width 63 height 31
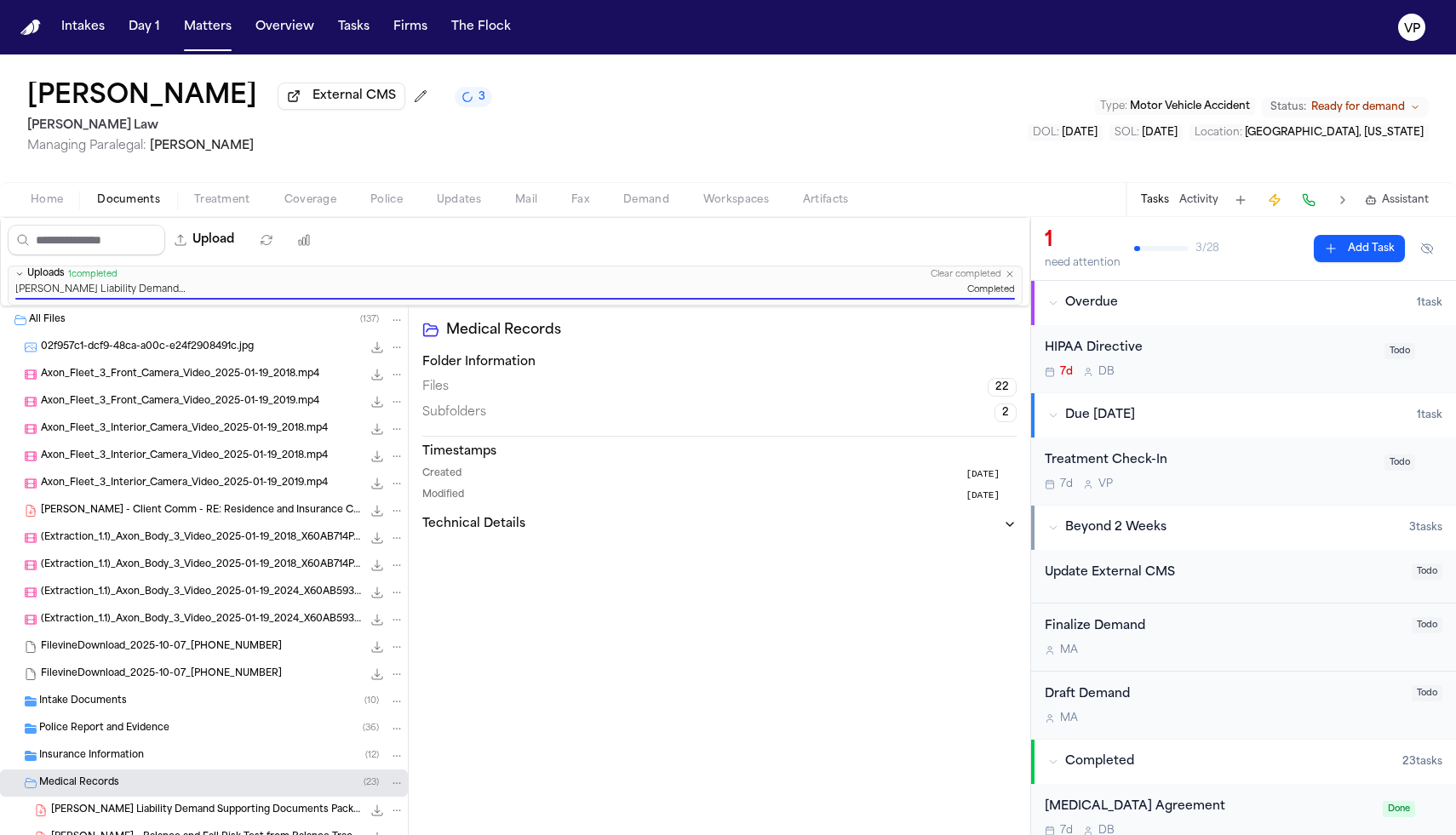
click at [684, 114] on div "[PERSON_NAME] External CMS 3 [PERSON_NAME] Law Managing Paralegal: [PERSON_NAME…" at bounding box center [728, 118] width 1456 height 128
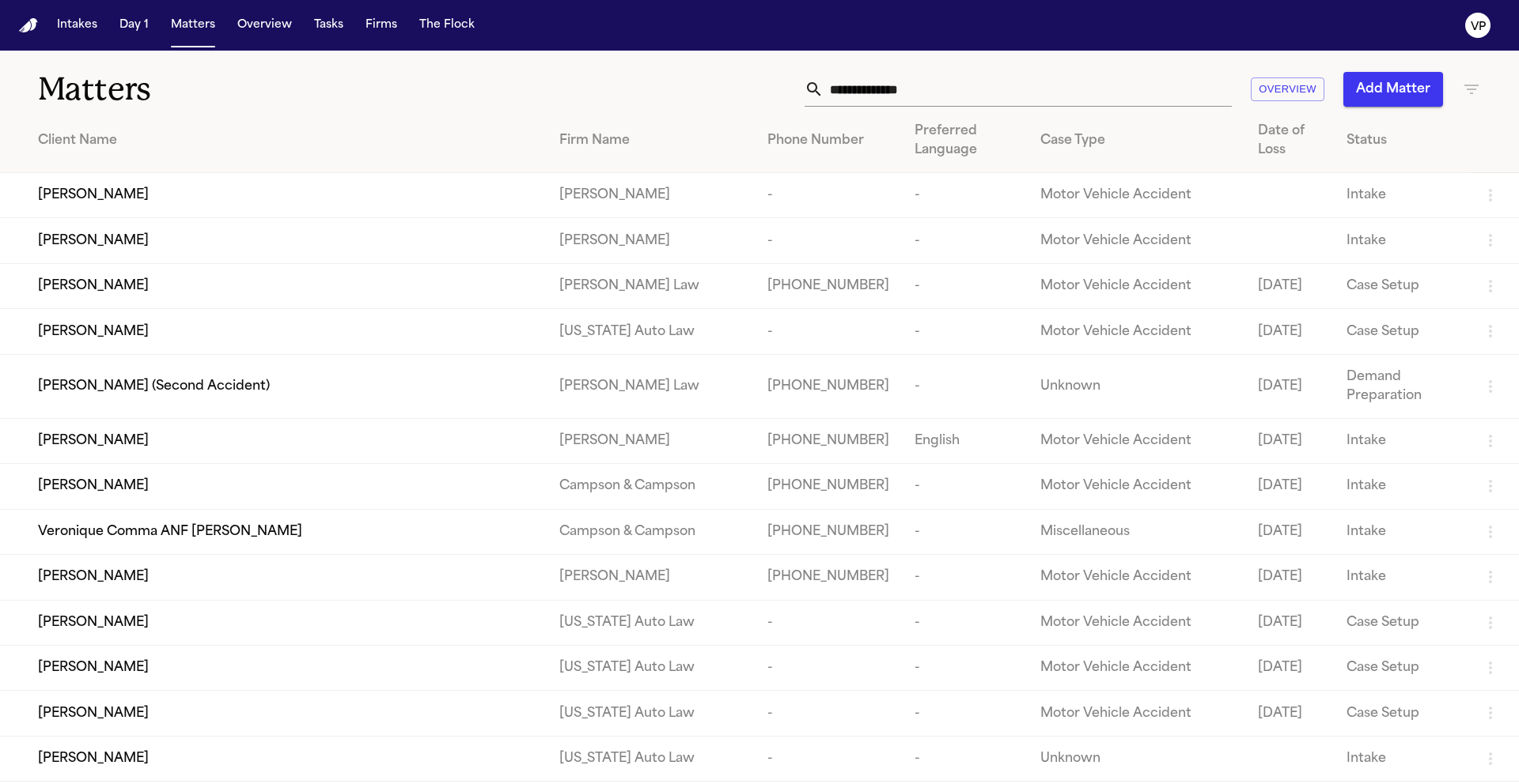
click at [887, 95] on input "text" at bounding box center [1027, 89] width 408 height 35
click at [668, 76] on div "Overview Add Matter" at bounding box center [969, 89] width 1023 height 35
click at [955, 88] on input "text" at bounding box center [1027, 89] width 408 height 35
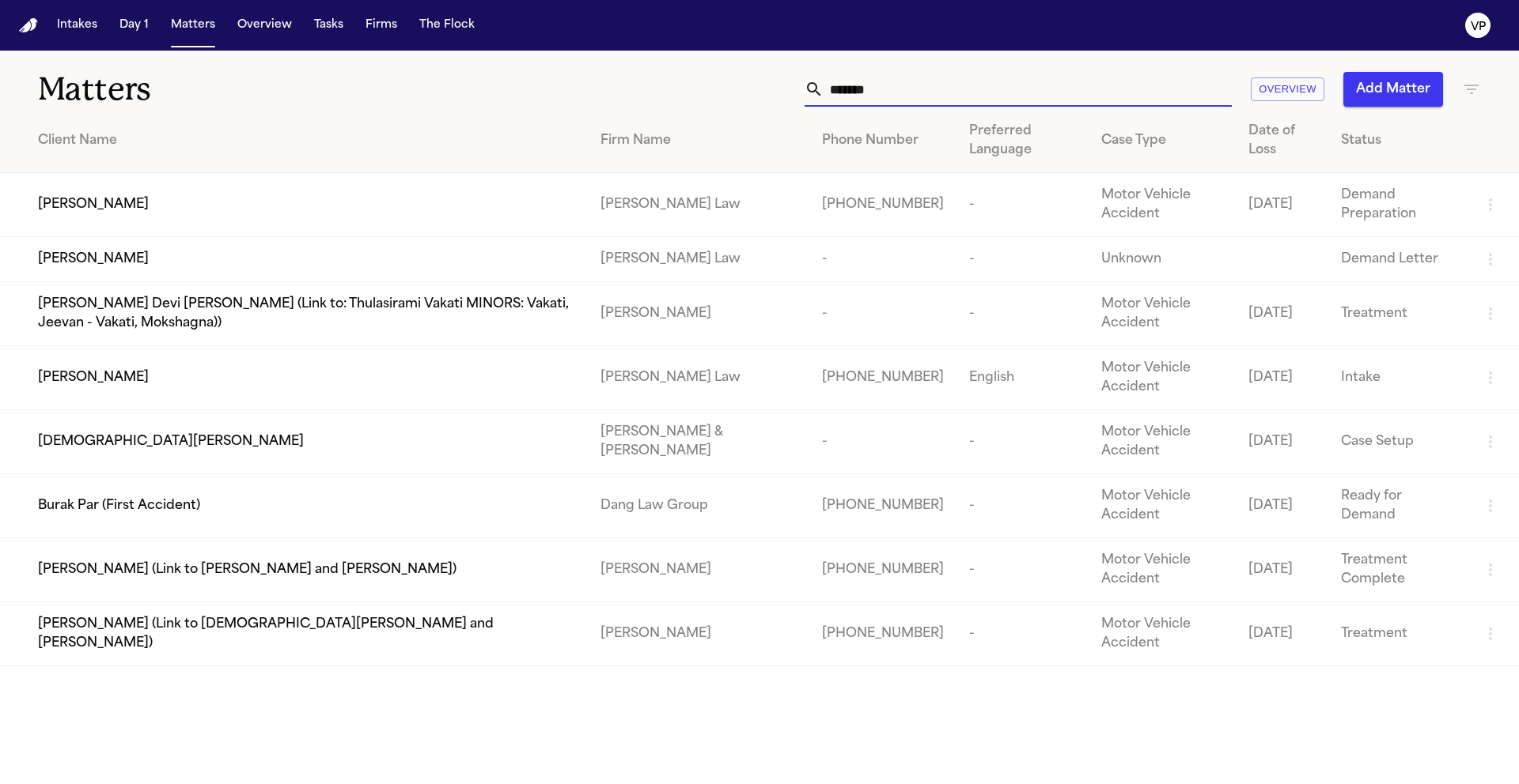
type input "*******"
click at [145, 206] on span "[PERSON_NAME]" at bounding box center [94, 205] width 111 height 19
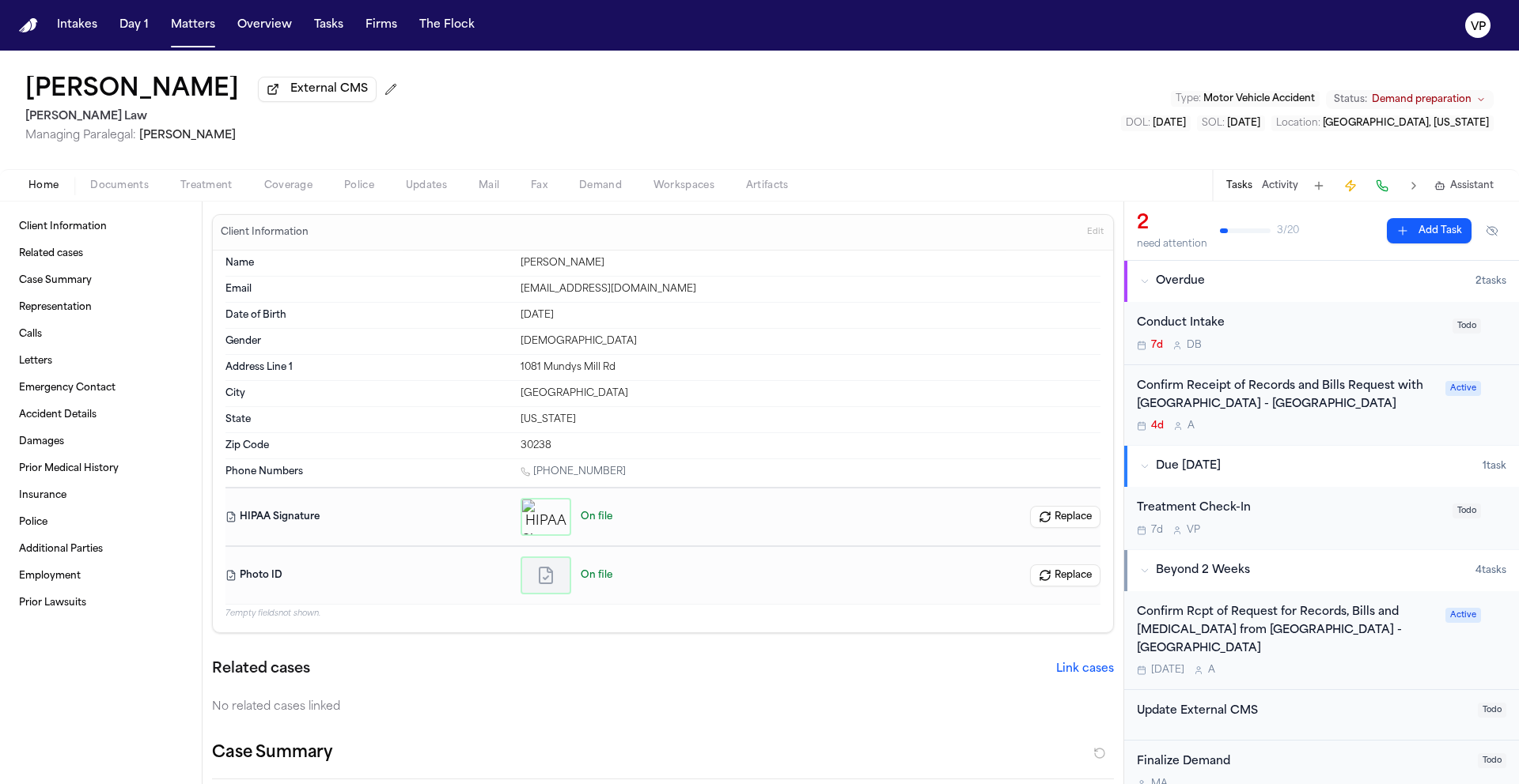
click at [100, 184] on span "Documents" at bounding box center [119, 186] width 58 height 13
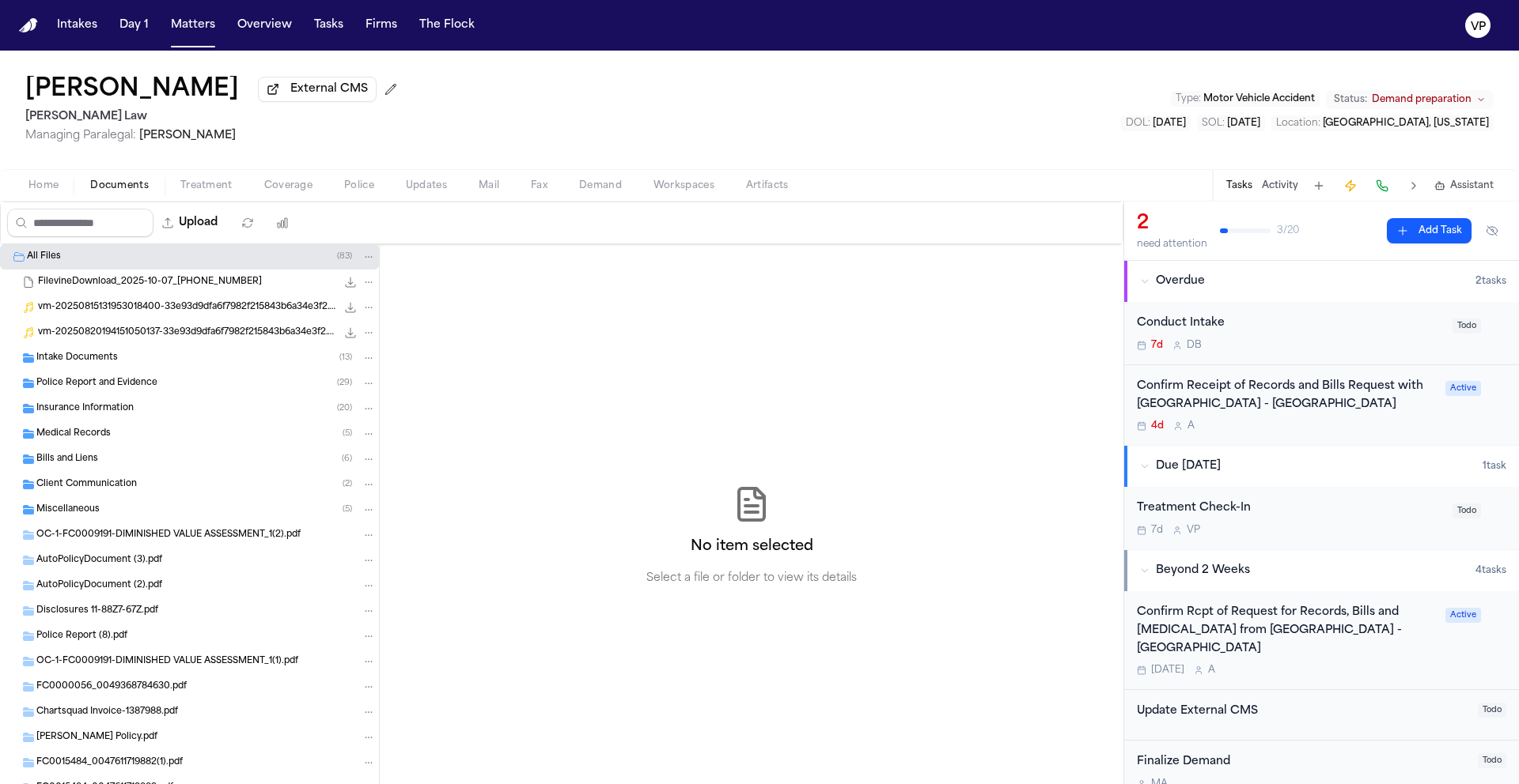
click at [102, 435] on span "Medical Records" at bounding box center [74, 434] width 75 height 13
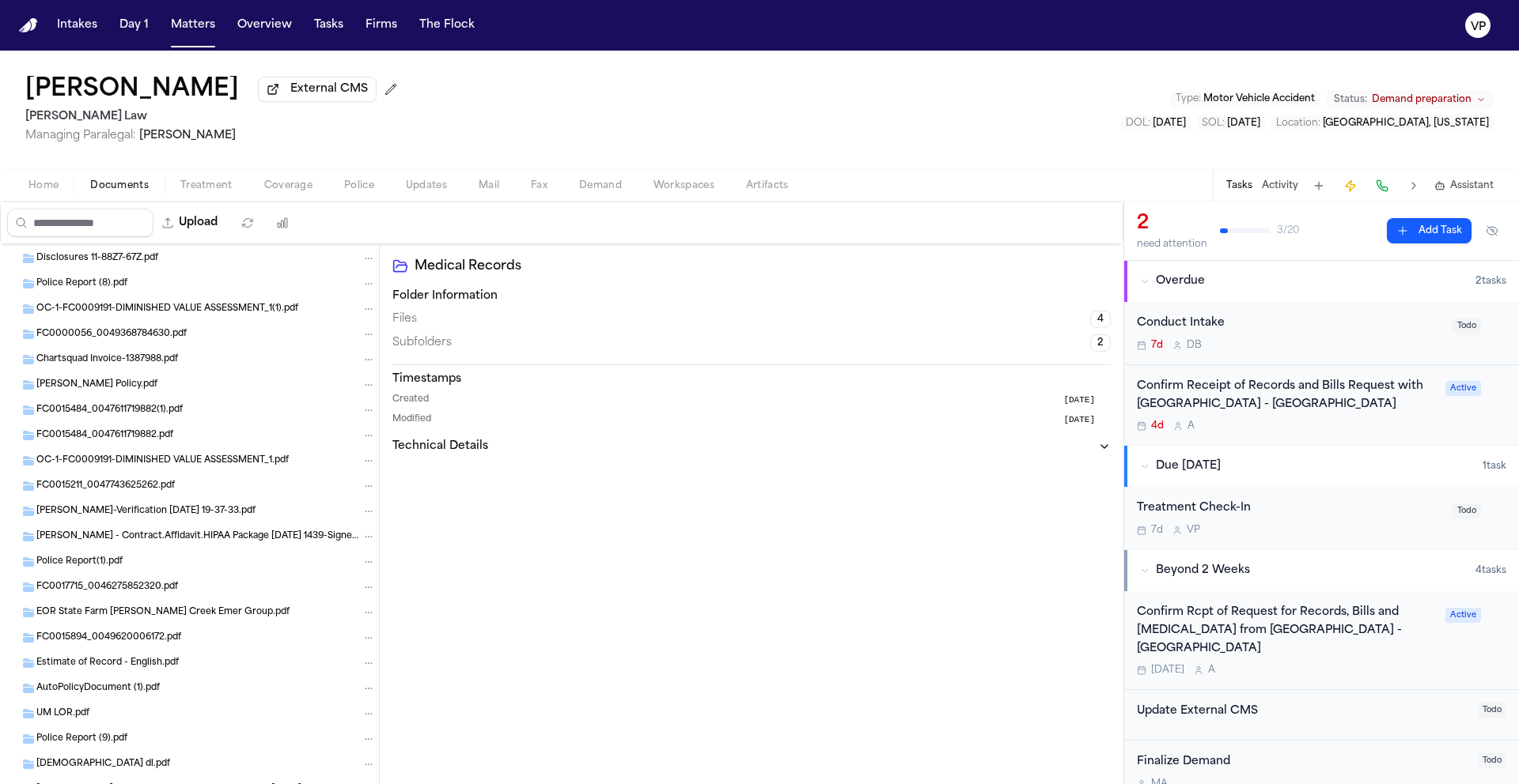
scroll to position [461, 0]
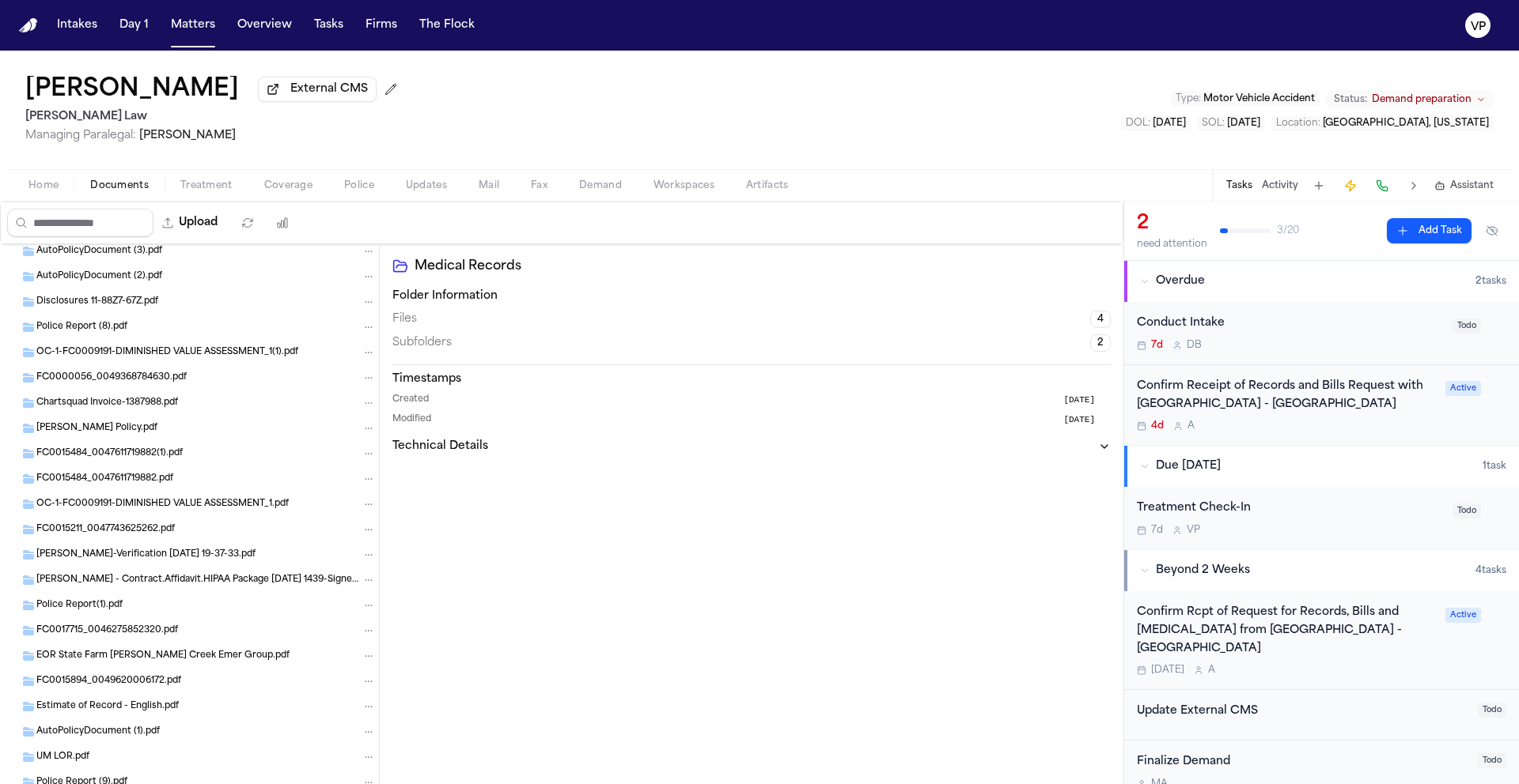
click at [142, 410] on span "Chartsquad Invoice-1387988.pdf" at bounding box center [107, 403] width 141 height 13
click at [237, 403] on div "Chartsquad Invoice-1387988.pdf" at bounding box center [206, 403] width 339 height 14
click at [615, 449] on button "Technical Details" at bounding box center [751, 447] width 718 height 16
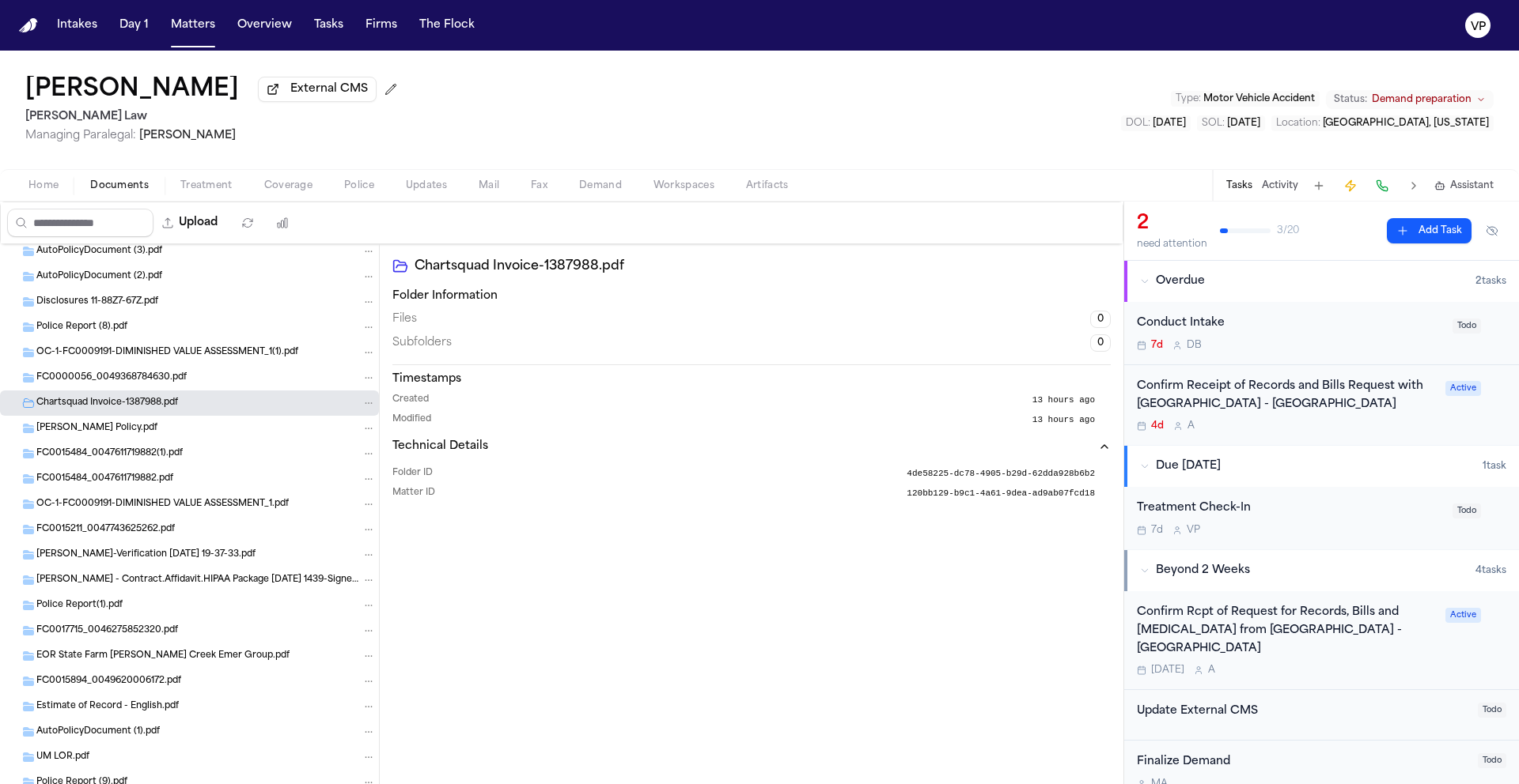
click at [165, 408] on span "Chartsquad Invoice-1387988.pdf" at bounding box center [107, 403] width 141 height 13
click at [50, 403] on span "Chartsquad Invoice-1387988.pdf" at bounding box center [107, 403] width 141 height 13
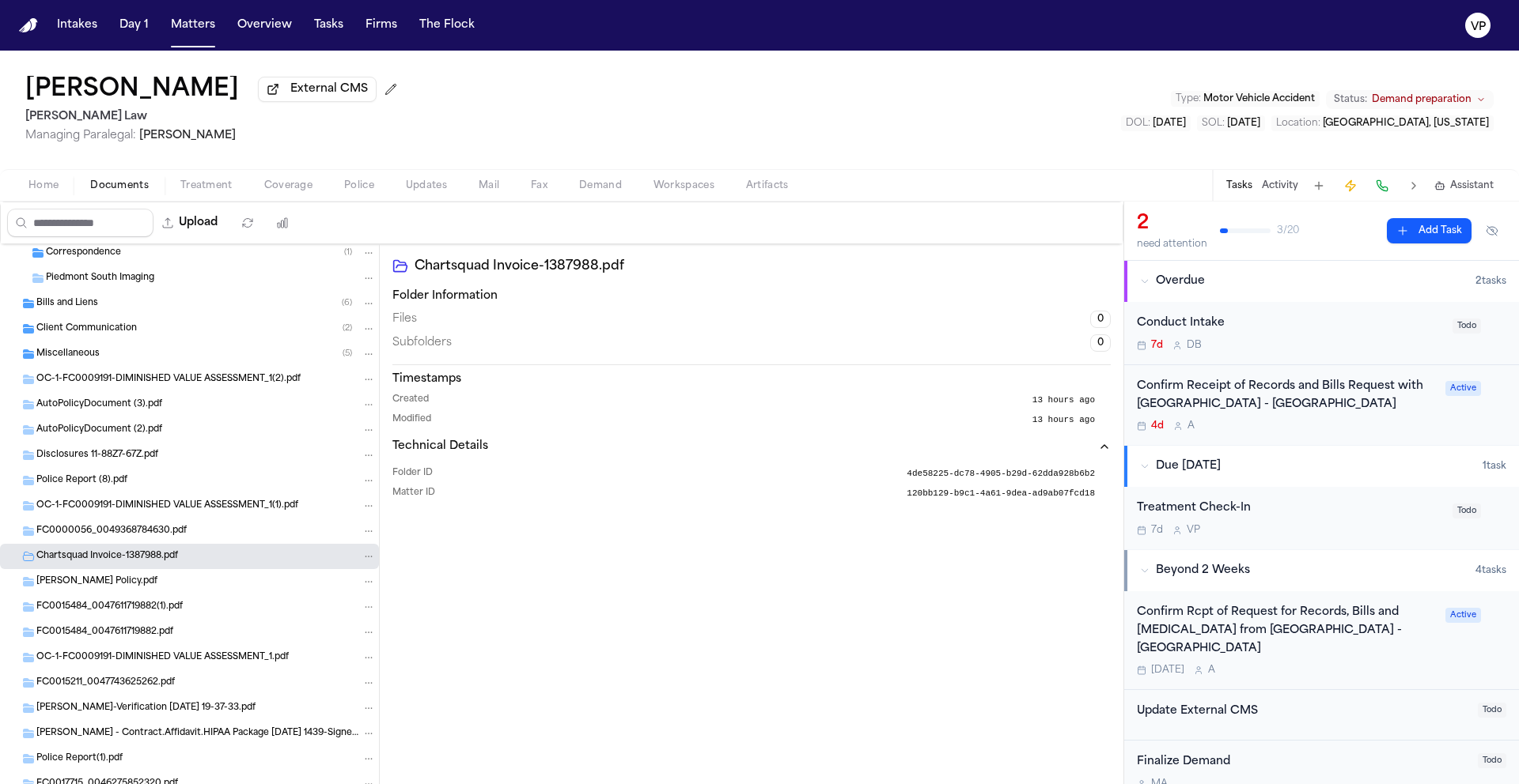
scroll to position [309, 0]
click at [164, 555] on span "Chartsquad Invoice-1387988.pdf" at bounding box center [107, 556] width 141 height 13
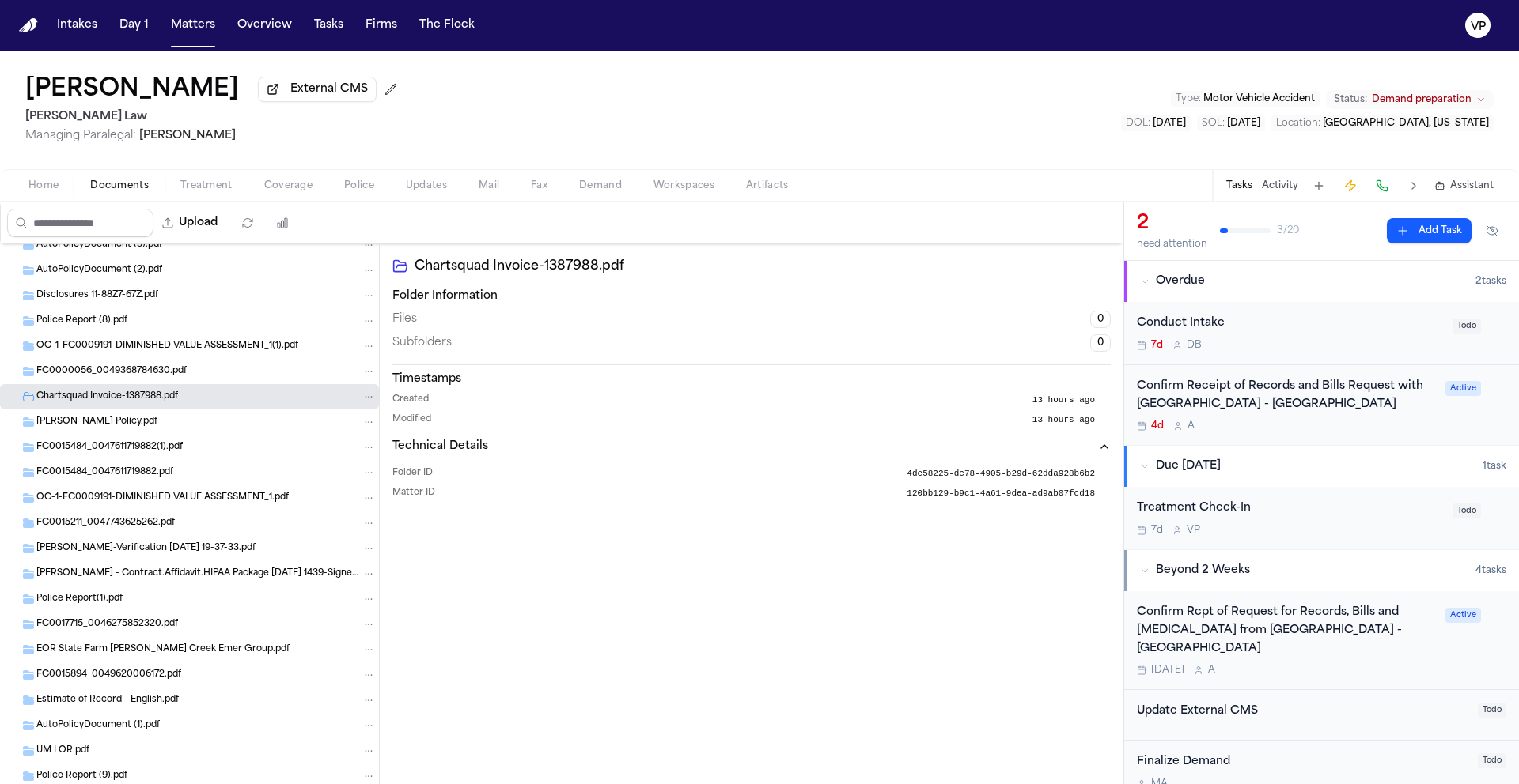
scroll to position [443, 0]
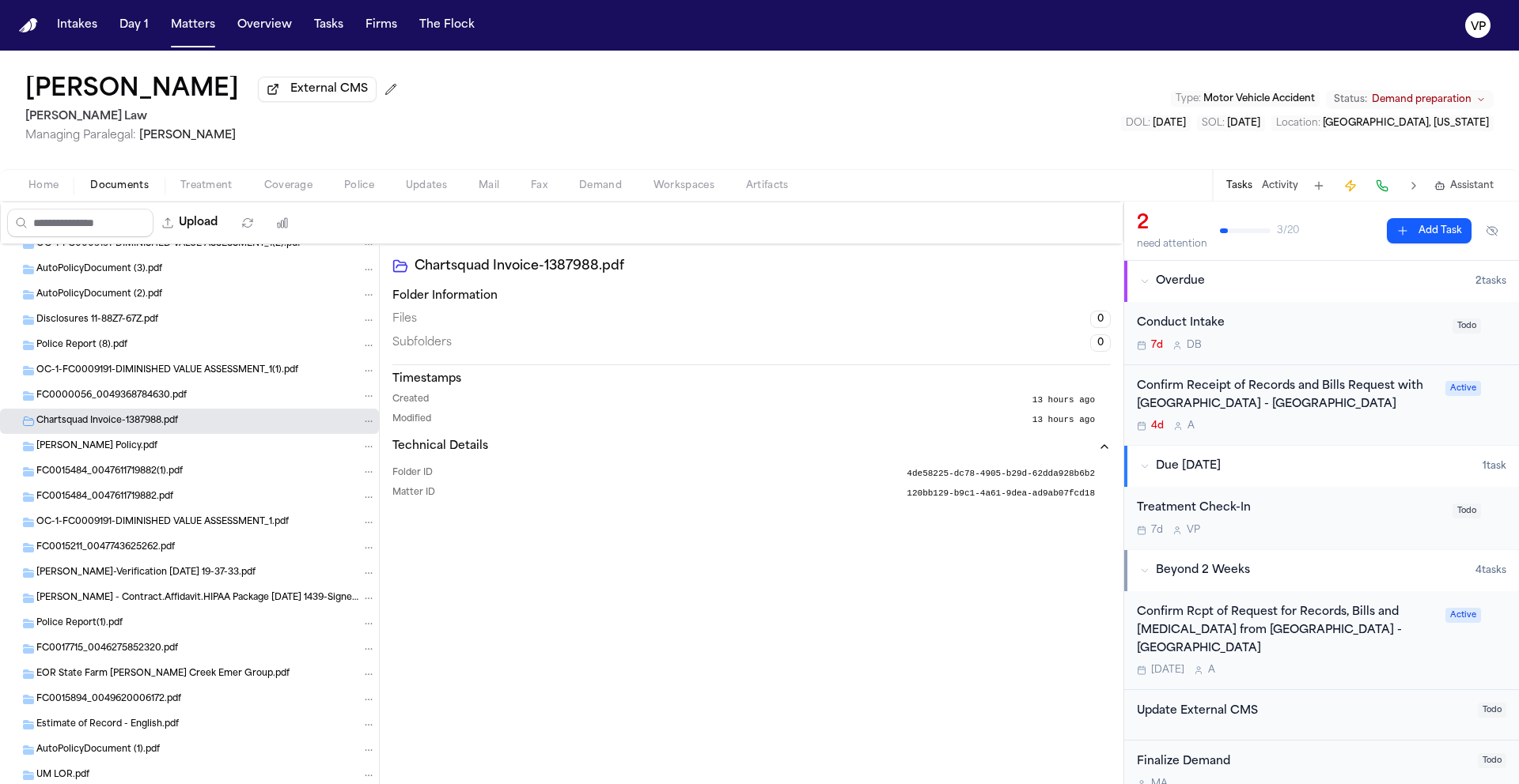
click at [137, 424] on span "Chartsquad Invoice-1387988.pdf" at bounding box center [107, 421] width 141 height 13
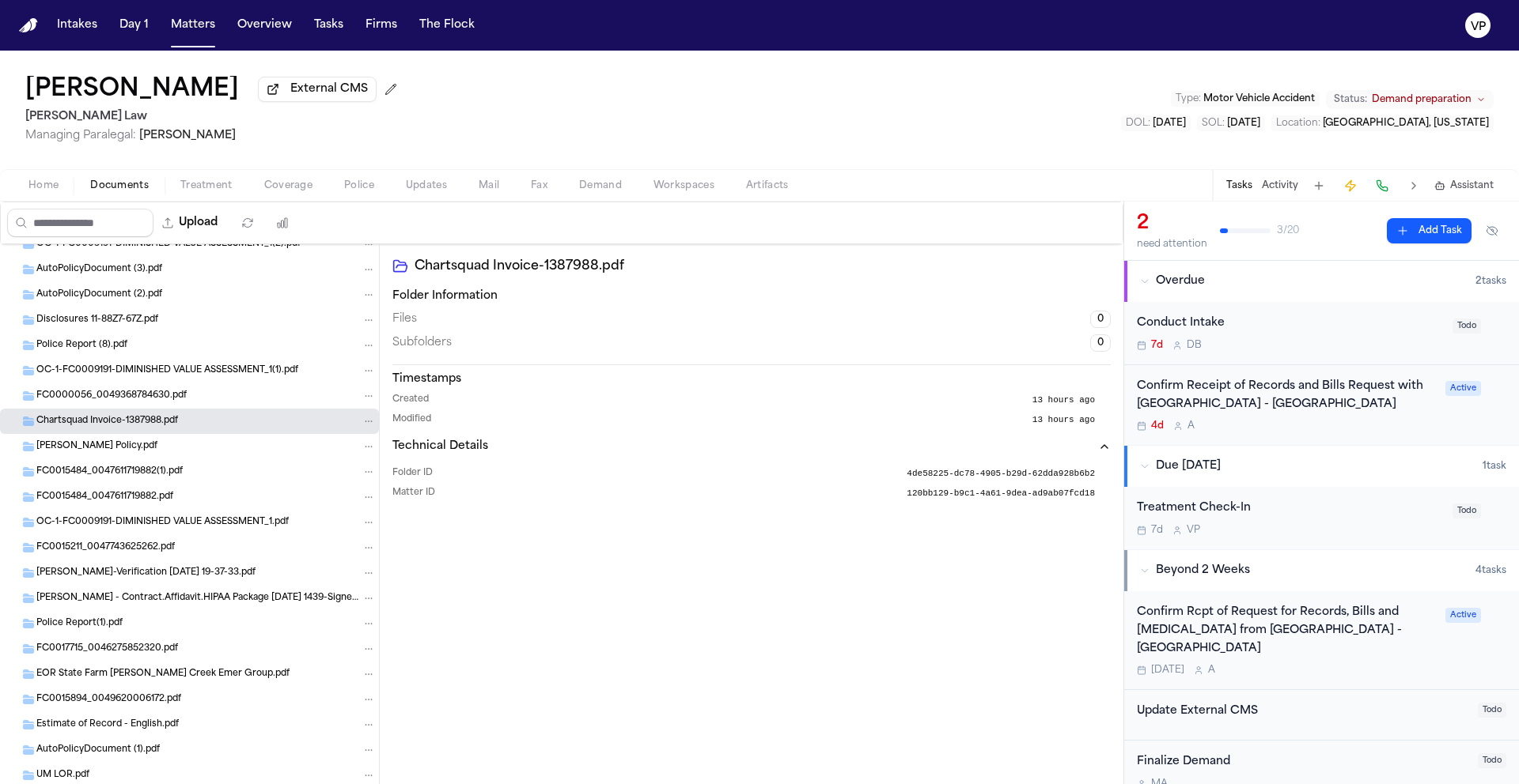
click at [137, 424] on span "Chartsquad Invoice-1387988.pdf" at bounding box center [107, 421] width 141 height 13
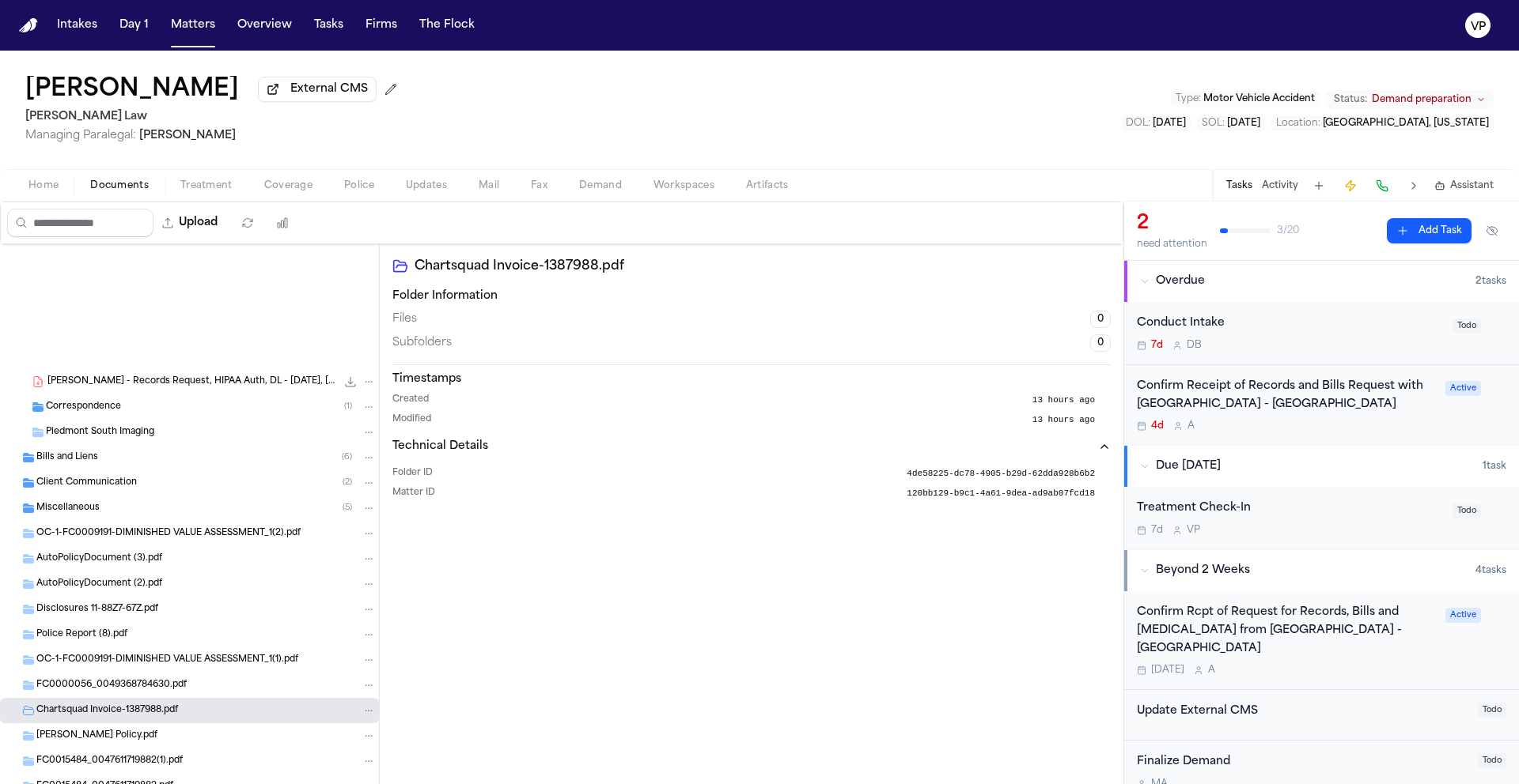
scroll to position [149, 0]
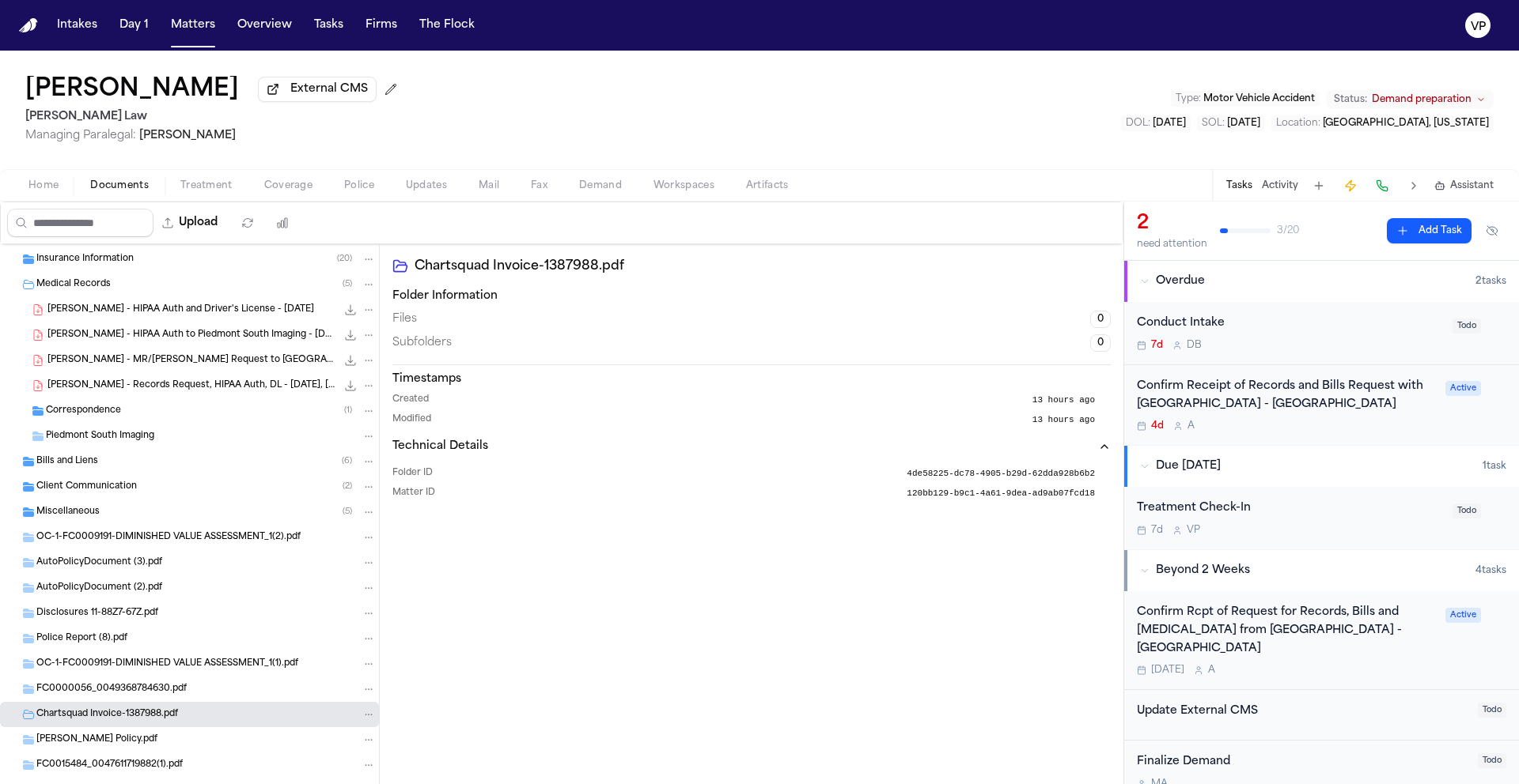
click at [193, 469] on div "Bills and Liens ( 6 )" at bounding box center [206, 461] width 339 height 14
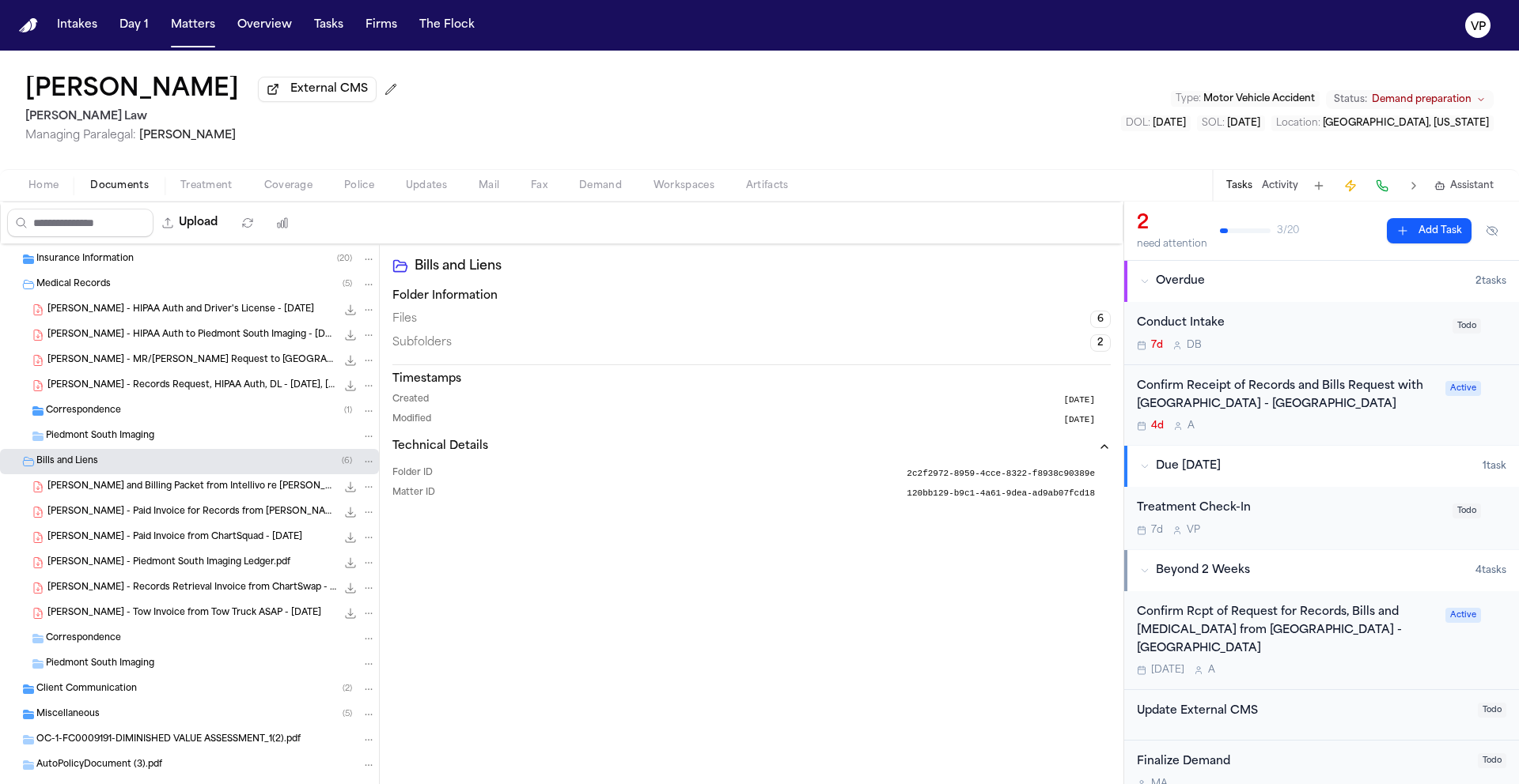
click at [211, 541] on span "K. Massengale - Paid Invoice from ChartSquad - 10.13.25" at bounding box center [175, 538] width 255 height 13
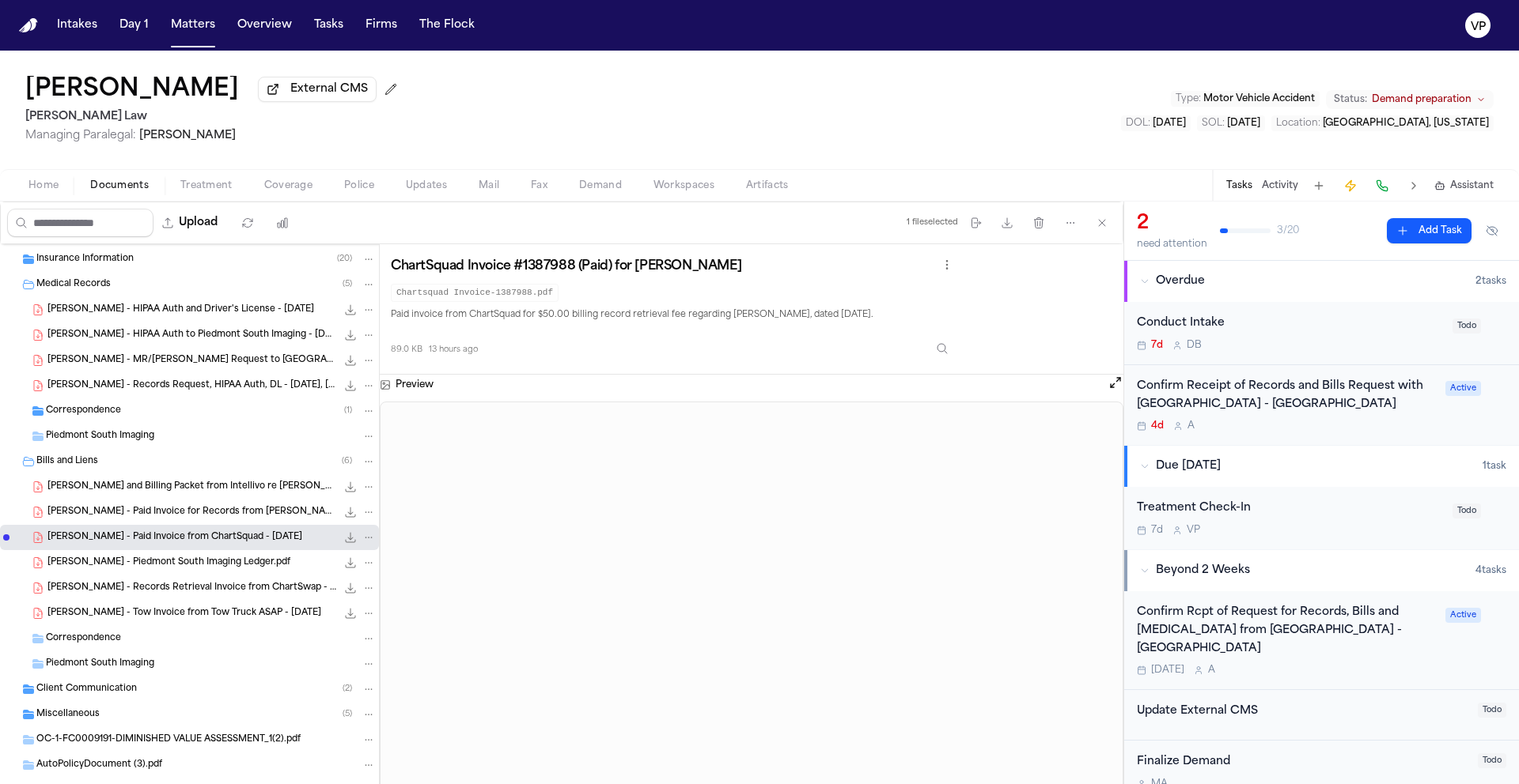
click at [168, 587] on span "K. Massengale - Records Retrieval Invoice from ChartSwap - 10.9.25" at bounding box center [192, 588] width 289 height 13
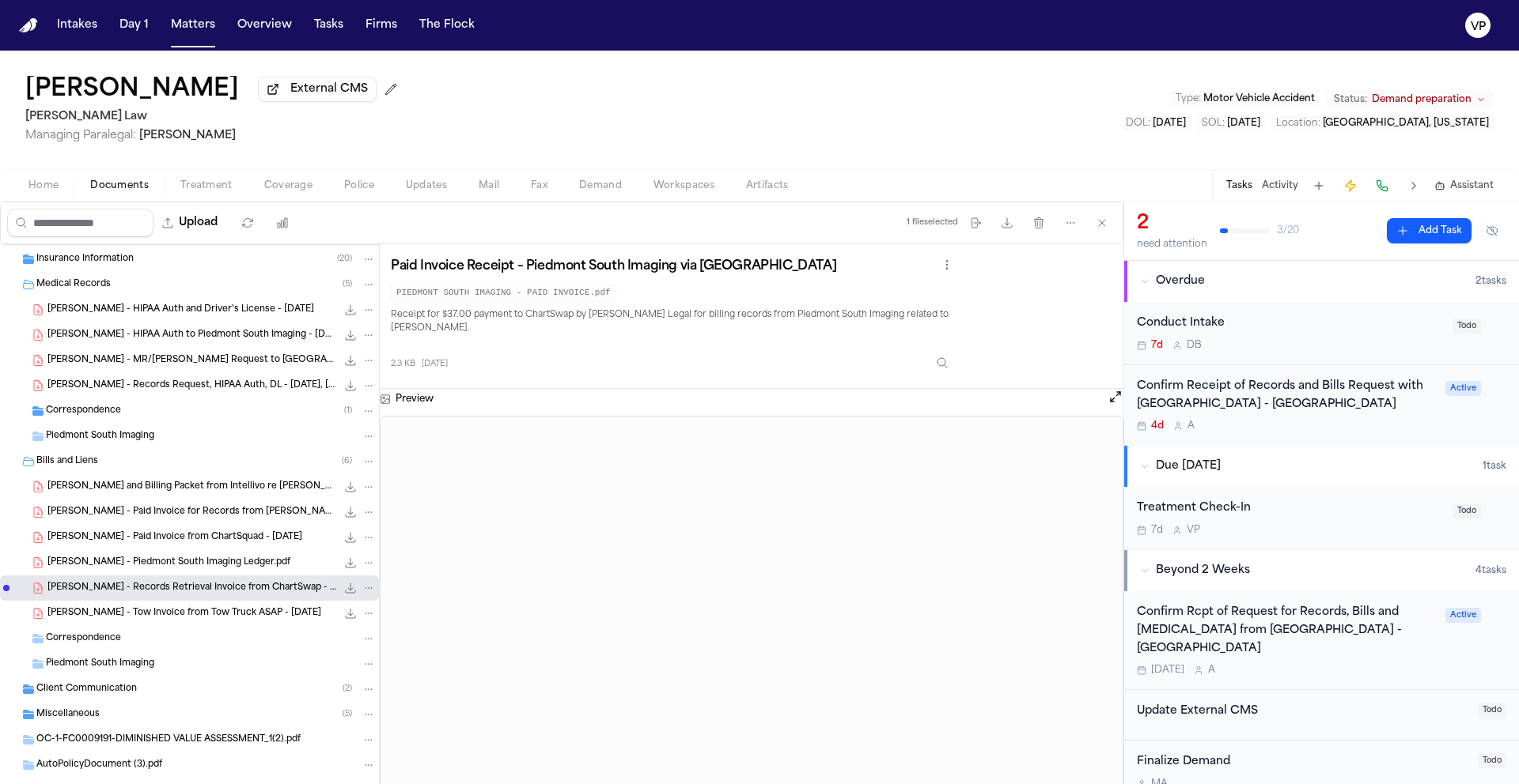
click at [209, 544] on span "K. Massengale - Paid Invoice from ChartSquad - 10.13.25" at bounding box center [175, 538] width 255 height 13
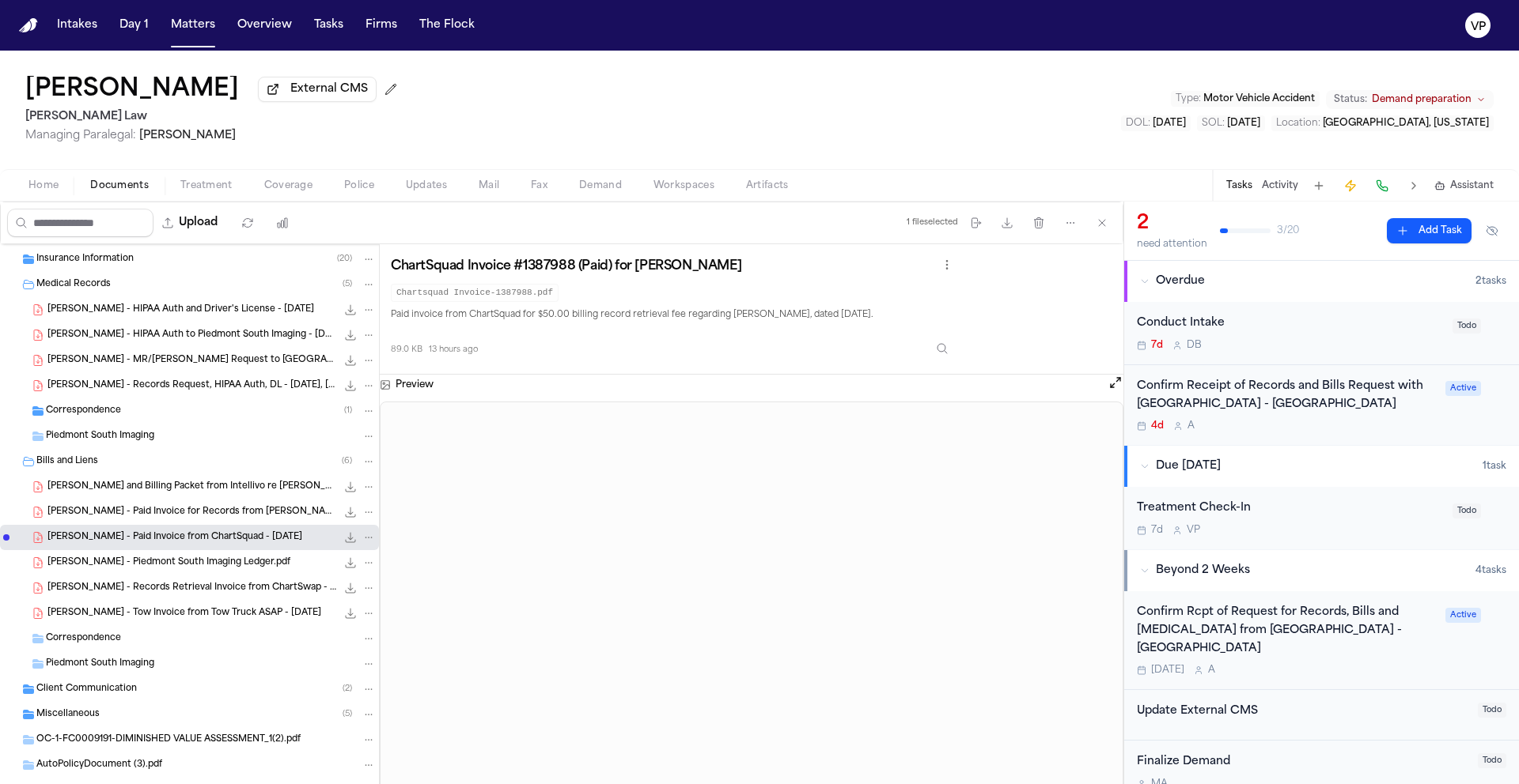
click at [182, 599] on div "K. Massengale - Records Retrieval Invoice from ChartSwap - 10.9.25 2.3 KB • PDF" at bounding box center [189, 588] width 379 height 25
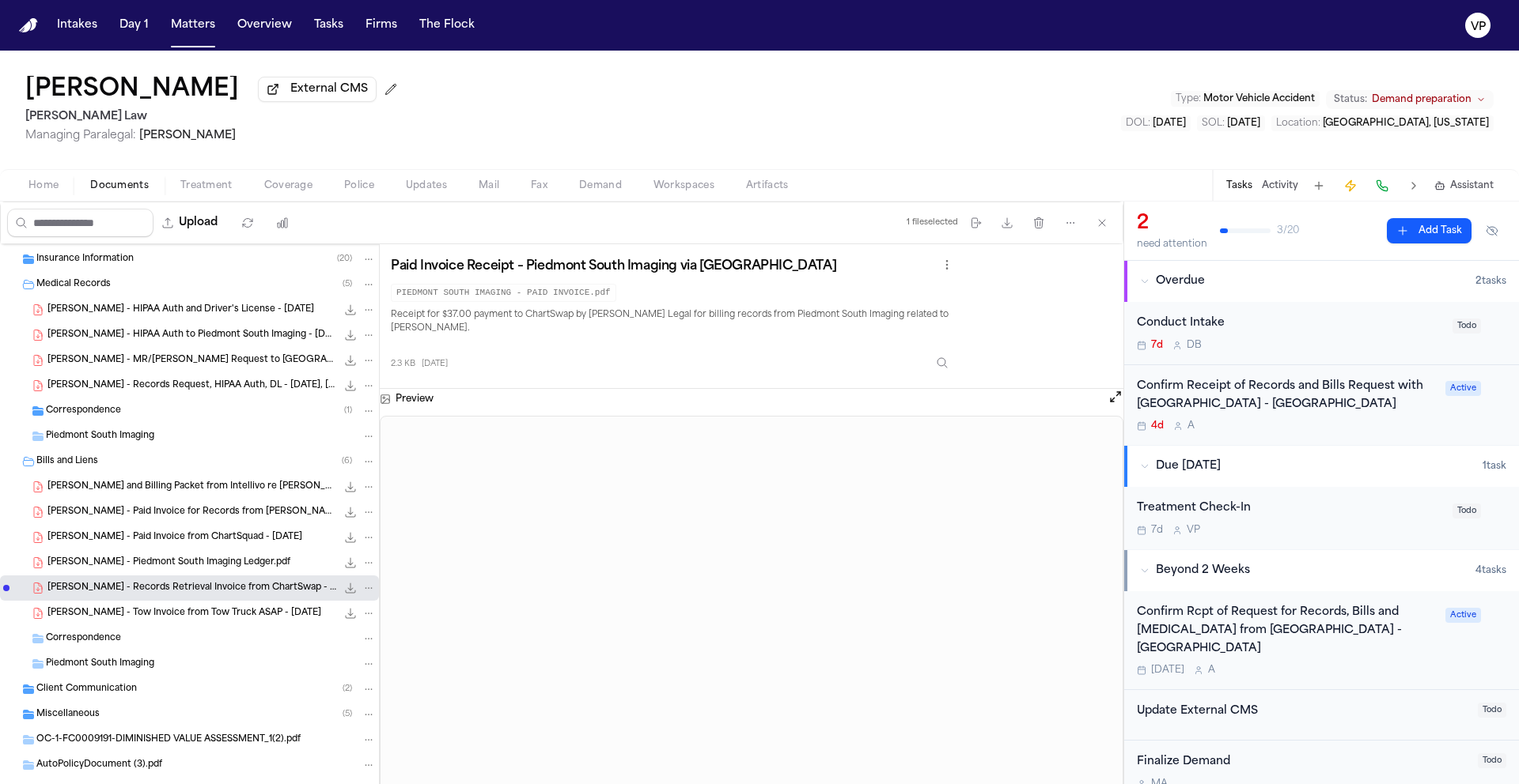
click at [166, 569] on span "K. Massengale - Piedmont South Imaging Ledger.pdf" at bounding box center [169, 563] width 243 height 13
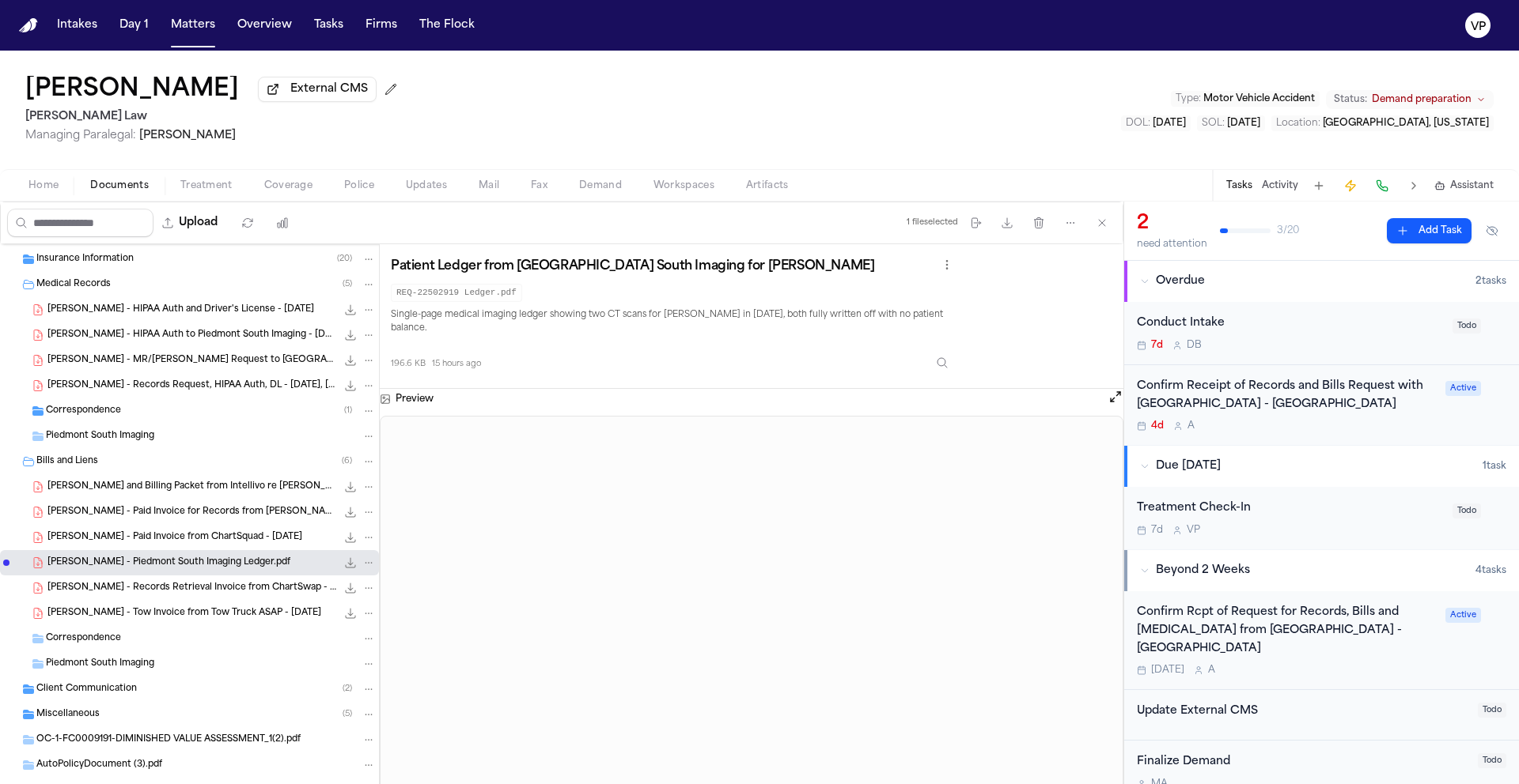
click at [187, 601] on div "K. Massengale - Records Retrieval Invoice from ChartSwap - 10.9.25 2.3 KB • PDF" at bounding box center [189, 588] width 379 height 25
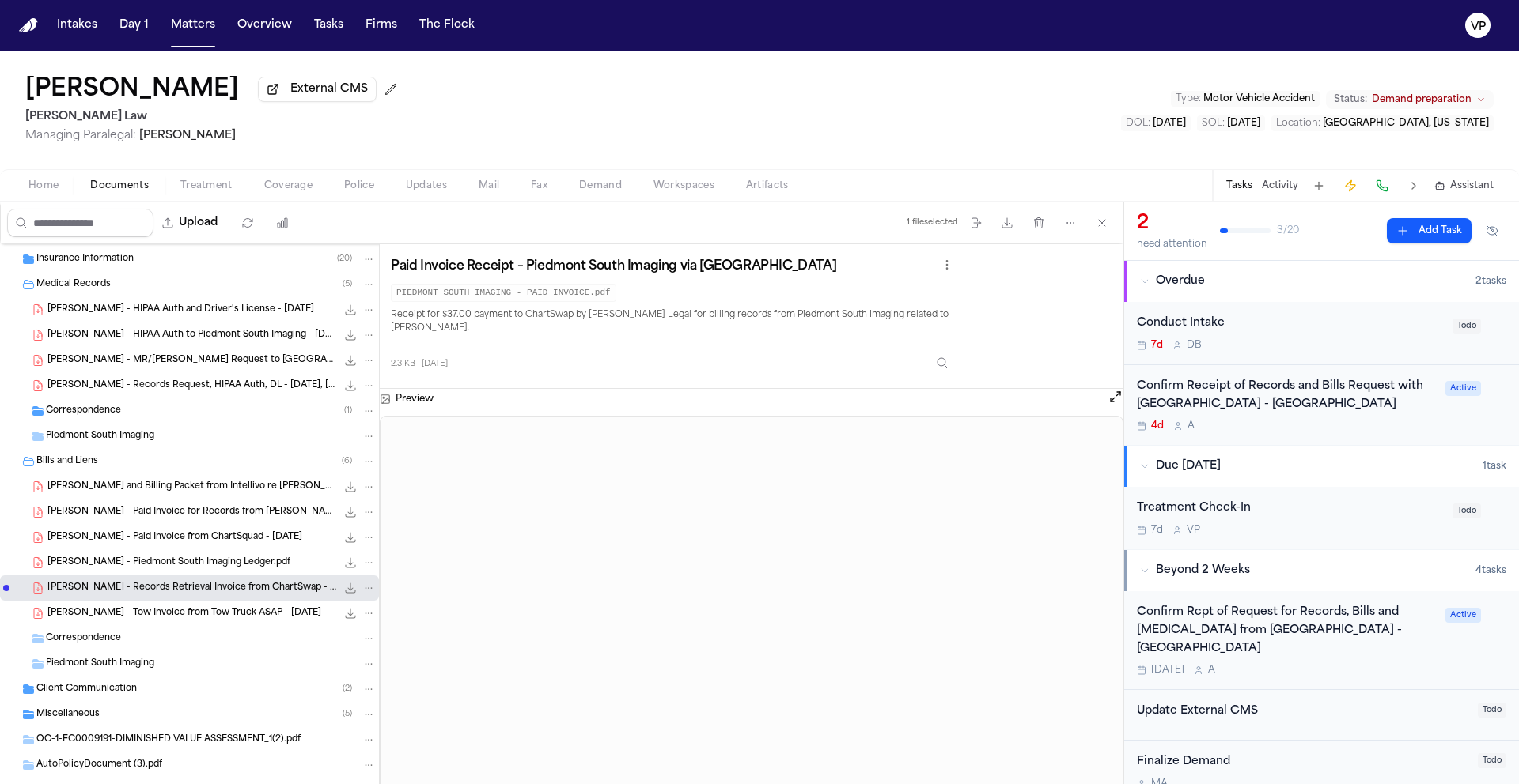
click at [211, 495] on div "K. Massengale - Lien and Billing Packet from Intellivo re Sandy Creek Emergency…" at bounding box center [212, 487] width 328 height 16
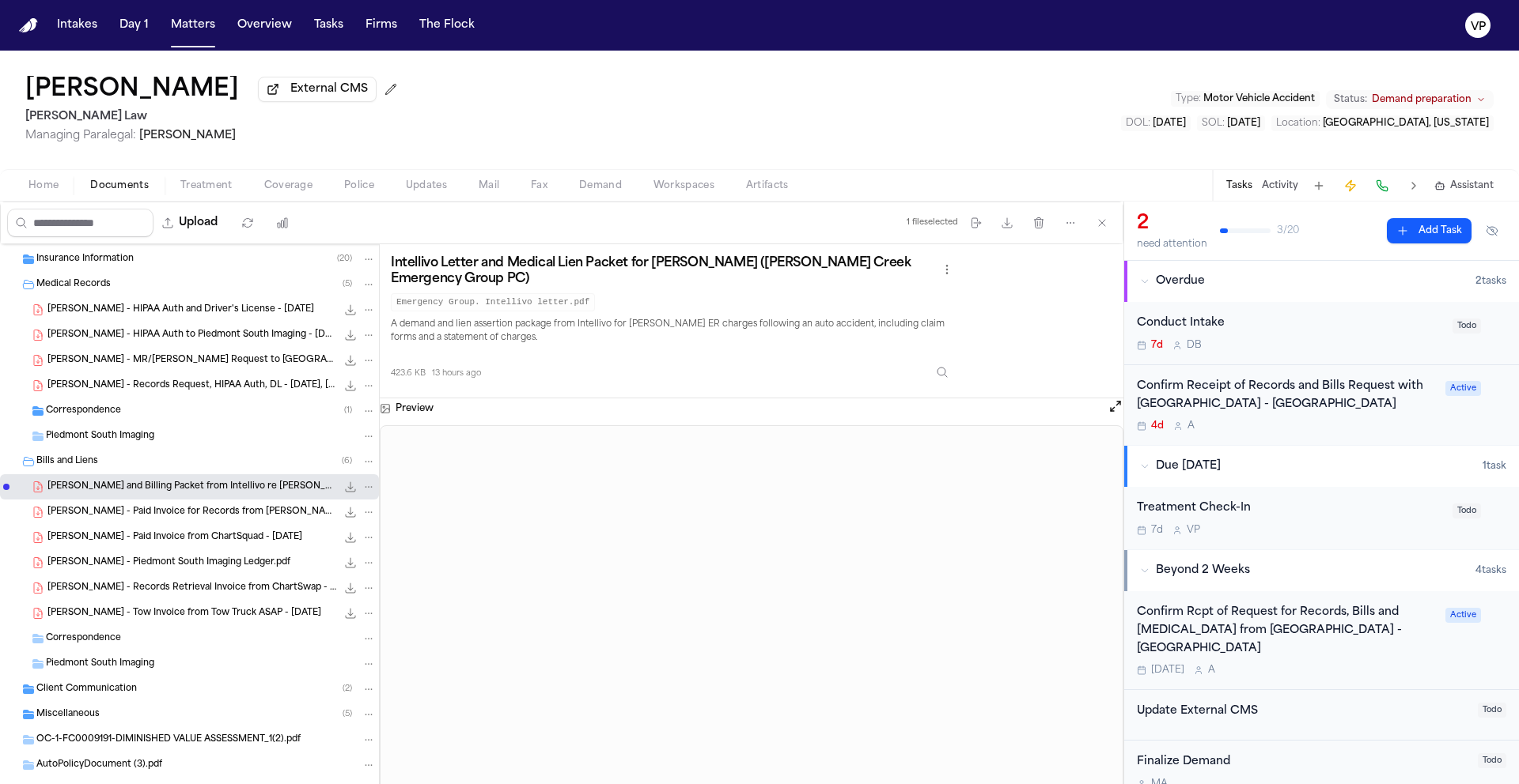
click at [167, 513] on span "K. Massengale - Paid Invoice for Records from Sandy Creek Emergency Group - 10.…" at bounding box center [192, 513] width 289 height 13
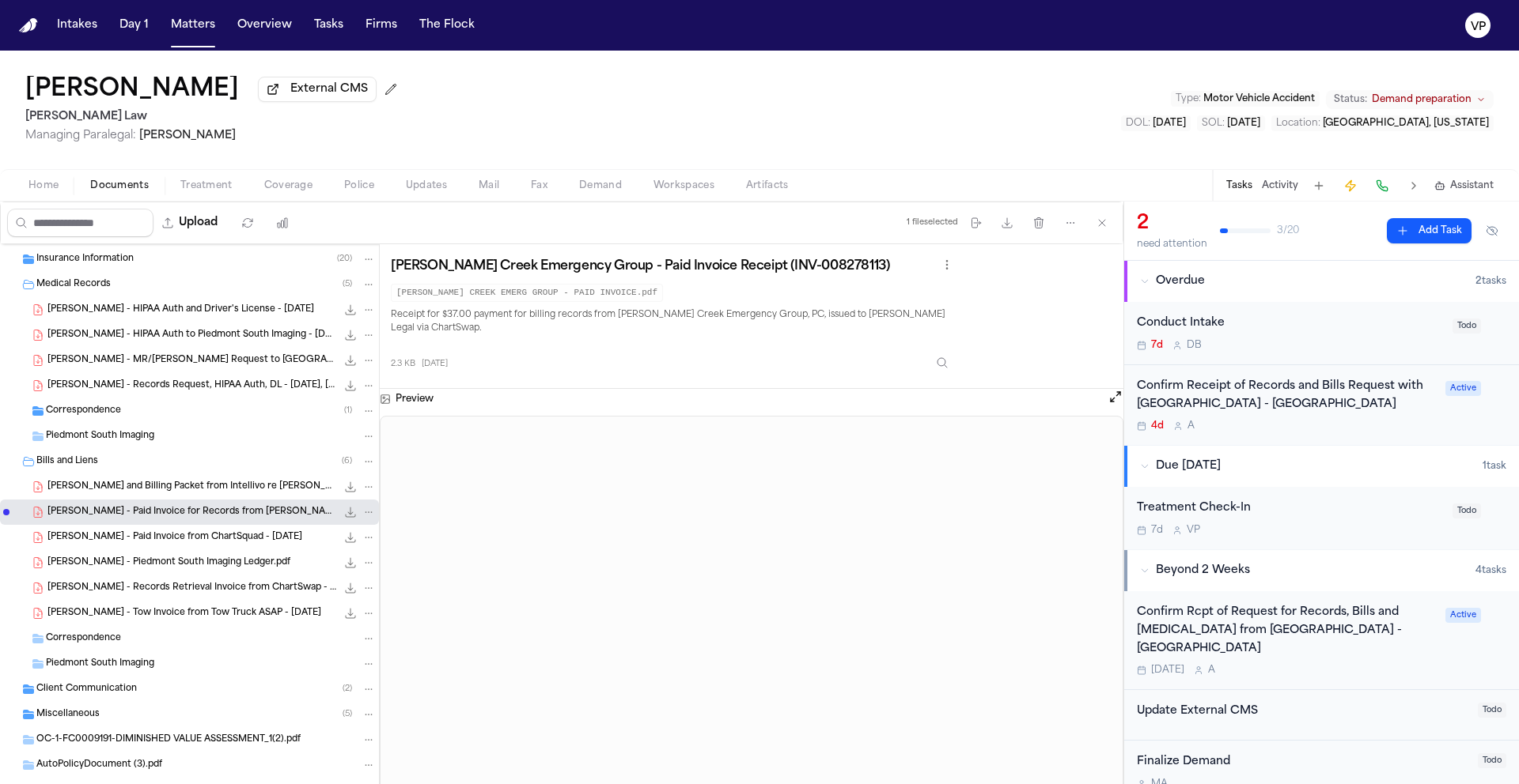
click at [718, 113] on div "Krista Massengale External CMS McCormick Law Managing Paralegal: Violette Patin…" at bounding box center [759, 109] width 1519 height 119
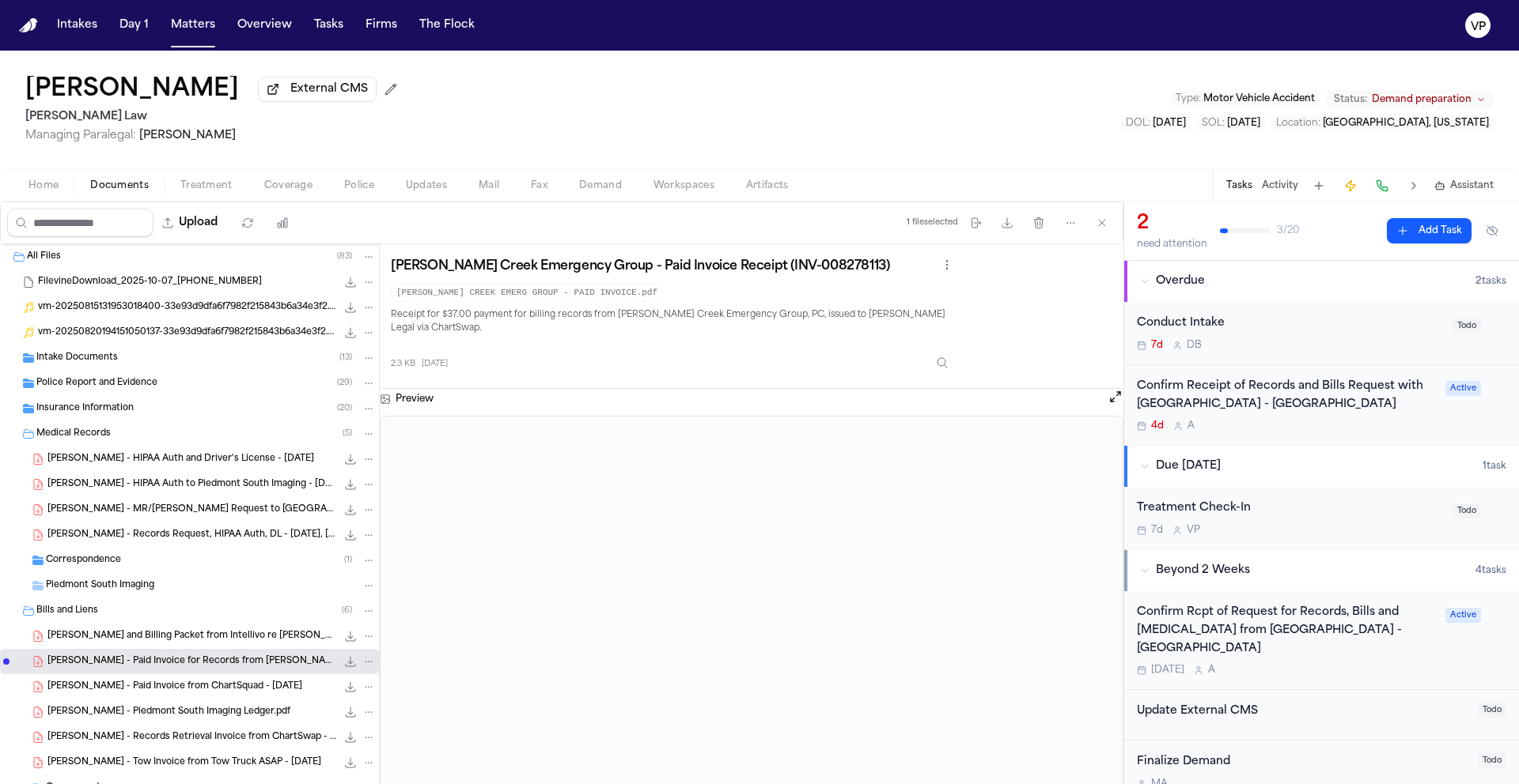
click at [491, 127] on div "Krista Massengale External CMS McCormick Law Managing Paralegal: Violette Patin…" at bounding box center [759, 109] width 1519 height 119
